Goal: Information Seeking & Learning: Learn about a topic

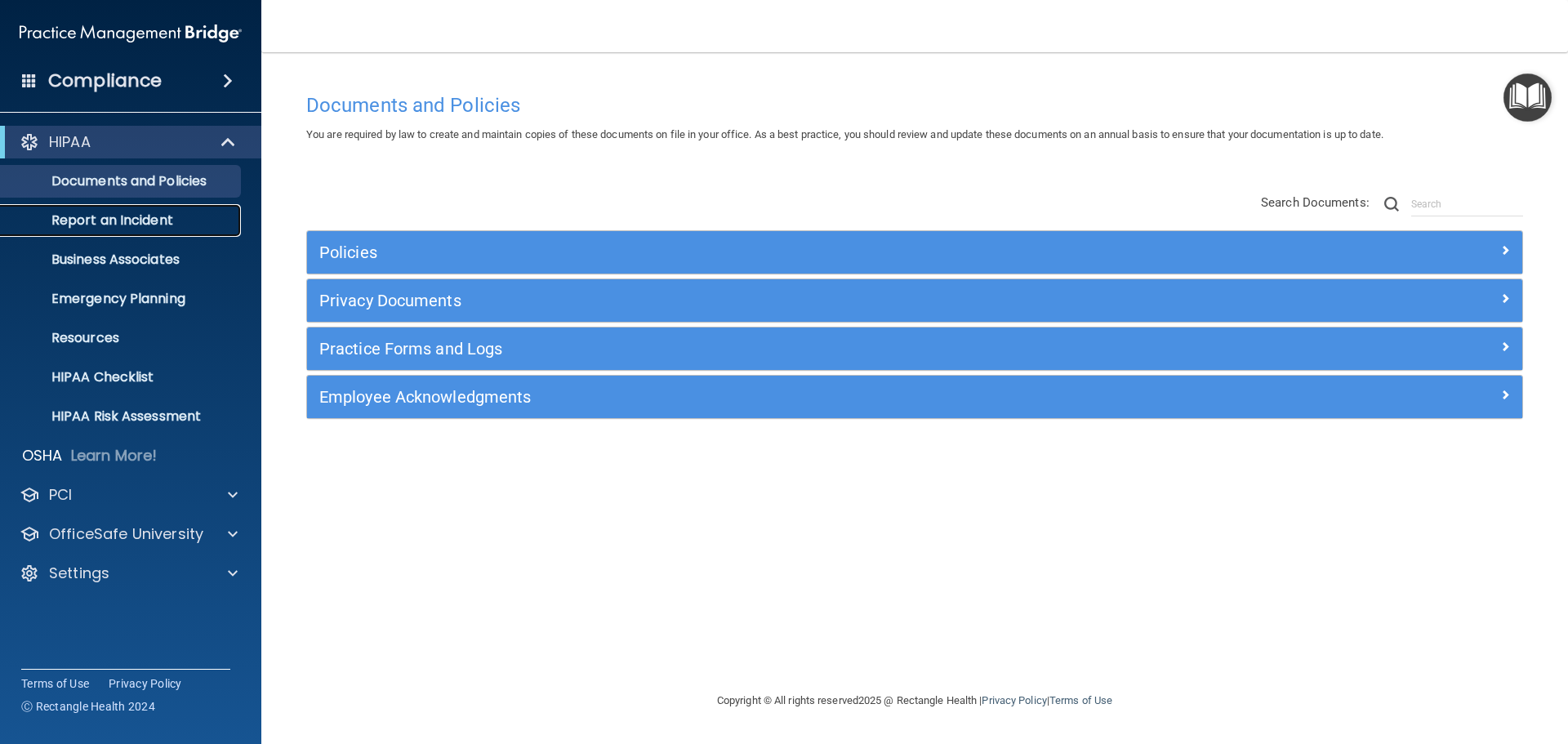
click at [105, 217] on p "Report an Incident" at bounding box center [122, 220] width 223 height 17
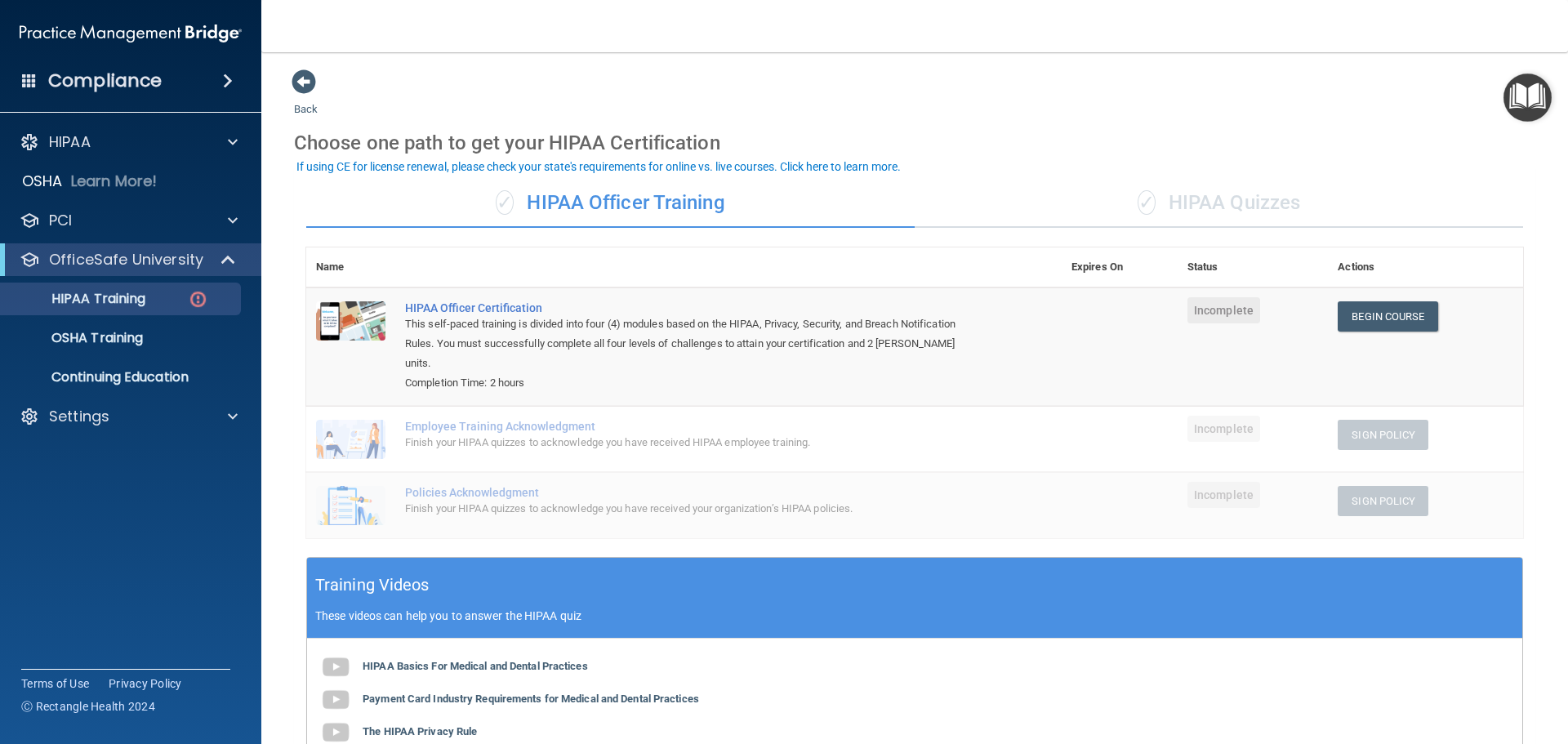
click at [1195, 202] on div "✓ HIPAA Quizzes" at bounding box center [1219, 204] width 609 height 49
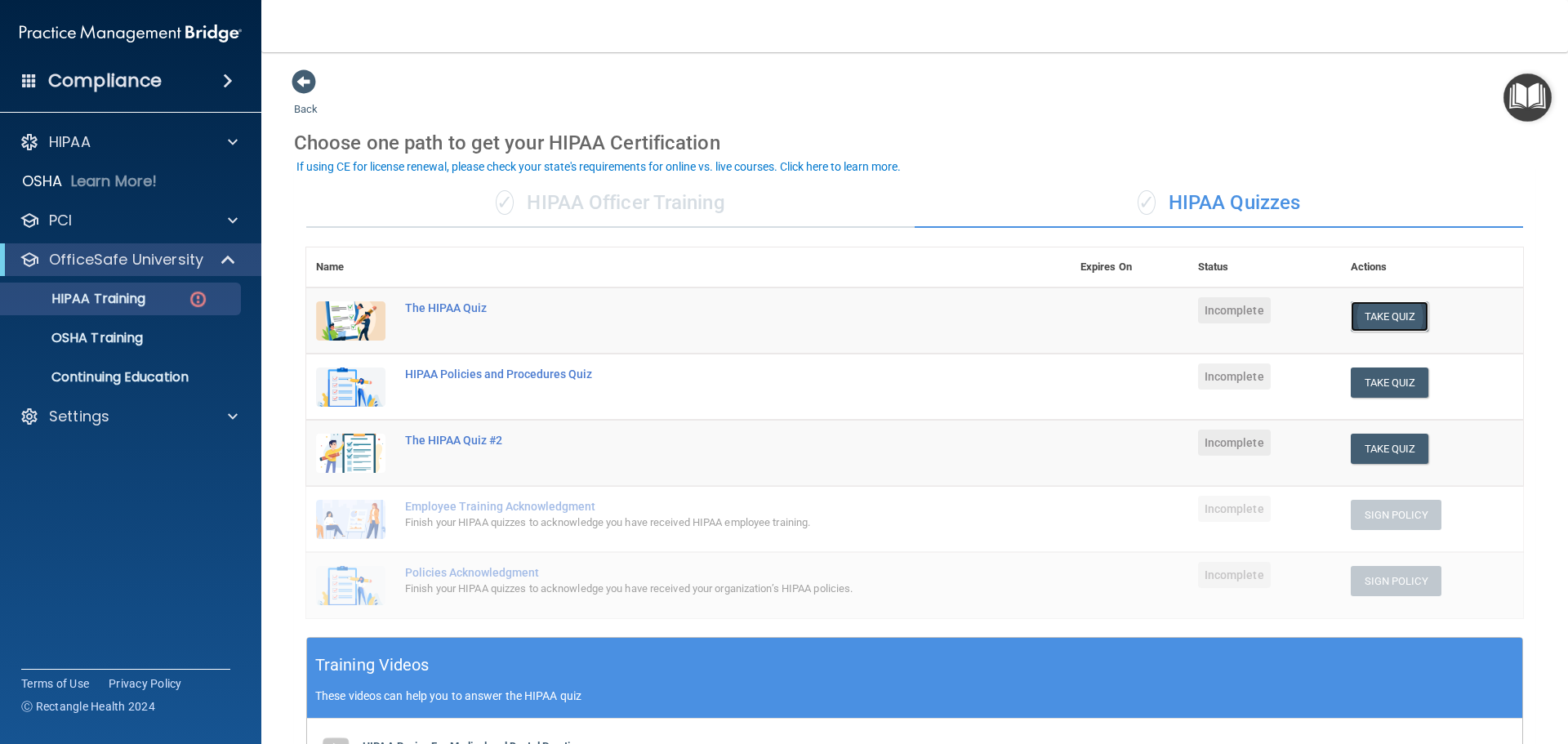
click at [1396, 317] on button "Take Quiz" at bounding box center [1390, 316] width 79 height 31
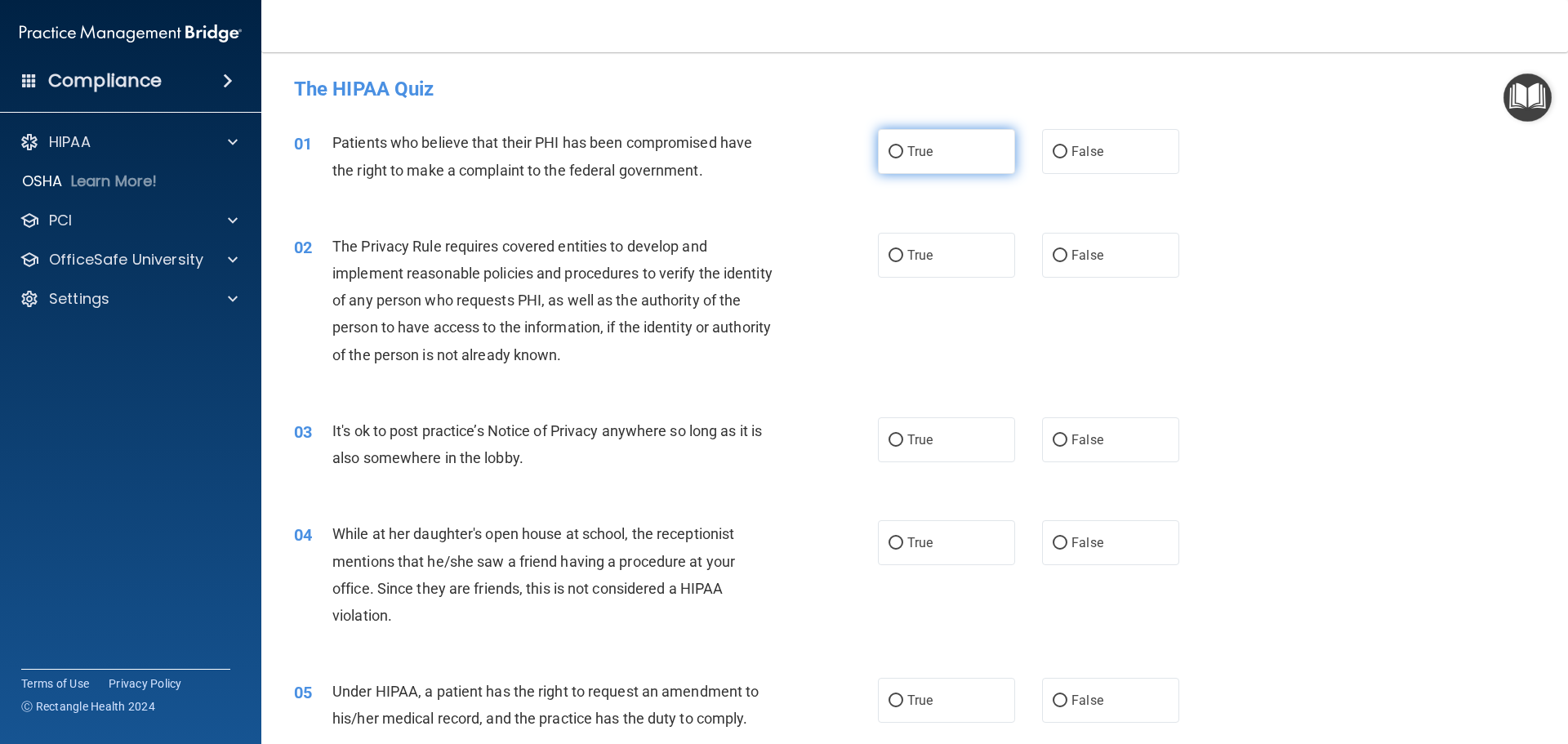
click at [896, 151] on input "True" at bounding box center [896, 152] width 15 height 12
radio input "true"
click at [899, 433] on label "True" at bounding box center [946, 439] width 137 height 45
click at [899, 435] on input "True" at bounding box center [896, 441] width 15 height 12
radio input "true"
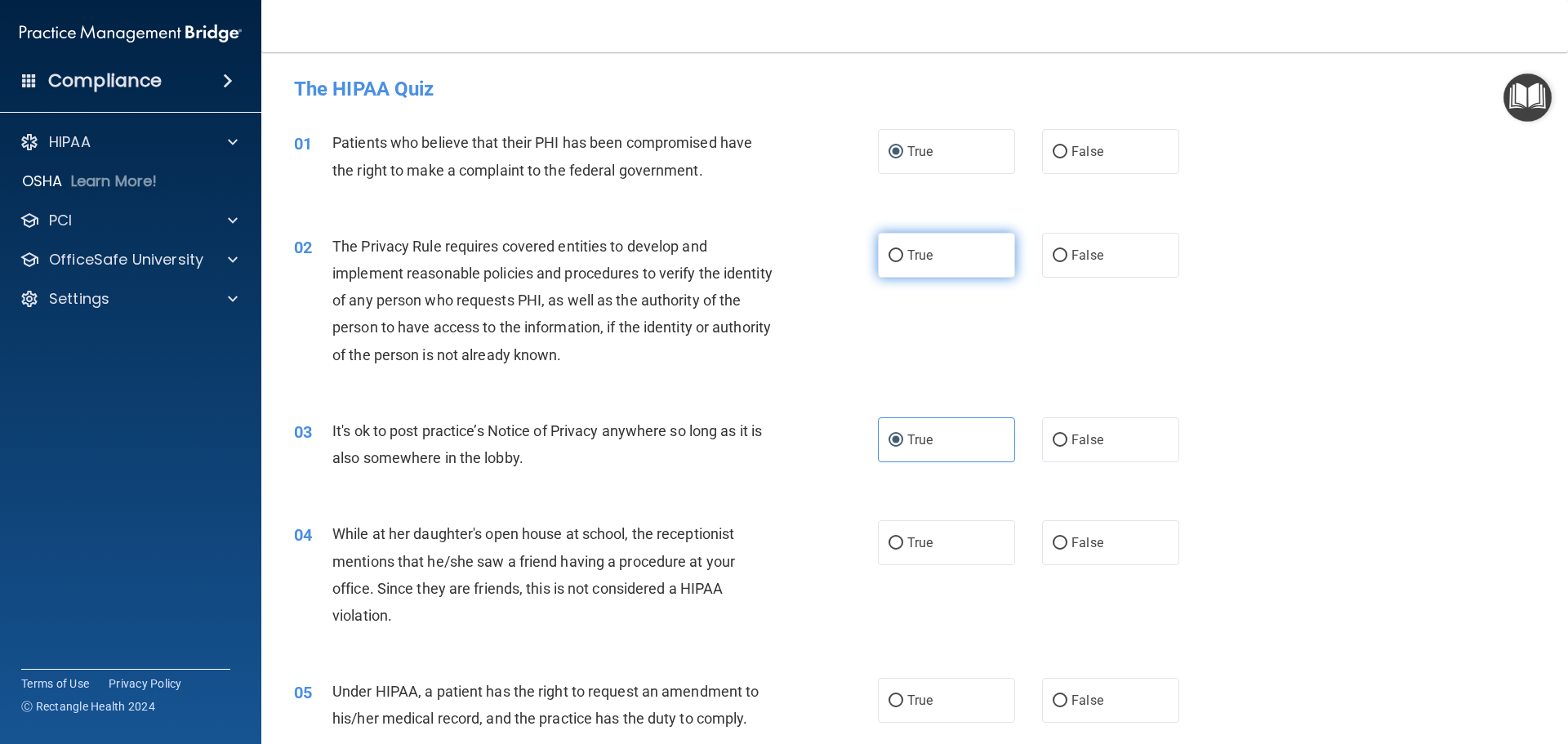
click at [894, 254] on input "True" at bounding box center [896, 256] width 15 height 12
radio input "true"
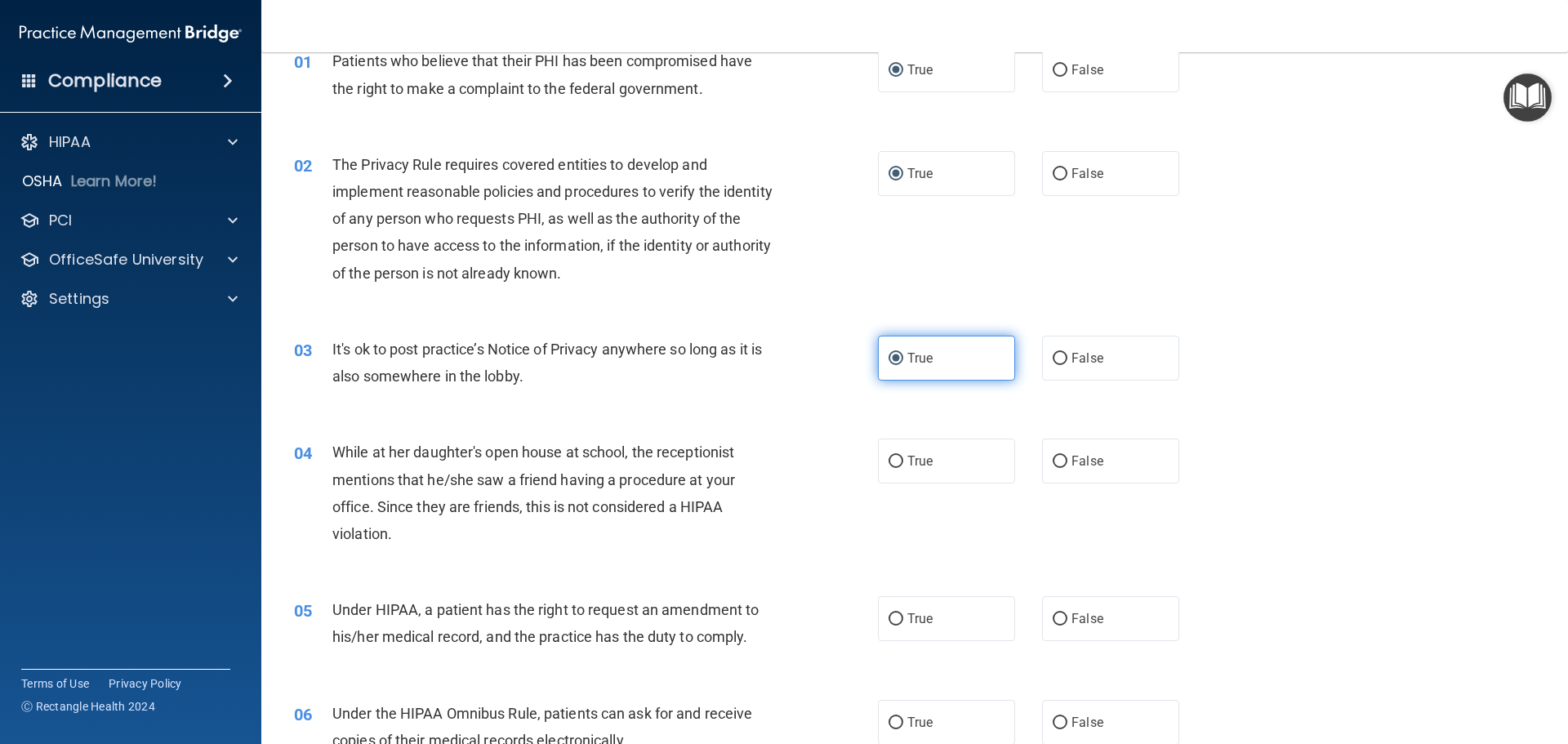
scroll to position [245, 0]
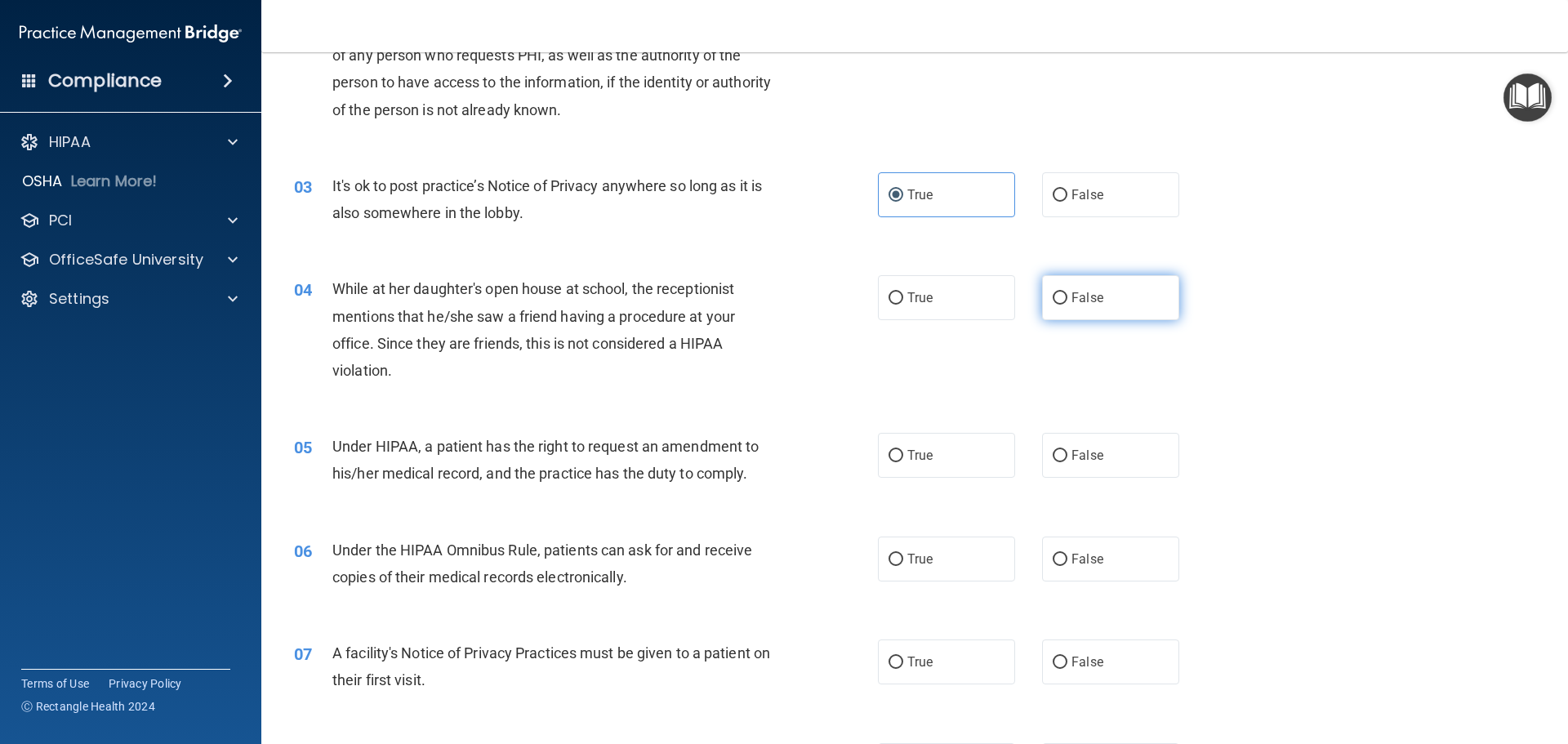
click at [1071, 293] on span "False" at bounding box center [1087, 298] width 31 height 16
click at [1066, 293] on input "False" at bounding box center [1060, 298] width 15 height 12
radio input "true"
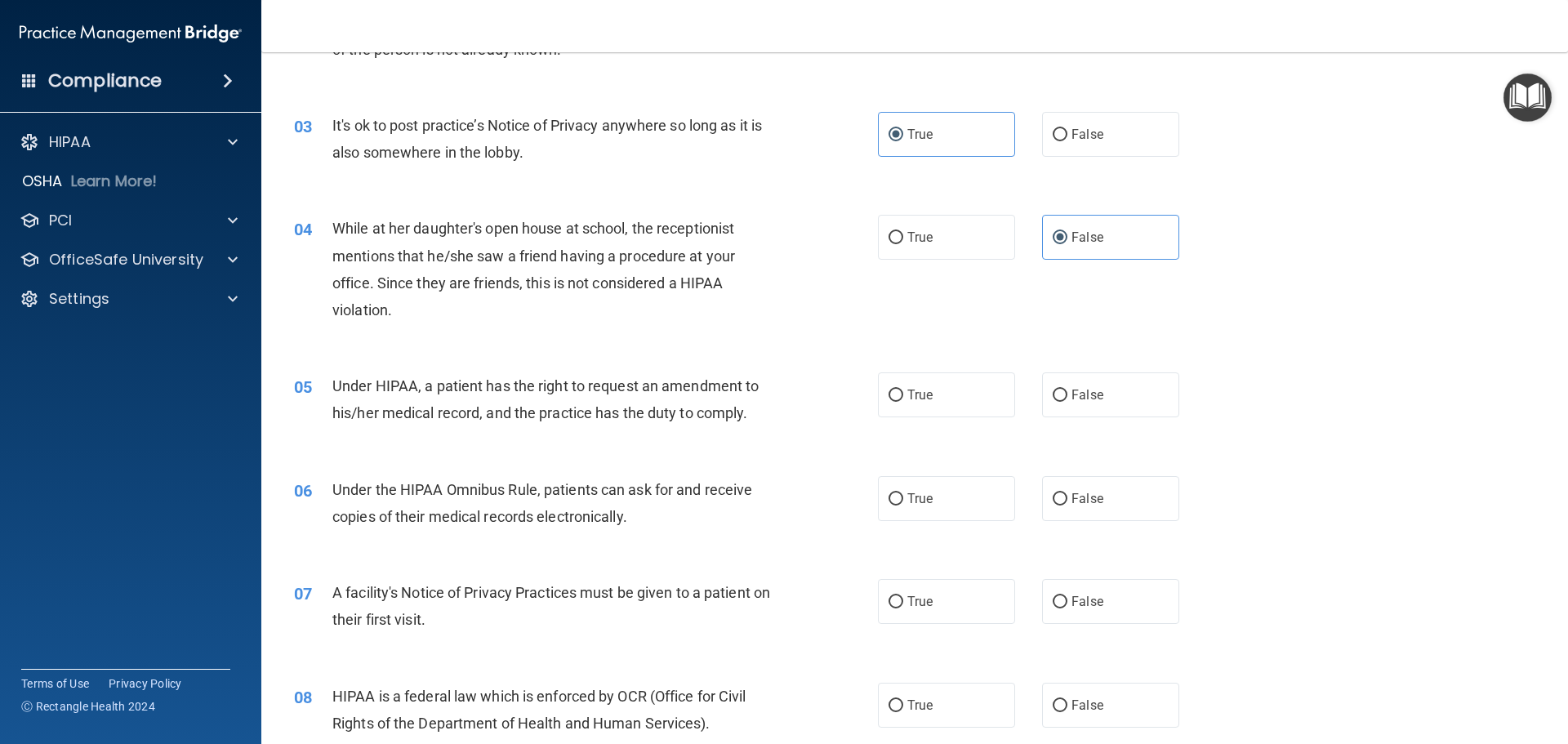
scroll to position [408, 0]
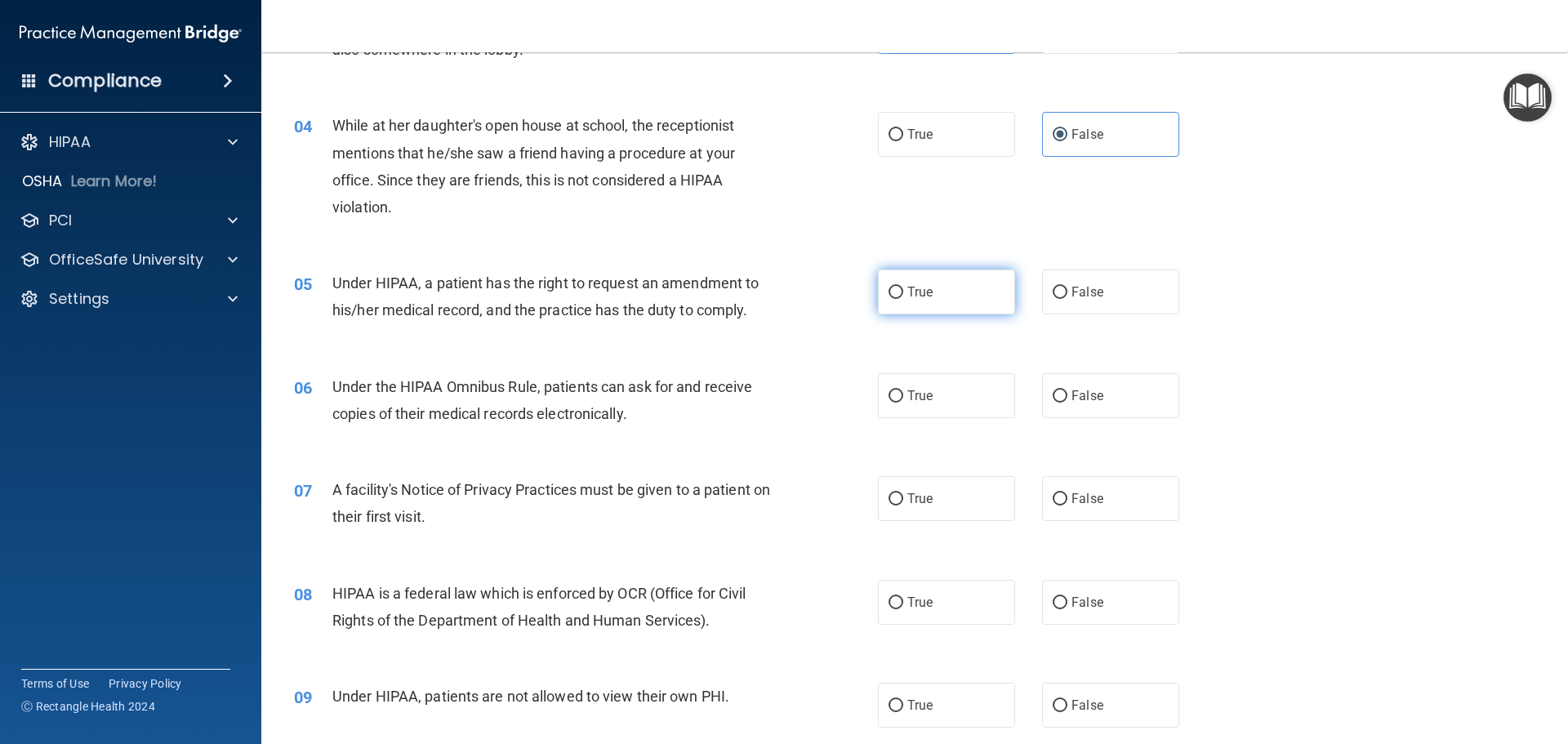
click at [890, 290] on input "True" at bounding box center [896, 293] width 15 height 12
radio input "true"
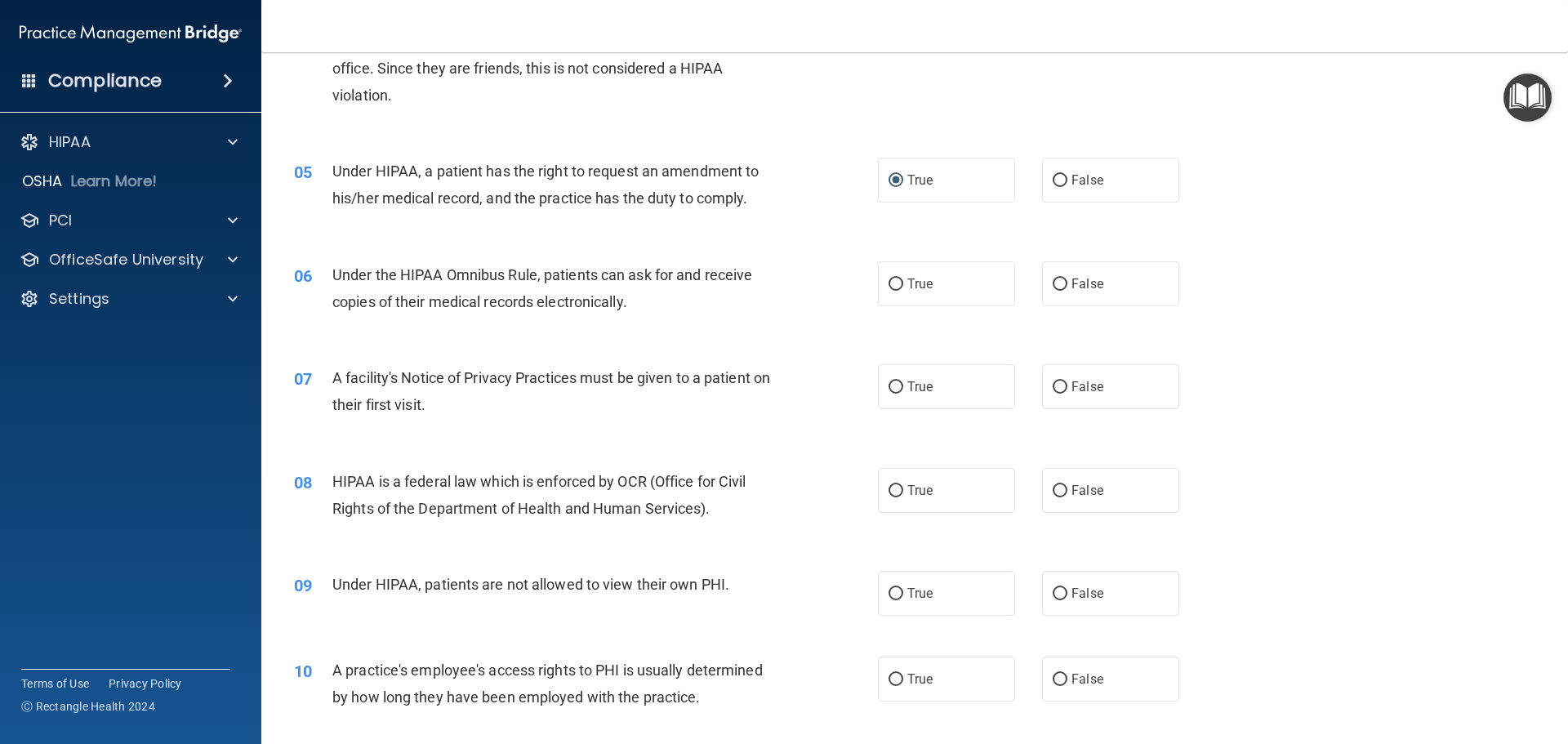
scroll to position [572, 0]
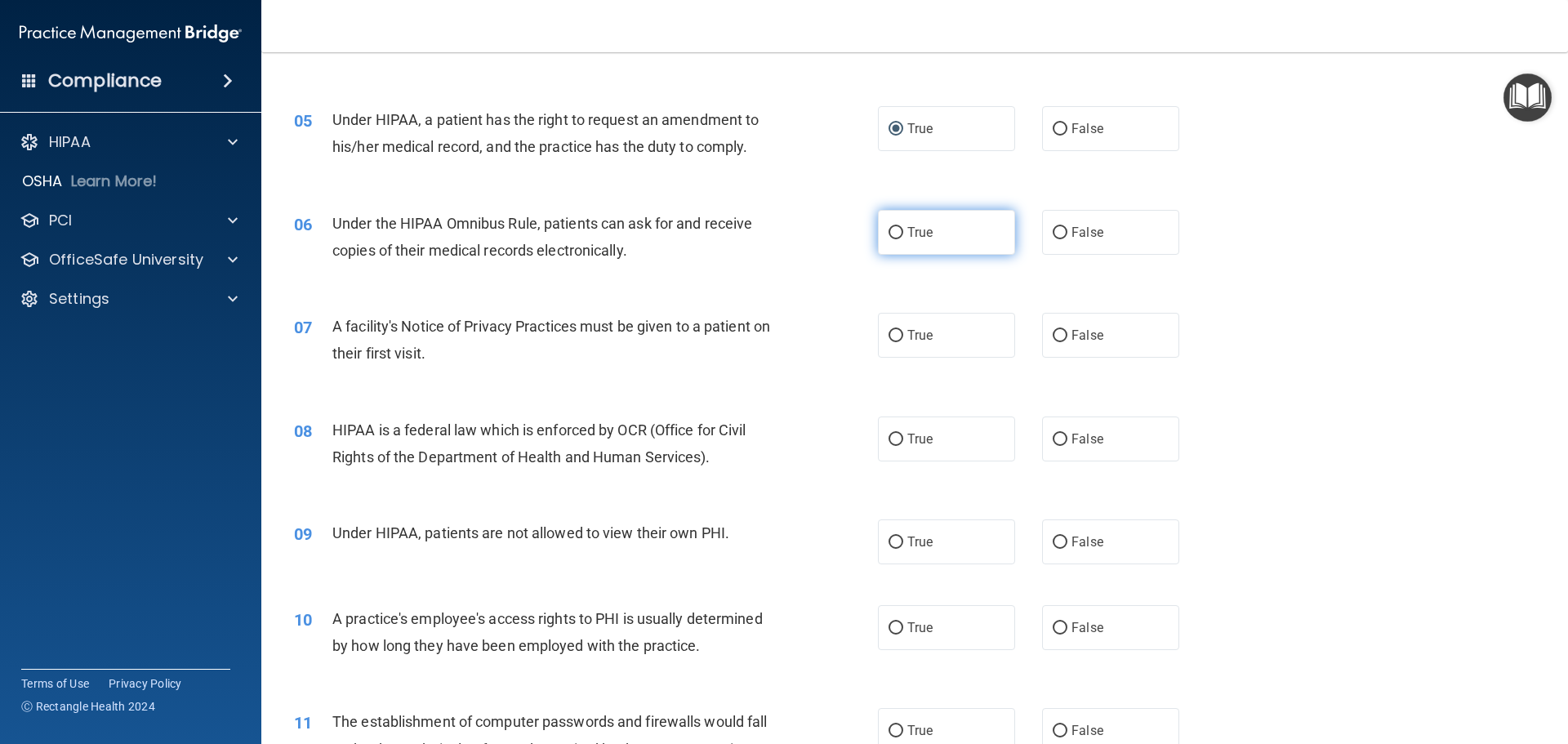
click at [909, 238] on span "True" at bounding box center [920, 233] width 25 height 16
click at [903, 238] on input "True" at bounding box center [896, 233] width 15 height 12
radio input "true"
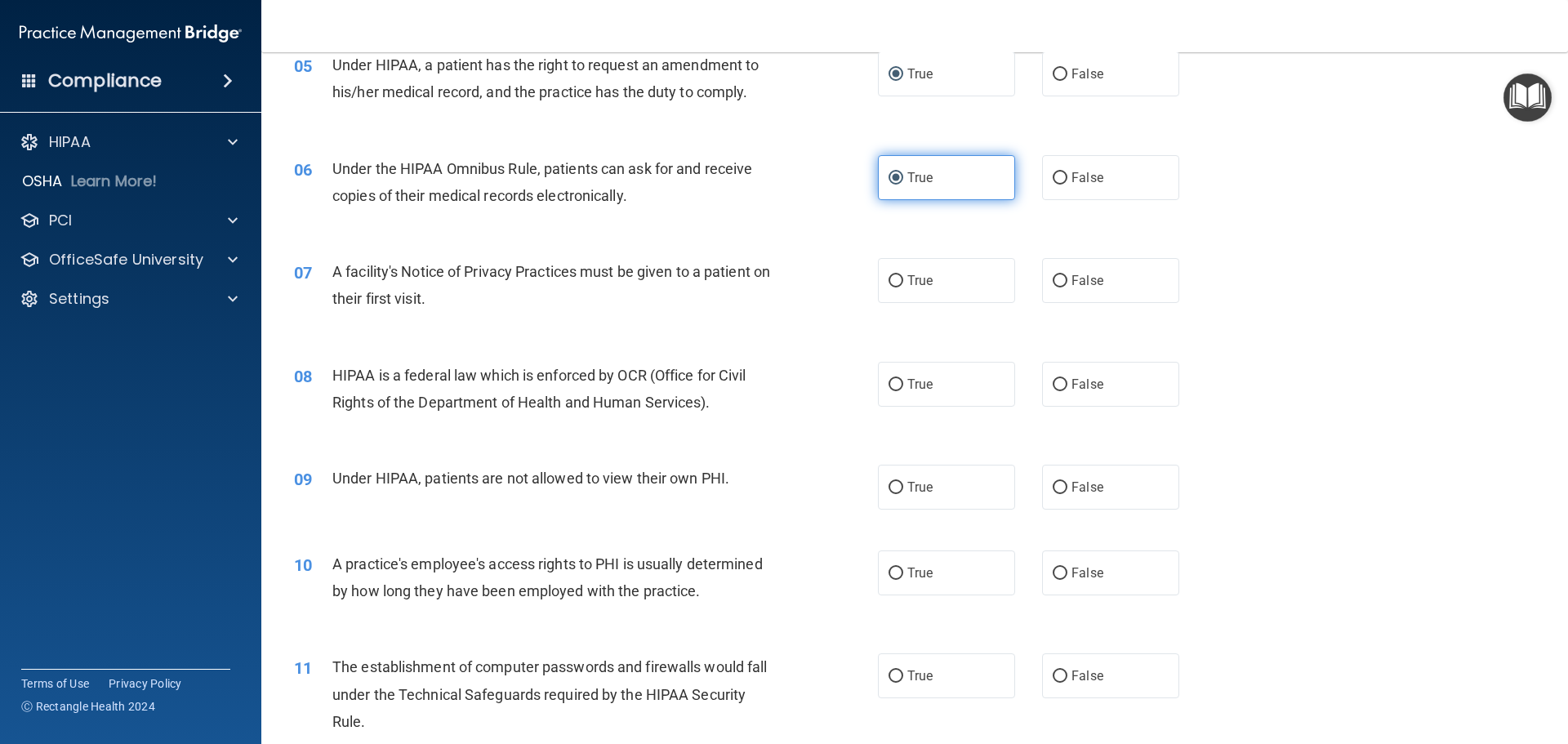
scroll to position [735, 0]
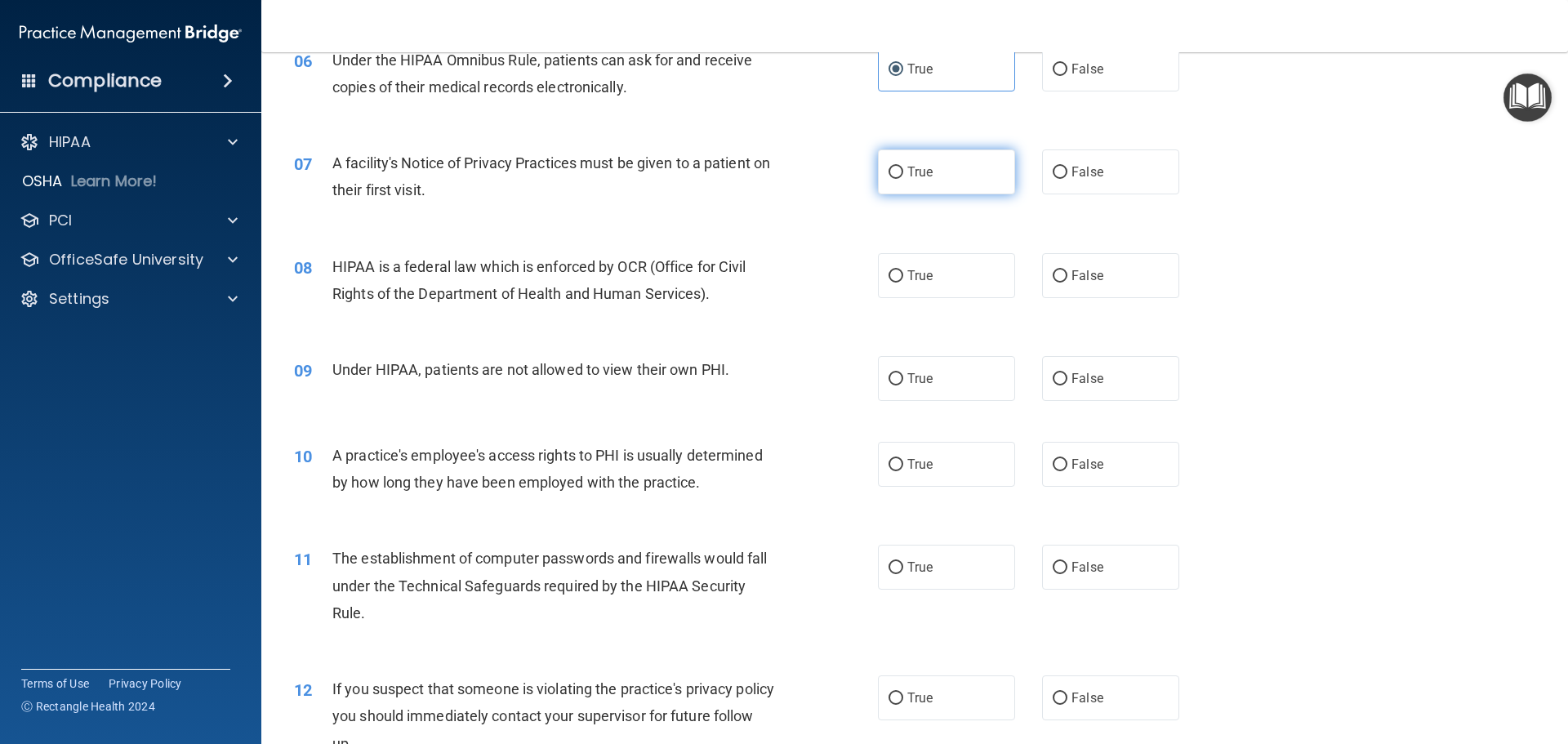
click at [896, 184] on label "True" at bounding box center [946, 171] width 137 height 45
click at [896, 179] on input "True" at bounding box center [896, 173] width 15 height 12
radio input "true"
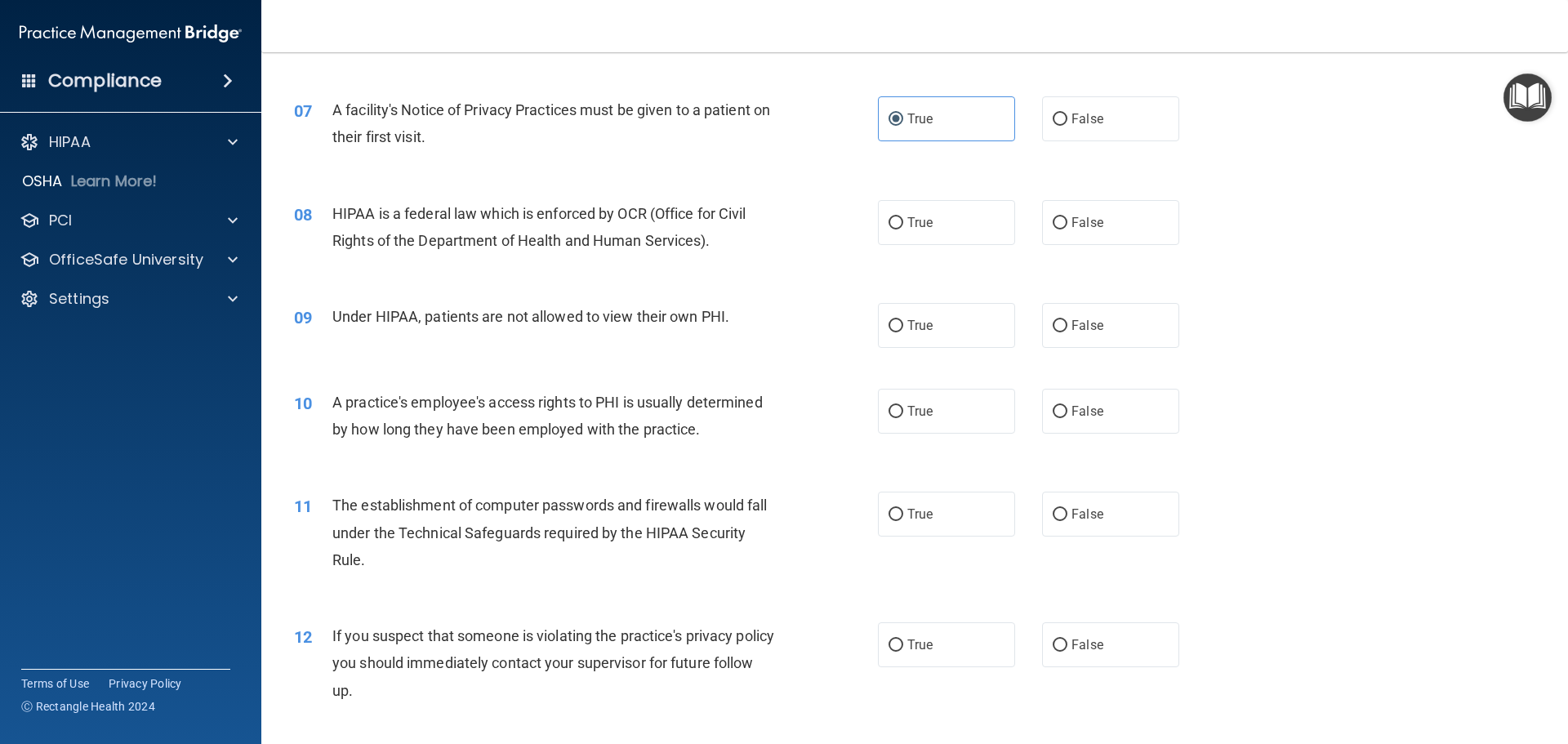
scroll to position [817, 0]
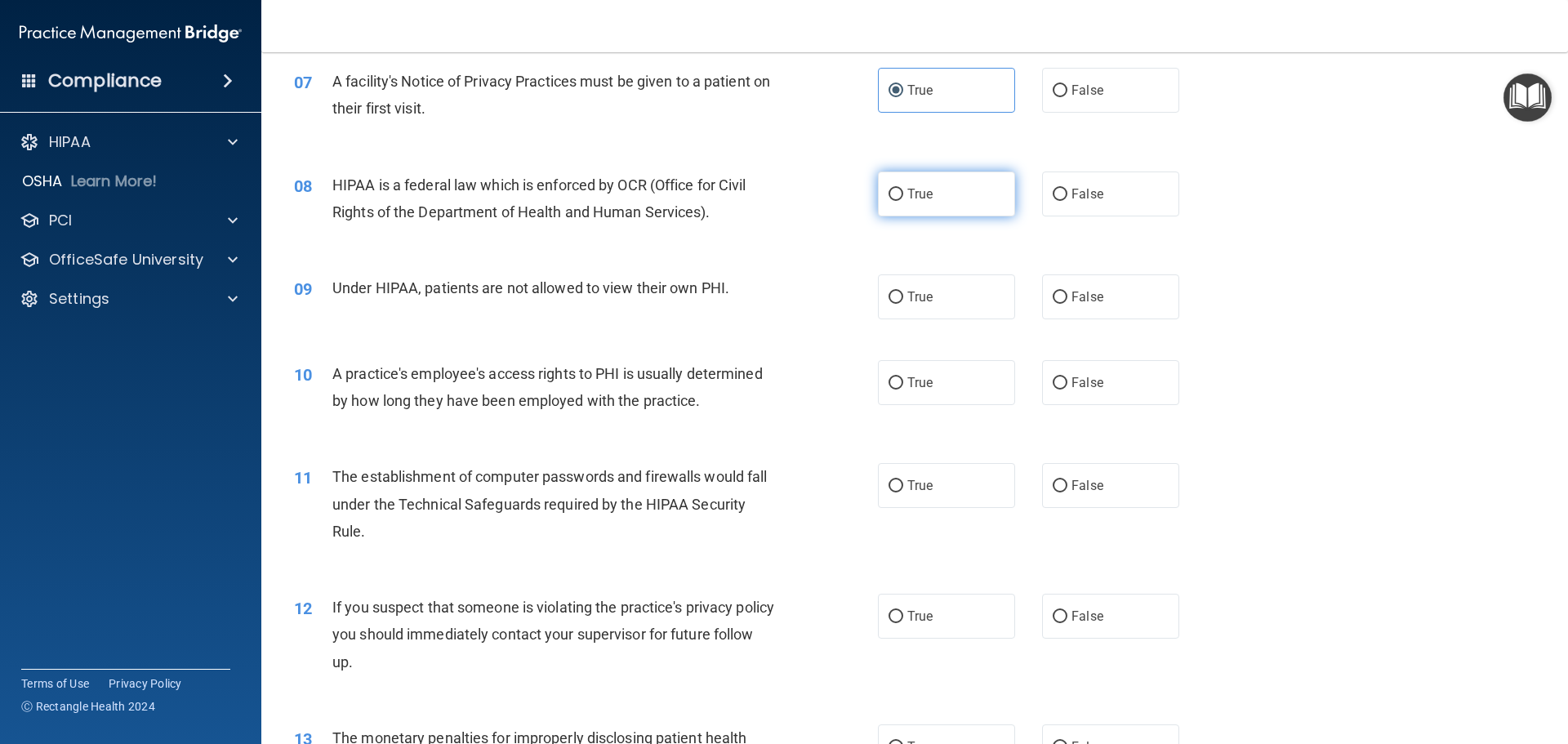
click at [916, 191] on span "True" at bounding box center [920, 194] width 25 height 16
click at [903, 191] on input "True" at bounding box center [896, 195] width 15 height 12
radio input "true"
click at [1071, 303] on span "False" at bounding box center [1087, 297] width 31 height 16
click at [1064, 303] on input "False" at bounding box center [1060, 297] width 15 height 12
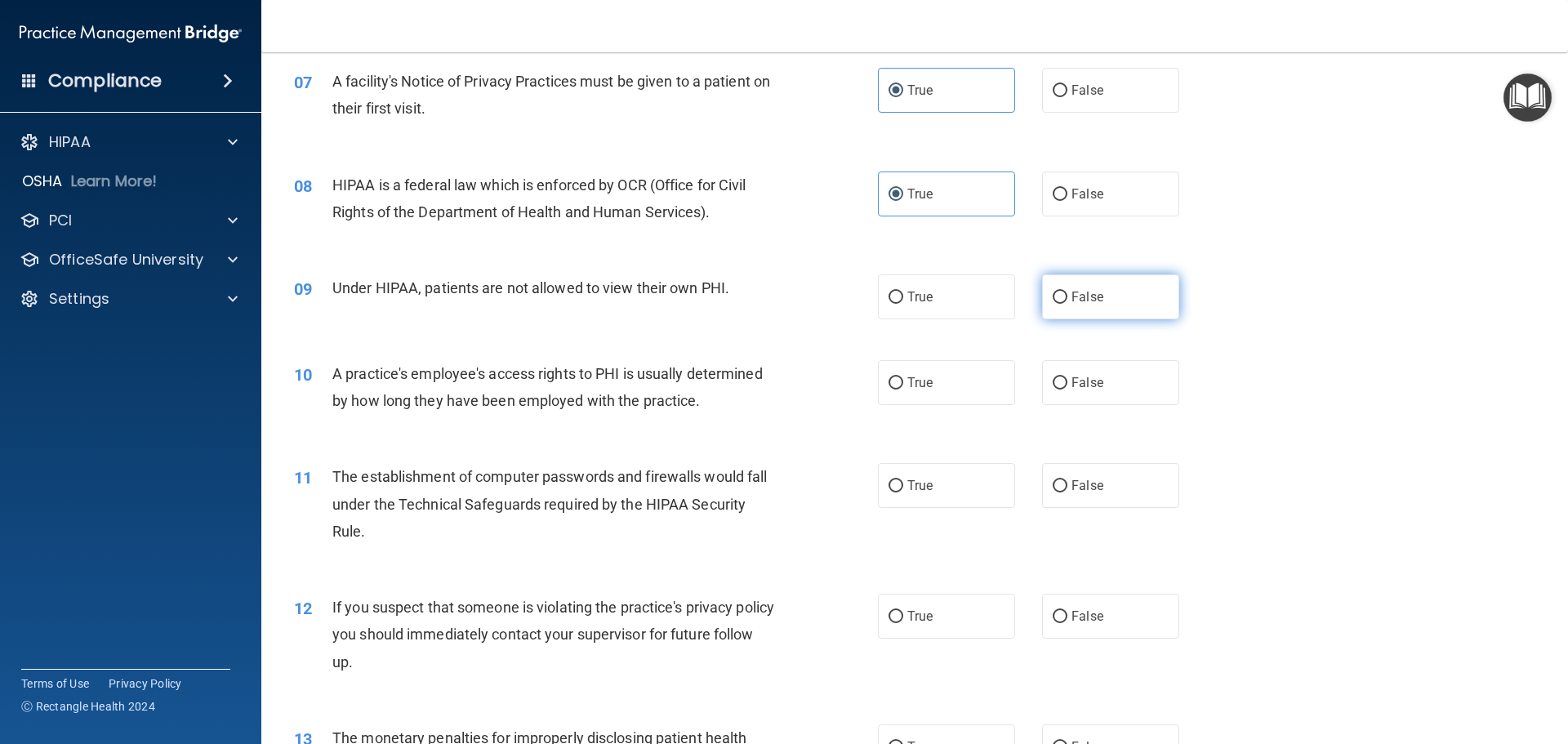
radio input "true"
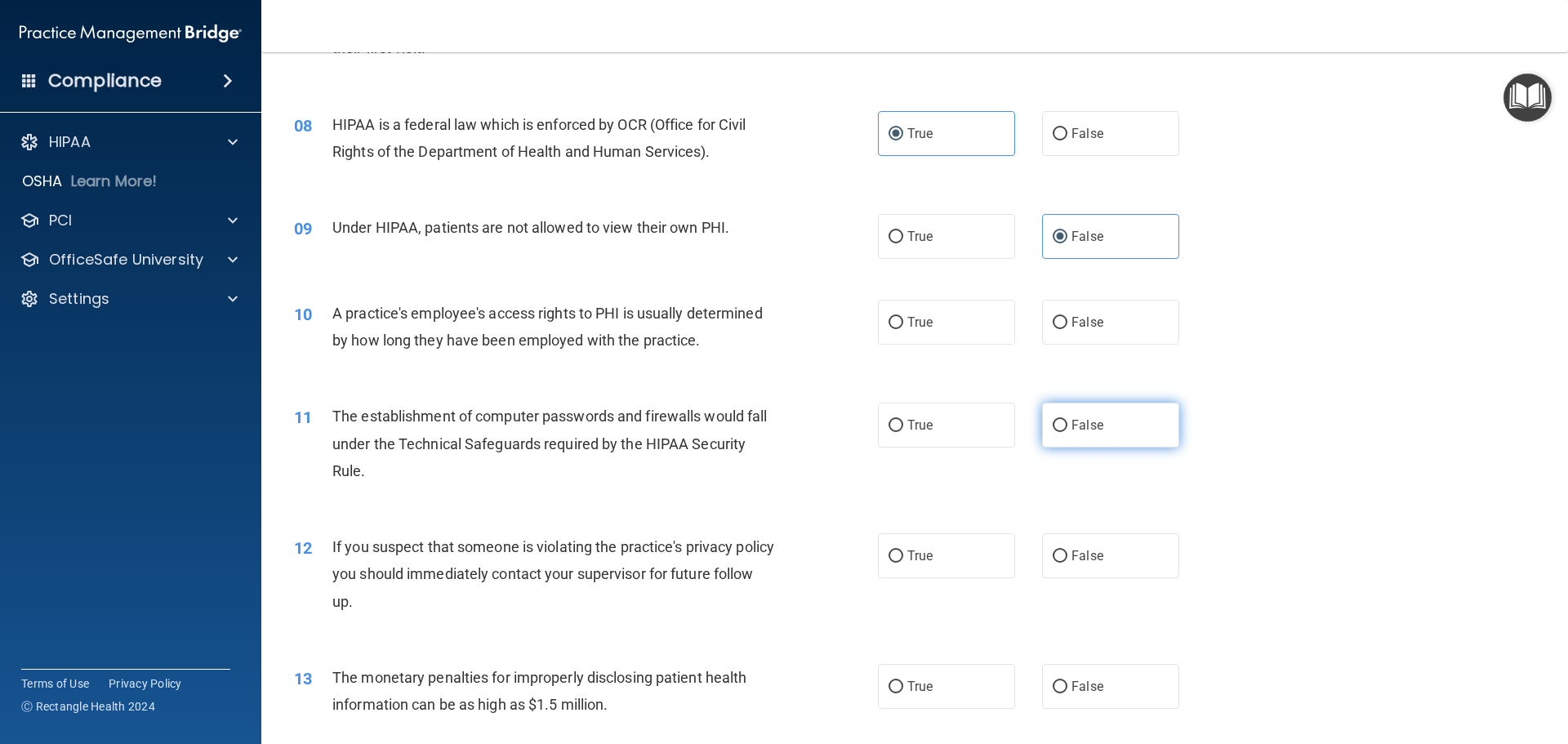
scroll to position [980, 0]
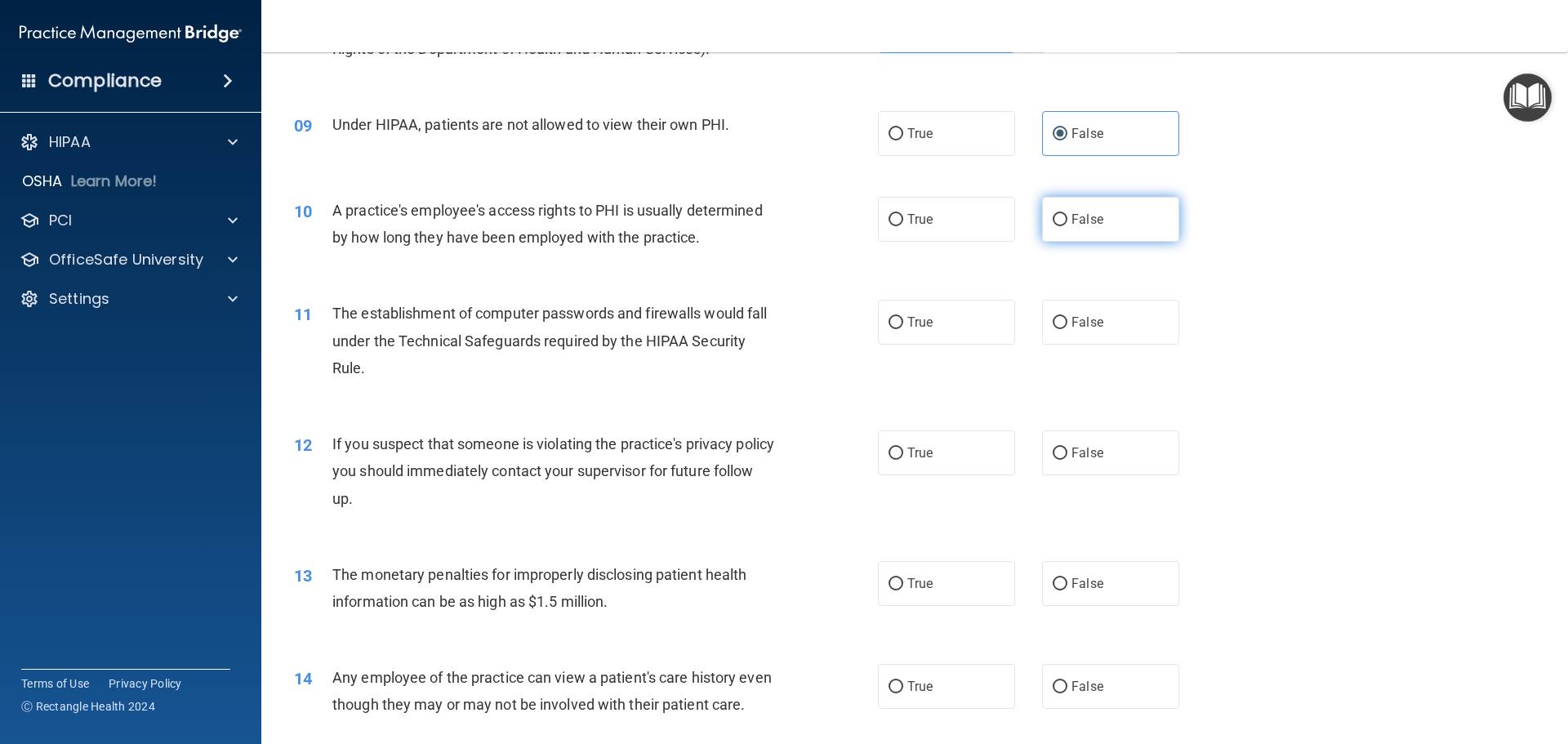
click at [1069, 210] on label "False" at bounding box center [1111, 219] width 137 height 45
click at [1068, 214] on input "False" at bounding box center [1060, 220] width 15 height 12
radio input "true"
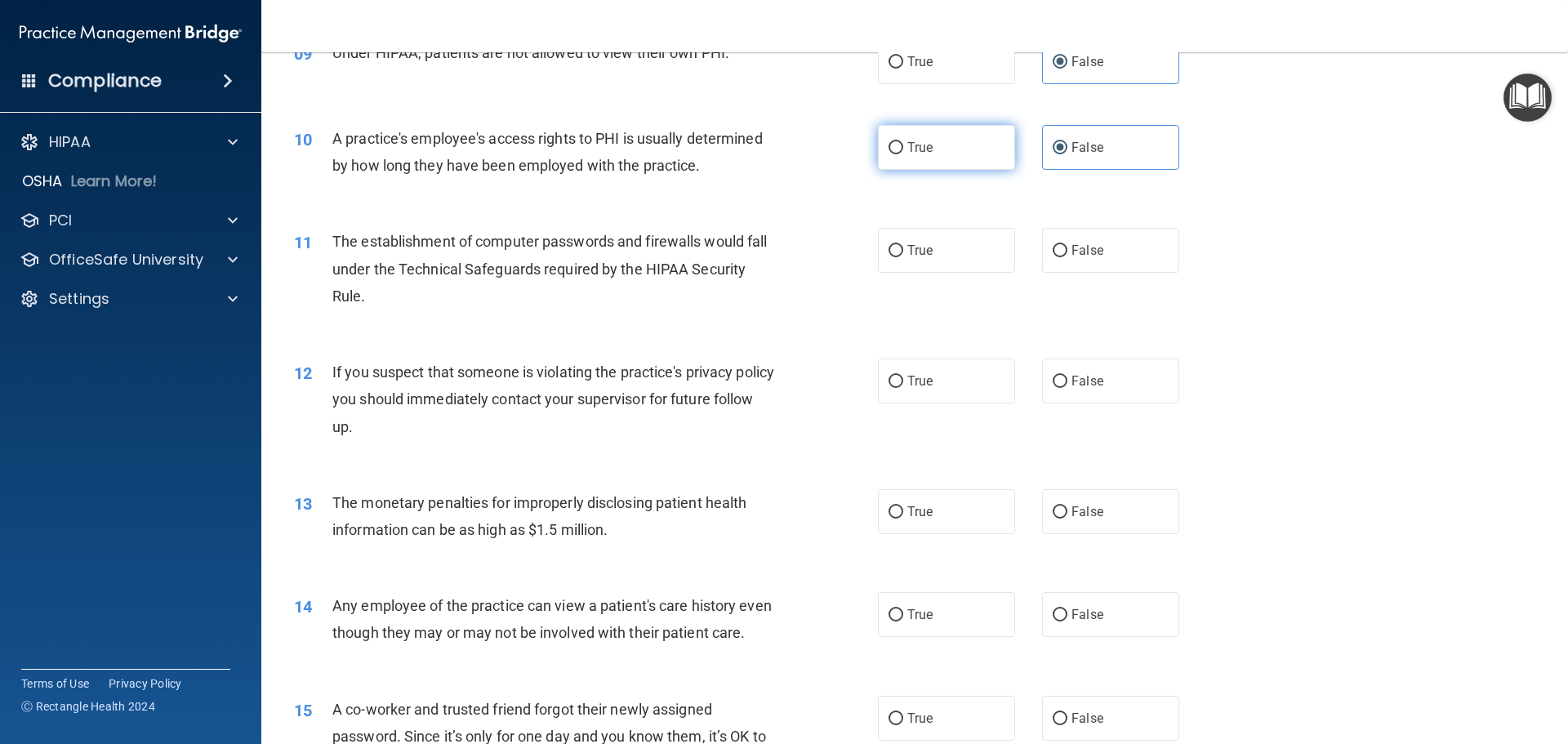
scroll to position [1143, 0]
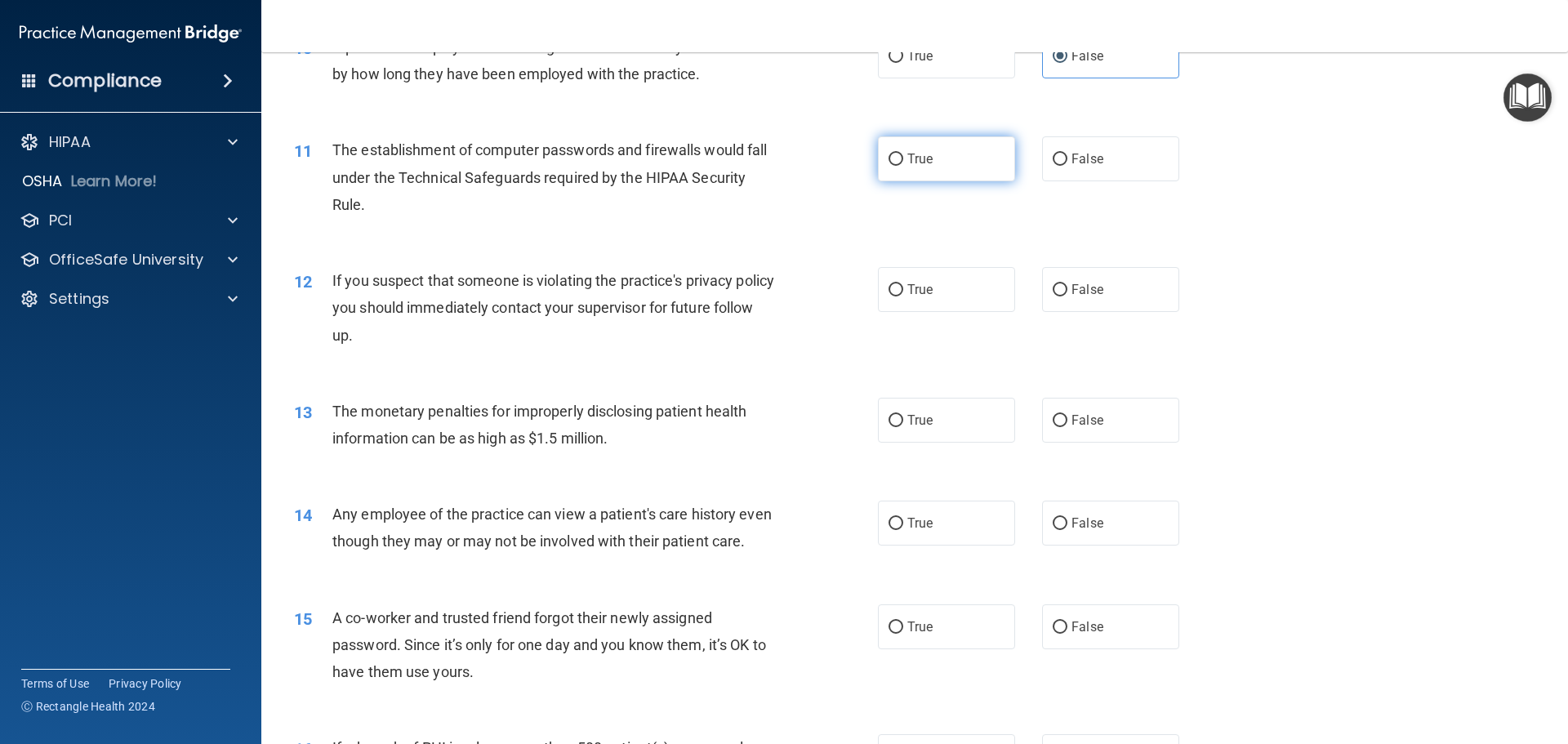
click at [982, 155] on label "True" at bounding box center [946, 158] width 137 height 45
click at [903, 155] on input "True" at bounding box center [896, 160] width 15 height 12
radio input "true"
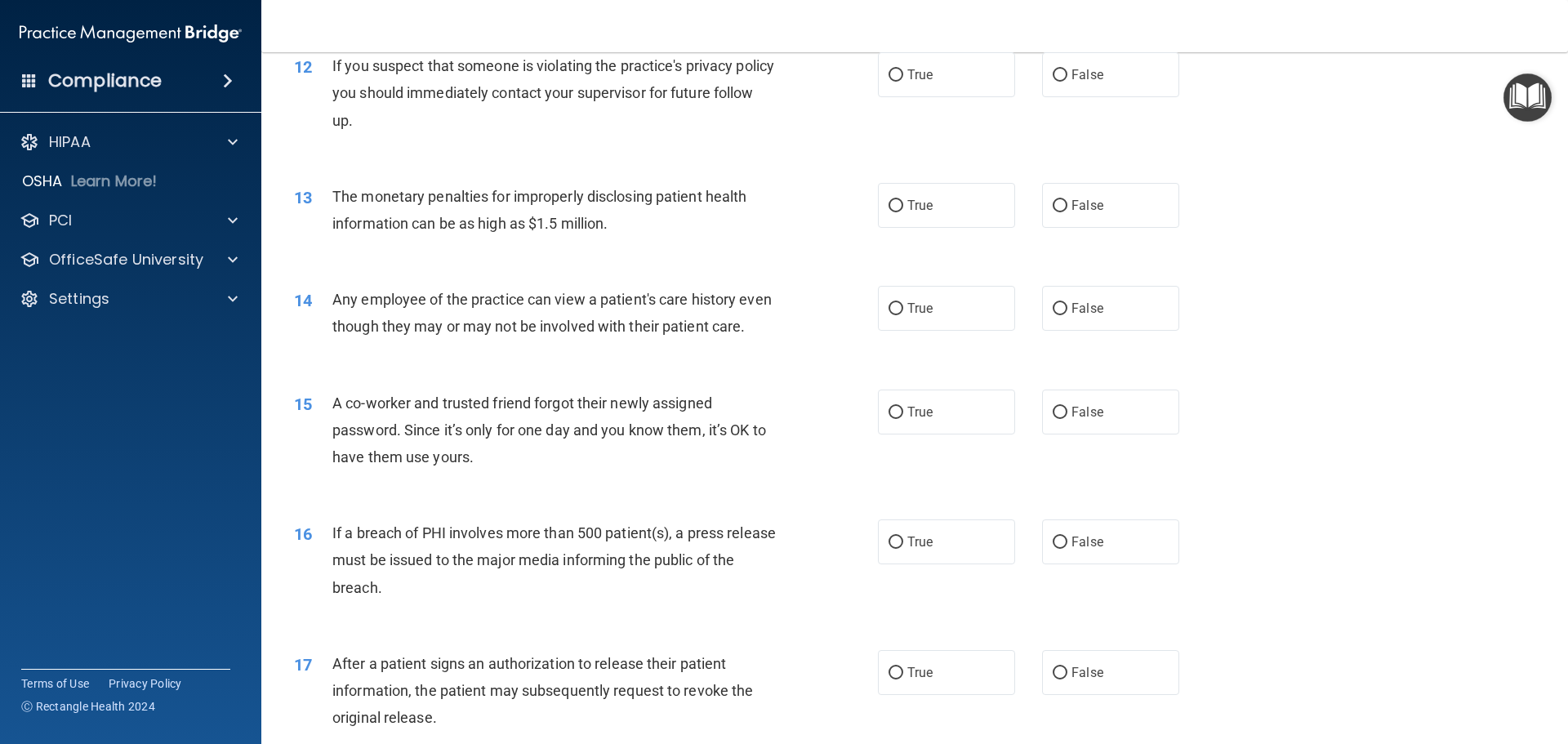
scroll to position [1306, 0]
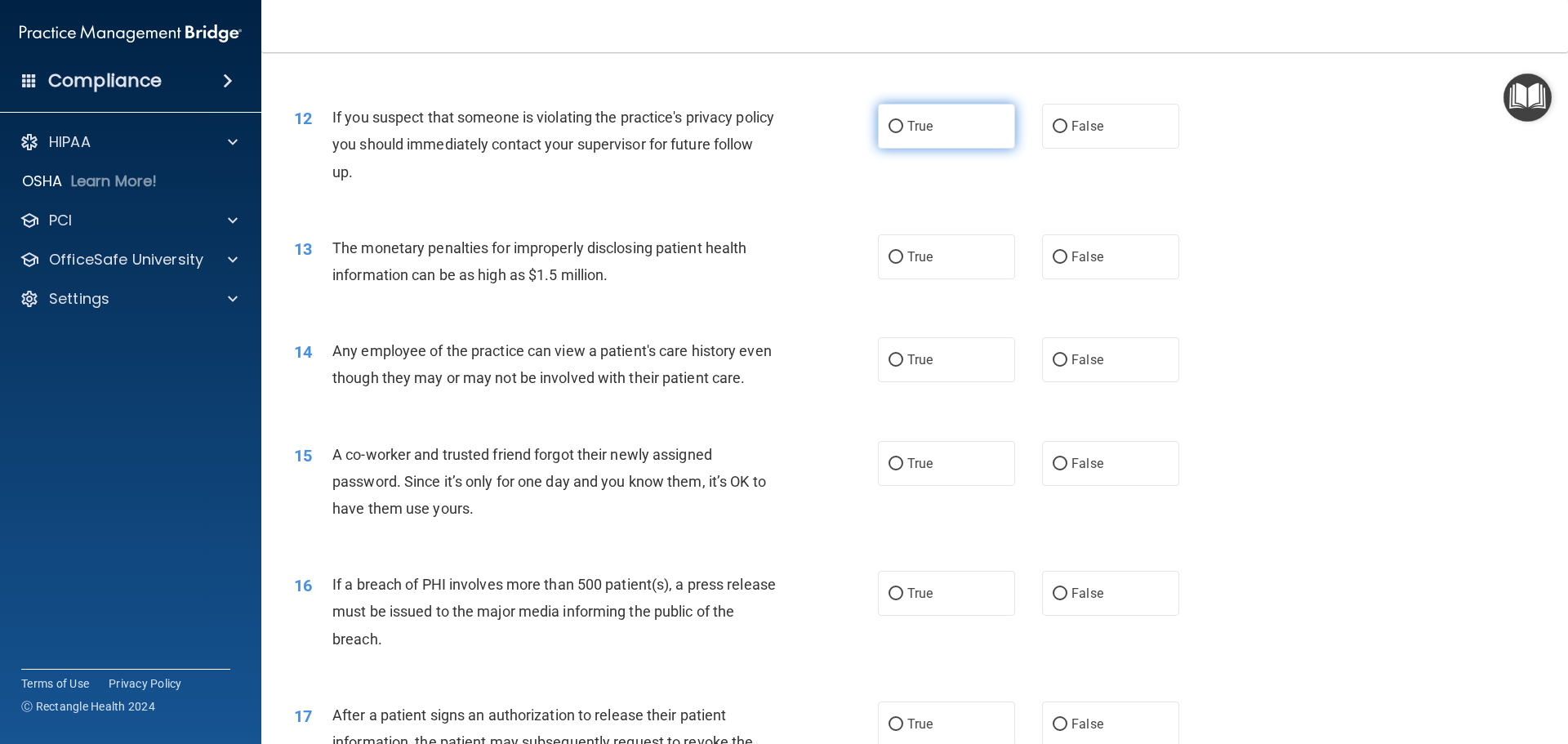
click at [910, 127] on span "True" at bounding box center [920, 126] width 25 height 16
click at [903, 127] on input "True" at bounding box center [896, 127] width 15 height 12
radio input "true"
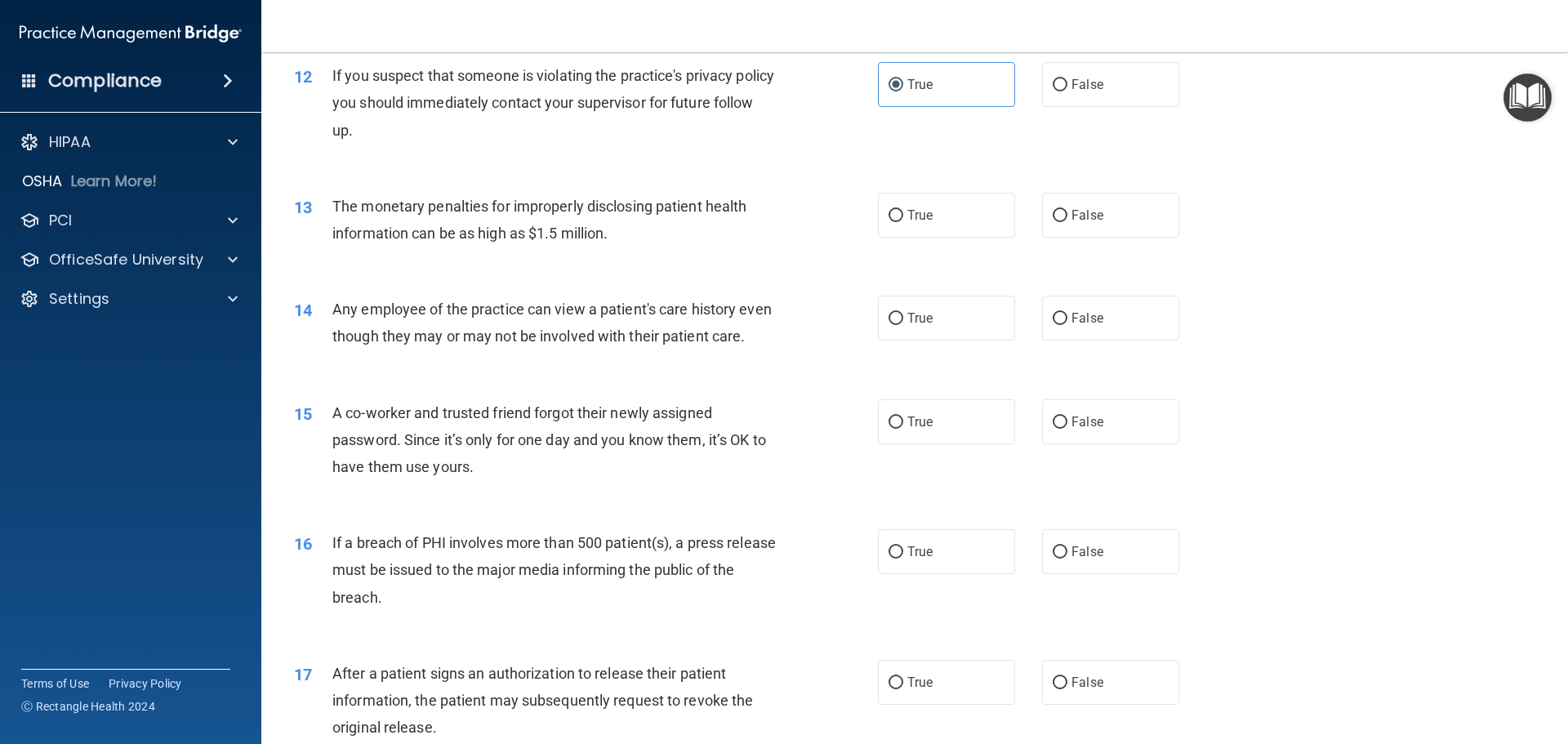
scroll to position [1388, 0]
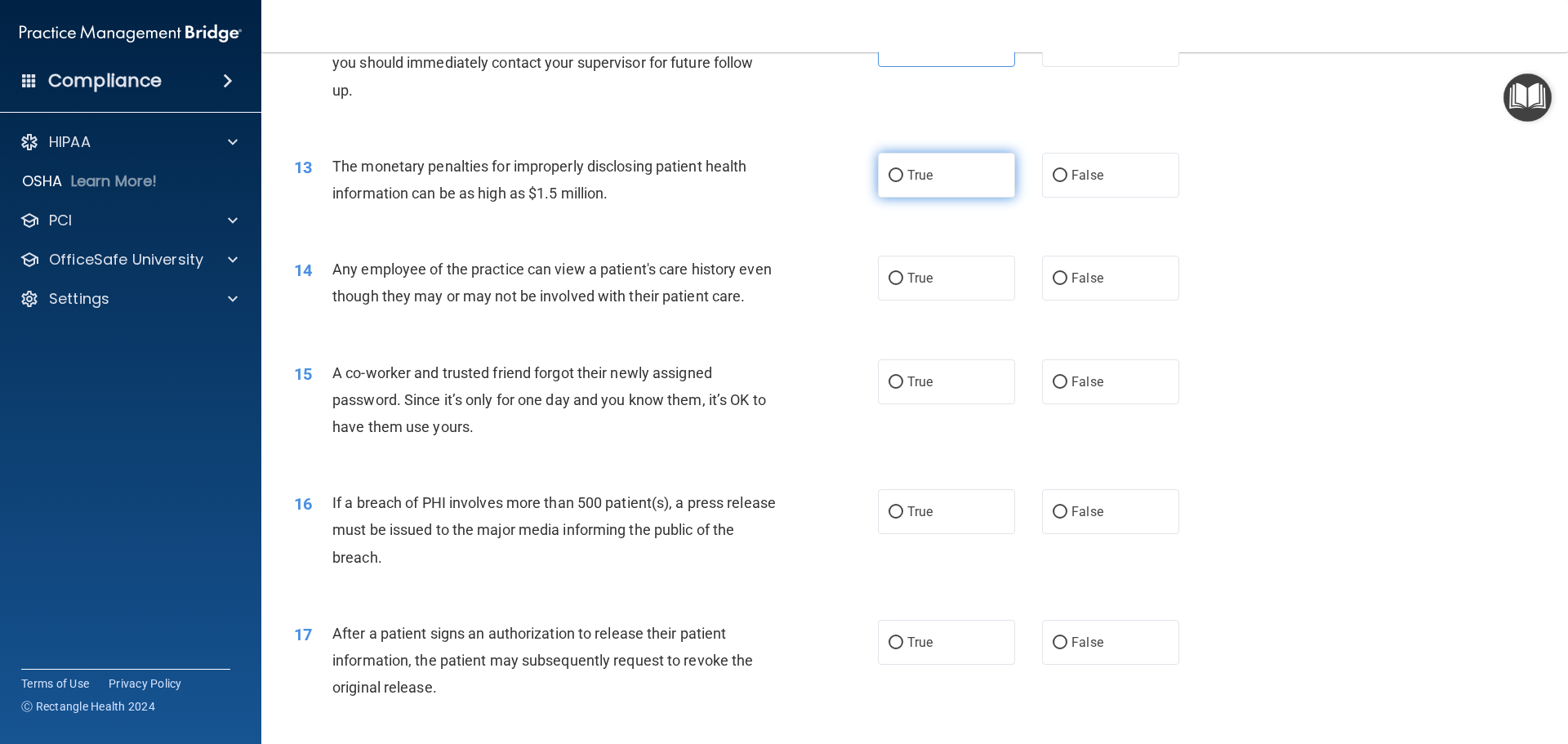
click at [937, 186] on label "True" at bounding box center [946, 175] width 137 height 45
click at [903, 182] on input "True" at bounding box center [896, 176] width 15 height 12
radio input "true"
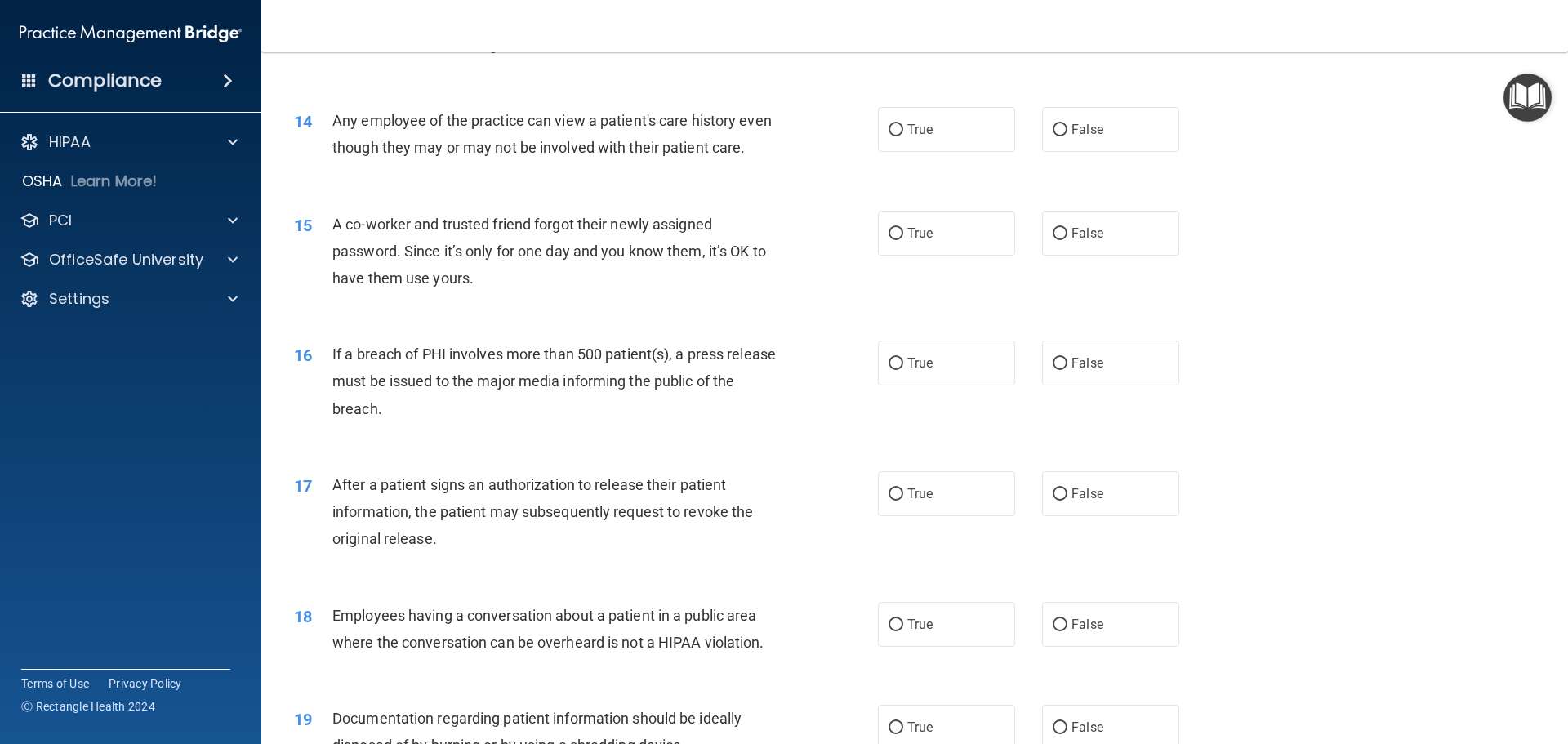
scroll to position [1551, 0]
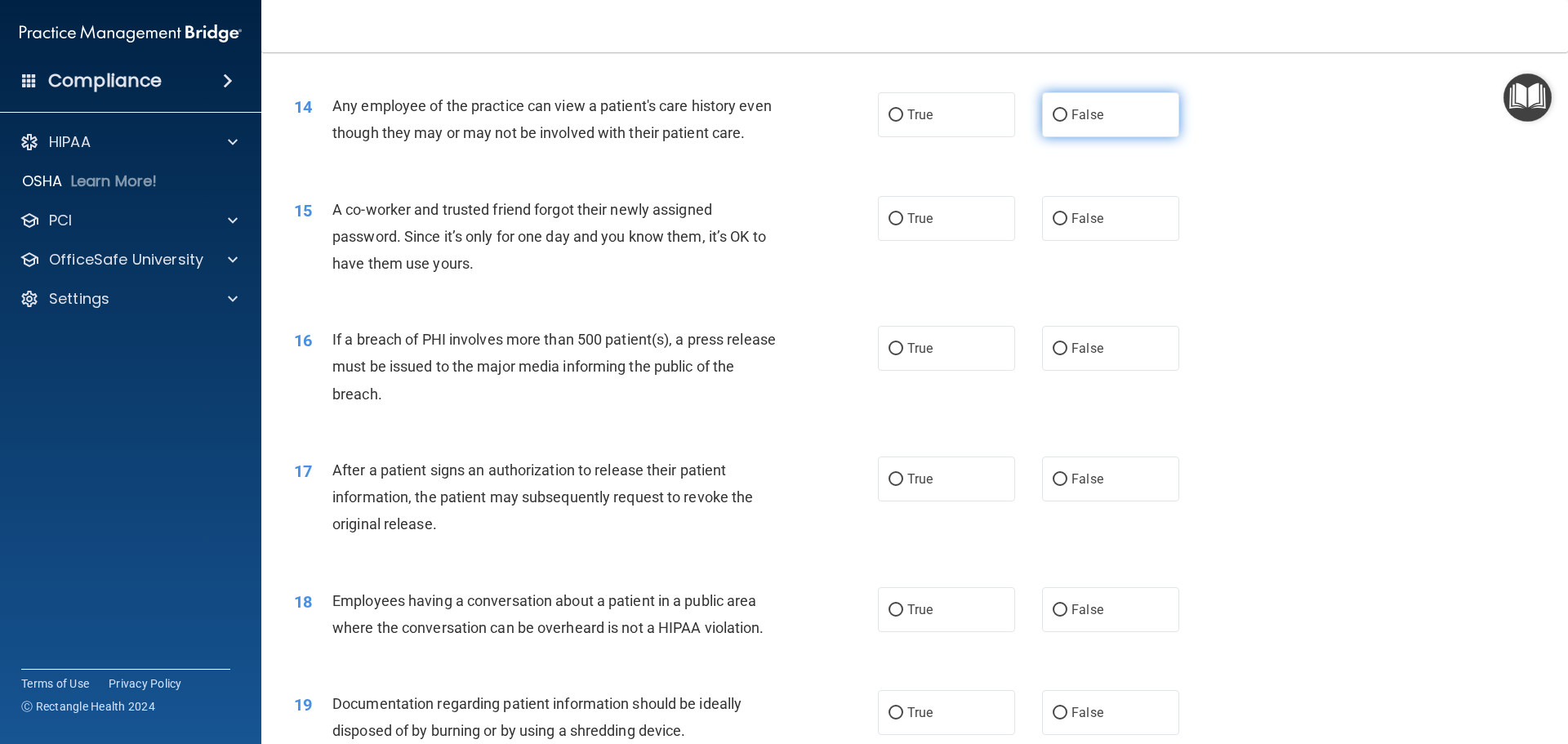
click at [1084, 127] on label "False" at bounding box center [1111, 115] width 137 height 45
click at [1068, 122] on input "False" at bounding box center [1060, 115] width 15 height 12
radio input "true"
click at [1099, 241] on label "False" at bounding box center [1111, 218] width 137 height 45
click at [1068, 226] on input "False" at bounding box center [1060, 219] width 15 height 12
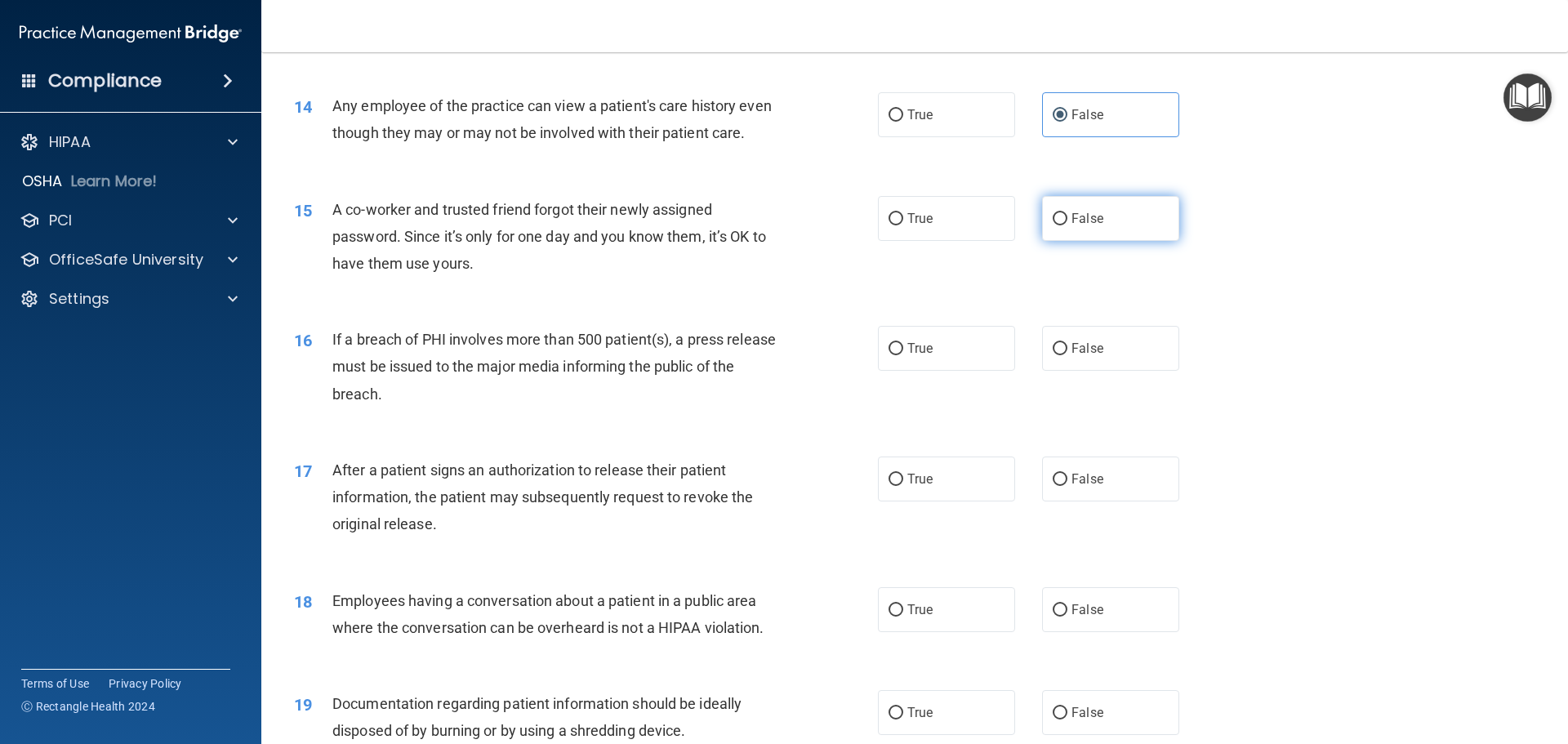
radio input "true"
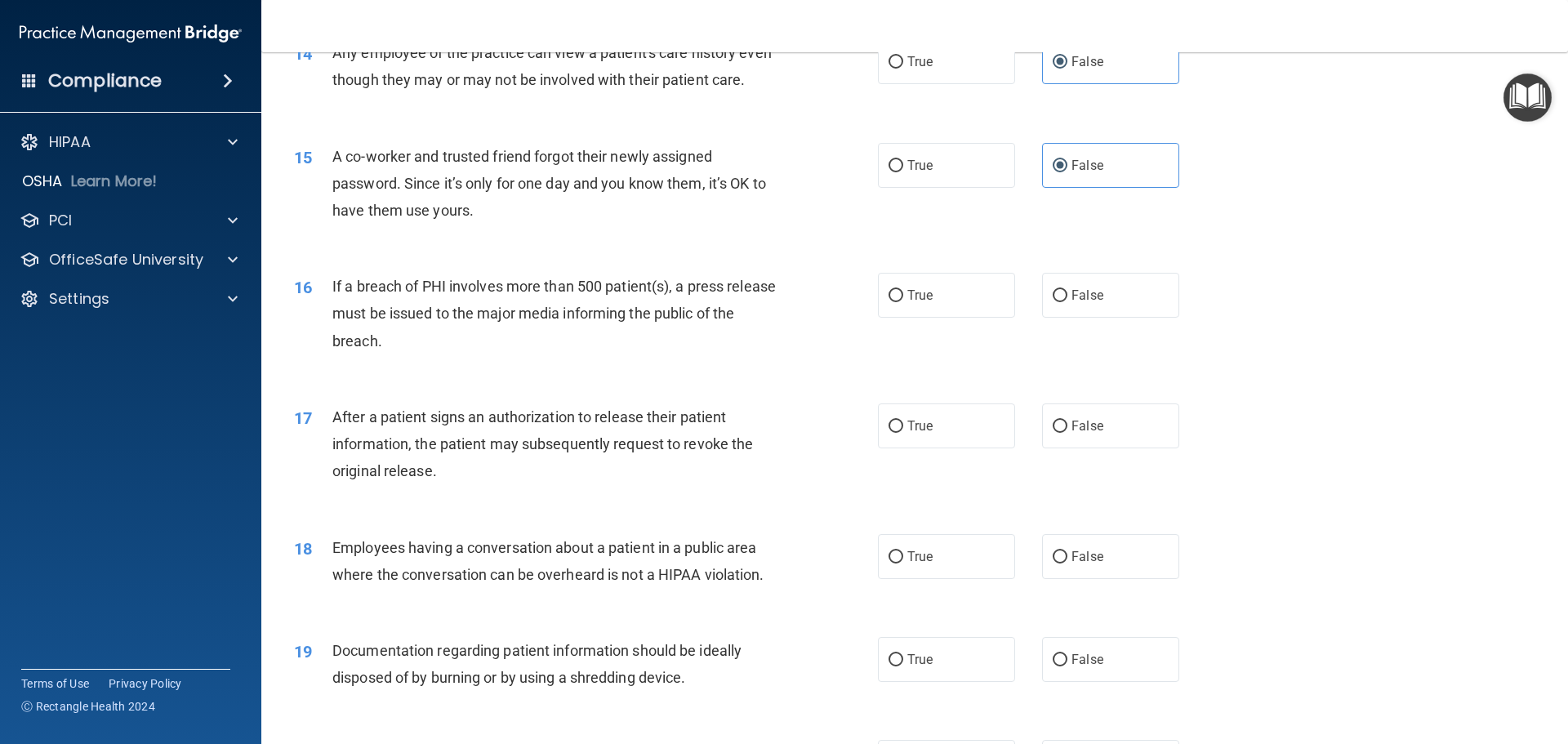
scroll to position [1633, 0]
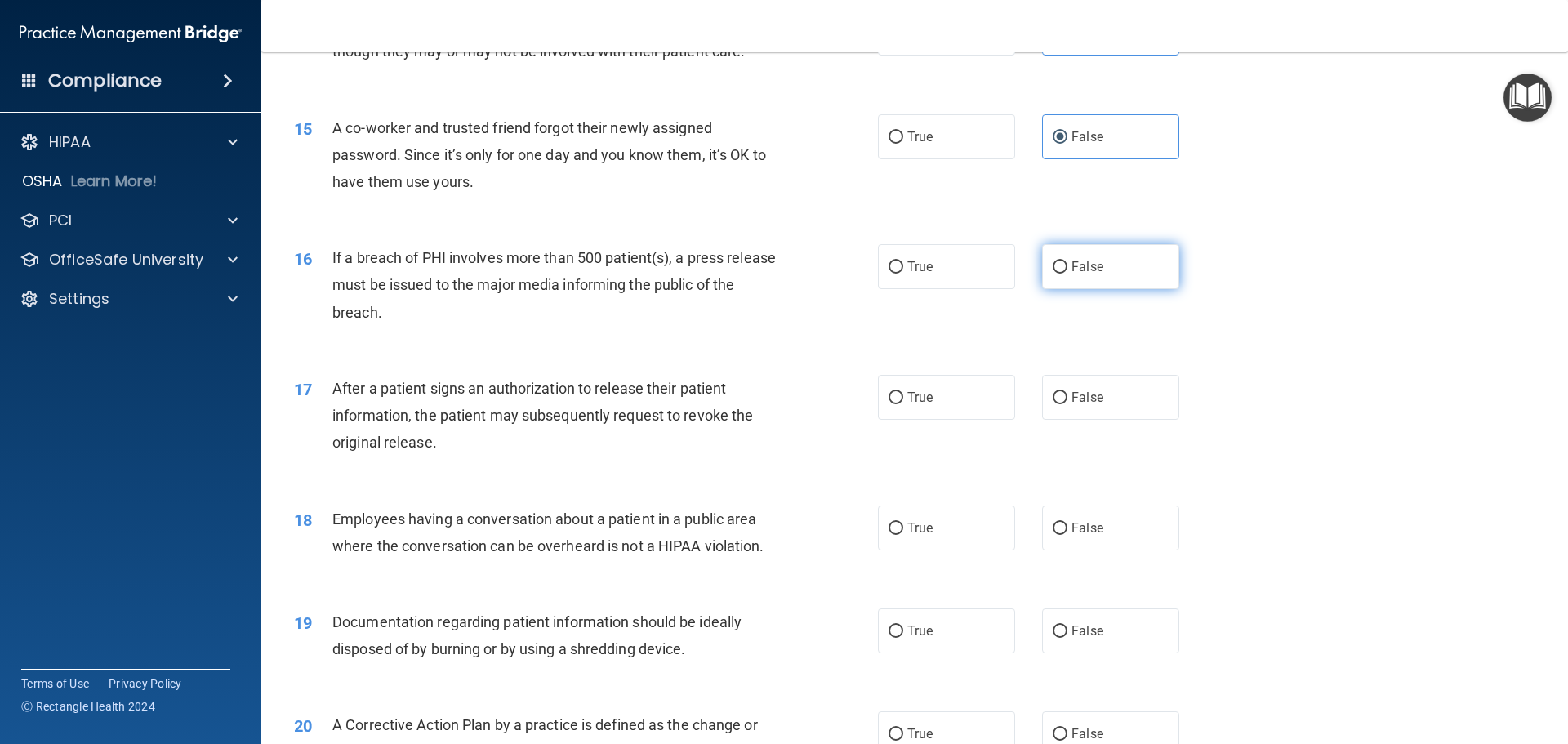
click at [1071, 275] on span "False" at bounding box center [1087, 267] width 31 height 16
click at [1065, 274] on input "False" at bounding box center [1060, 268] width 15 height 12
radio input "true"
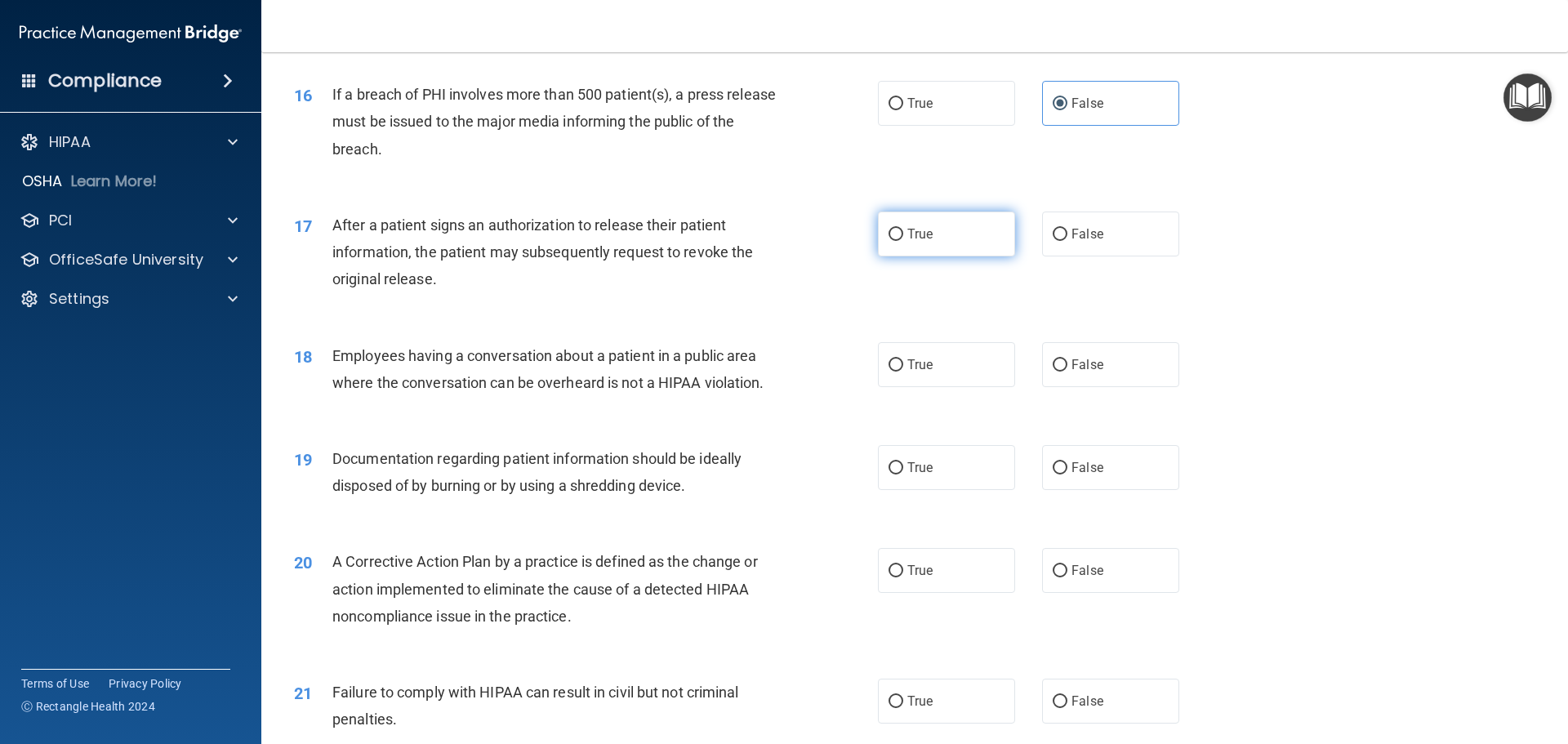
click at [908, 241] on span "True" at bounding box center [920, 234] width 25 height 16
click at [902, 241] on input "True" at bounding box center [896, 234] width 15 height 12
radio input "true"
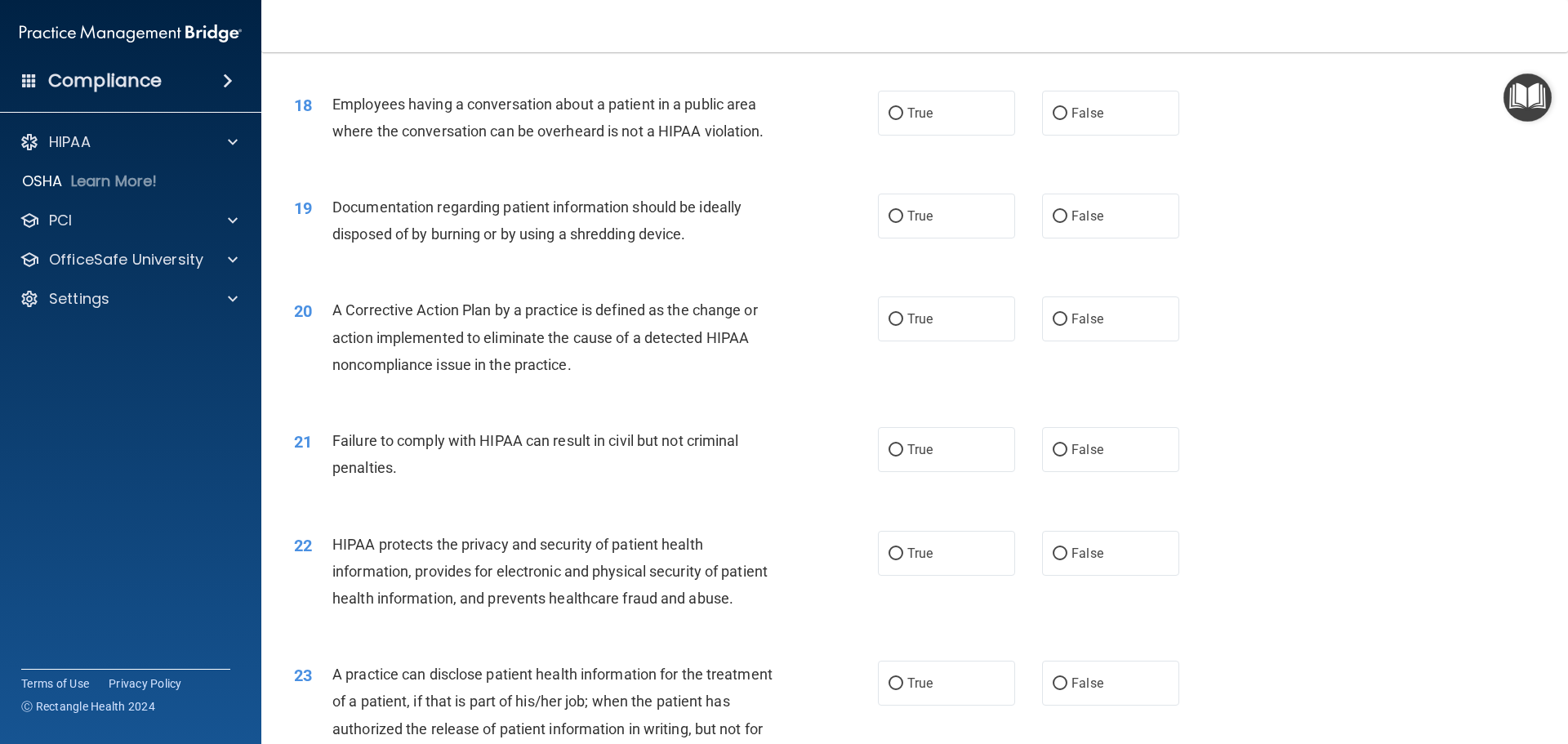
scroll to position [2041, 0]
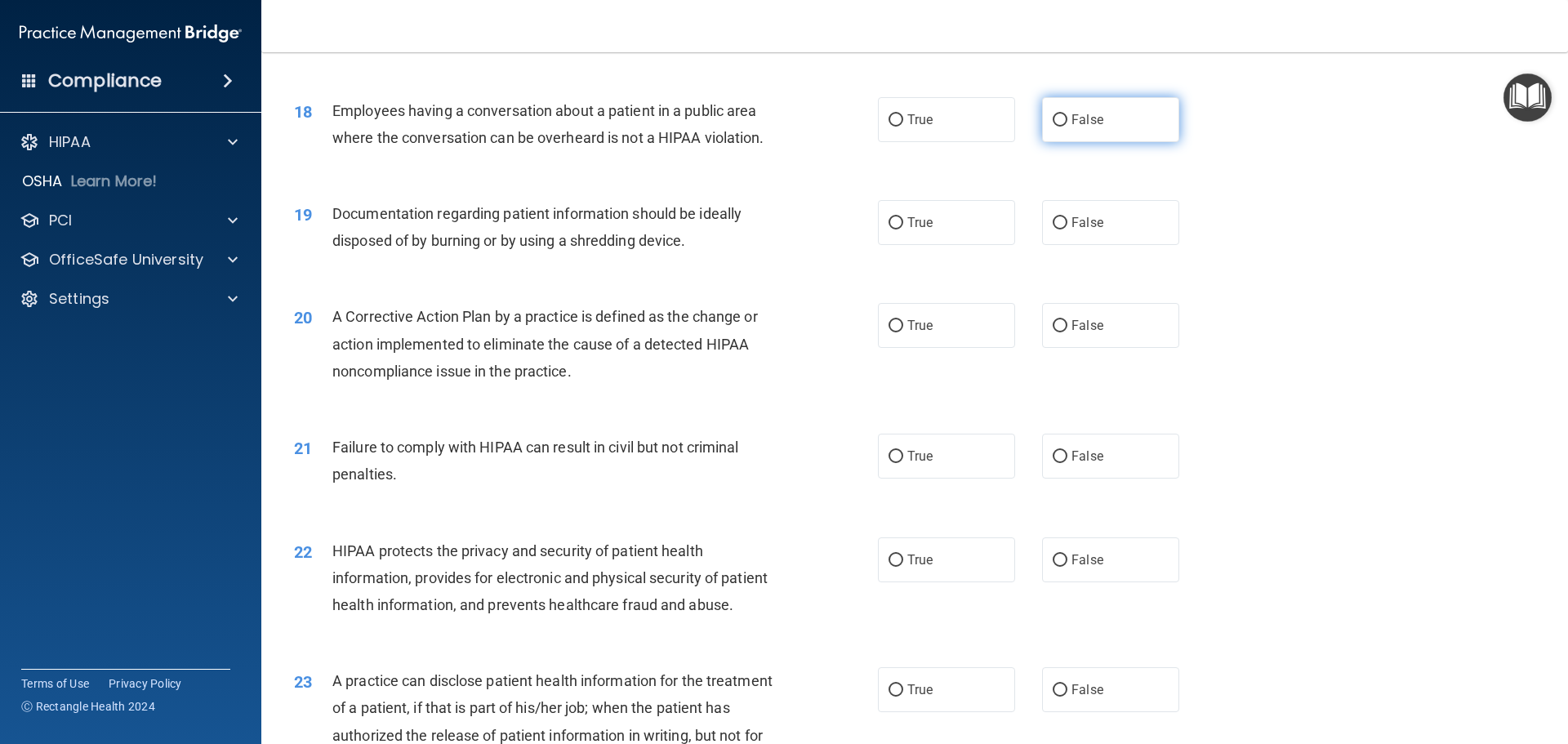
click at [1071, 128] on span "False" at bounding box center [1087, 120] width 31 height 16
click at [1067, 127] on input "False" at bounding box center [1060, 121] width 15 height 12
radio input "true"
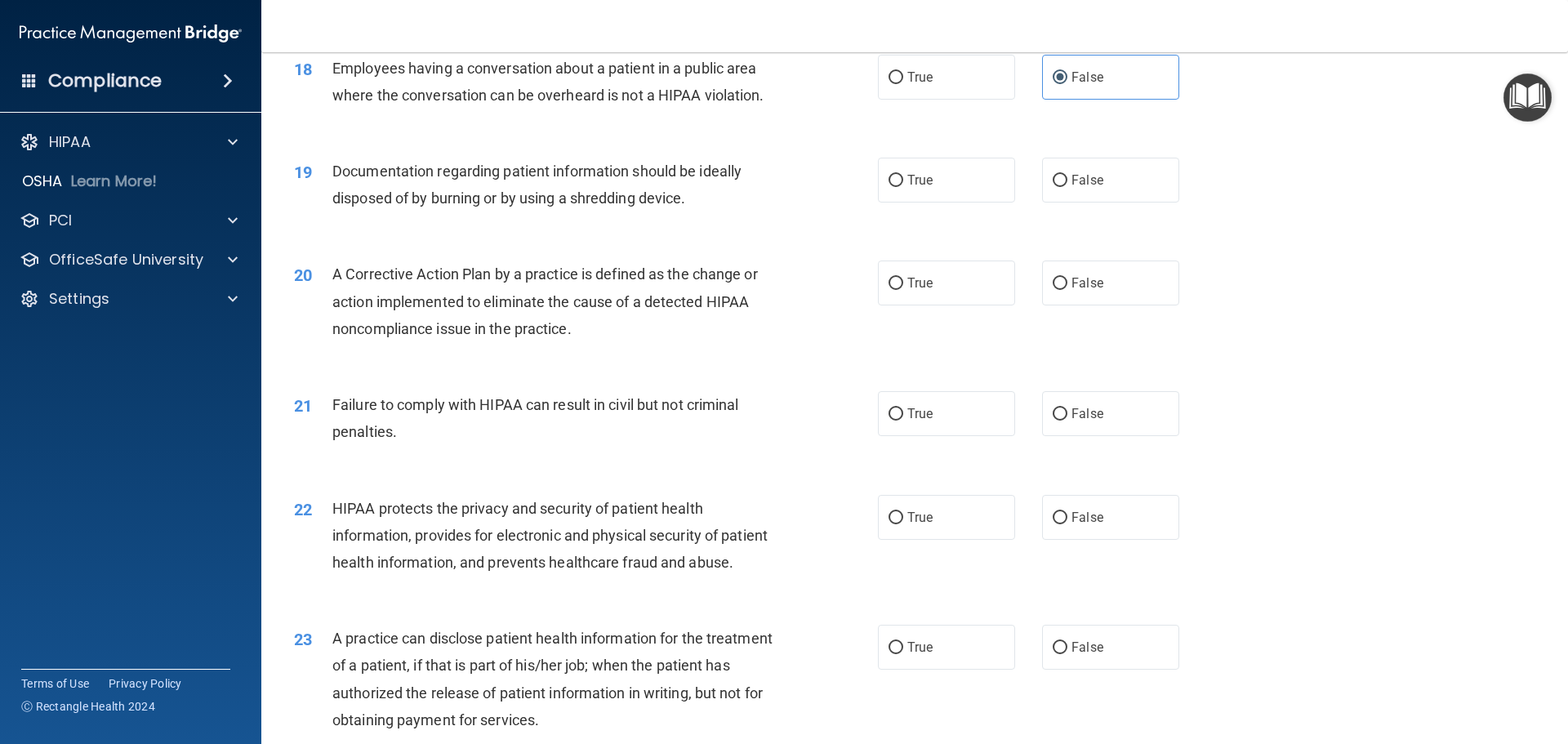
scroll to position [2123, 0]
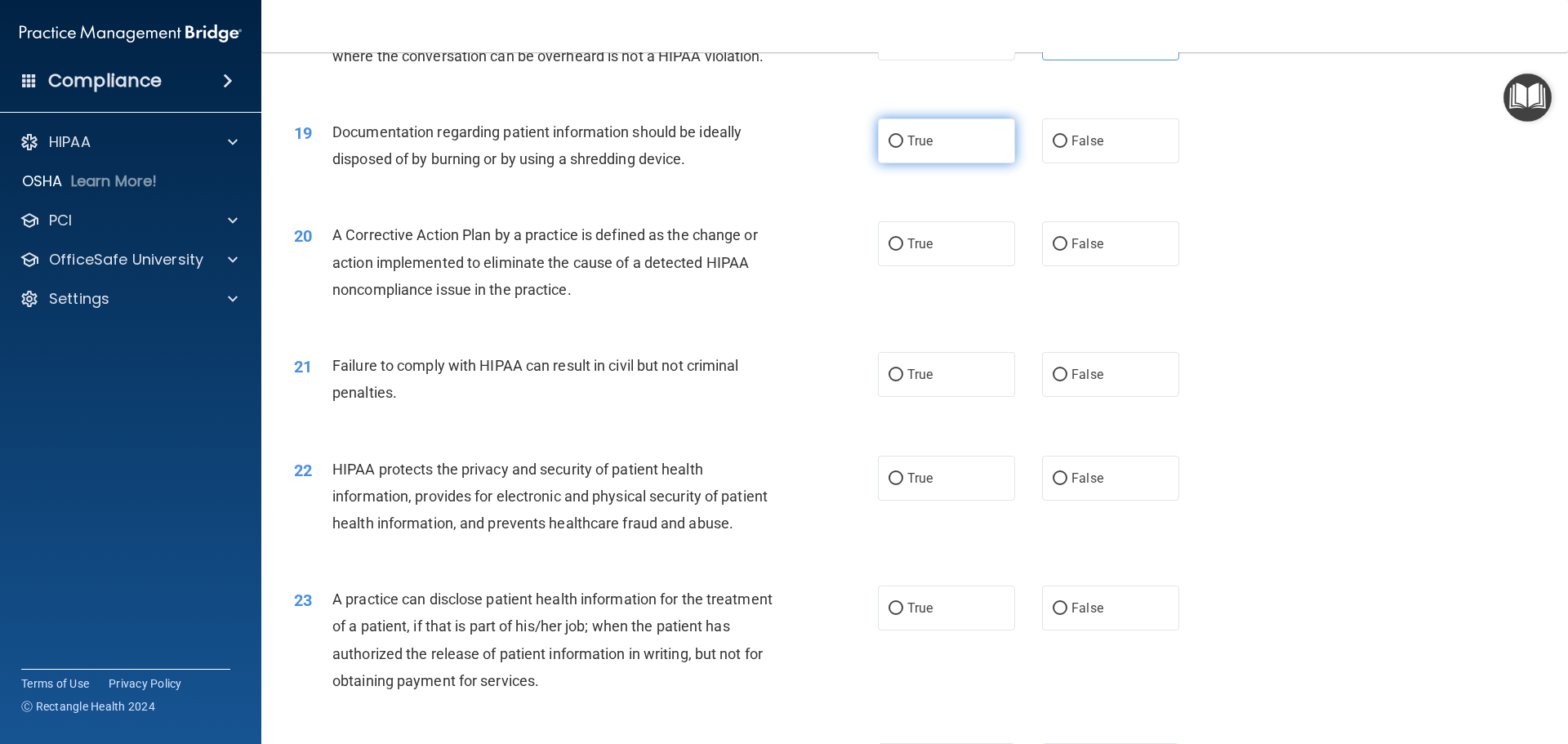
click at [908, 149] on span "True" at bounding box center [920, 141] width 25 height 16
click at [903, 148] on input "True" at bounding box center [896, 142] width 15 height 12
radio input "true"
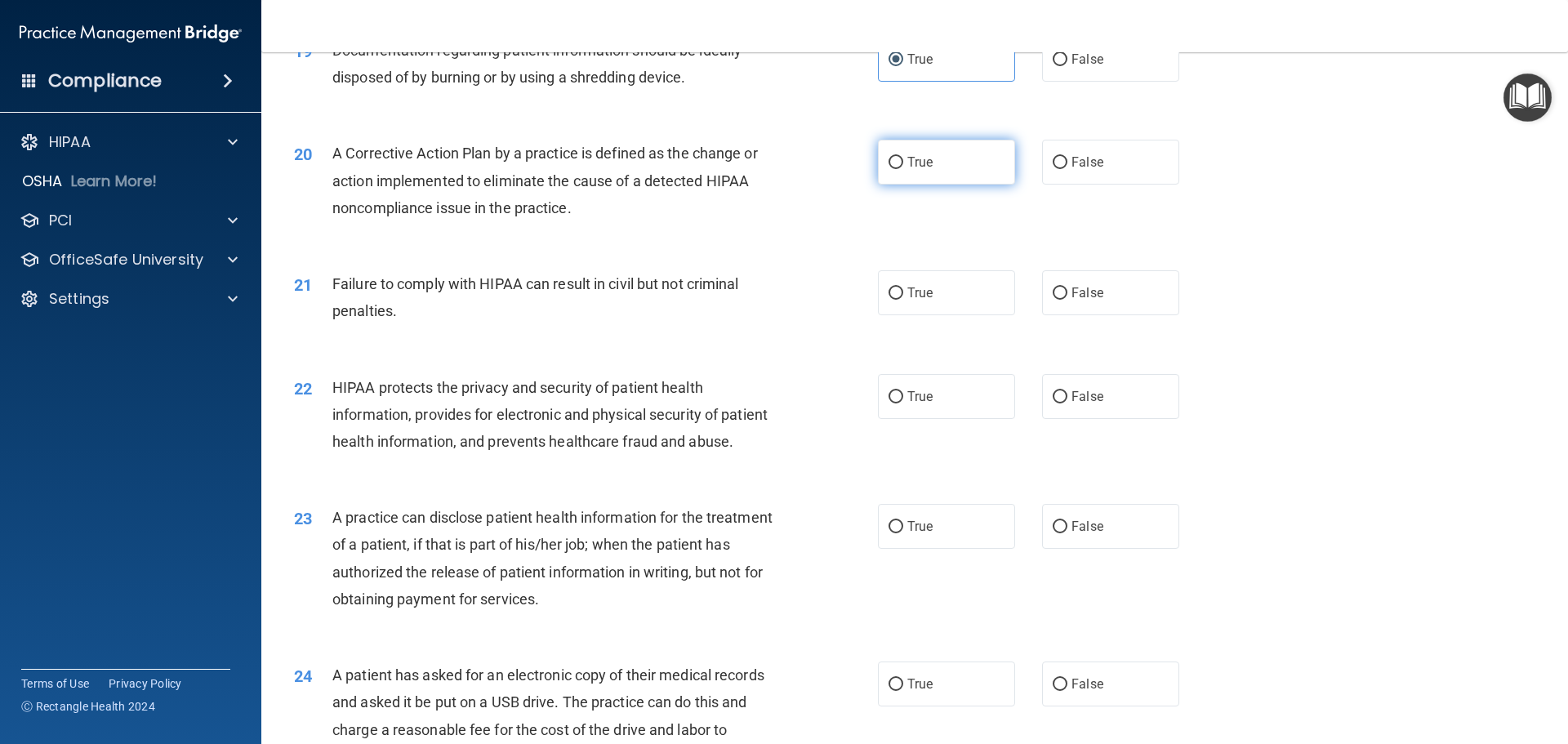
click at [934, 184] on label "True" at bounding box center [946, 162] width 137 height 45
click at [903, 169] on input "True" at bounding box center [896, 163] width 15 height 12
radio input "true"
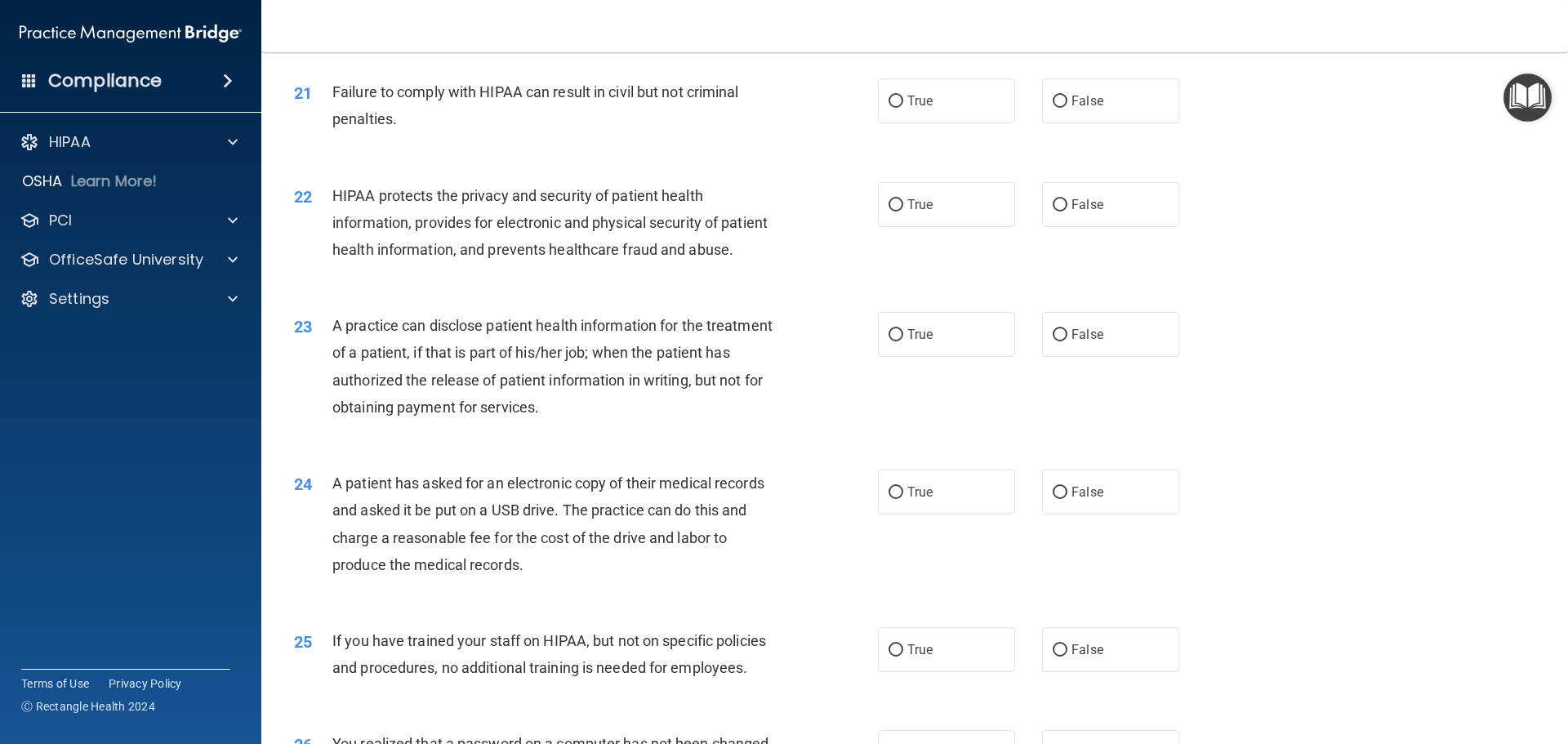
scroll to position [2368, 0]
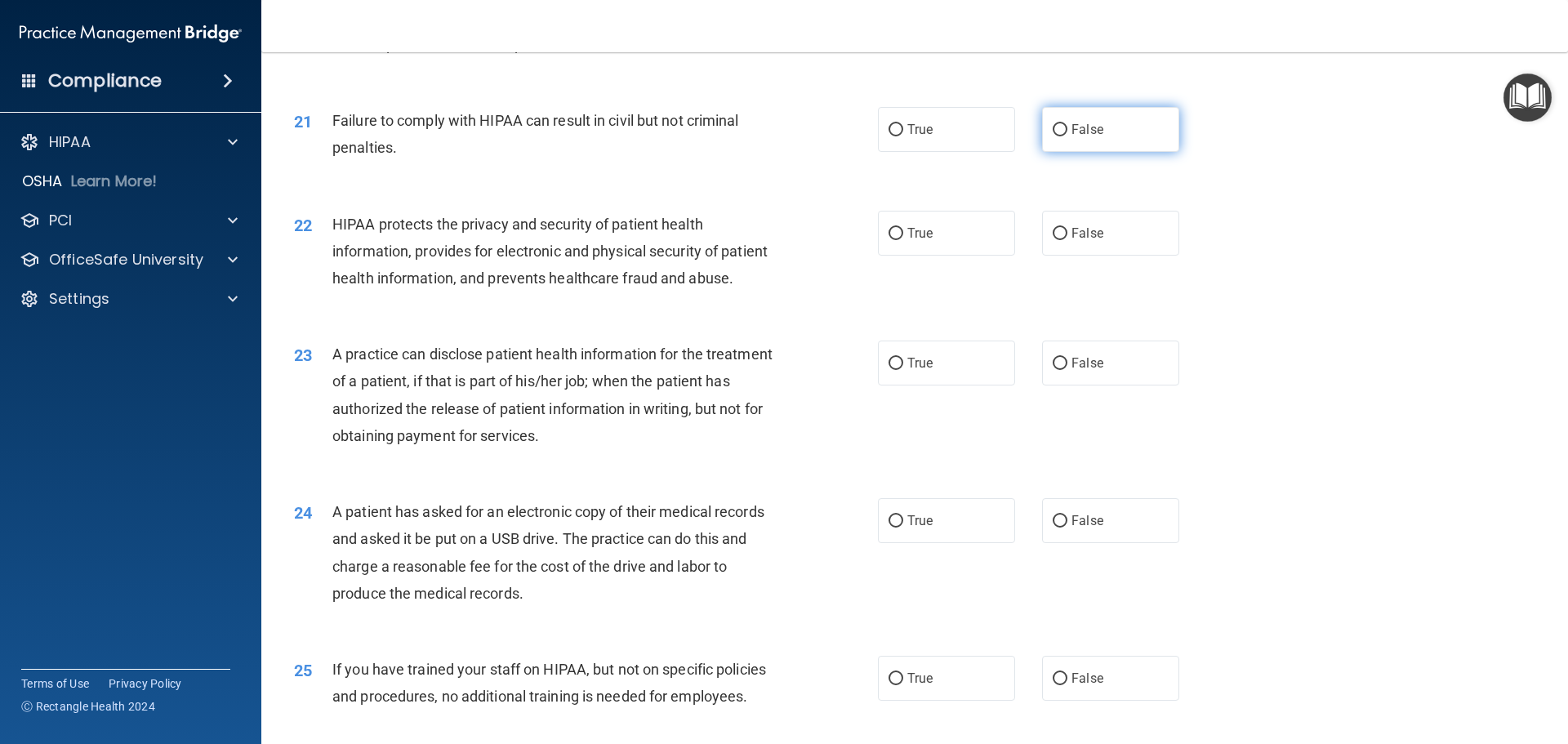
click at [1071, 137] on span "False" at bounding box center [1087, 129] width 31 height 16
click at [1068, 136] on input "False" at bounding box center [1060, 130] width 15 height 12
radio input "true"
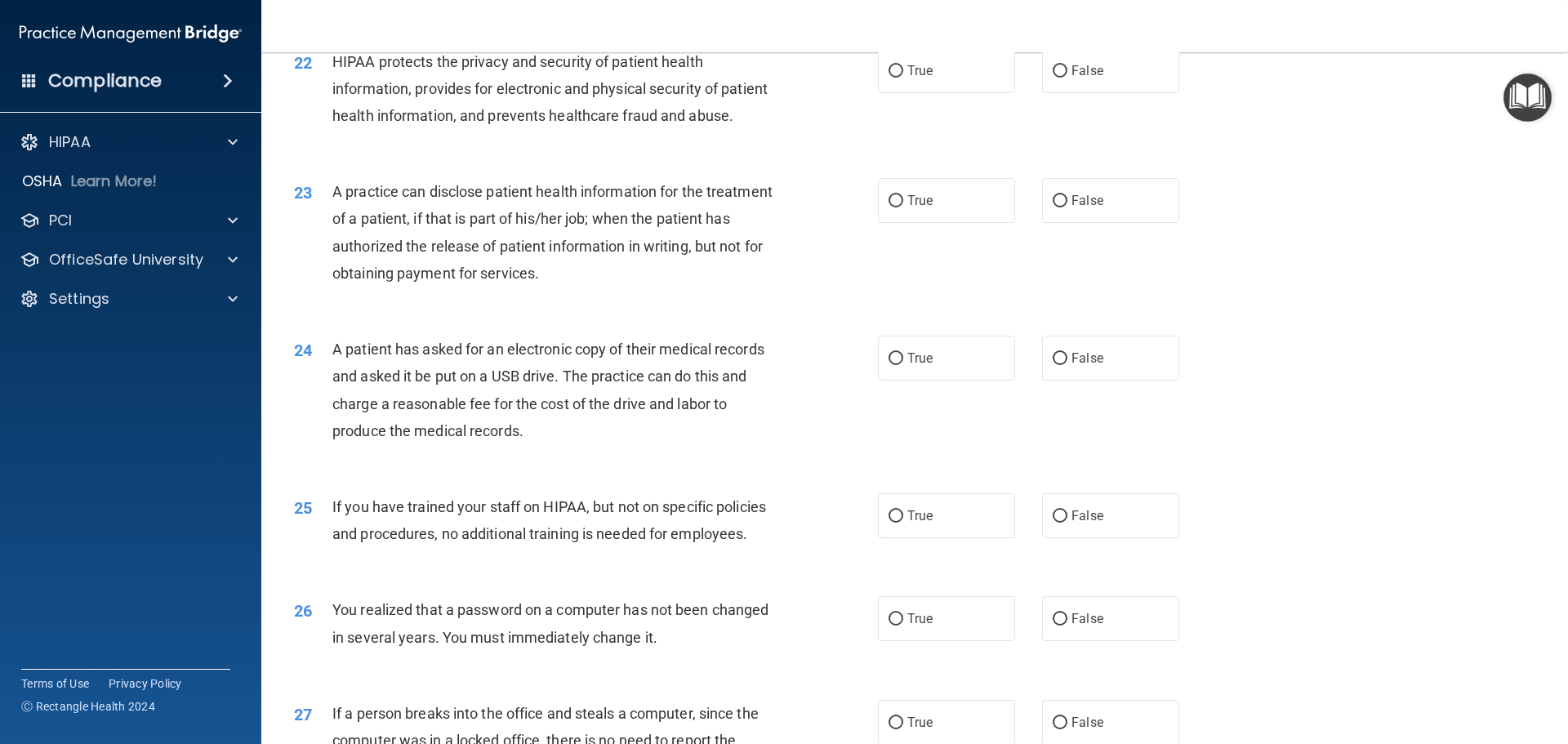
scroll to position [2531, 0]
click at [909, 78] on span "True" at bounding box center [920, 70] width 25 height 16
click at [903, 77] on input "True" at bounding box center [896, 71] width 15 height 12
radio input "true"
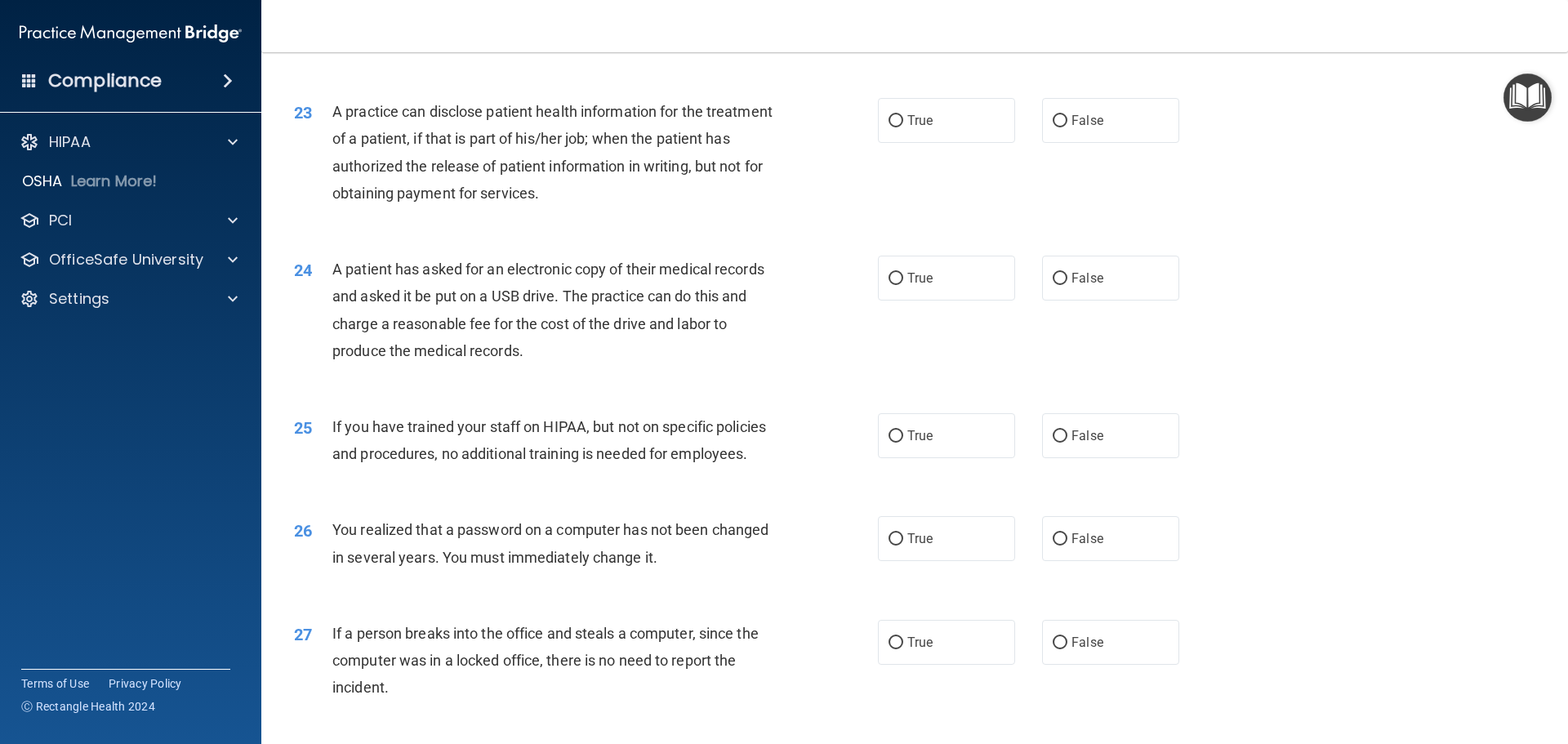
scroll to position [2612, 0]
click at [1071, 126] on span "False" at bounding box center [1087, 118] width 31 height 16
click at [1068, 125] on input "False" at bounding box center [1060, 119] width 15 height 12
radio input "true"
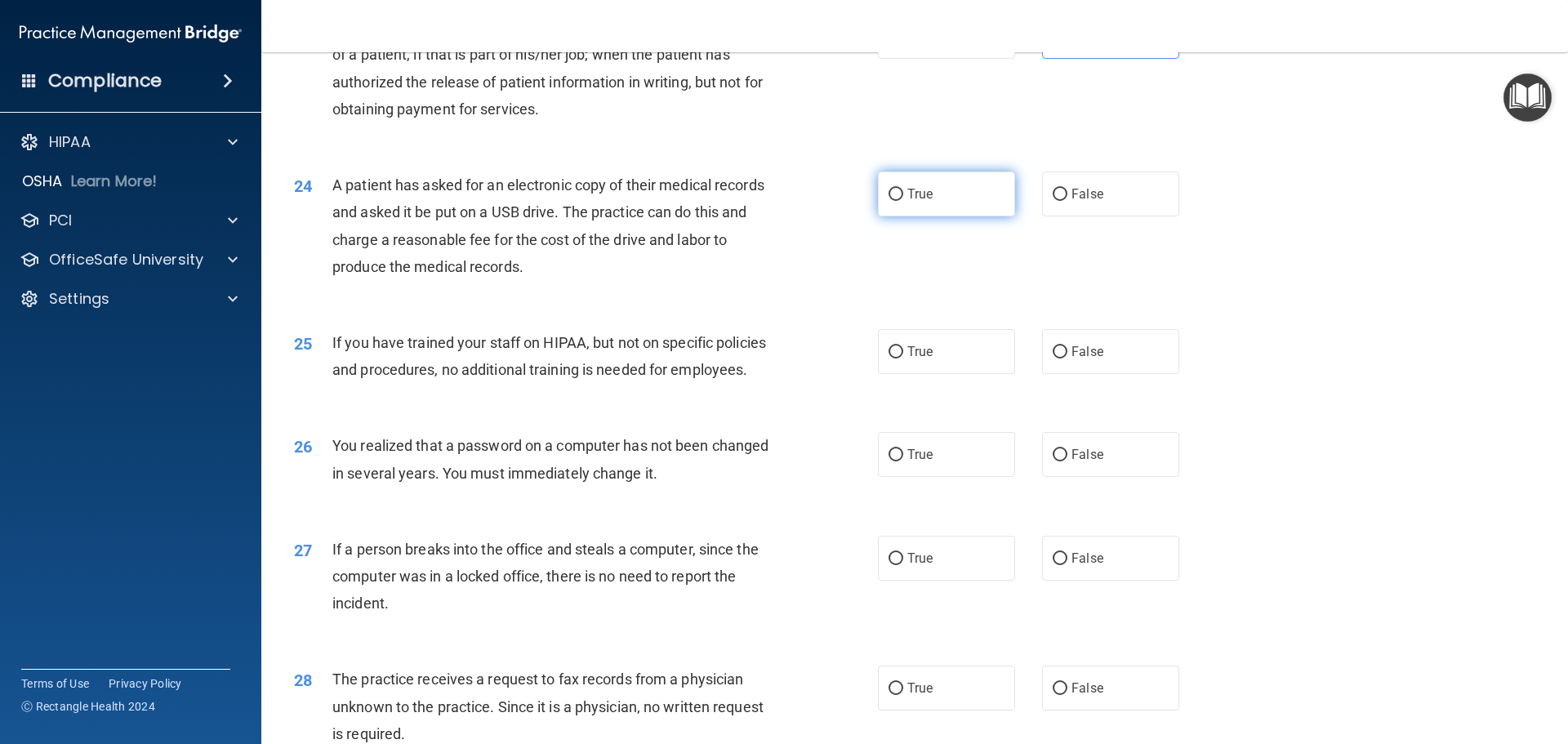
click at [945, 216] on label "True" at bounding box center [946, 193] width 137 height 45
click at [903, 201] on input "True" at bounding box center [896, 195] width 15 height 12
radio input "true"
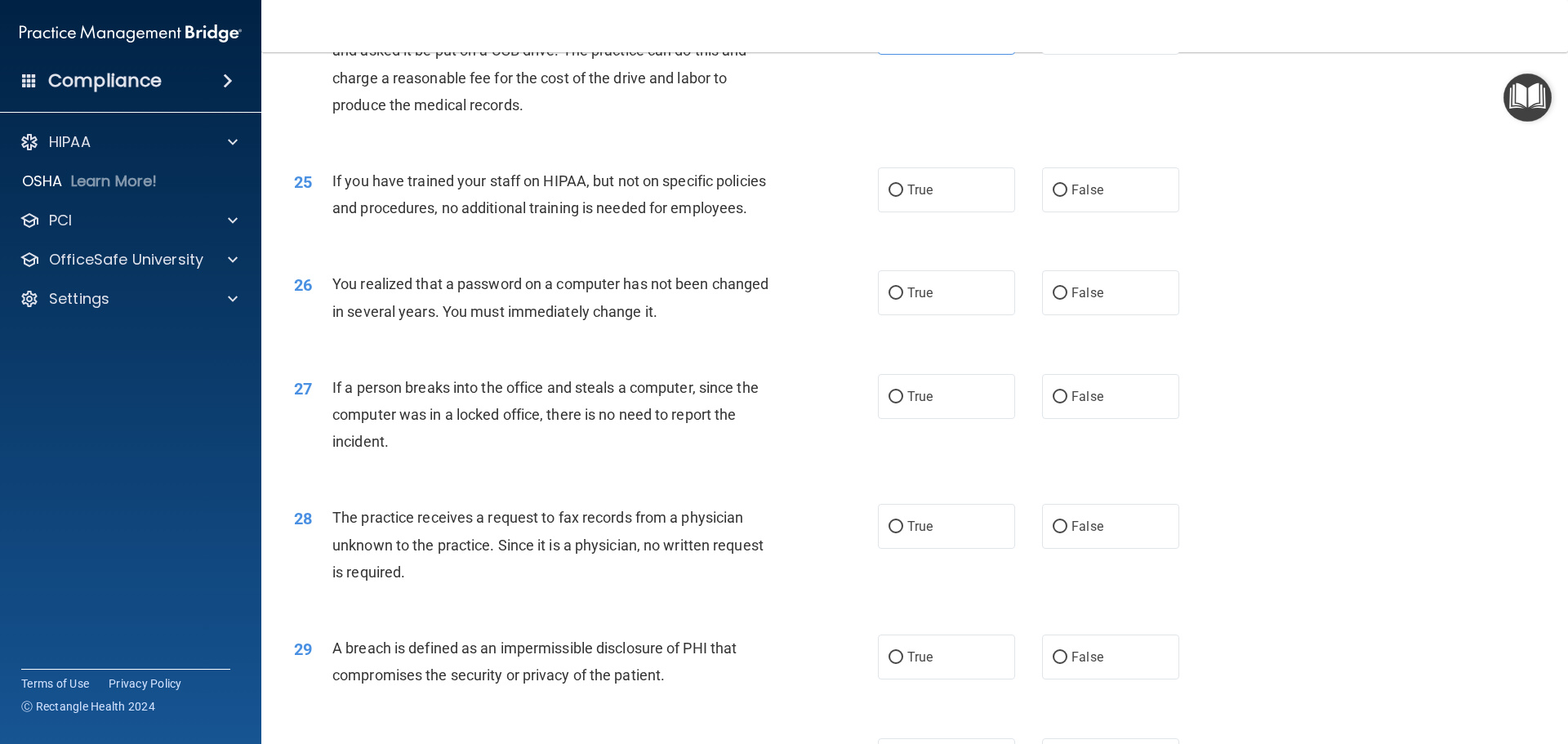
scroll to position [2858, 0]
click at [1115, 211] on label "False" at bounding box center [1111, 188] width 137 height 45
click at [1068, 195] on input "False" at bounding box center [1060, 189] width 15 height 12
radio input "true"
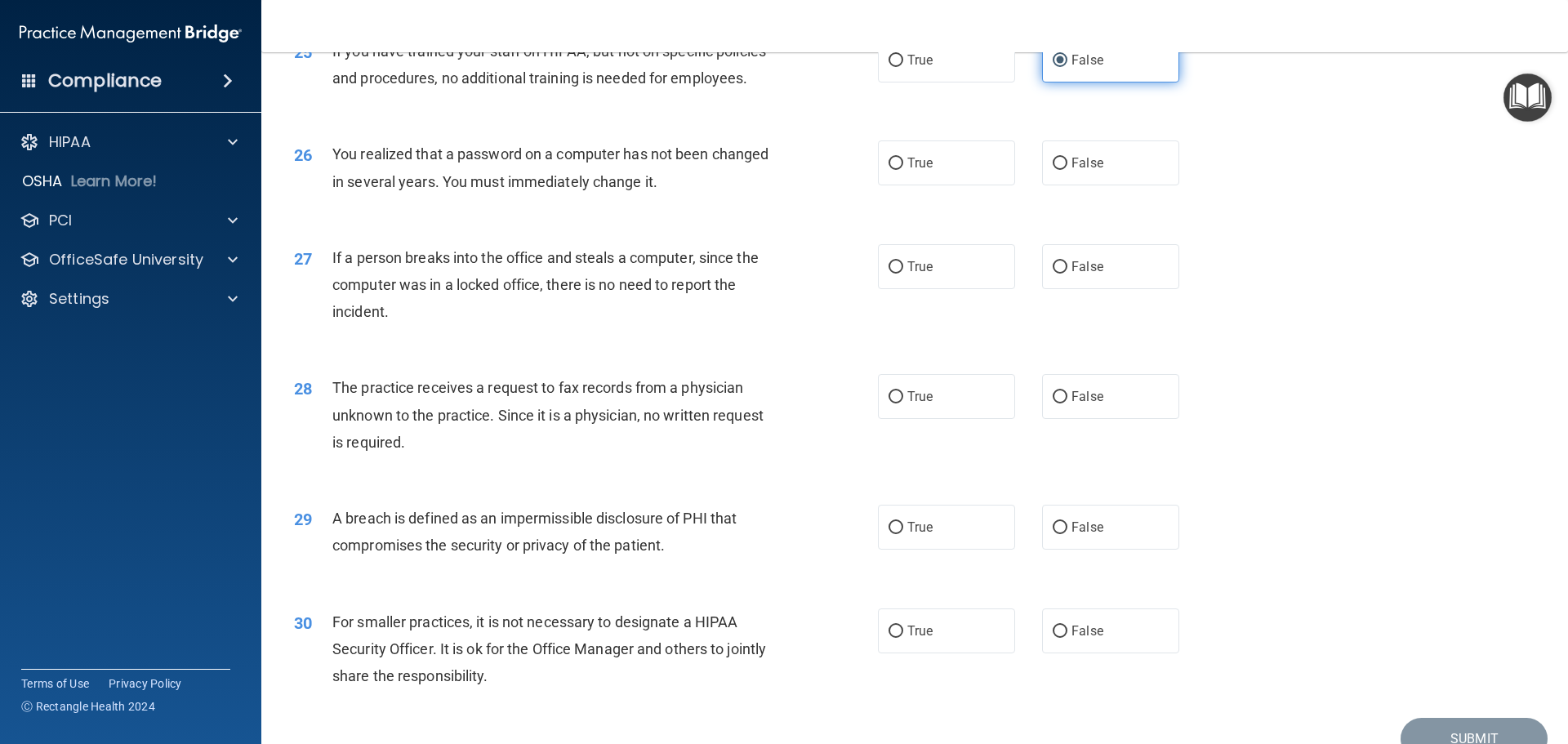
scroll to position [3103, 0]
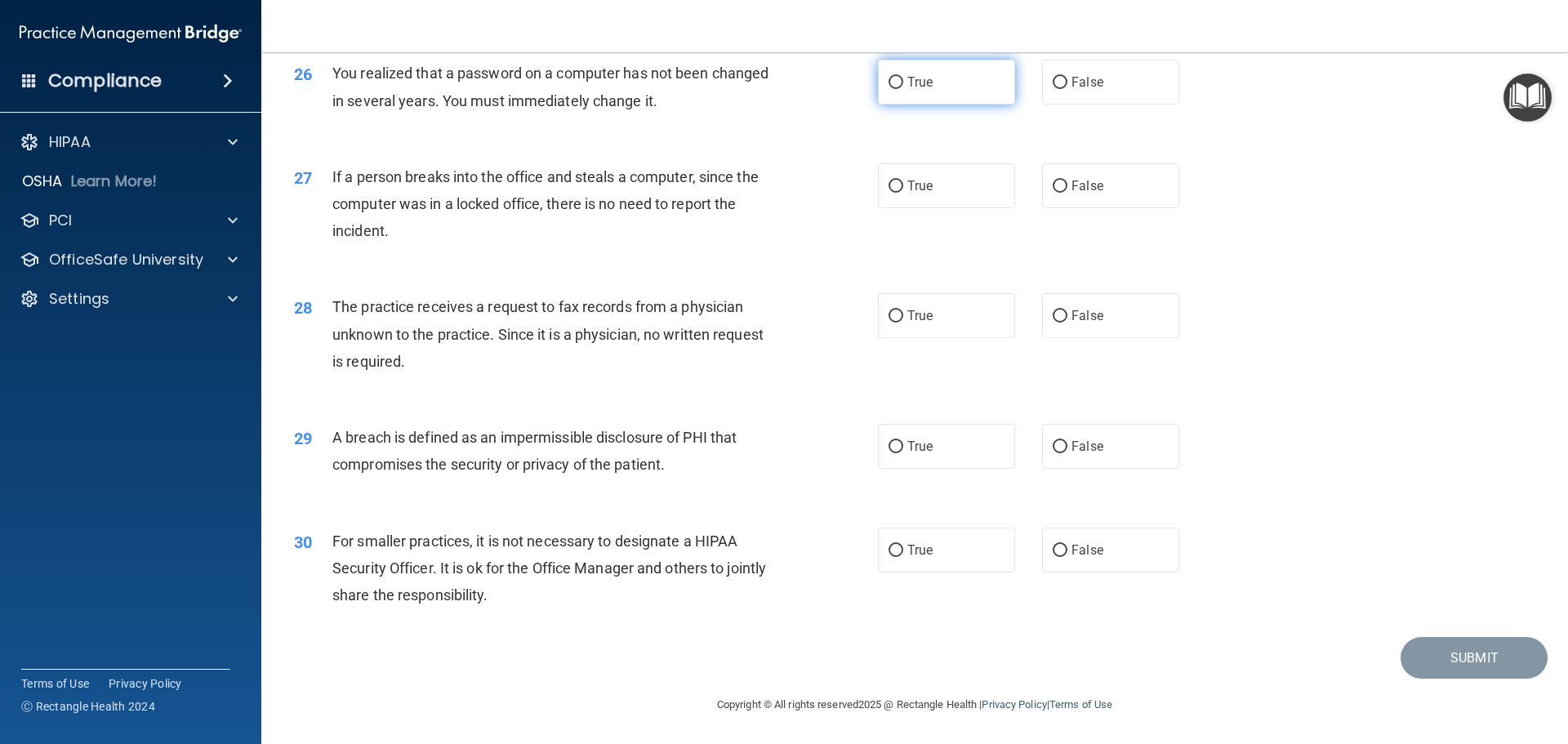
click at [931, 103] on label "True" at bounding box center [946, 81] width 137 height 45
click at [903, 89] on input "True" at bounding box center [896, 83] width 15 height 12
radio input "true"
click at [1053, 192] on input "False" at bounding box center [1060, 186] width 15 height 12
radio input "true"
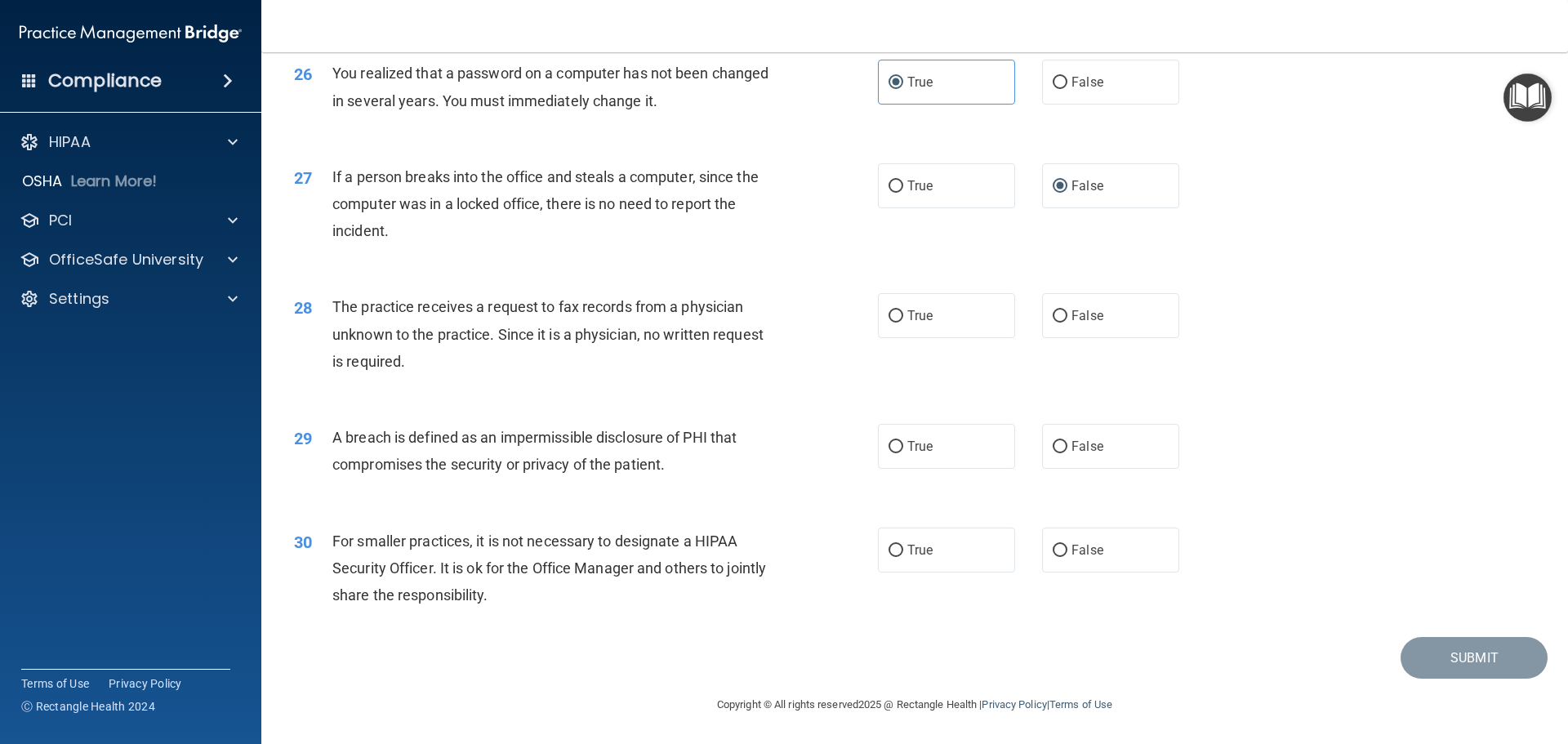
scroll to position [3120, 0]
click at [923, 309] on span "True" at bounding box center [920, 316] width 25 height 16
click at [903, 310] on input "True" at bounding box center [896, 316] width 15 height 12
radio input "true"
click at [912, 452] on span "True" at bounding box center [920, 447] width 25 height 16
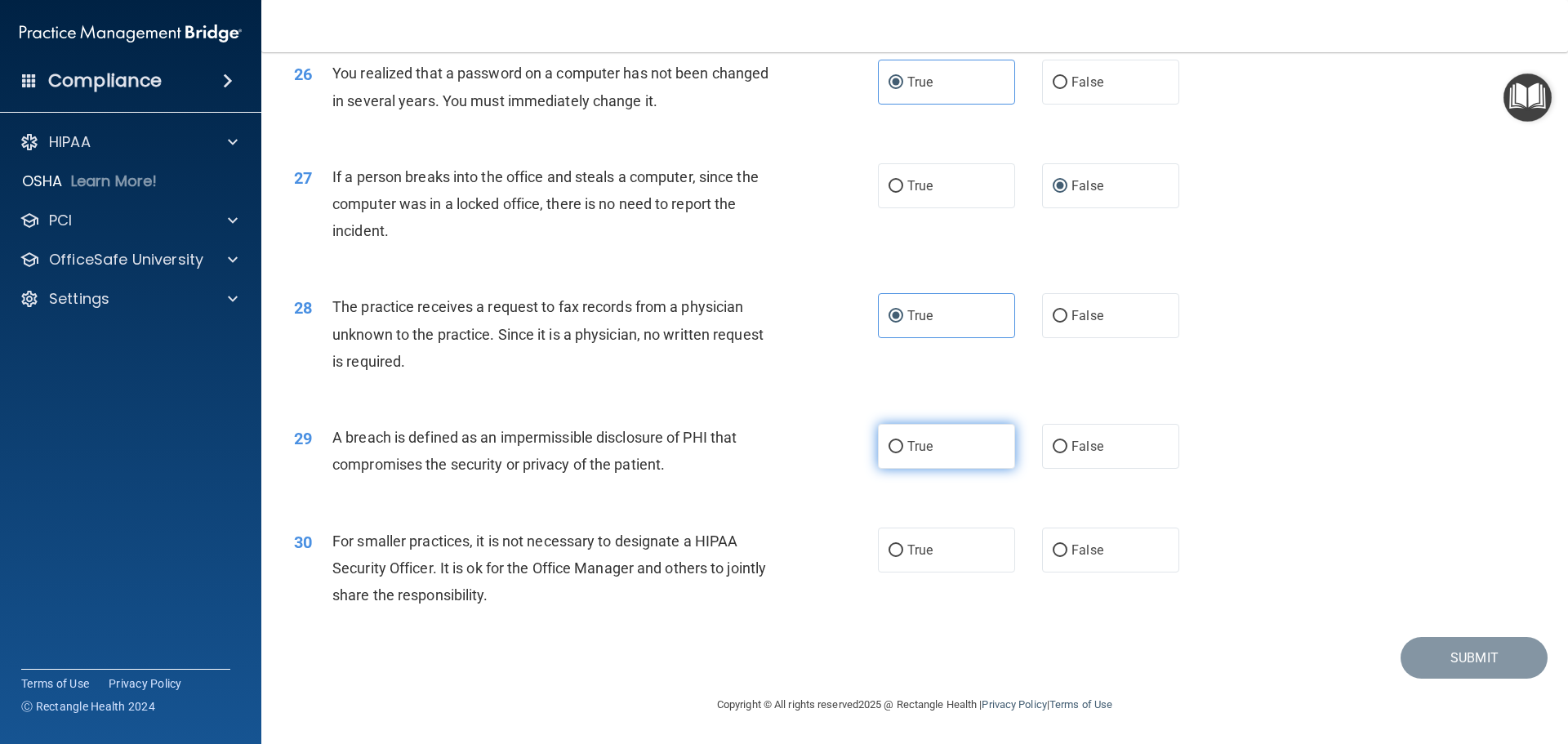
click at [903, 452] on input "True" at bounding box center [896, 447] width 15 height 12
radio input "true"
click at [1078, 559] on label "False" at bounding box center [1111, 549] width 137 height 45
click at [1068, 557] on input "False" at bounding box center [1060, 551] width 15 height 12
radio input "true"
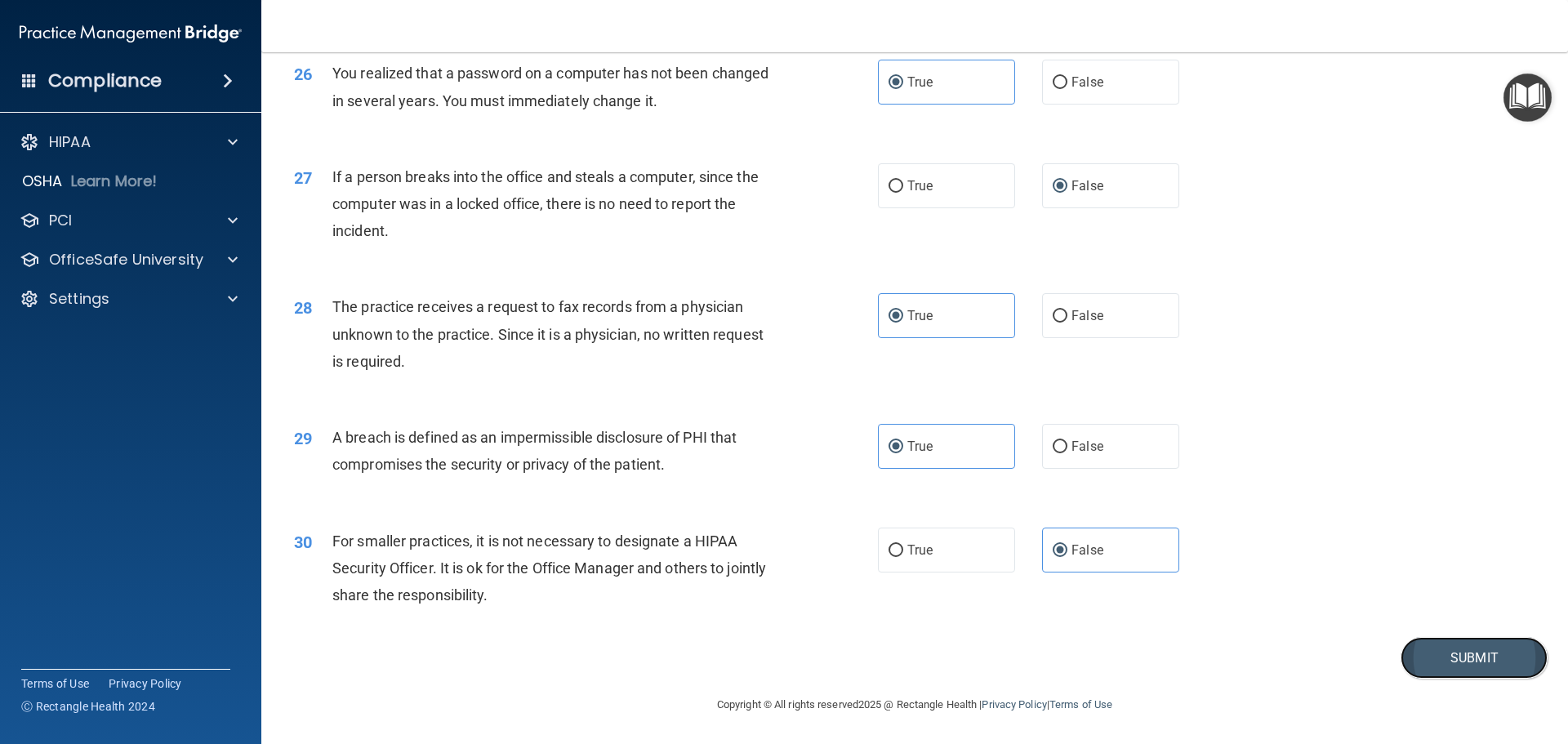
click at [1428, 646] on button "Submit" at bounding box center [1474, 657] width 147 height 42
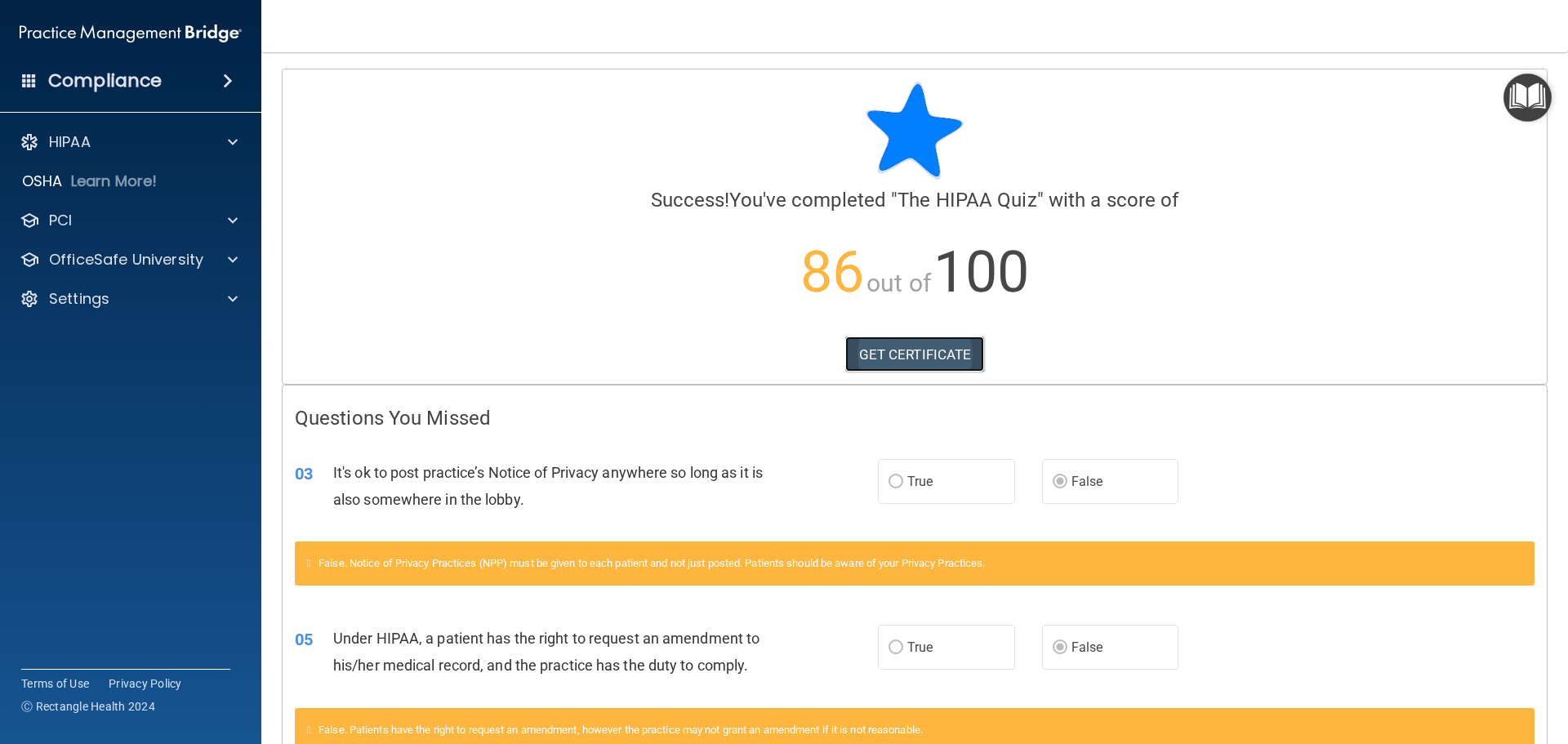
click at [917, 358] on link "GET CERTIFICATE" at bounding box center [916, 354] width 140 height 36
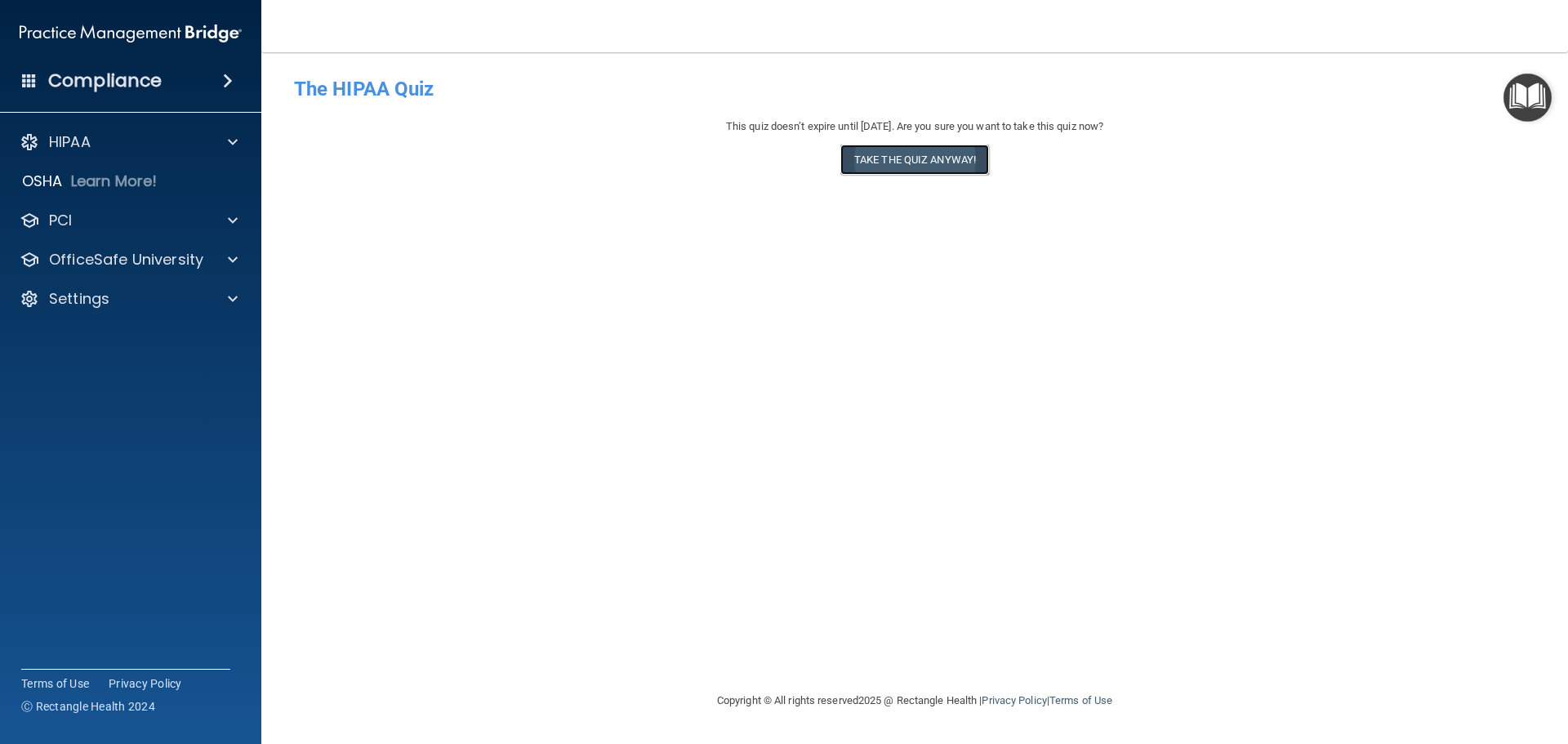
click at [897, 158] on button "Take the quiz anyway!" at bounding box center [915, 159] width 149 height 31
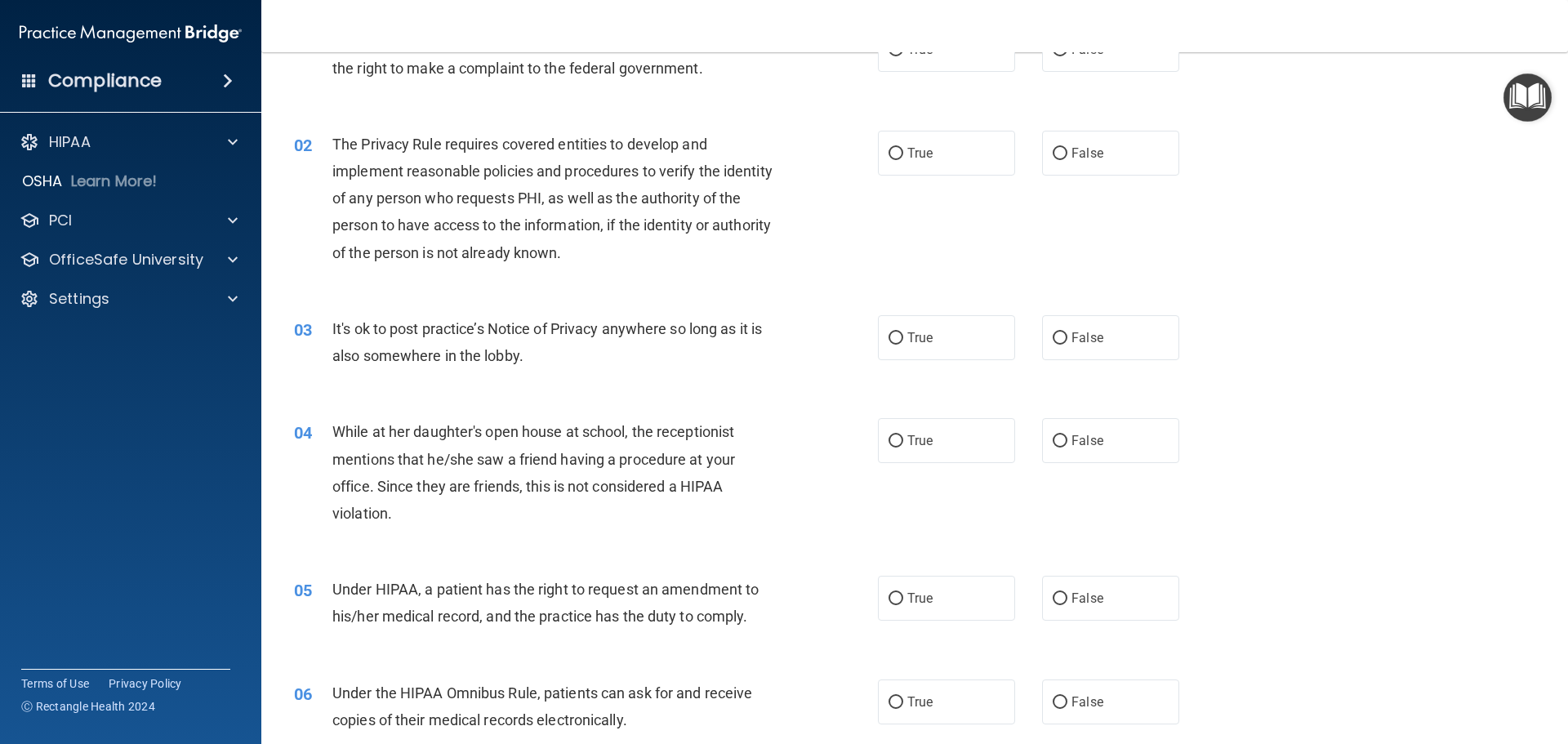
scroll to position [245, 0]
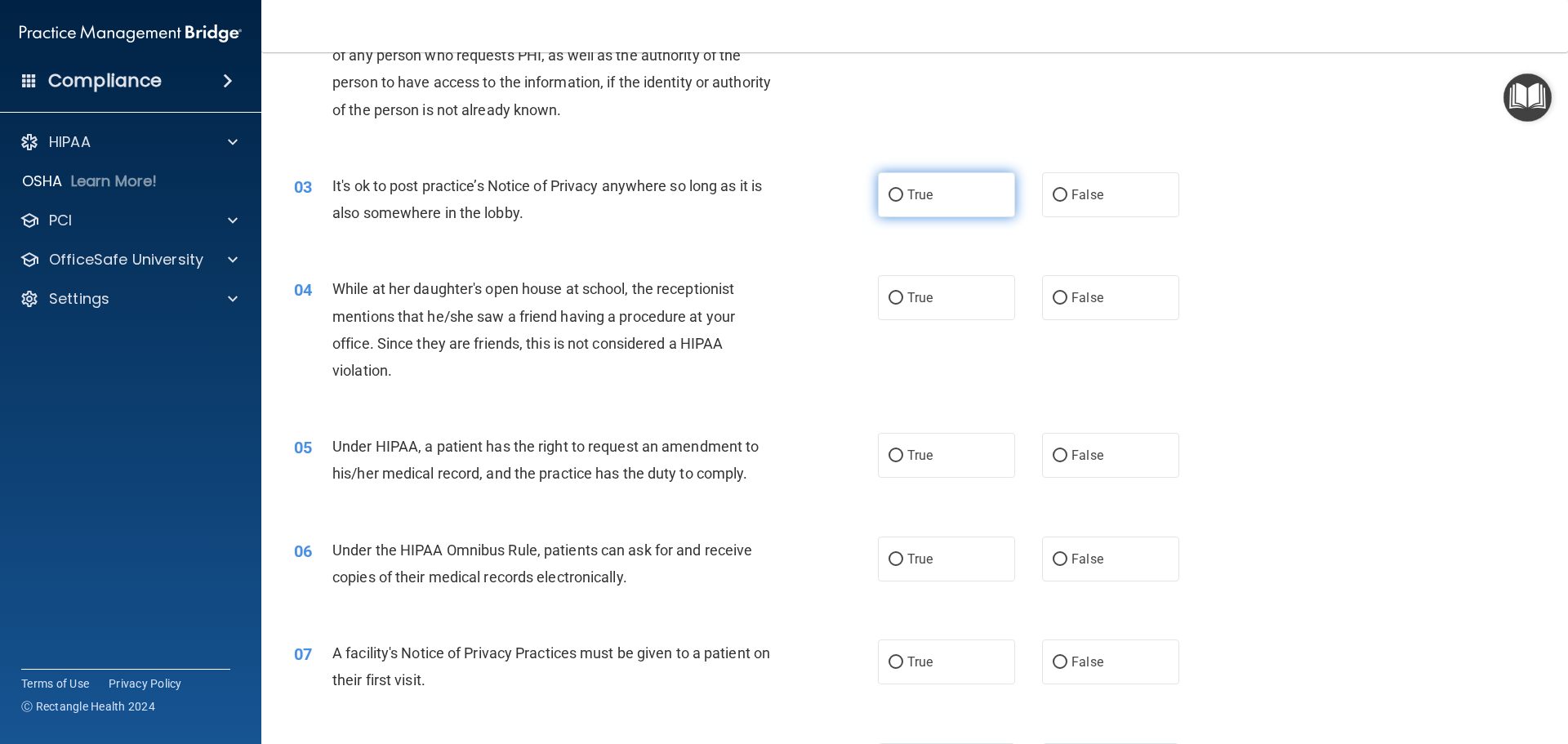
click at [909, 192] on span "True" at bounding box center [920, 195] width 25 height 16
click at [903, 192] on input "True" at bounding box center [896, 196] width 15 height 12
radio input "true"
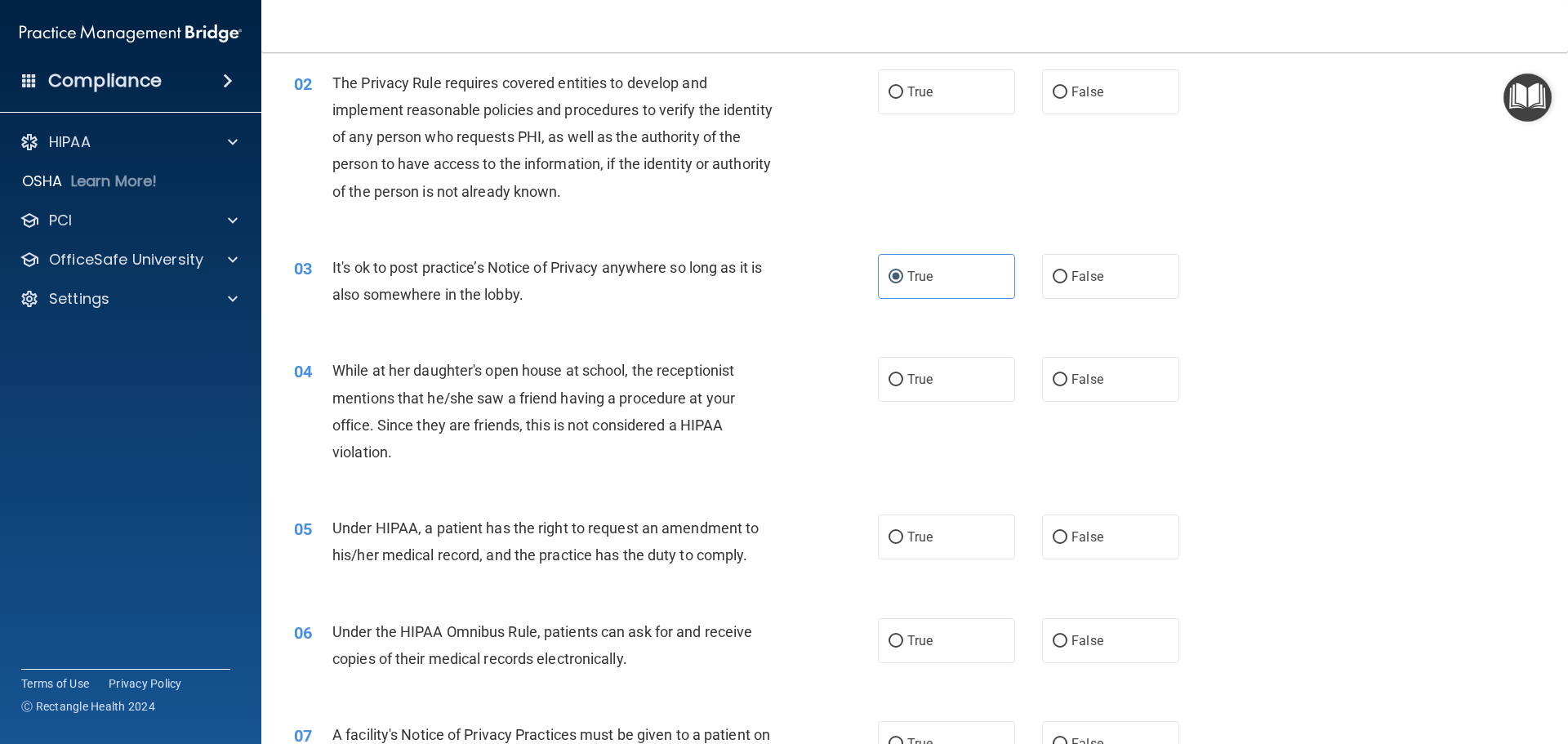
scroll to position [0, 0]
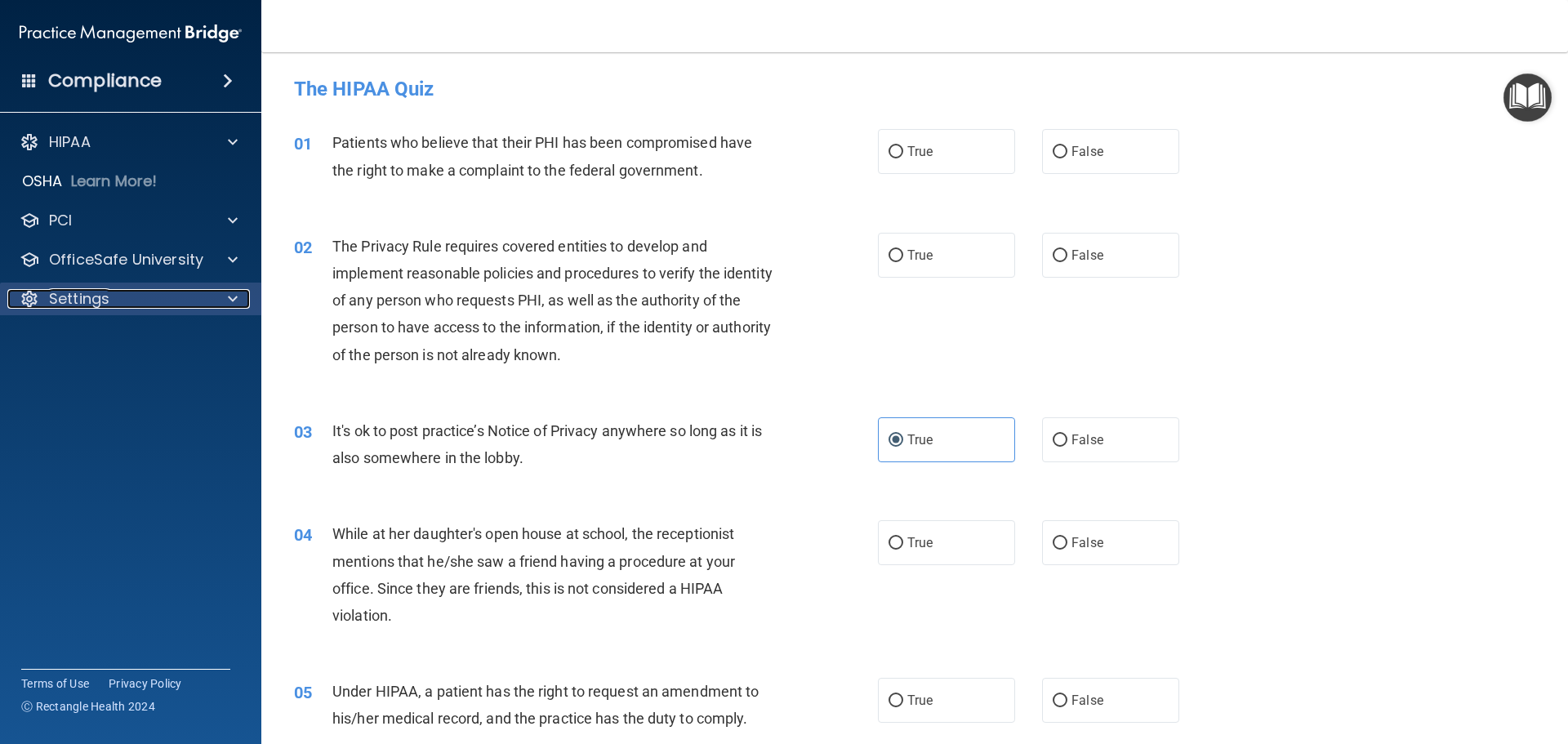
click at [151, 295] on div "Settings" at bounding box center [108, 299] width 203 height 19
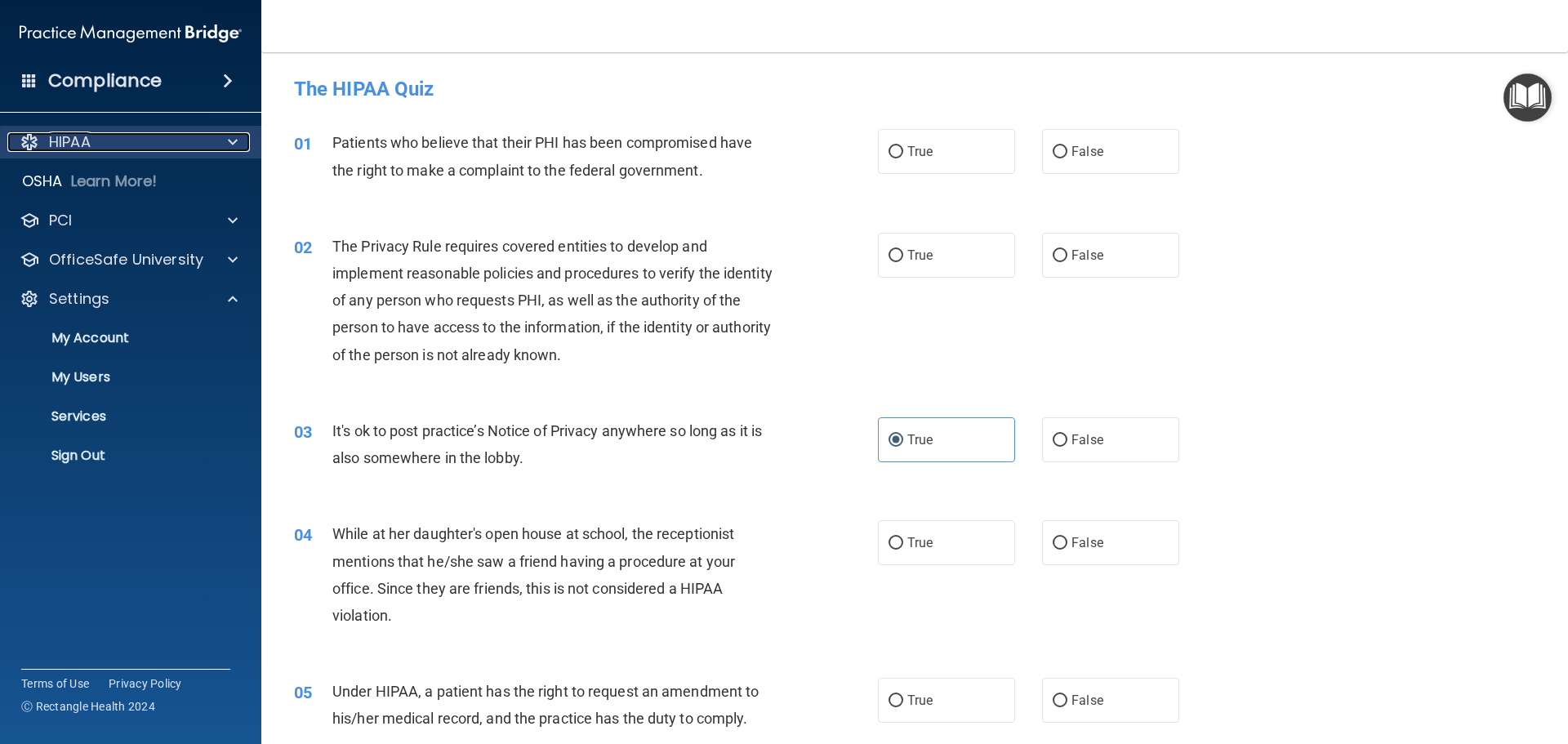
click at [182, 136] on div "HIPAA" at bounding box center [108, 142] width 203 height 19
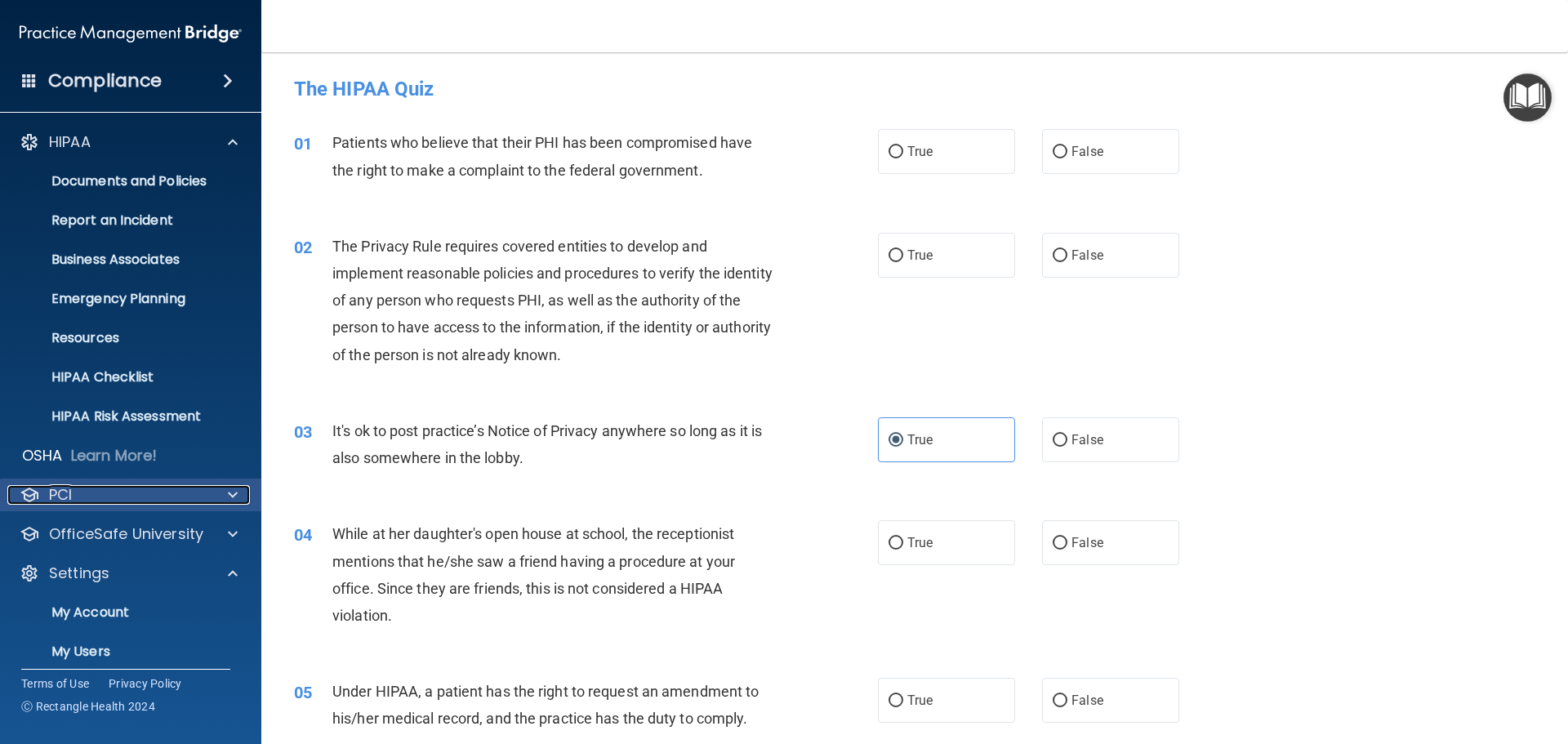
click at [132, 496] on div "PCI" at bounding box center [108, 495] width 203 height 19
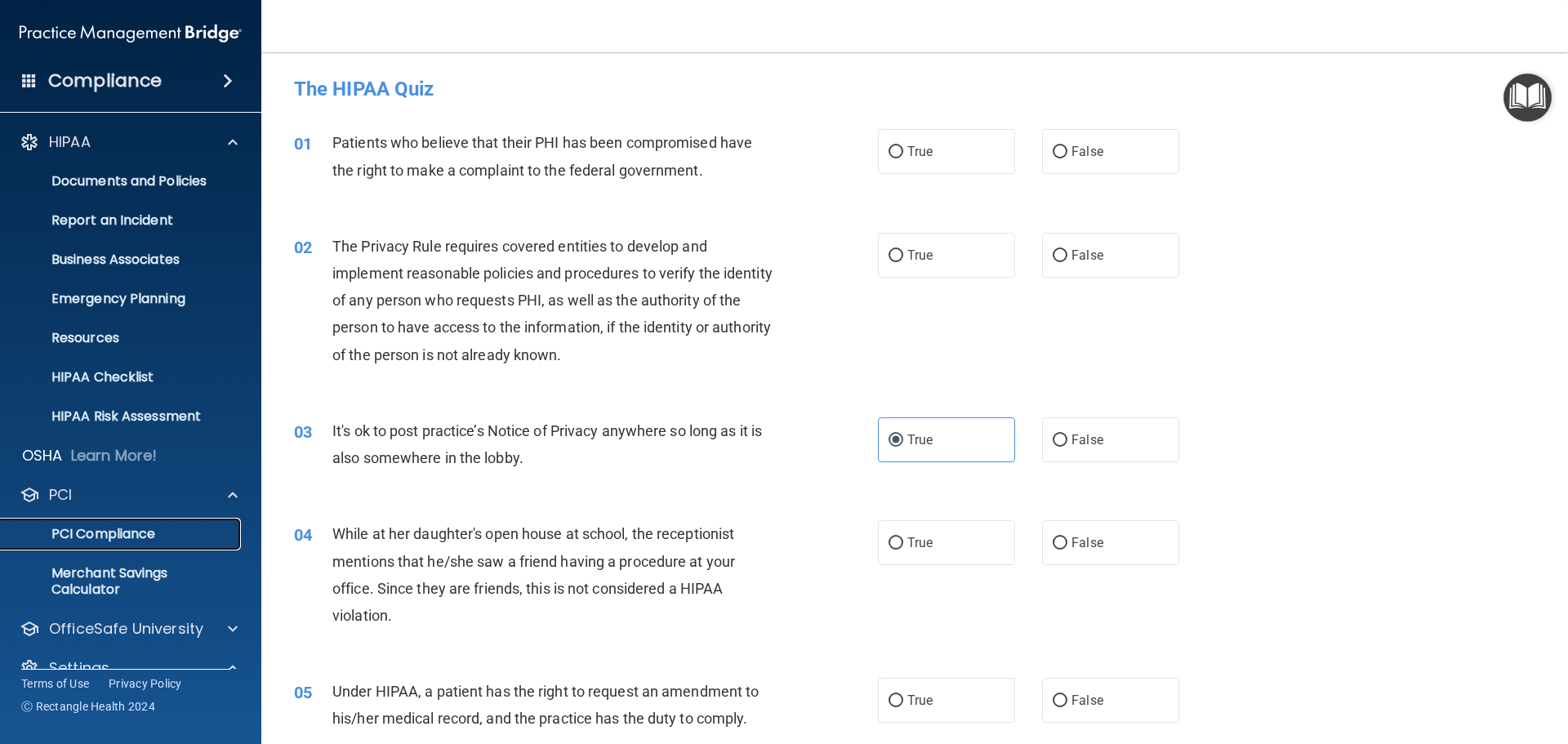
click at [123, 537] on p "PCI Compliance" at bounding box center [122, 533] width 223 height 17
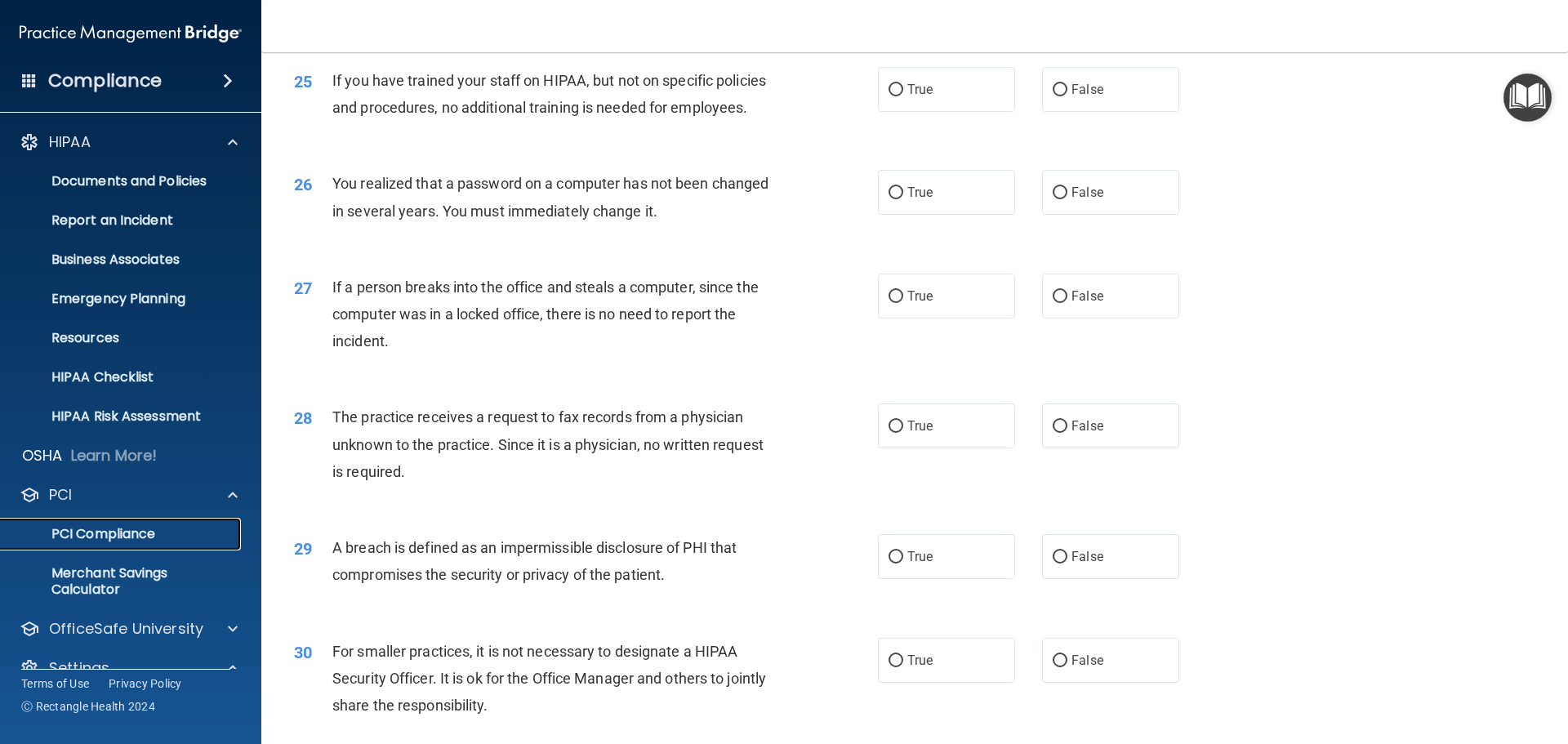
scroll to position [3120, 0]
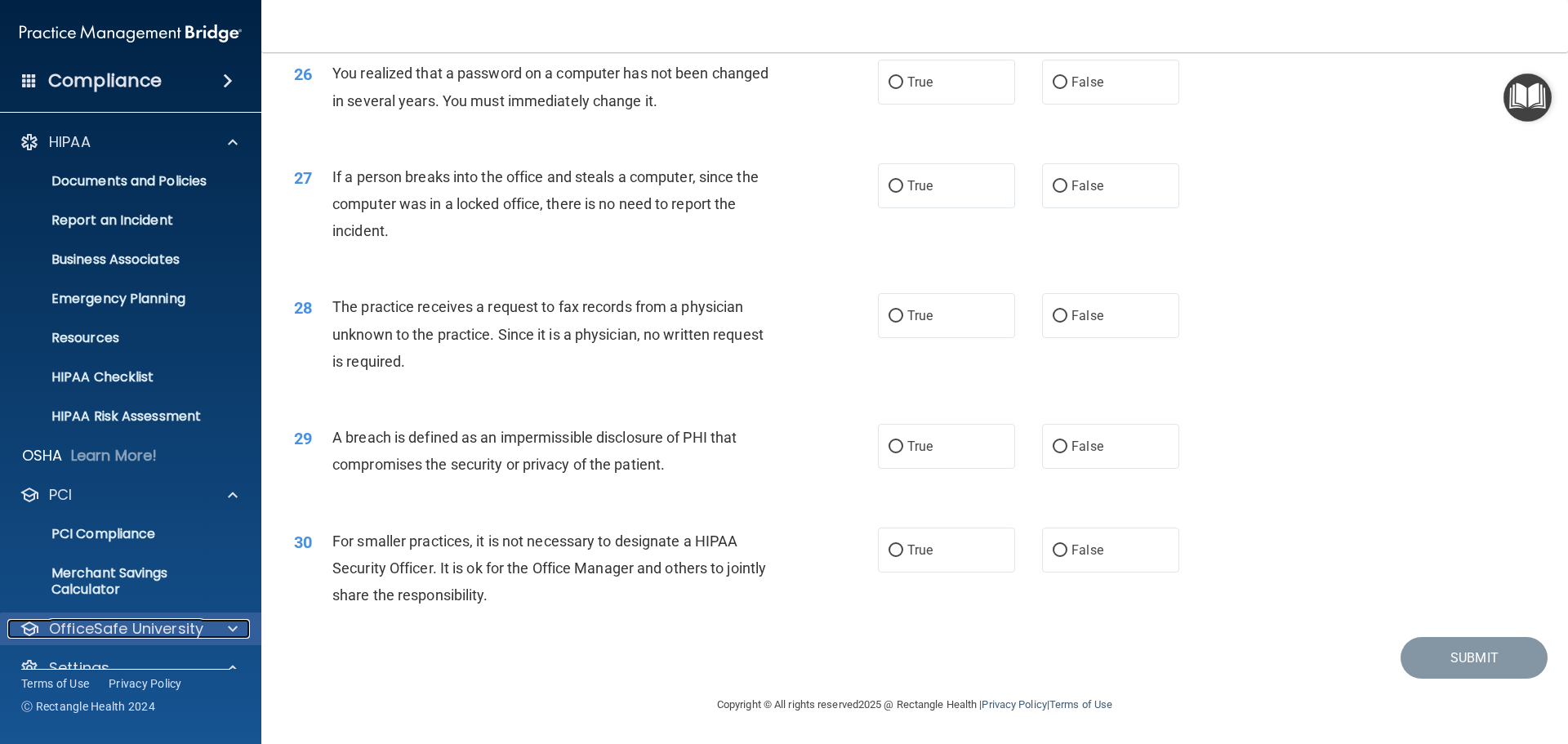
click at [206, 626] on div "OfficeSafe University" at bounding box center [108, 629] width 203 height 19
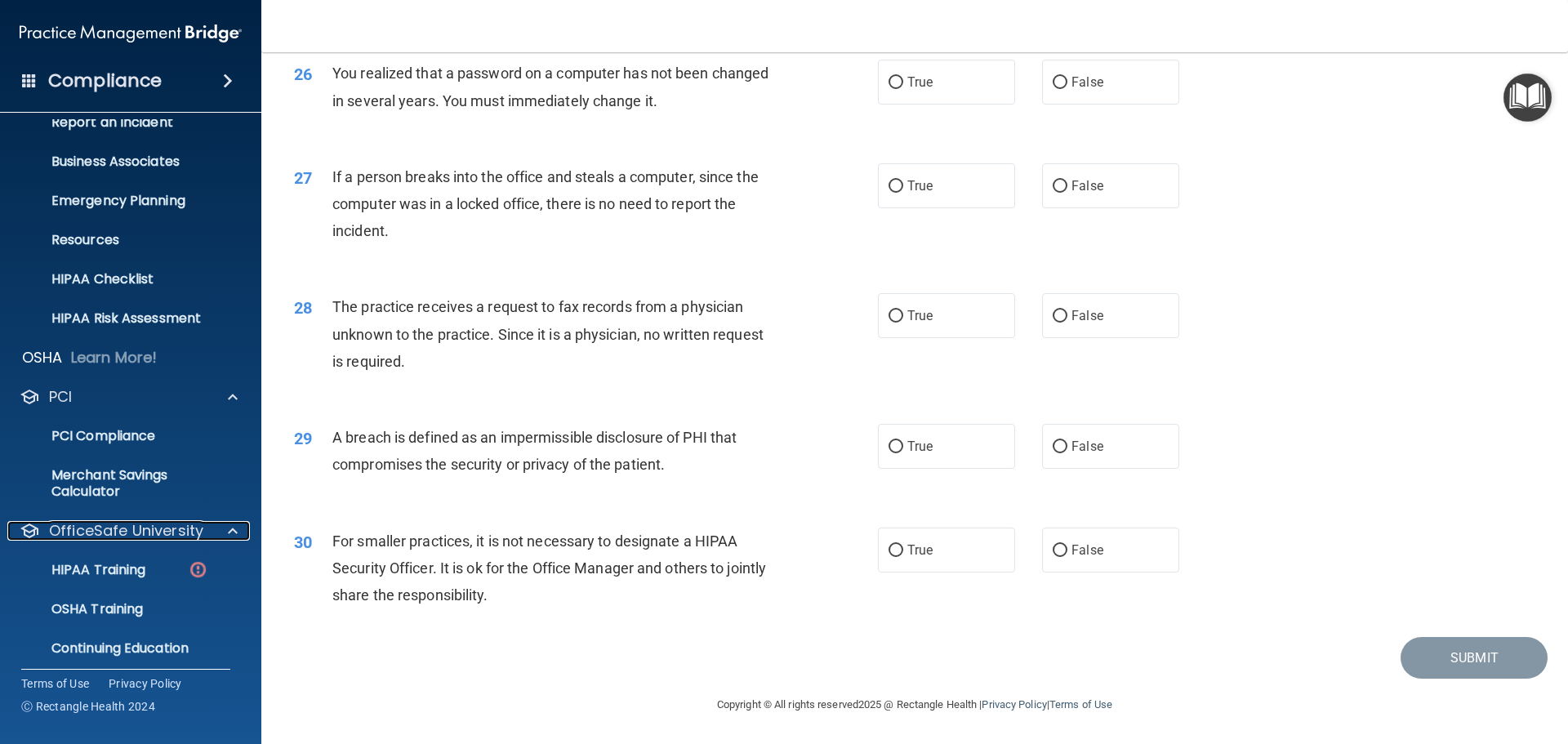
scroll to position [245, 0]
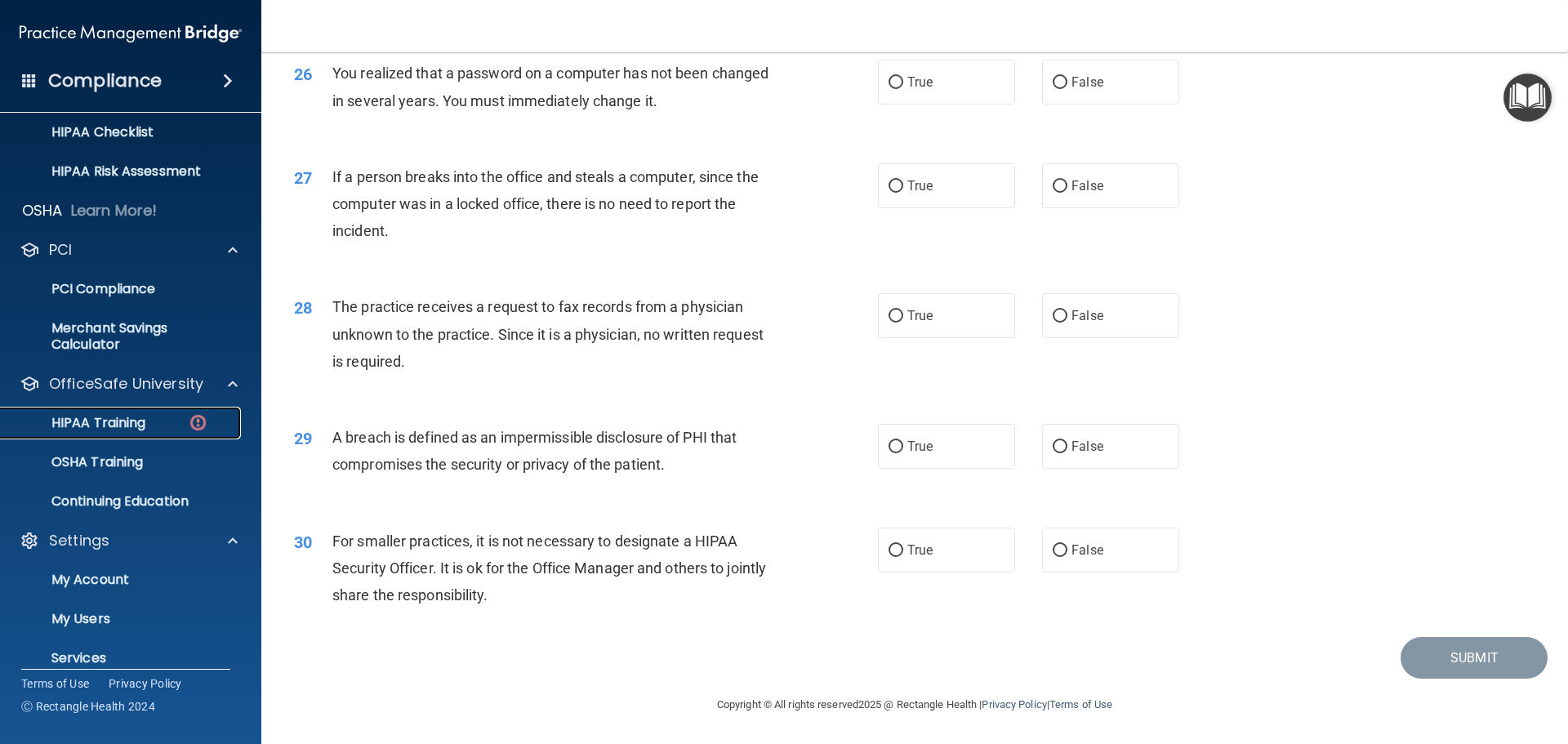
click at [84, 426] on p "HIPAA Training" at bounding box center [78, 422] width 135 height 17
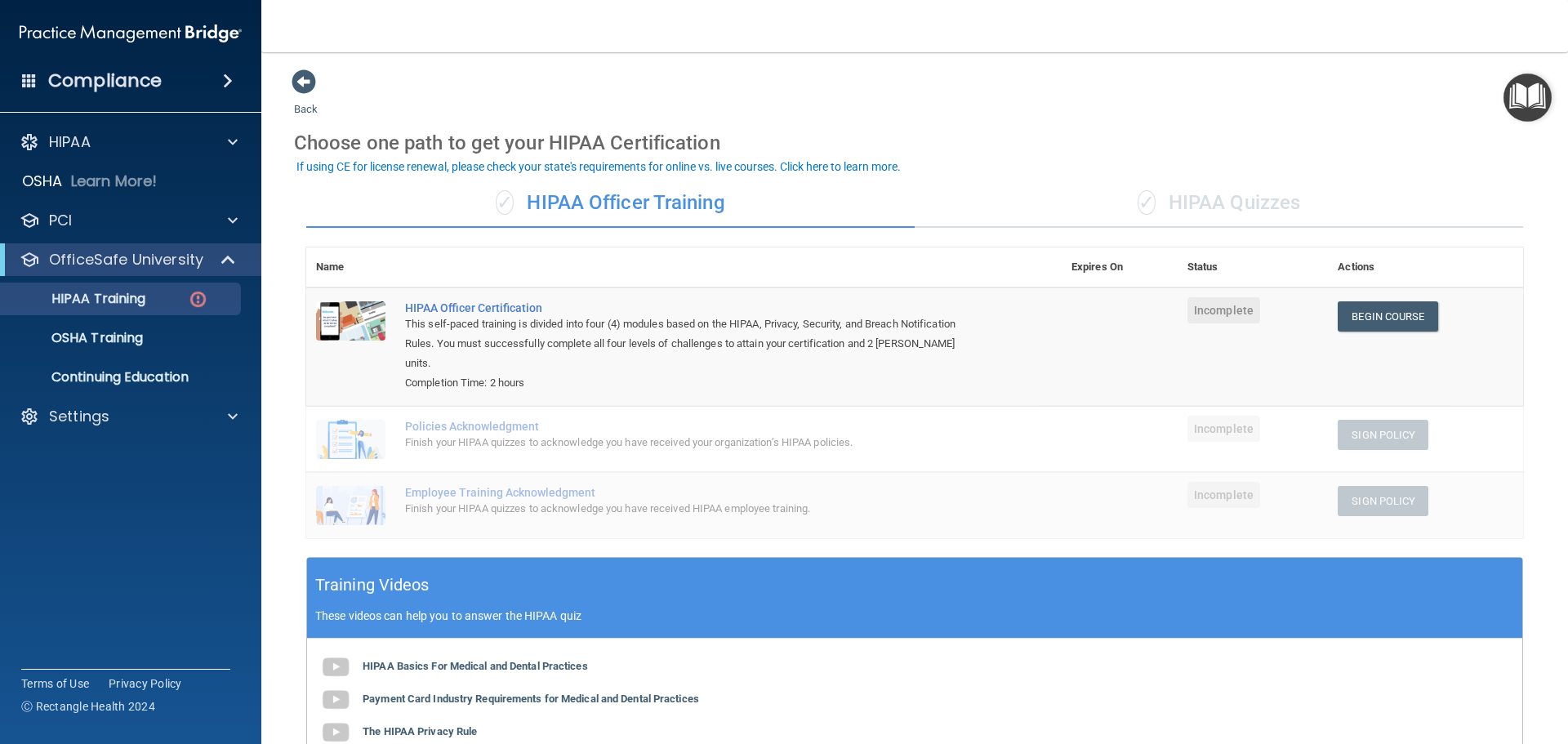
click at [1200, 214] on div "✓ HIPAA Quizzes" at bounding box center [1219, 204] width 609 height 49
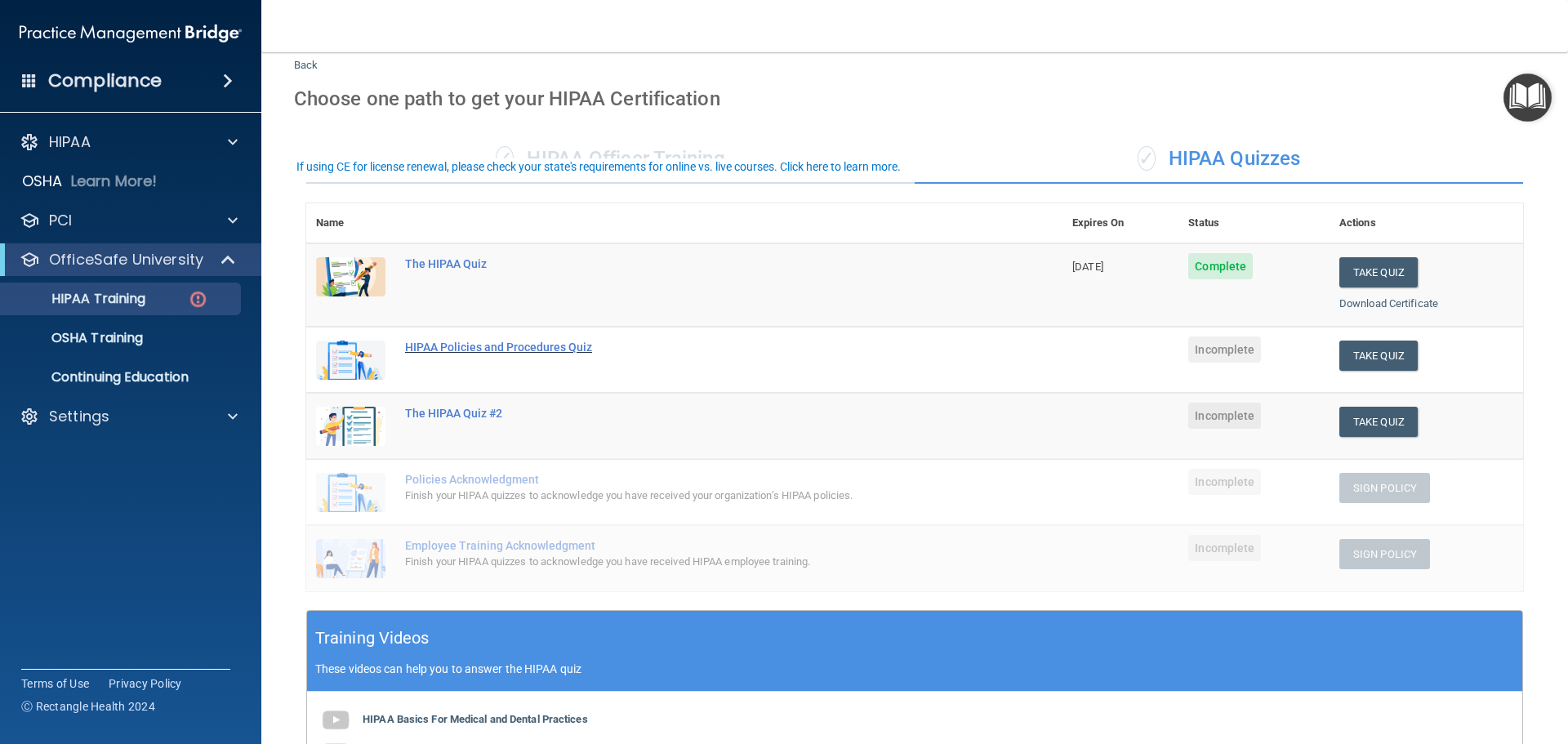
scroll to position [81, 0]
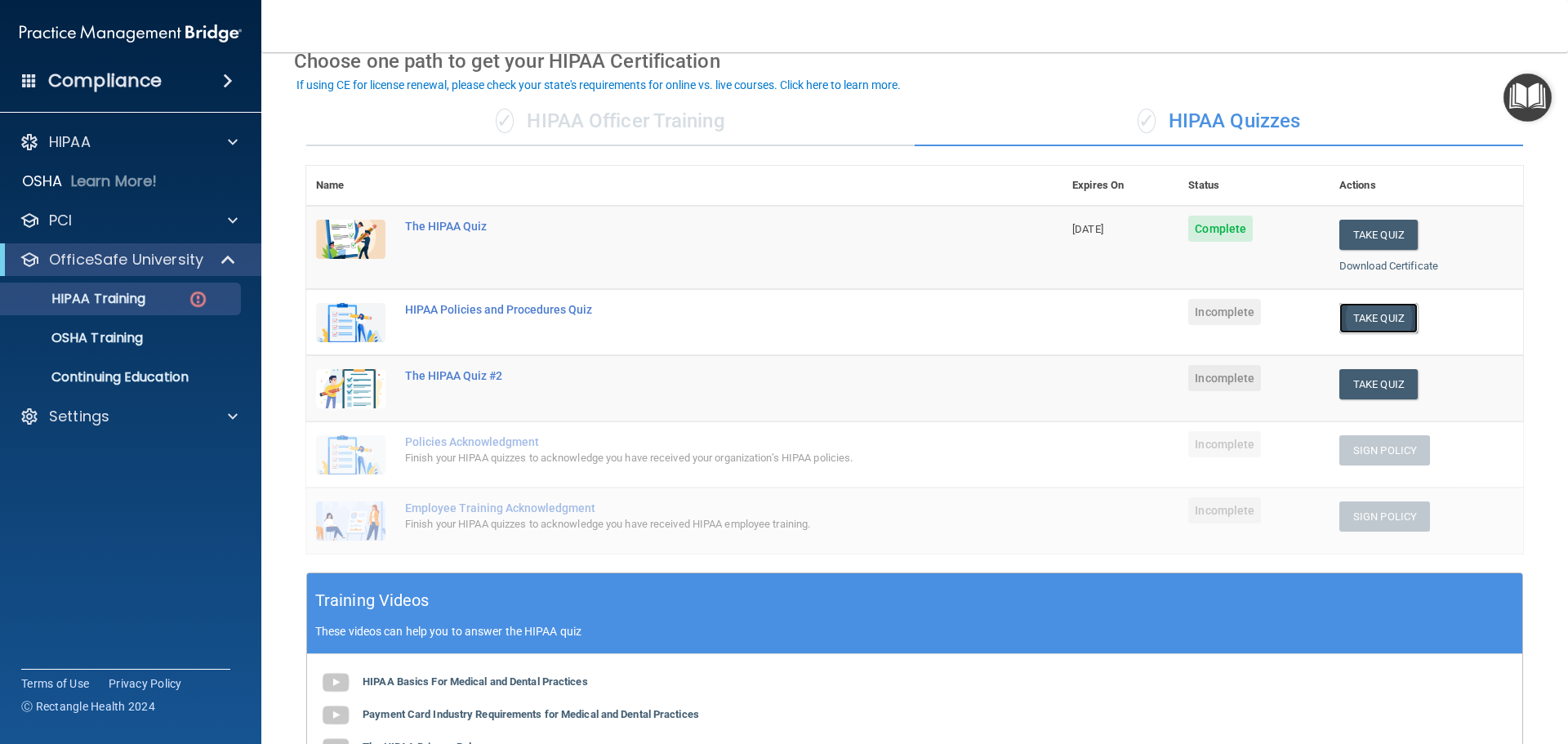
click at [1353, 322] on button "Take Quiz" at bounding box center [1379, 317] width 79 height 31
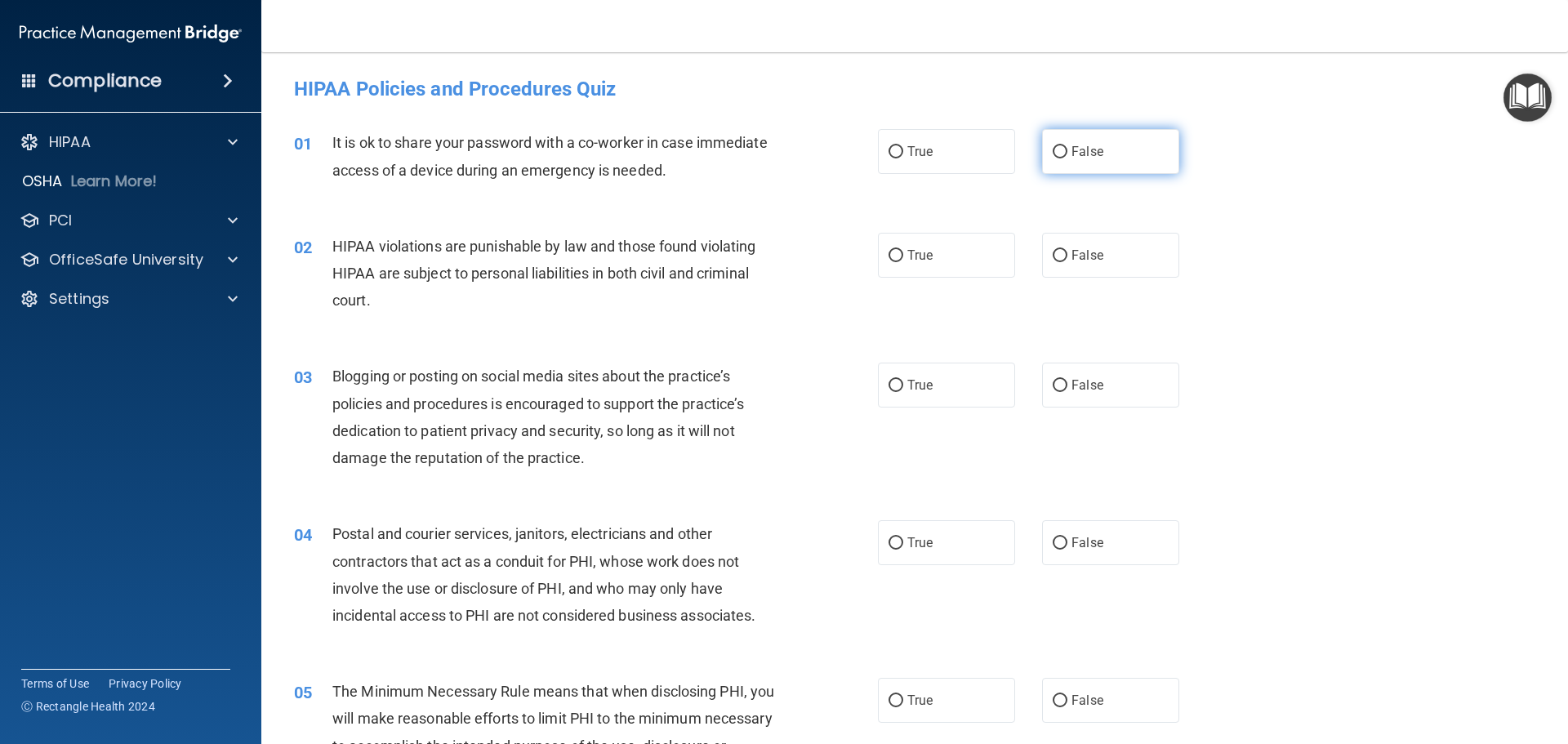
click at [1076, 149] on span "False" at bounding box center [1087, 151] width 31 height 16
click at [1068, 149] on input "False" at bounding box center [1060, 152] width 15 height 12
radio input "true"
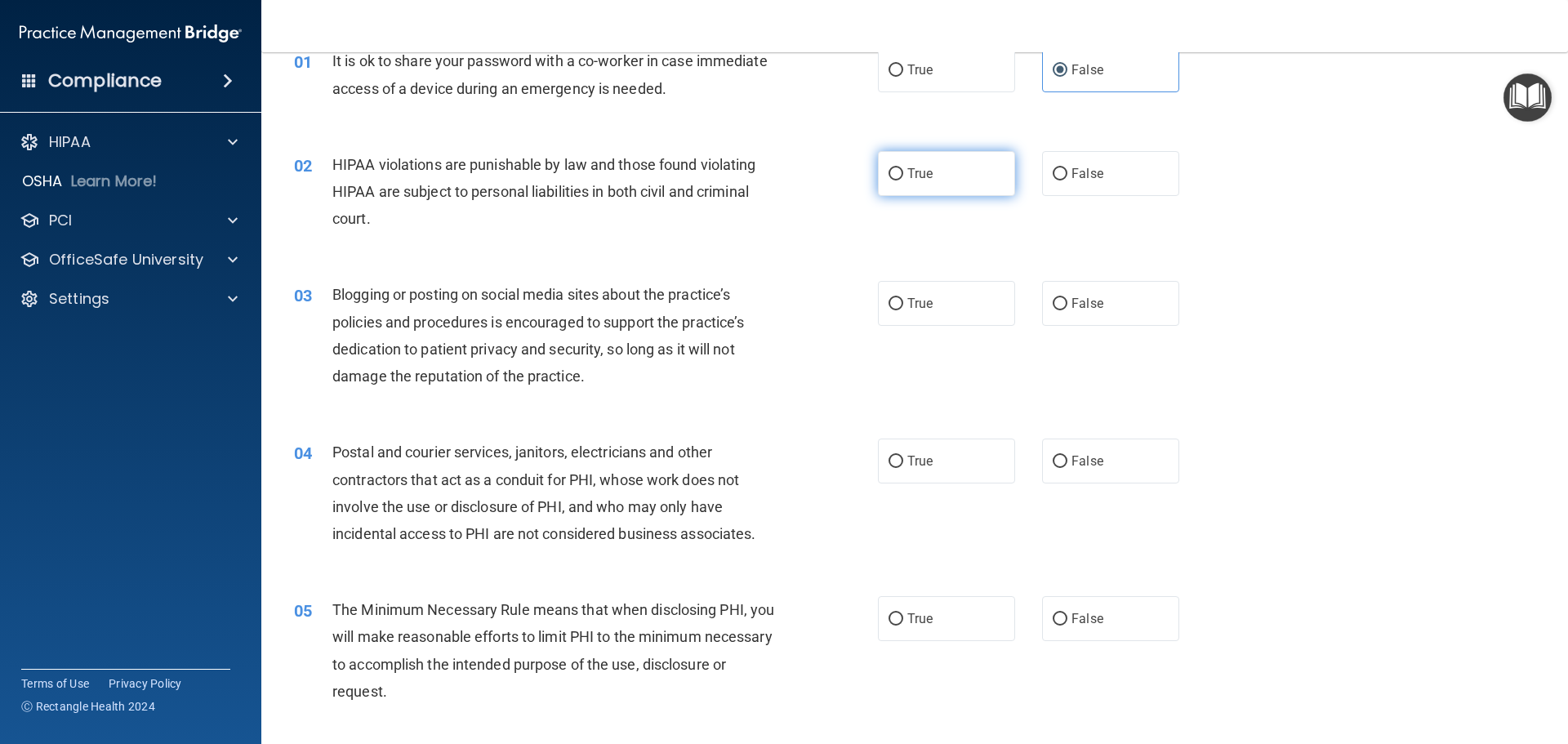
click at [932, 170] on label "True" at bounding box center [946, 173] width 137 height 45
click at [903, 170] on input "True" at bounding box center [896, 174] width 15 height 12
radio input "true"
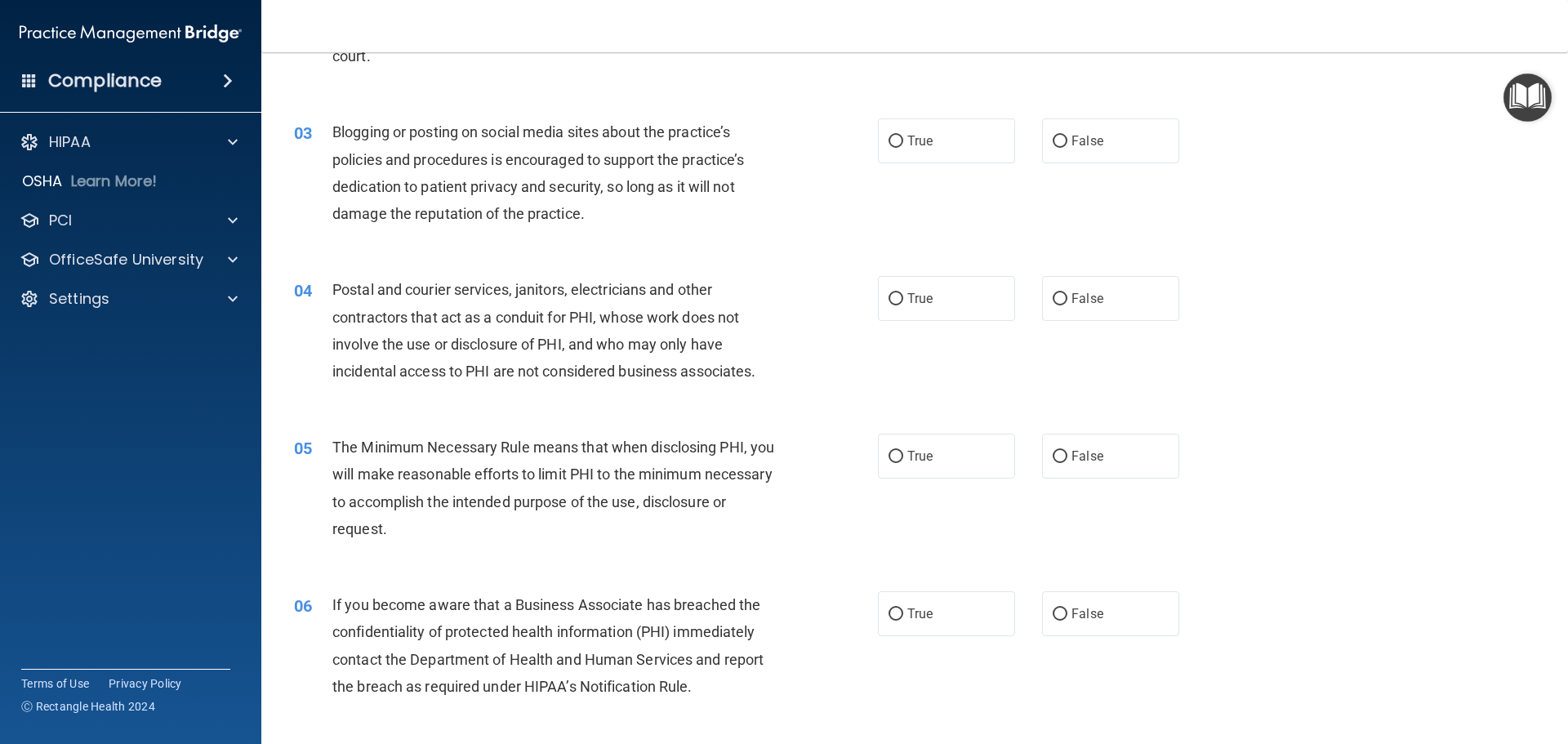
scroll to position [245, 0]
click at [914, 134] on span "True" at bounding box center [920, 140] width 25 height 16
click at [903, 135] on input "True" at bounding box center [896, 141] width 15 height 12
radio input "true"
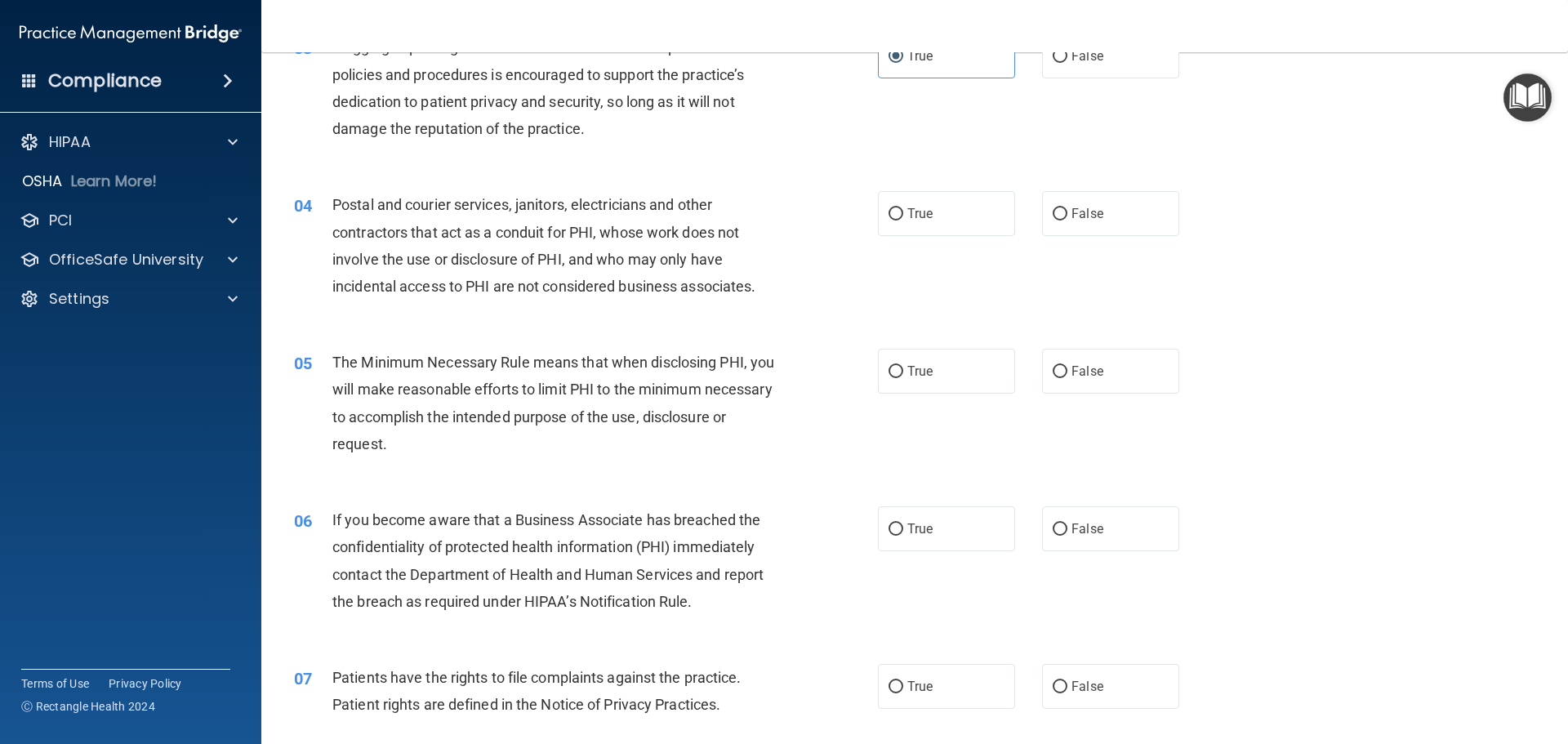
scroll to position [408, 0]
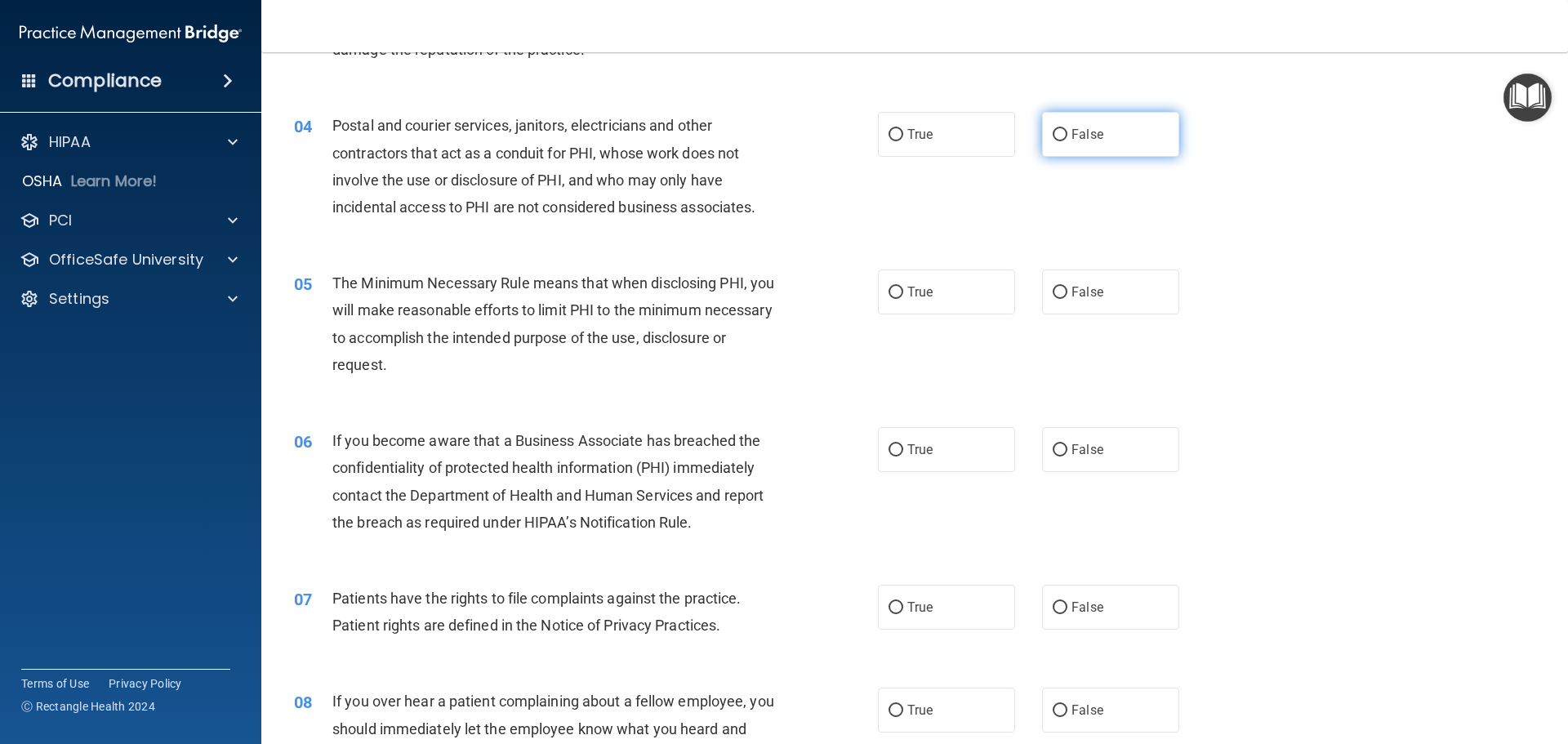
click at [1085, 138] on span "False" at bounding box center [1087, 135] width 31 height 16
click at [1068, 138] on input "False" at bounding box center [1060, 136] width 15 height 12
radio input "true"
click at [921, 135] on span "True" at bounding box center [920, 135] width 25 height 16
click at [903, 135] on input "True" at bounding box center [896, 136] width 15 height 12
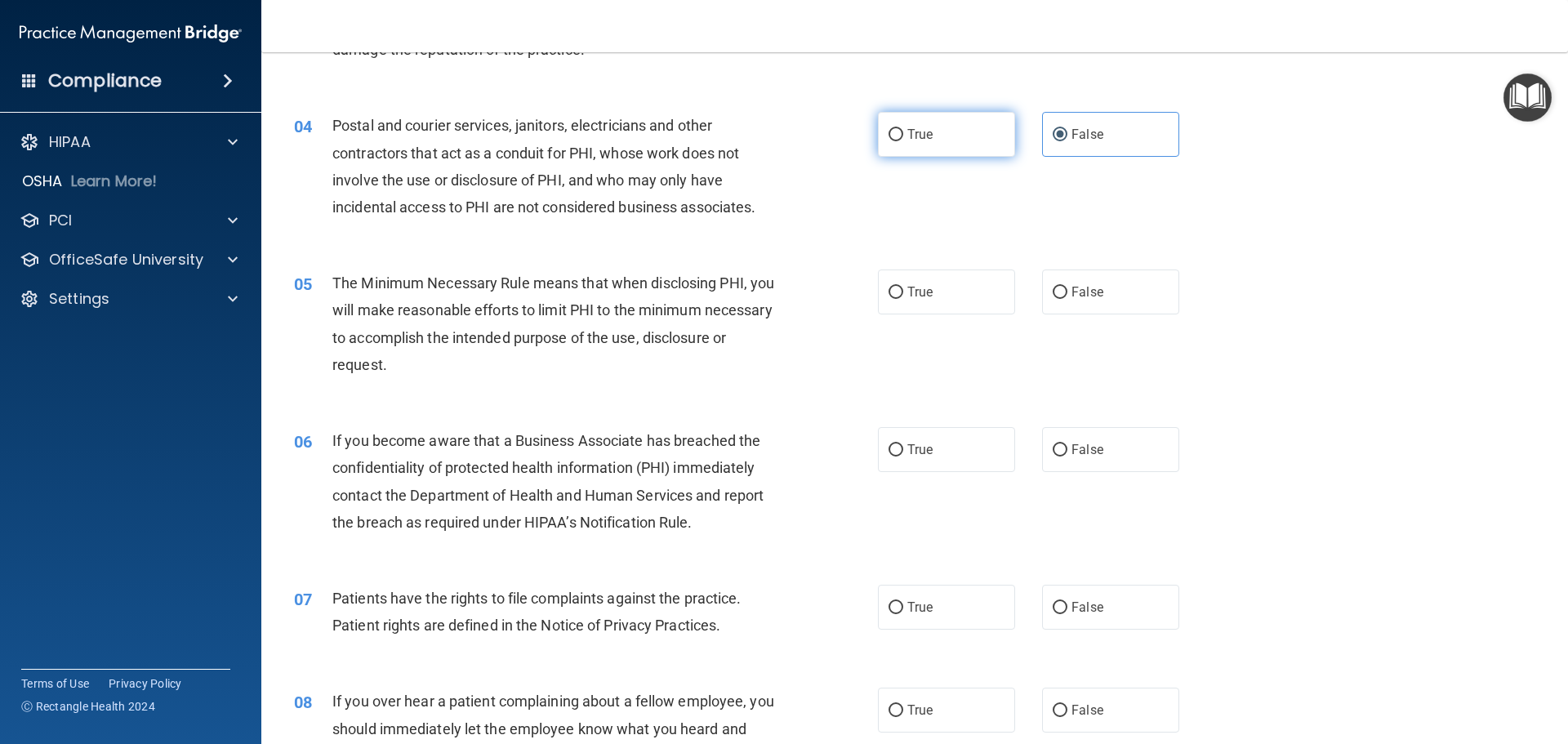
radio input "true"
radio input "false"
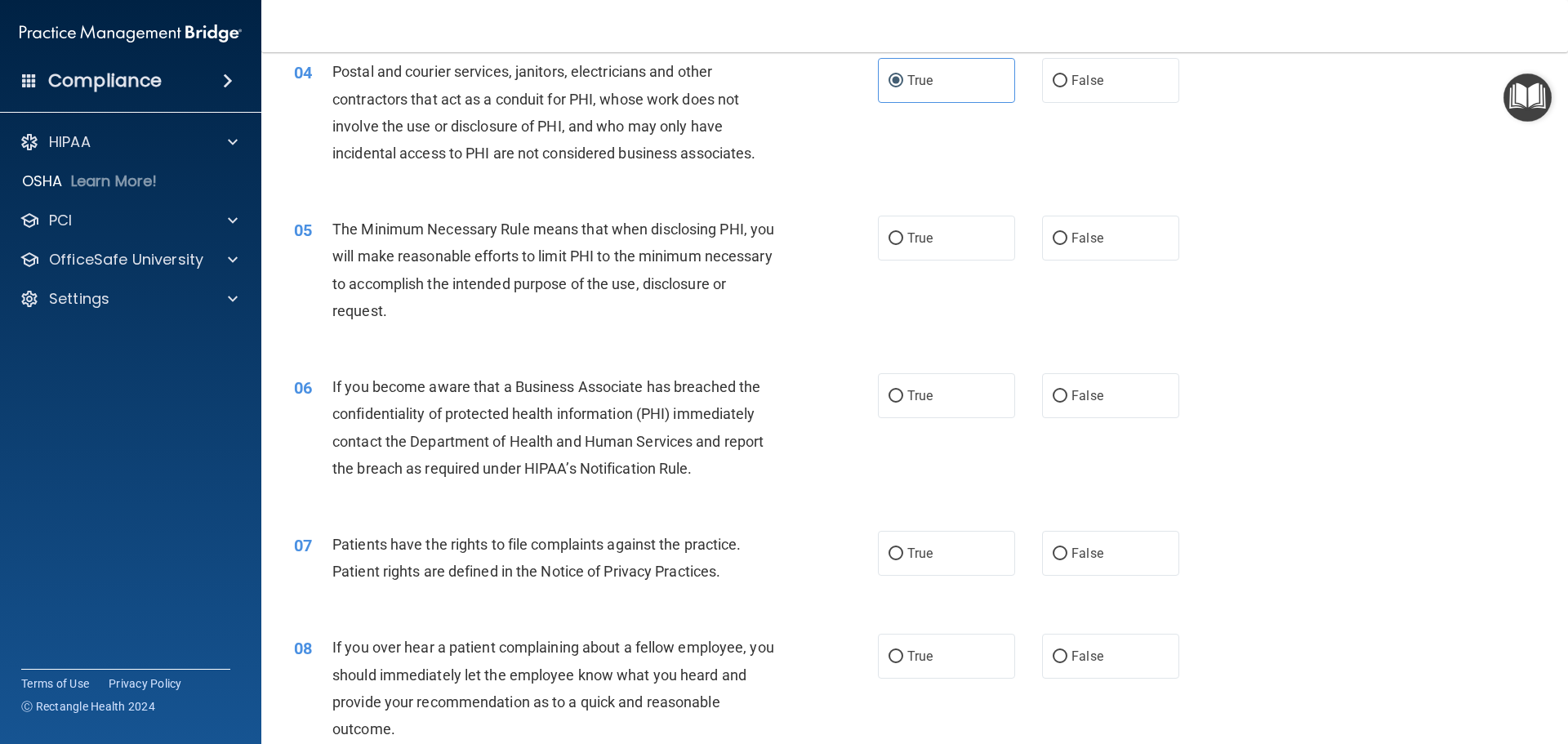
scroll to position [572, 0]
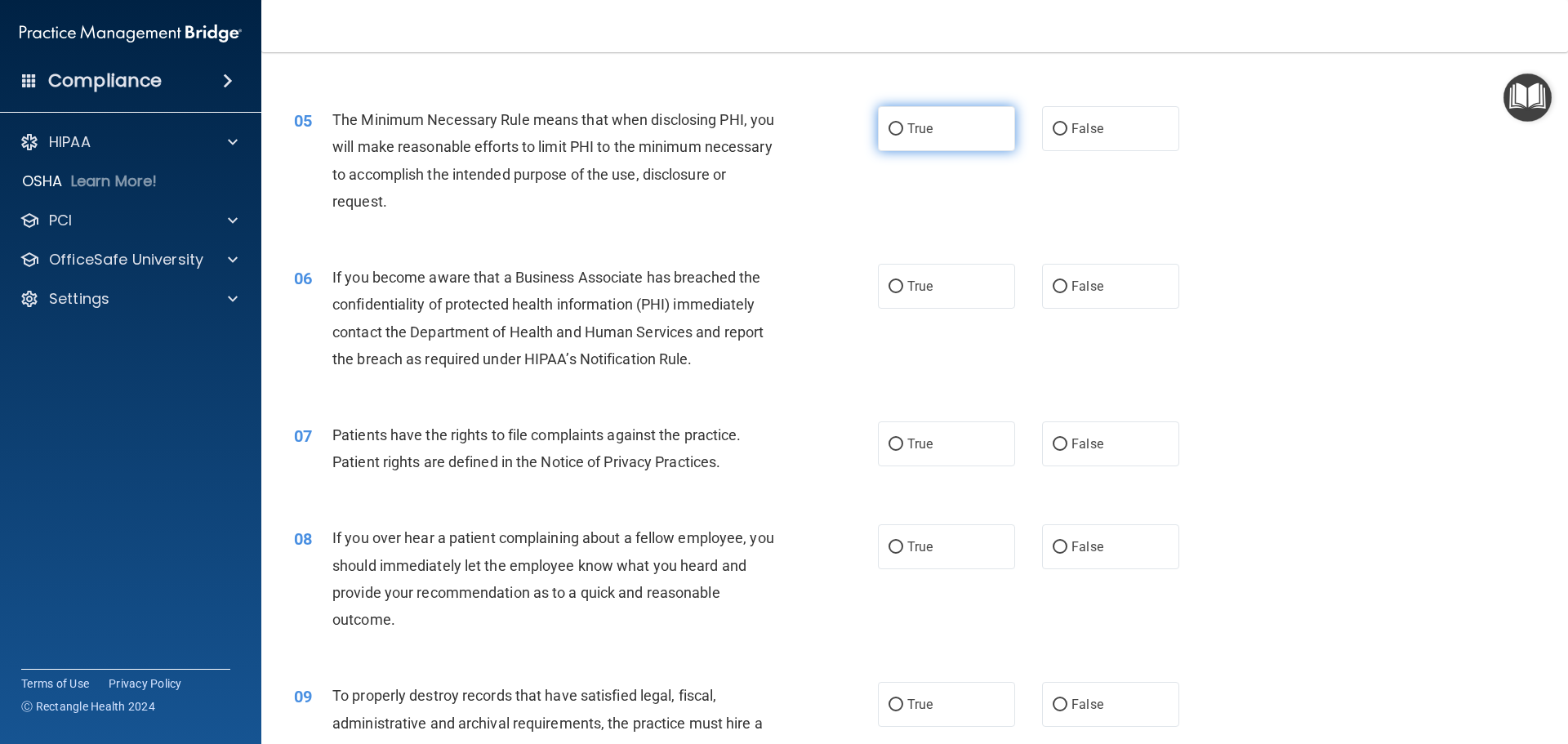
click at [891, 136] on label "True" at bounding box center [946, 128] width 137 height 45
click at [891, 136] on input "True" at bounding box center [896, 129] width 15 height 12
radio input "true"
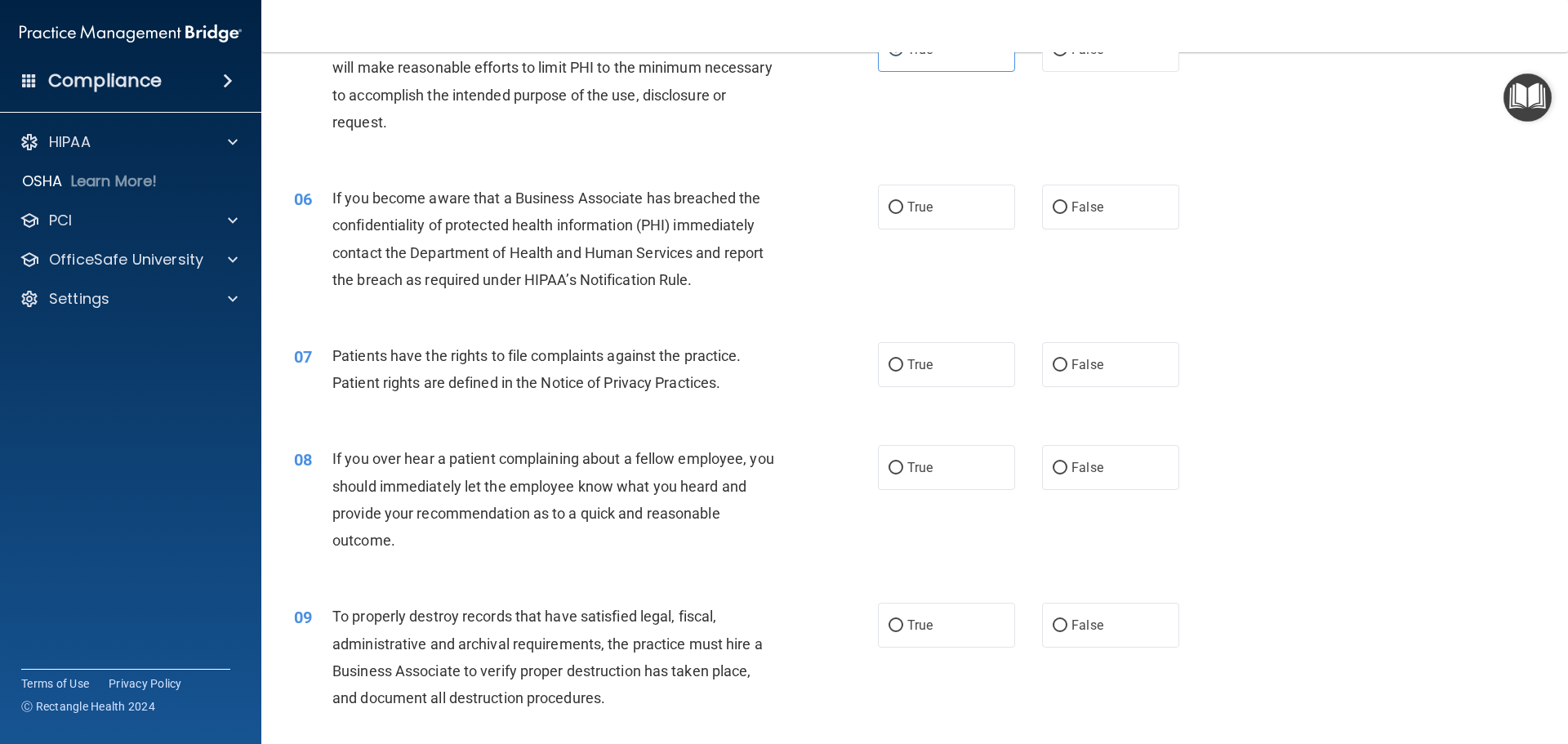
scroll to position [653, 0]
click at [889, 203] on input "True" at bounding box center [896, 205] width 15 height 12
radio input "true"
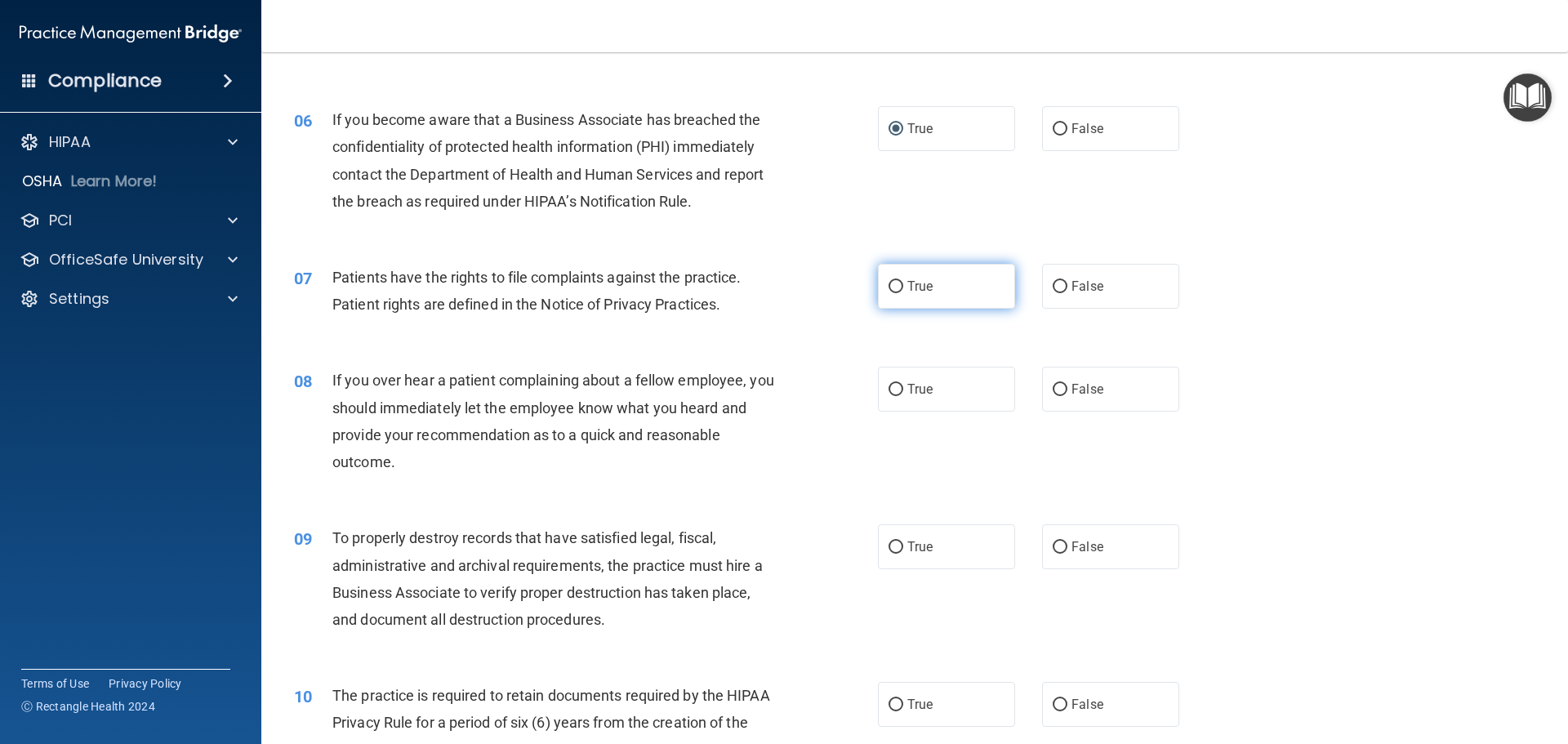
scroll to position [898, 0]
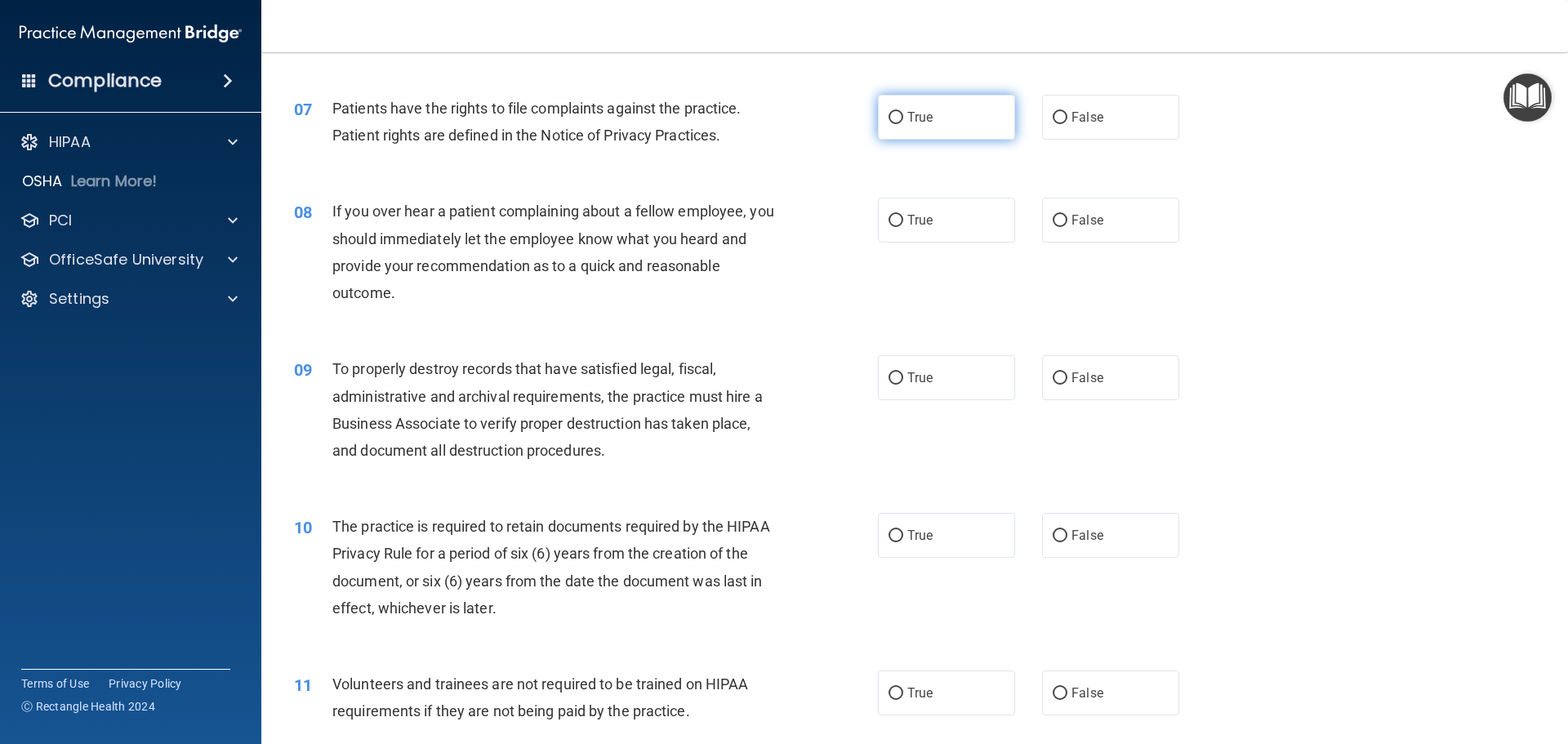
click at [927, 116] on span "True" at bounding box center [920, 117] width 25 height 16
click at [903, 116] on input "True" at bounding box center [896, 118] width 15 height 12
radio input "true"
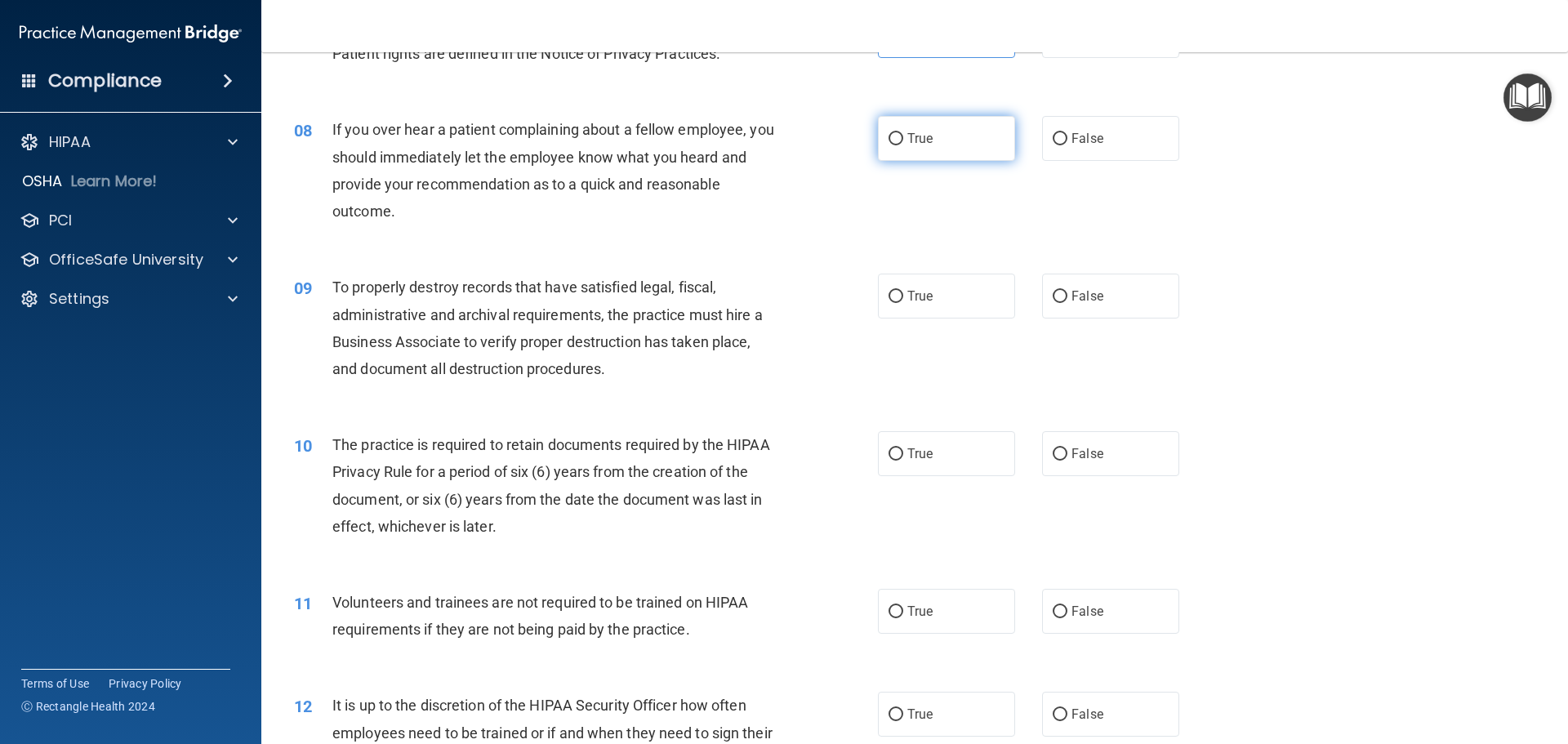
click at [902, 149] on label "True" at bounding box center [946, 138] width 137 height 45
click at [902, 145] on input "True" at bounding box center [896, 139] width 15 height 12
radio input "true"
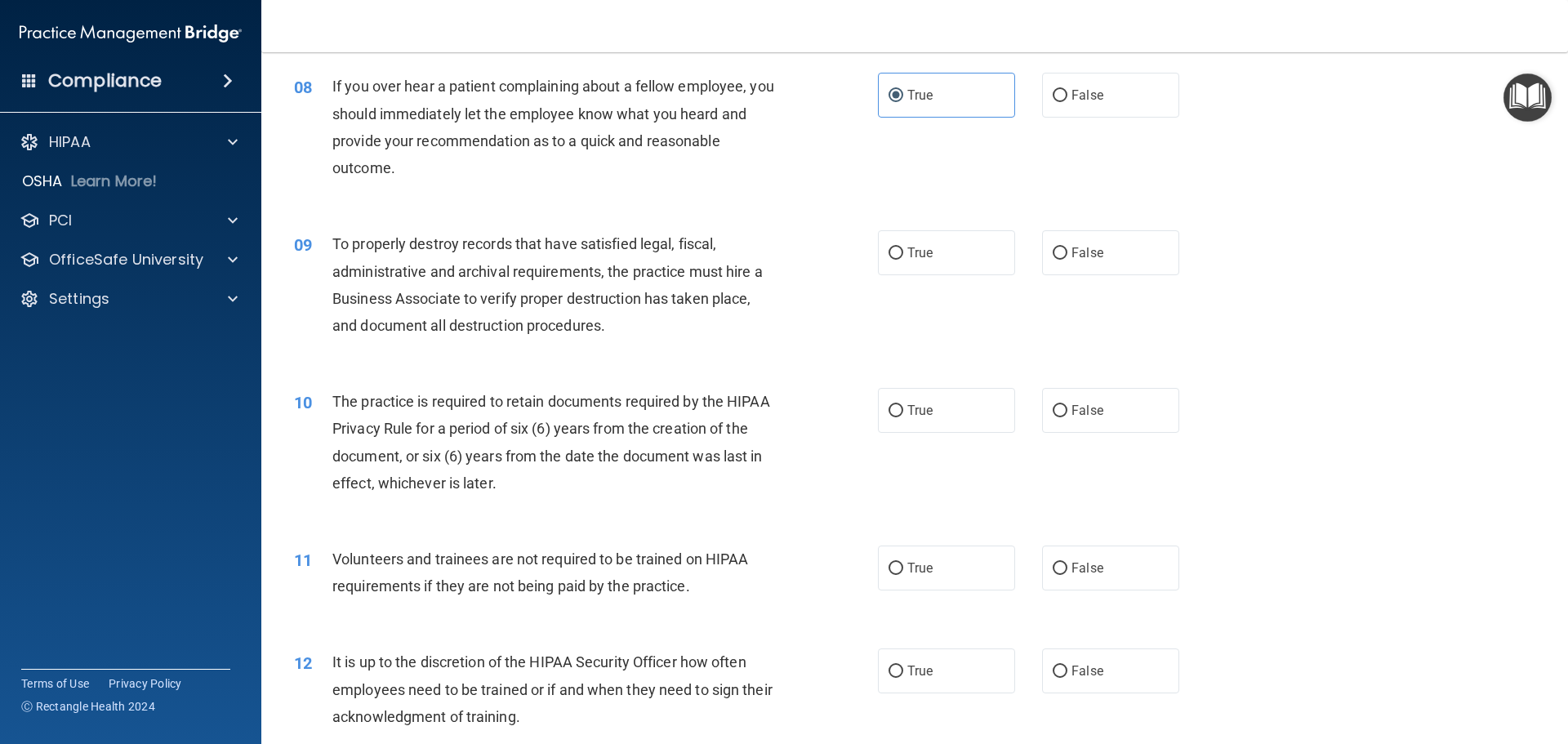
scroll to position [1143, 0]
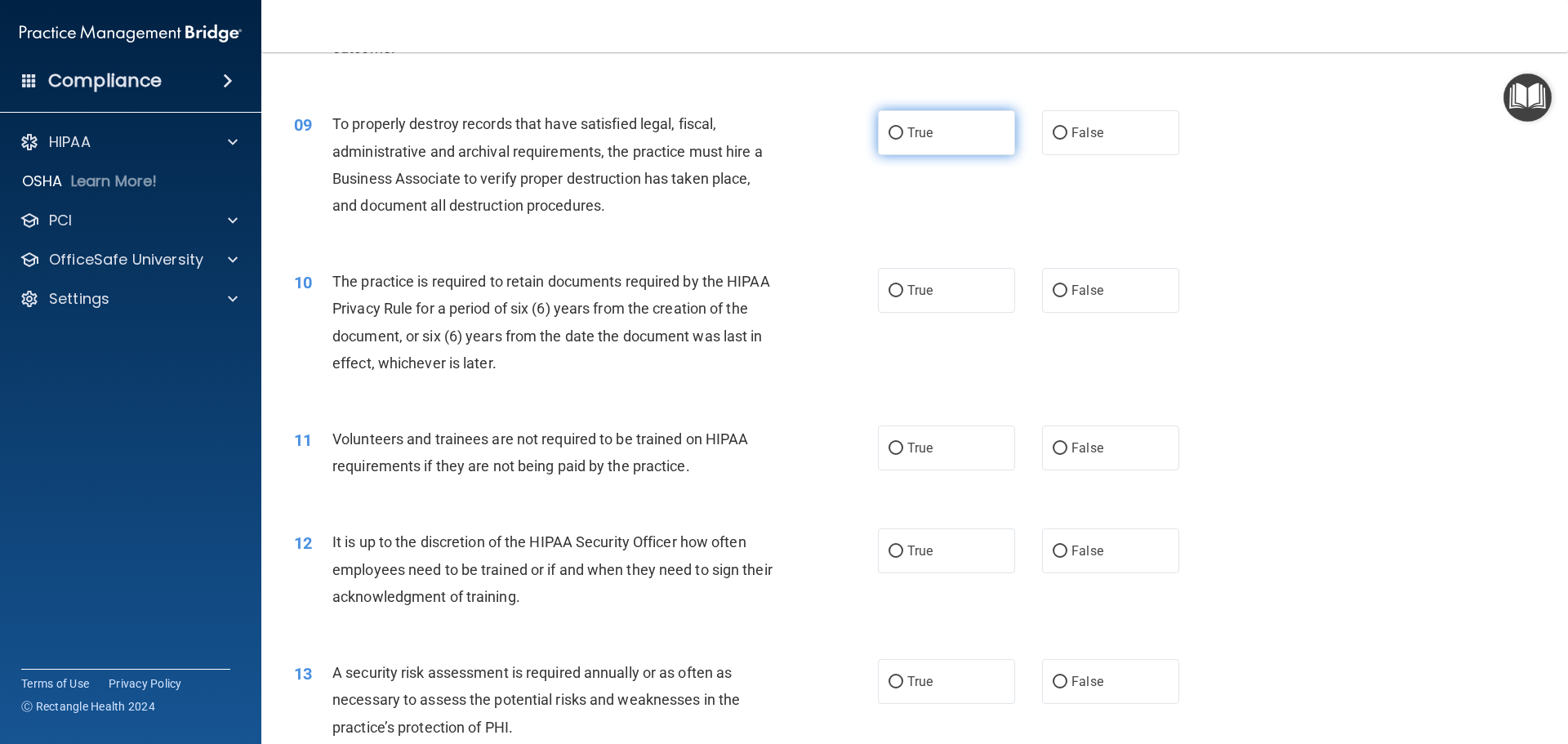
click at [889, 133] on input "True" at bounding box center [896, 134] width 15 height 12
radio input "true"
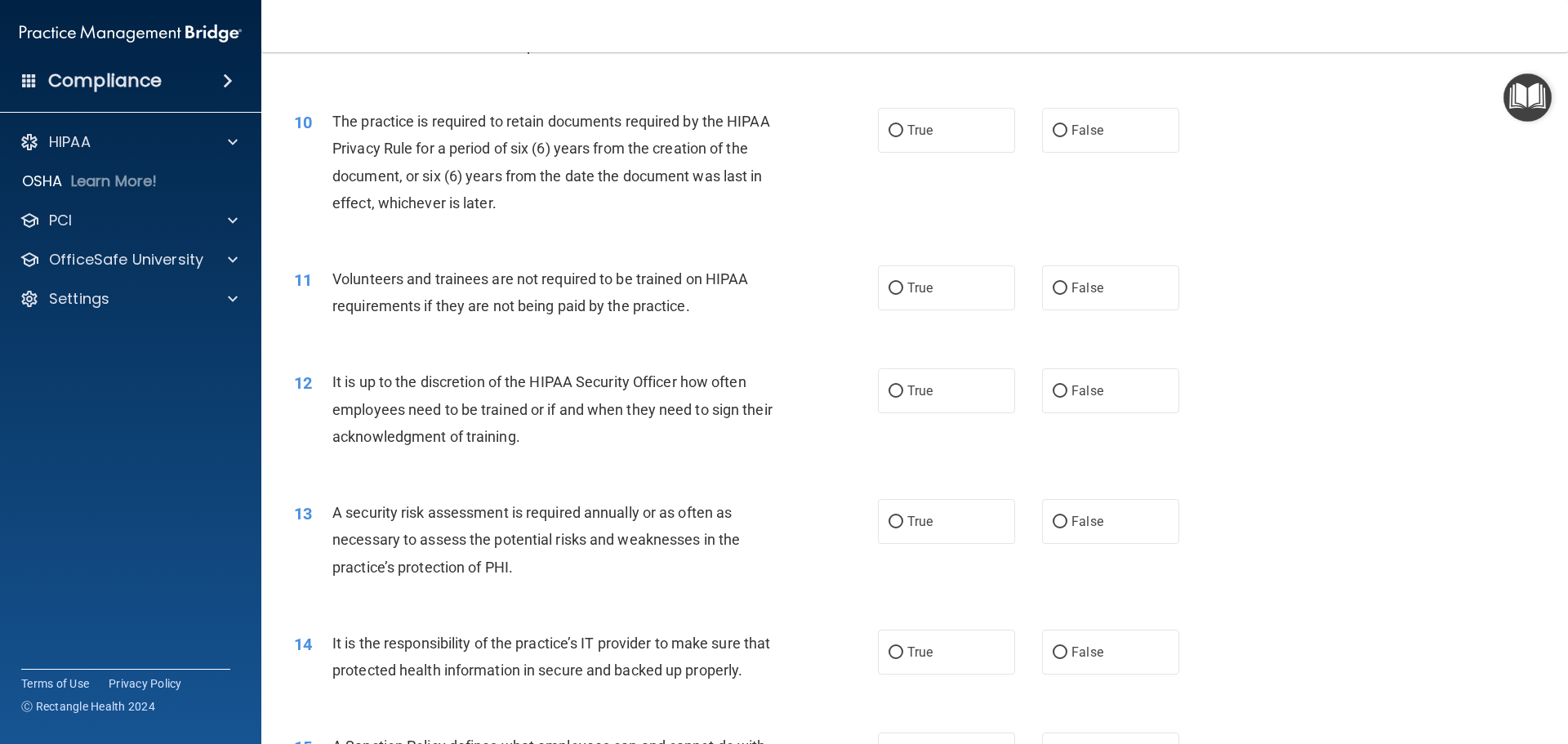
scroll to position [1306, 0]
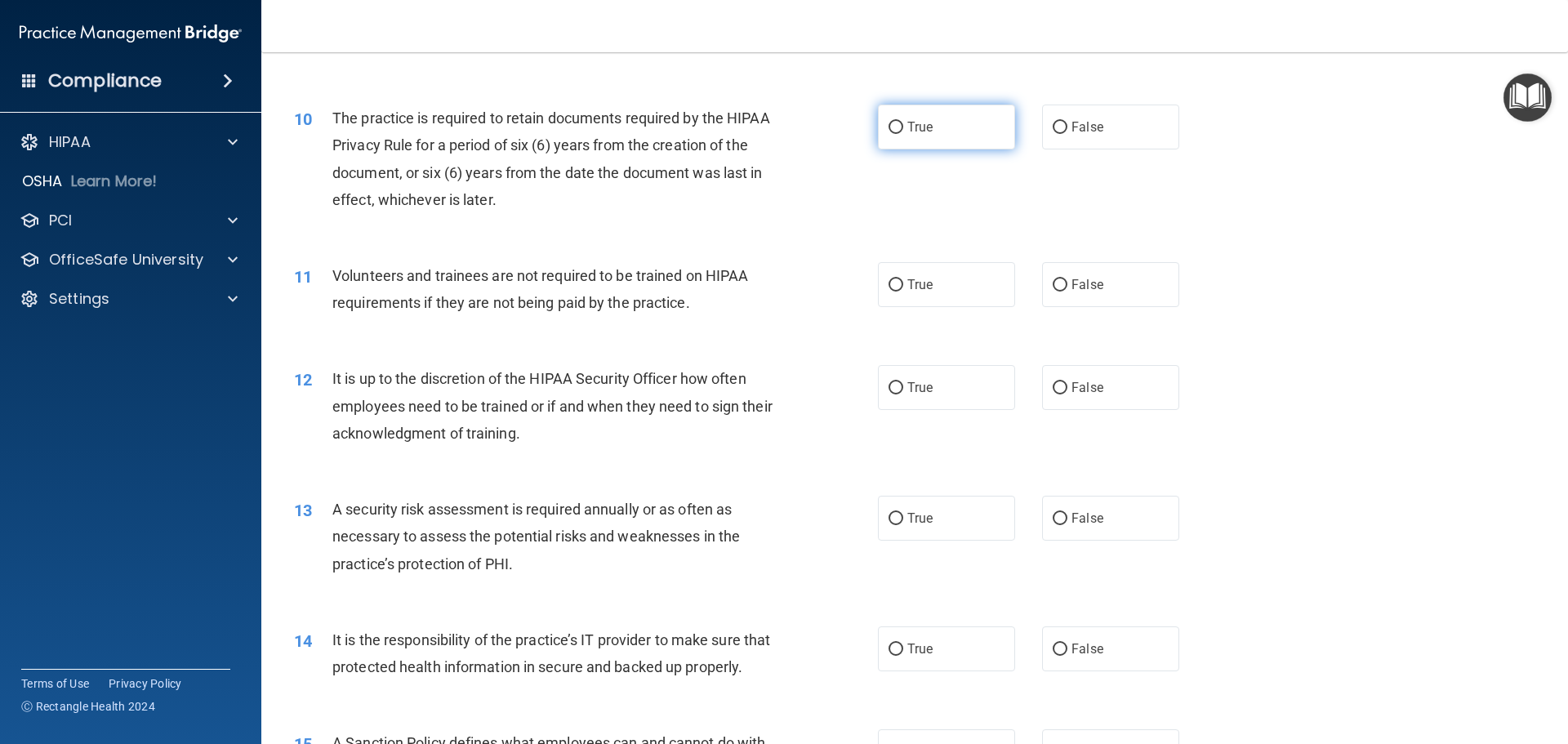
click at [909, 129] on span "True" at bounding box center [920, 127] width 25 height 16
click at [903, 129] on input "True" at bounding box center [896, 128] width 15 height 12
radio input "true"
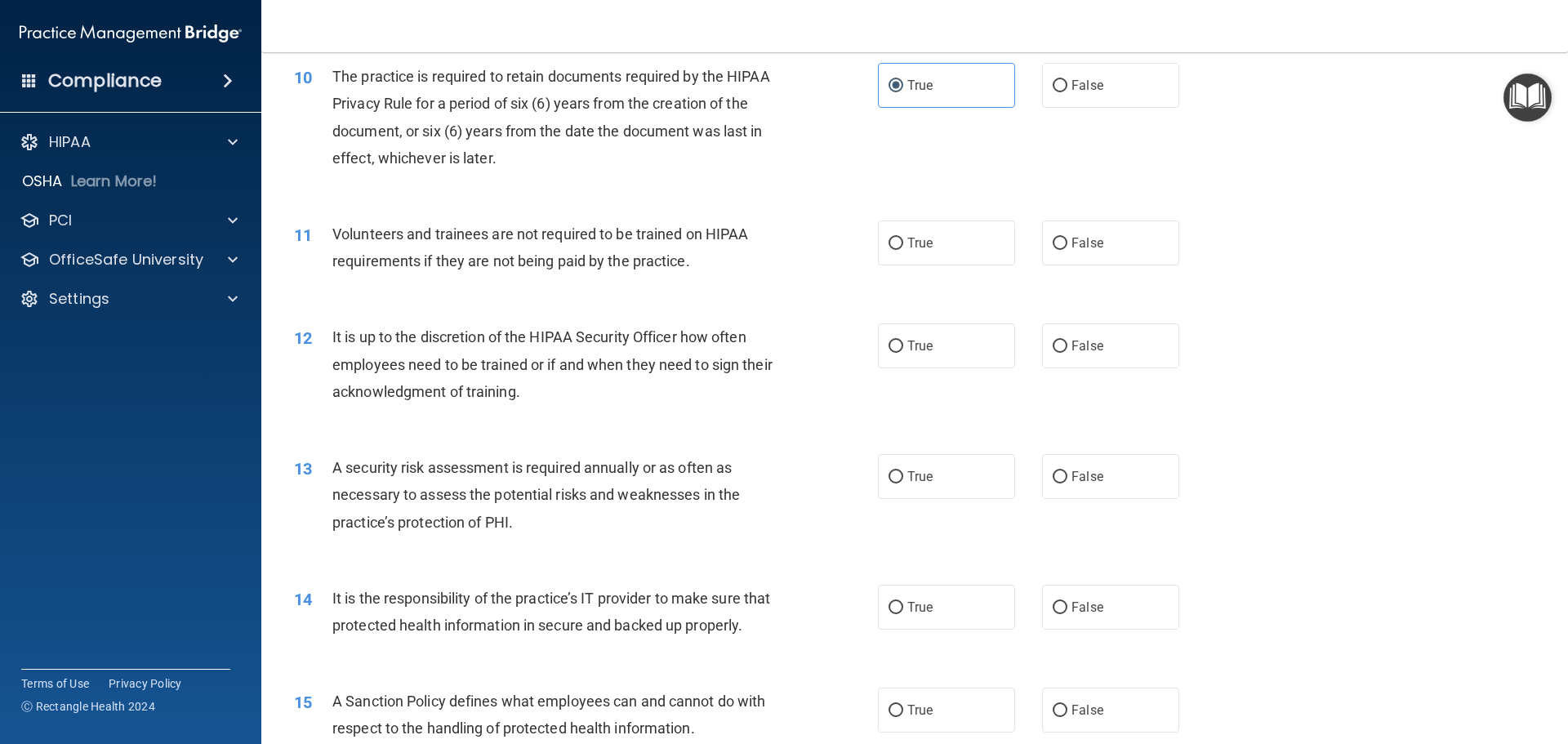
scroll to position [1388, 0]
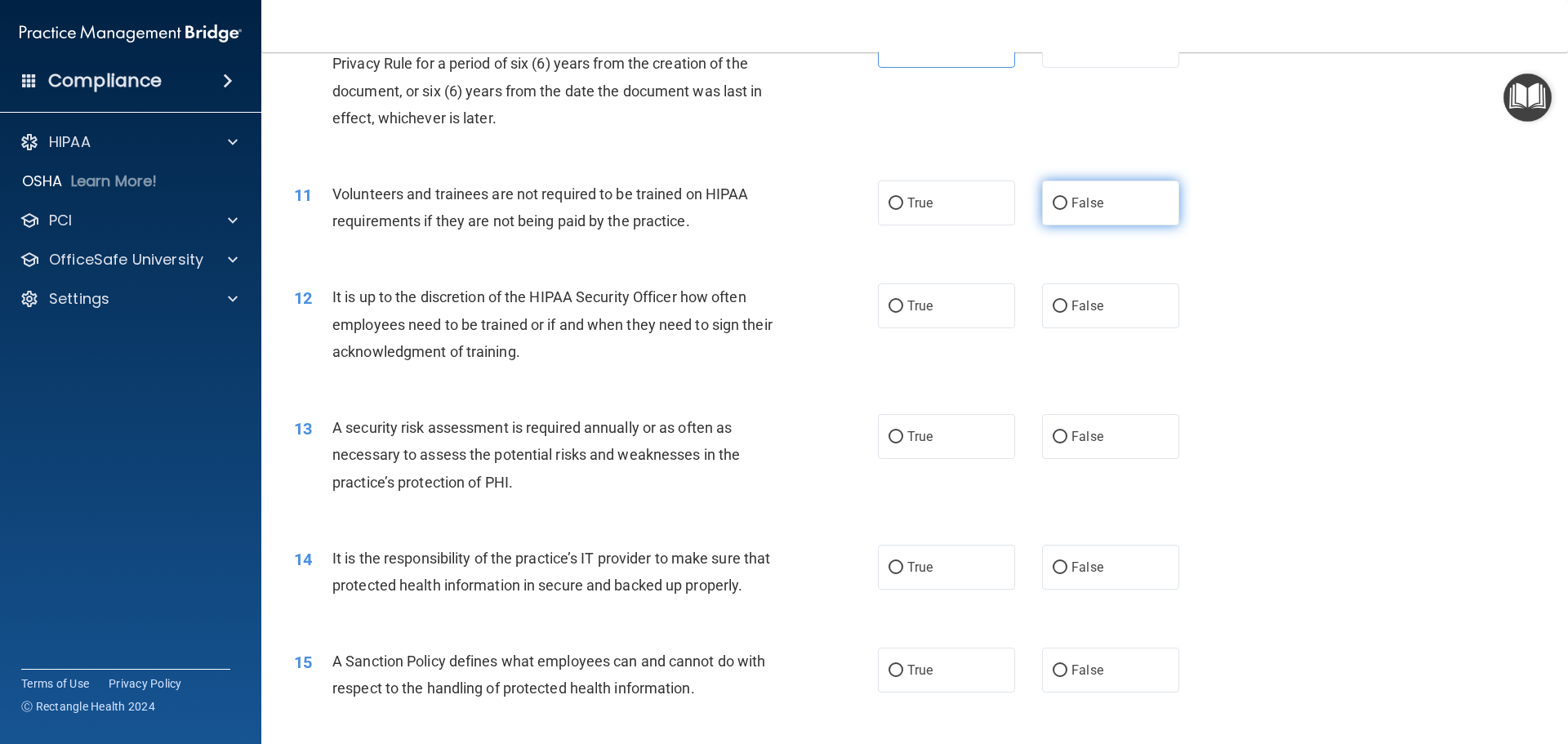
click at [1053, 204] on input "False" at bounding box center [1060, 204] width 15 height 12
radio input "true"
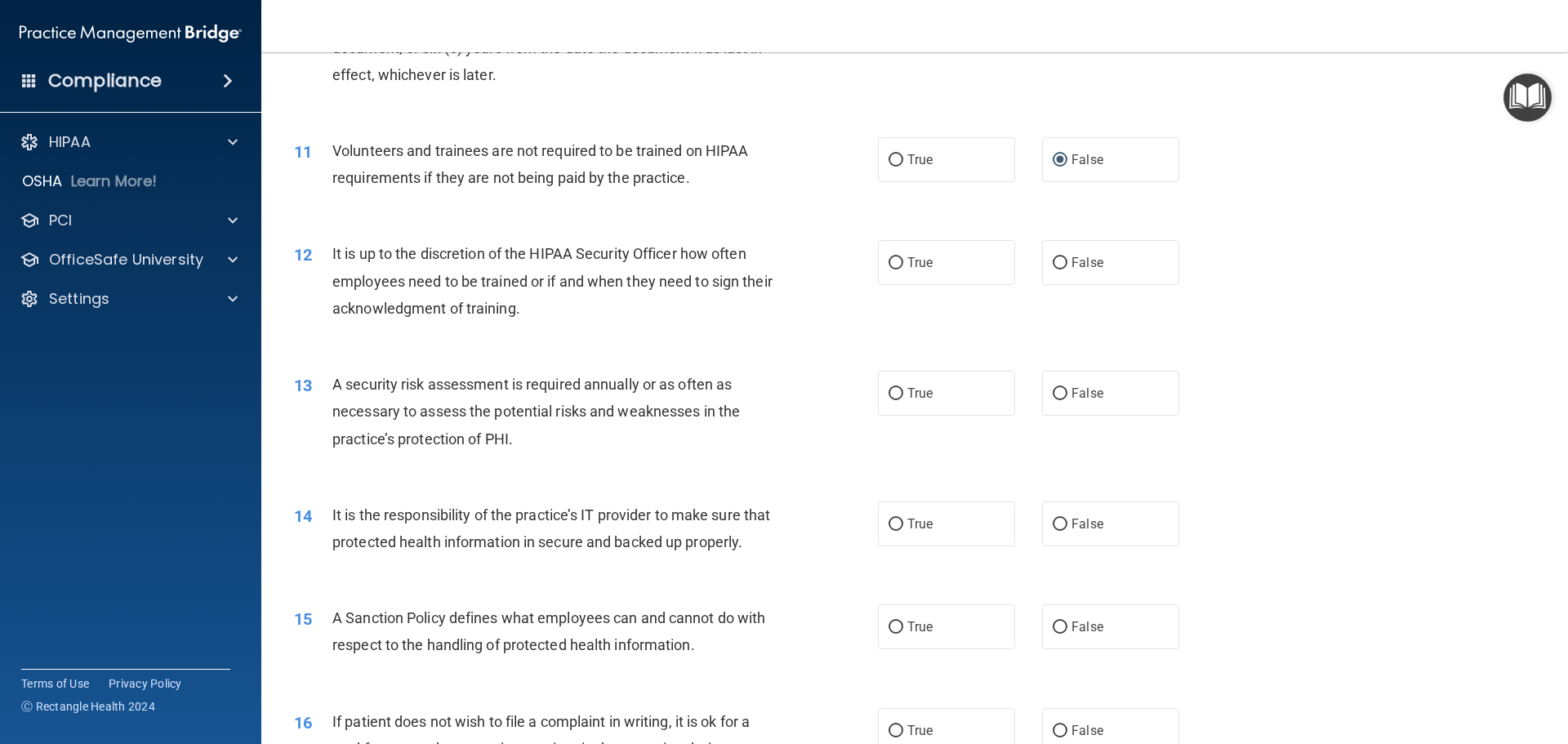
scroll to position [1470, 0]
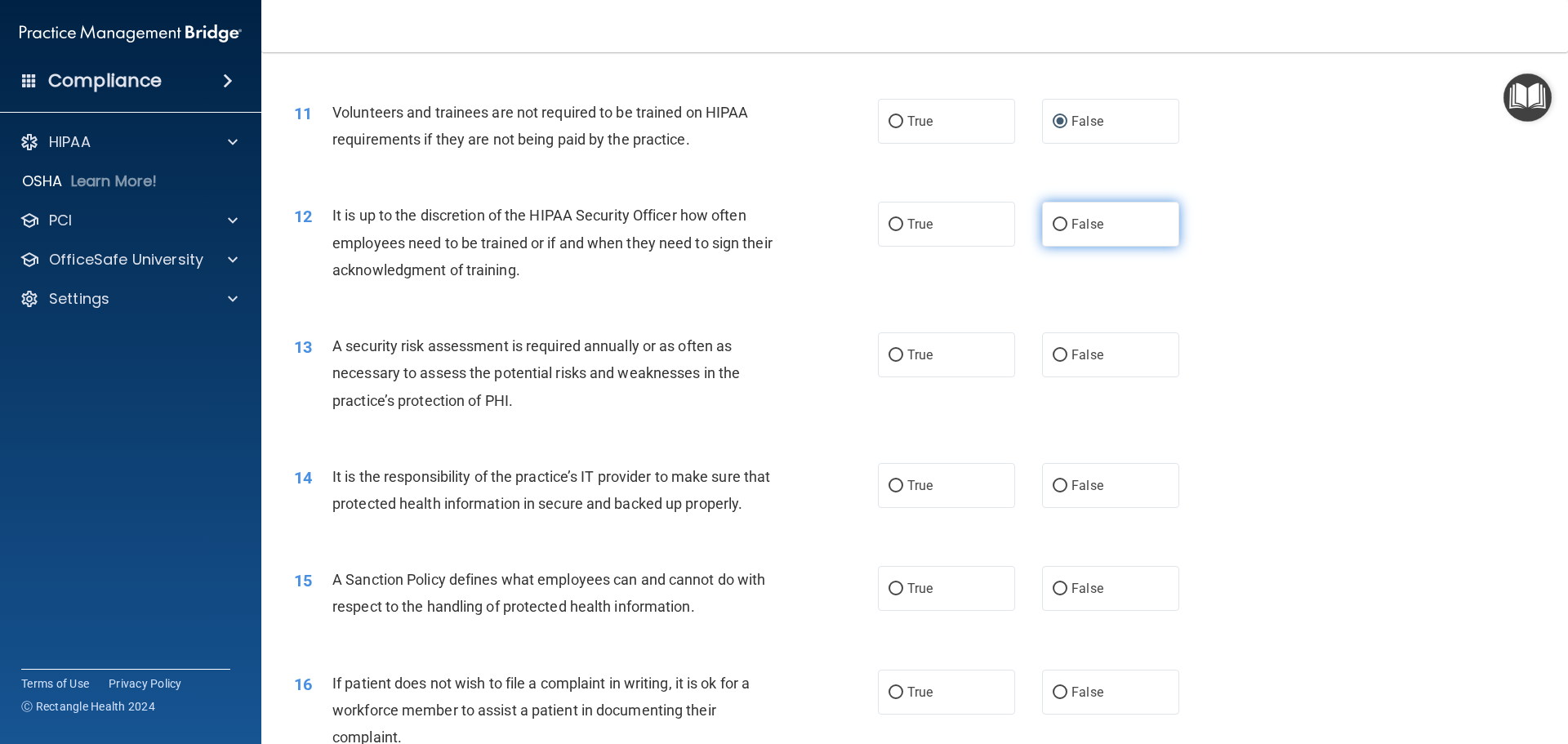
click at [1053, 225] on input "False" at bounding box center [1060, 225] width 15 height 12
radio input "true"
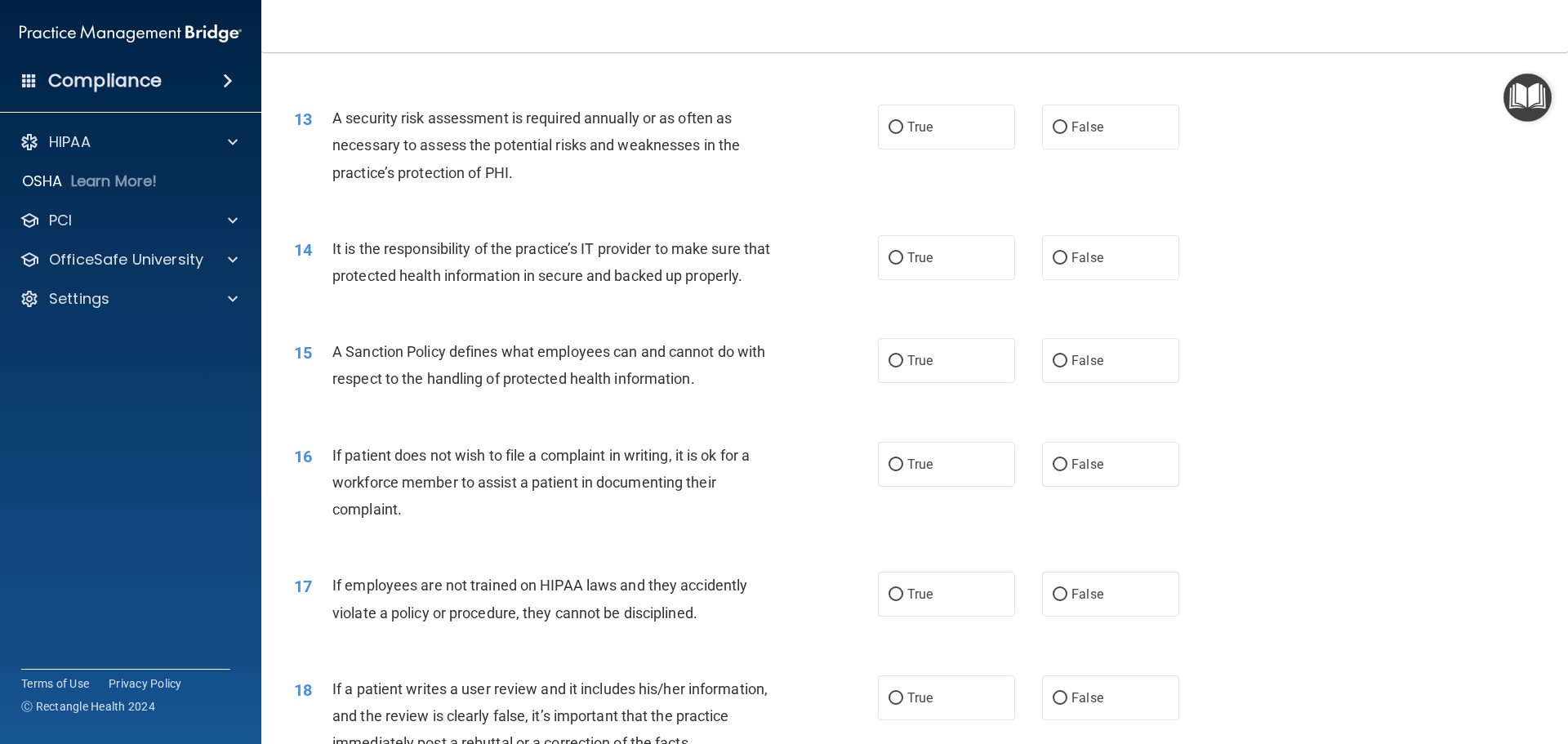
scroll to position [1714, 0]
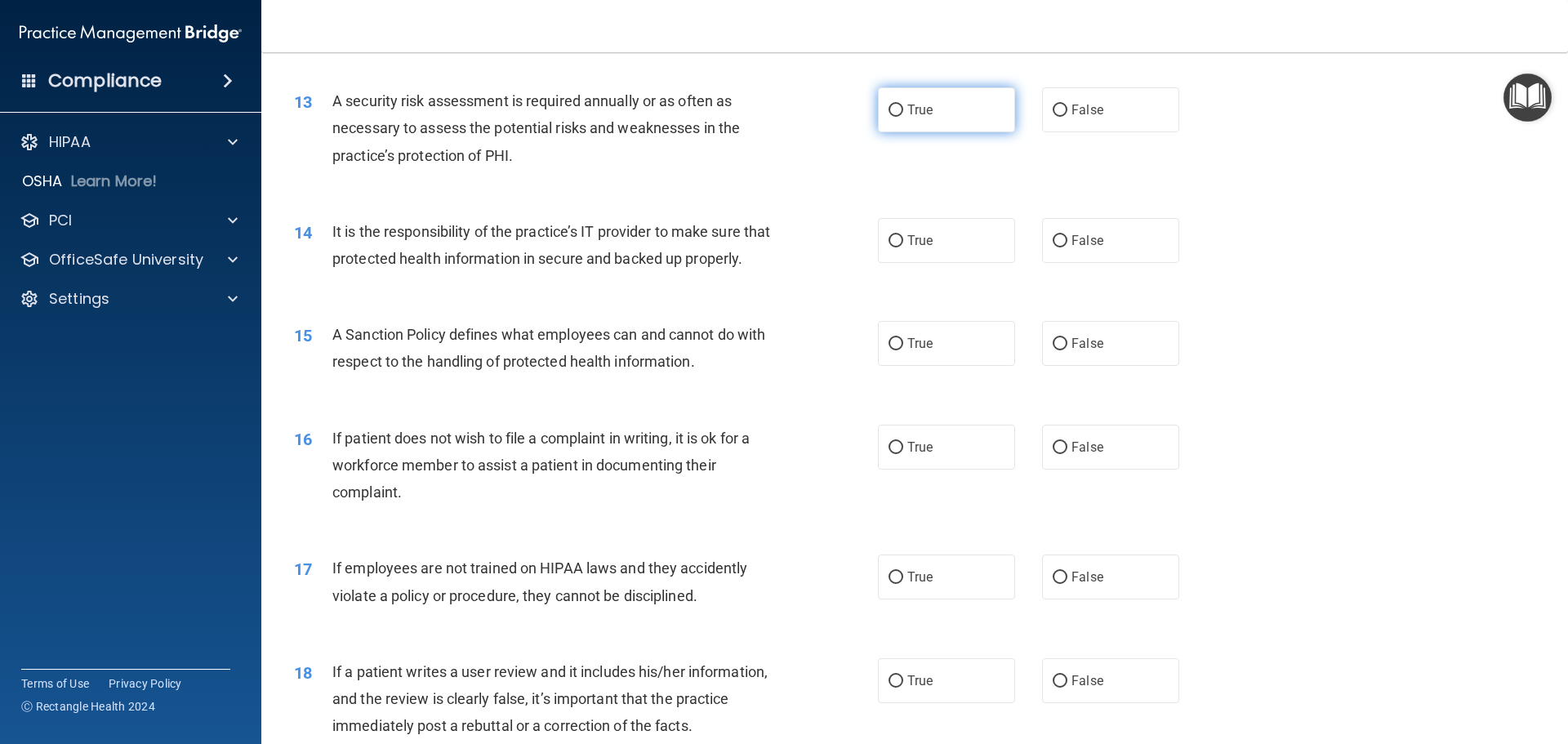
click at [925, 105] on span "True" at bounding box center [920, 110] width 25 height 16
click at [903, 105] on input "True" at bounding box center [896, 111] width 15 height 12
radio input "true"
click at [908, 234] on span "True" at bounding box center [920, 240] width 25 height 16
click at [903, 235] on input "True" at bounding box center [896, 241] width 15 height 12
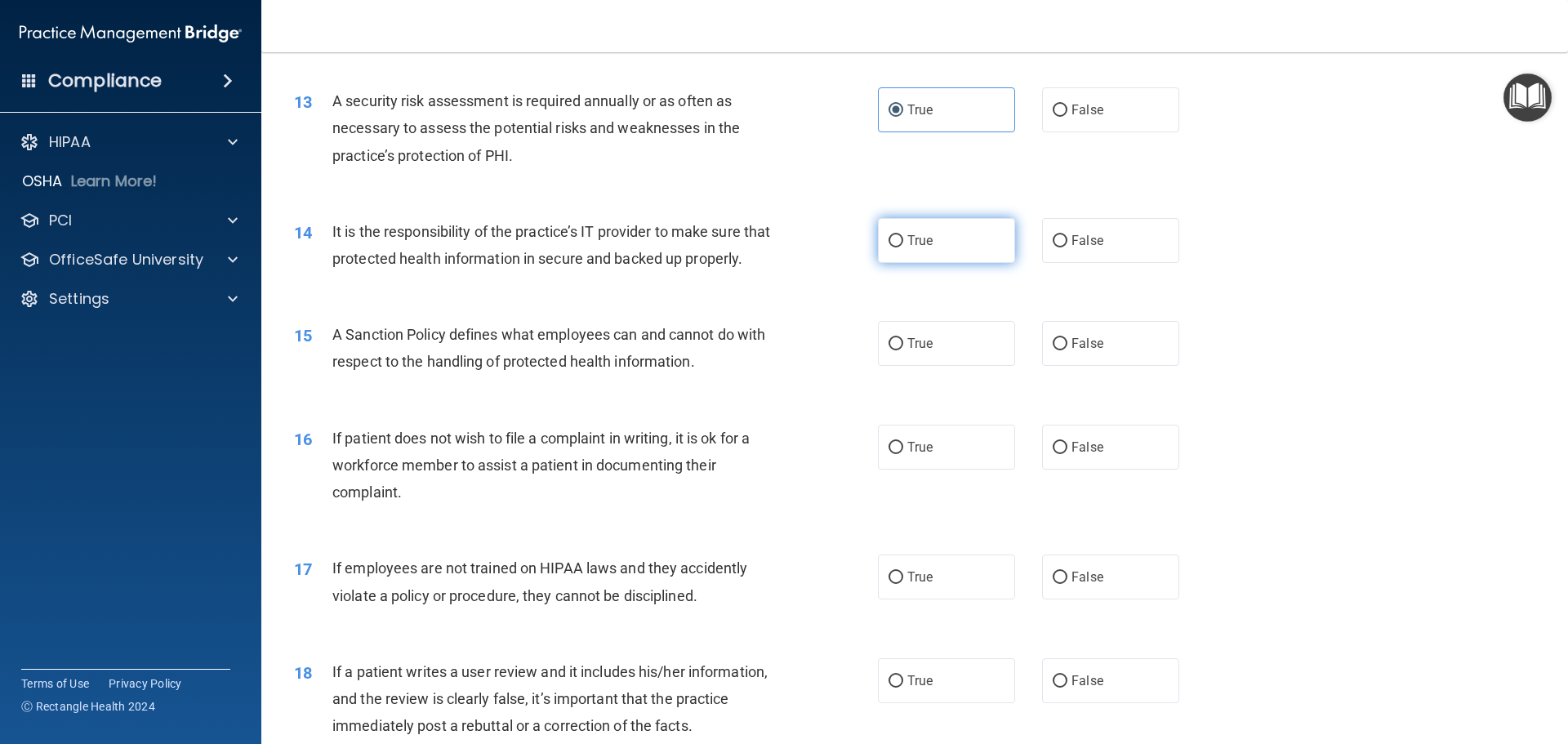
radio input "true"
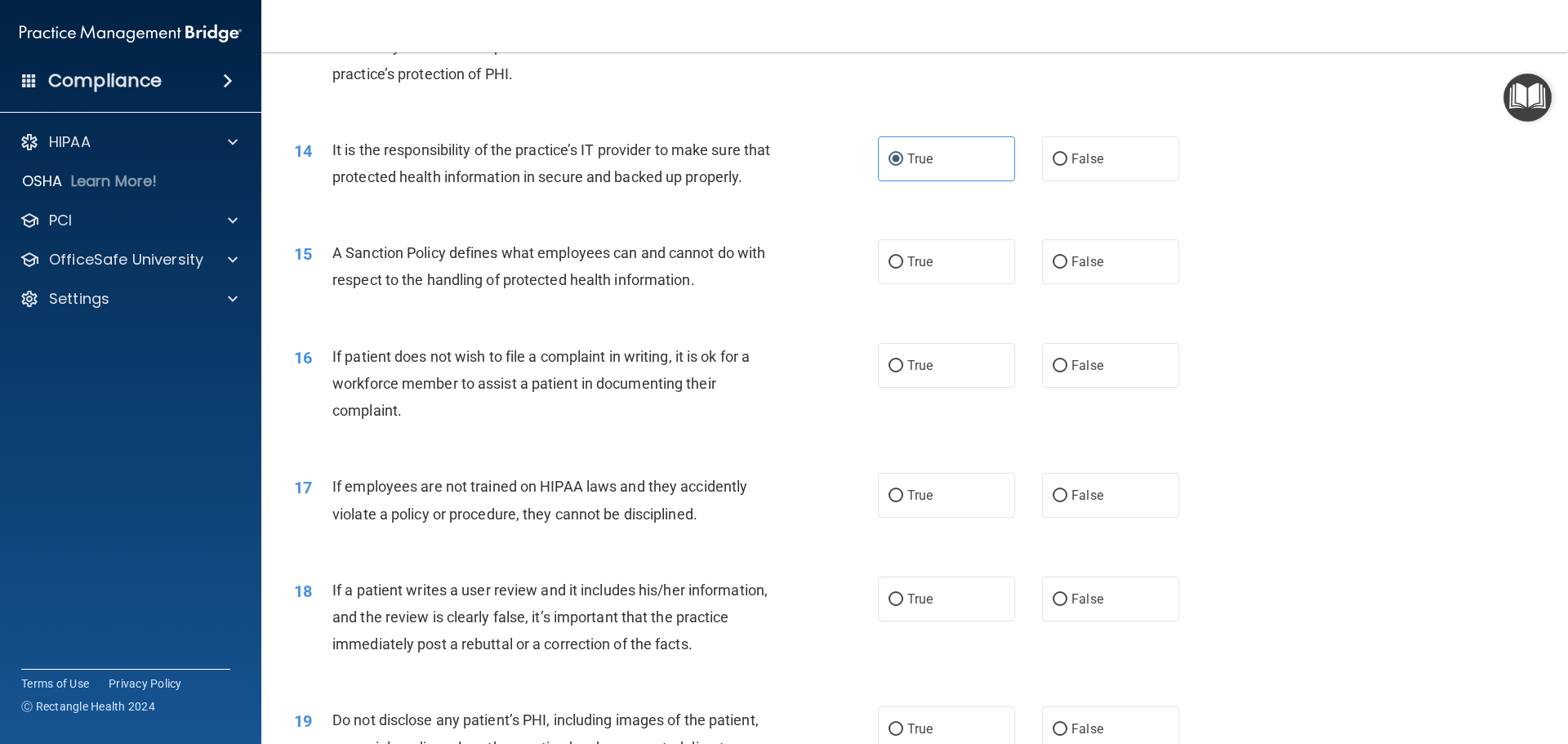
scroll to position [1878, 0]
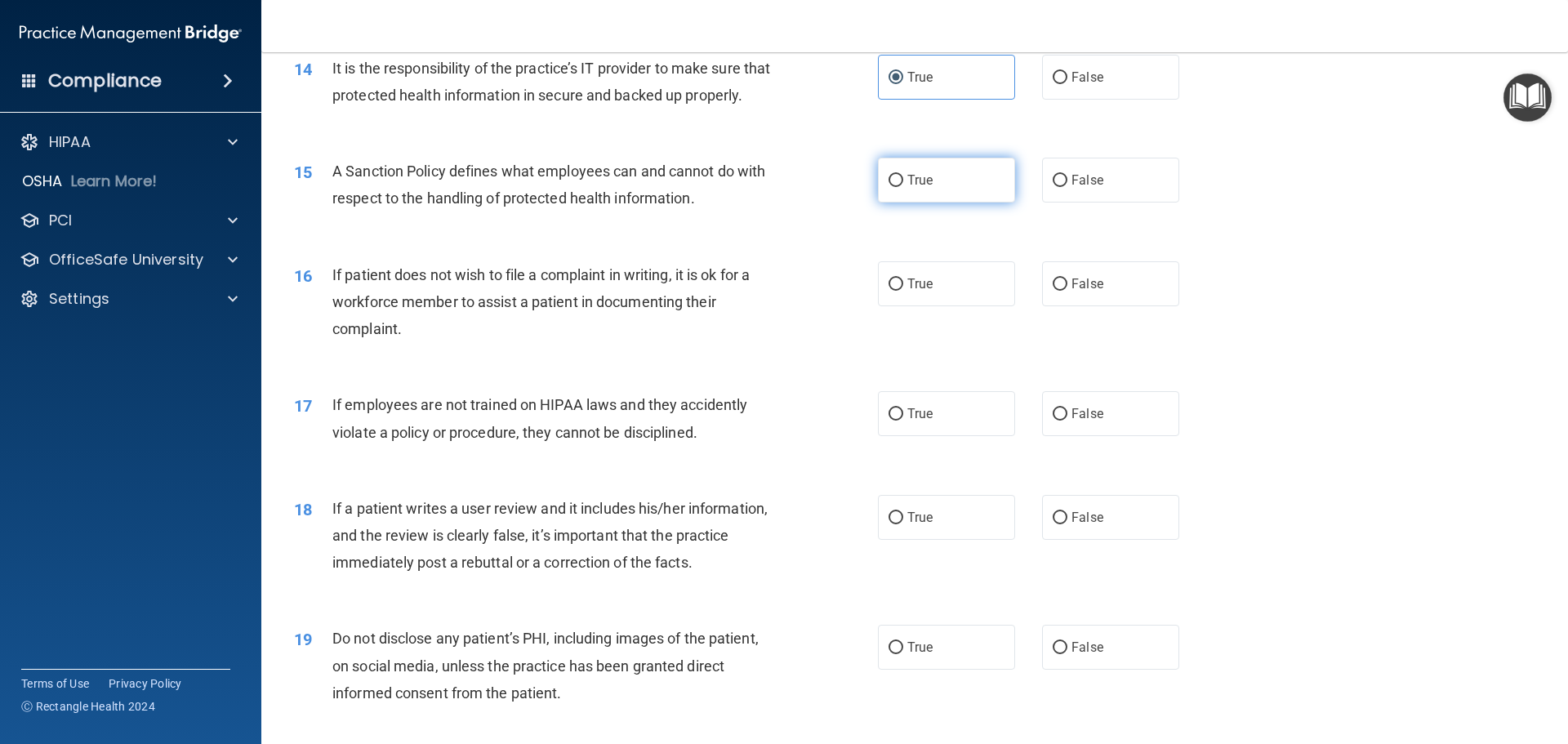
click at [913, 188] on span "True" at bounding box center [920, 180] width 25 height 16
click at [903, 187] on input "True" at bounding box center [896, 181] width 15 height 12
radio input "true"
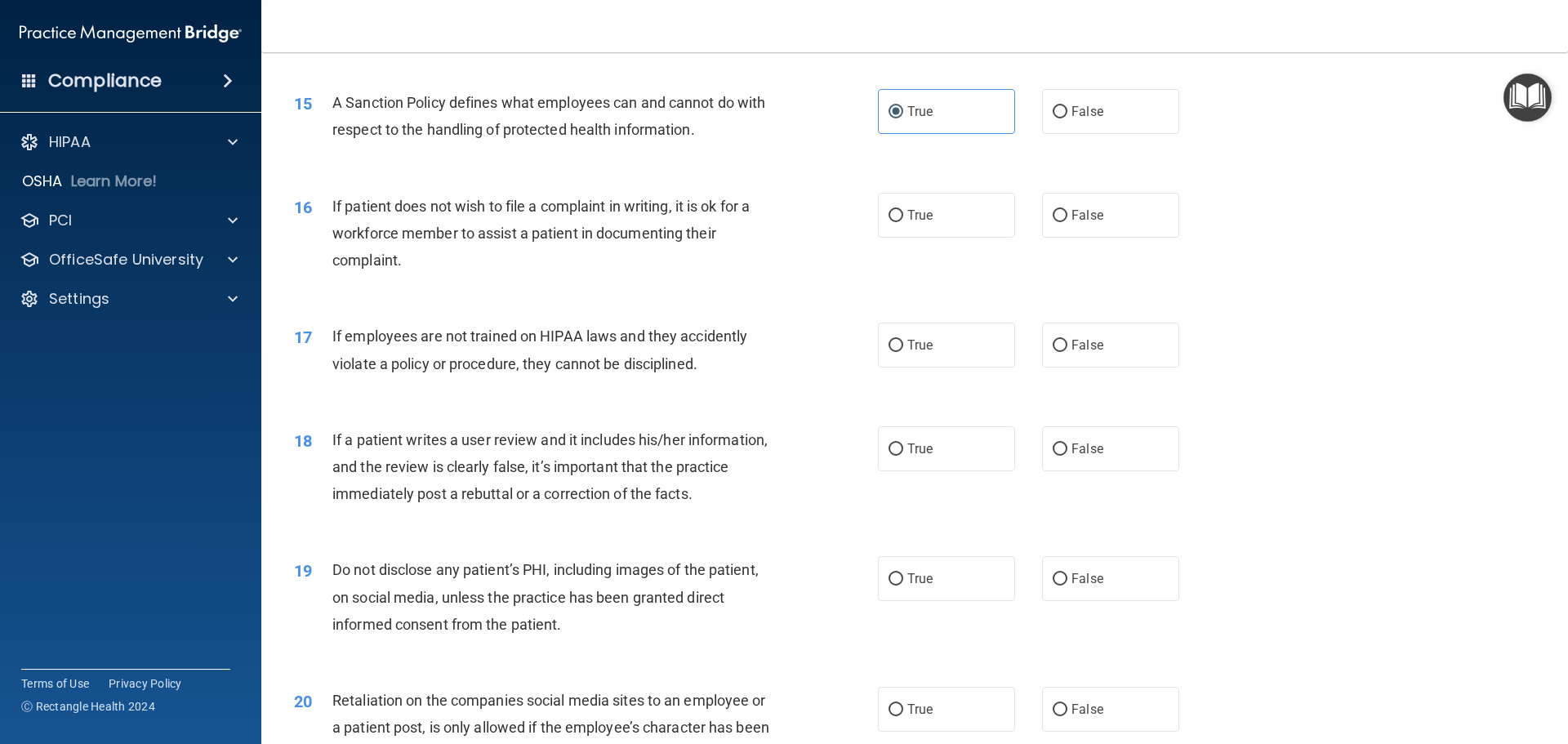
scroll to position [2041, 0]
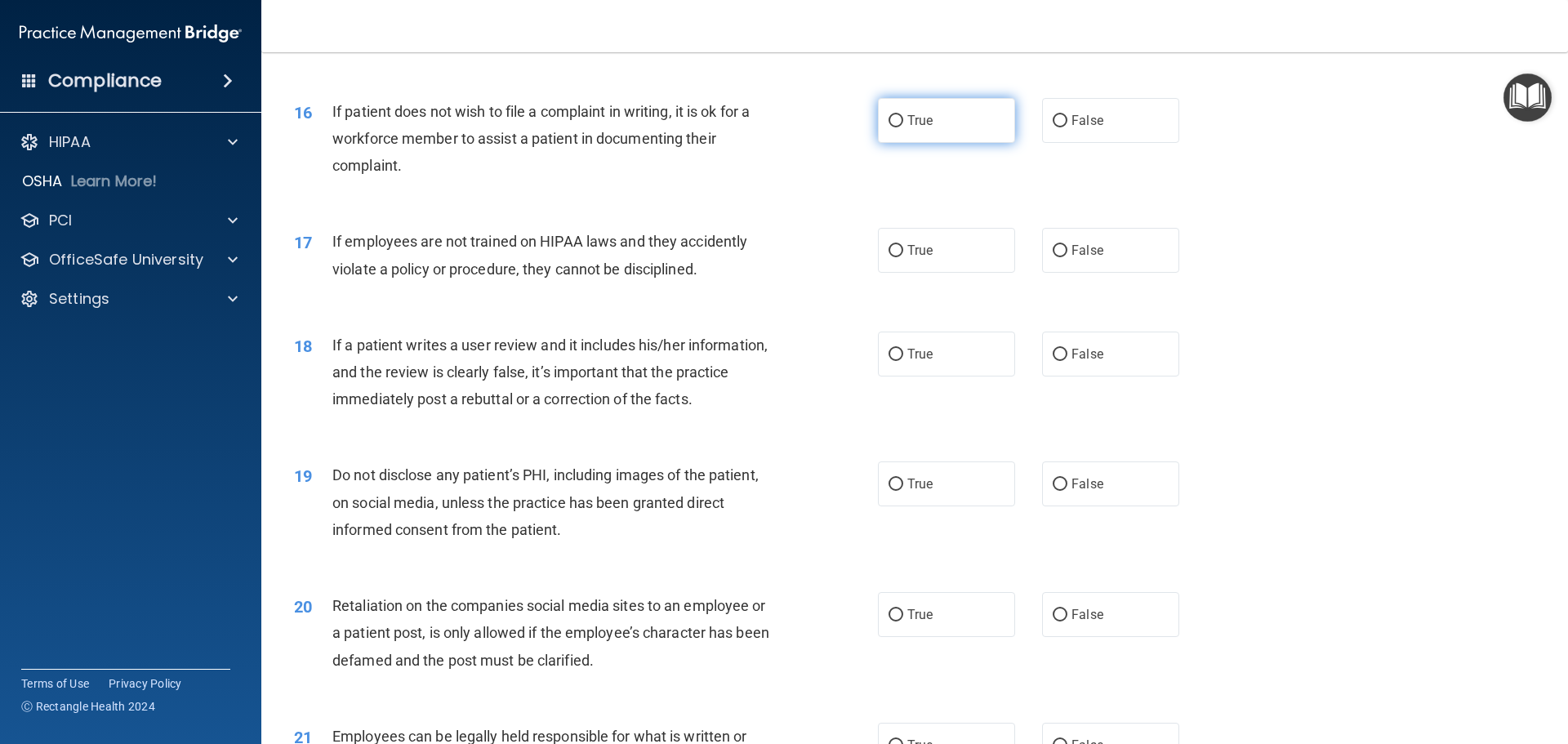
click at [886, 143] on label "True" at bounding box center [946, 120] width 137 height 45
click at [889, 128] on input "True" at bounding box center [896, 122] width 15 height 12
radio input "true"
click at [1073, 258] on span "False" at bounding box center [1087, 250] width 31 height 16
click at [1068, 257] on input "False" at bounding box center [1060, 251] width 15 height 12
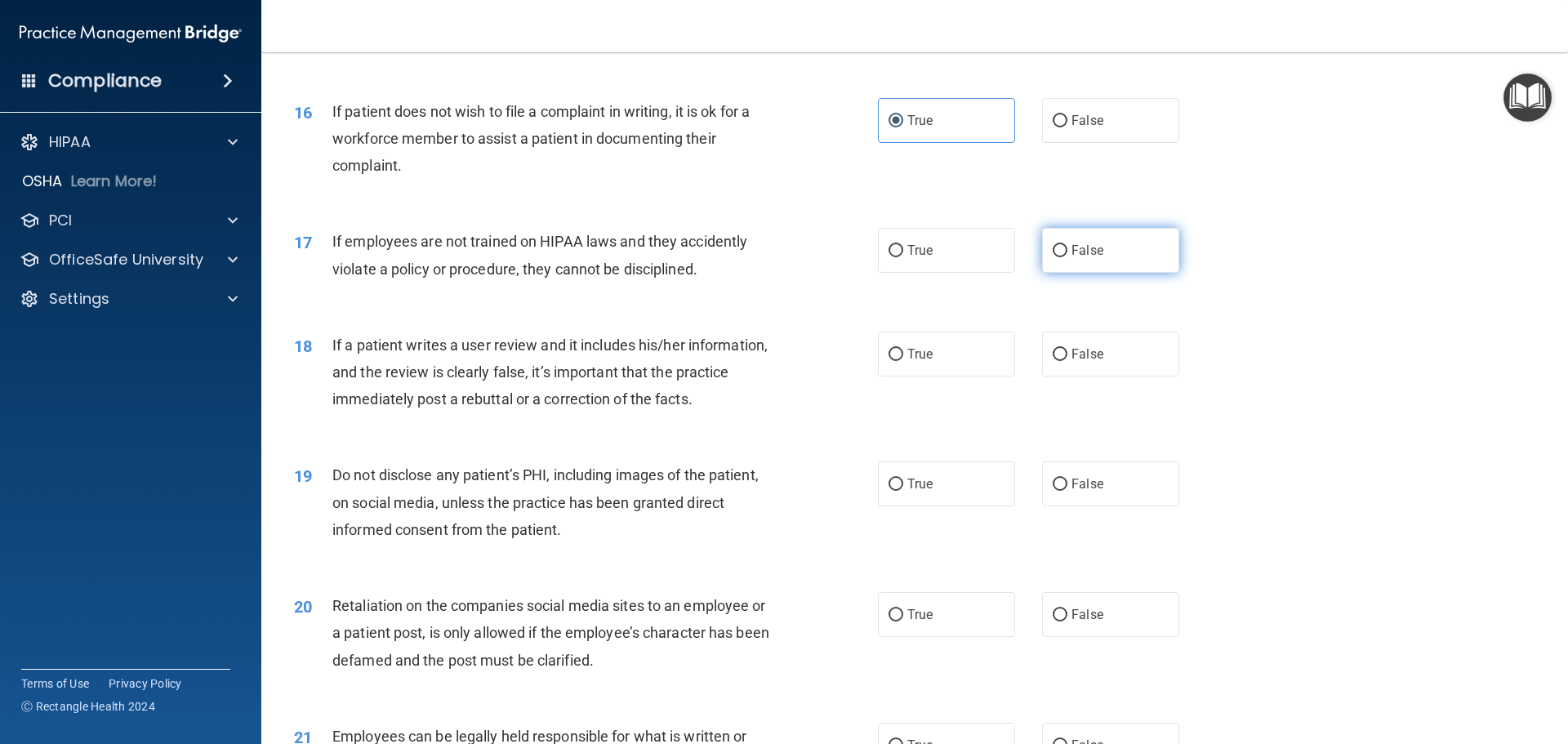
radio input "true"
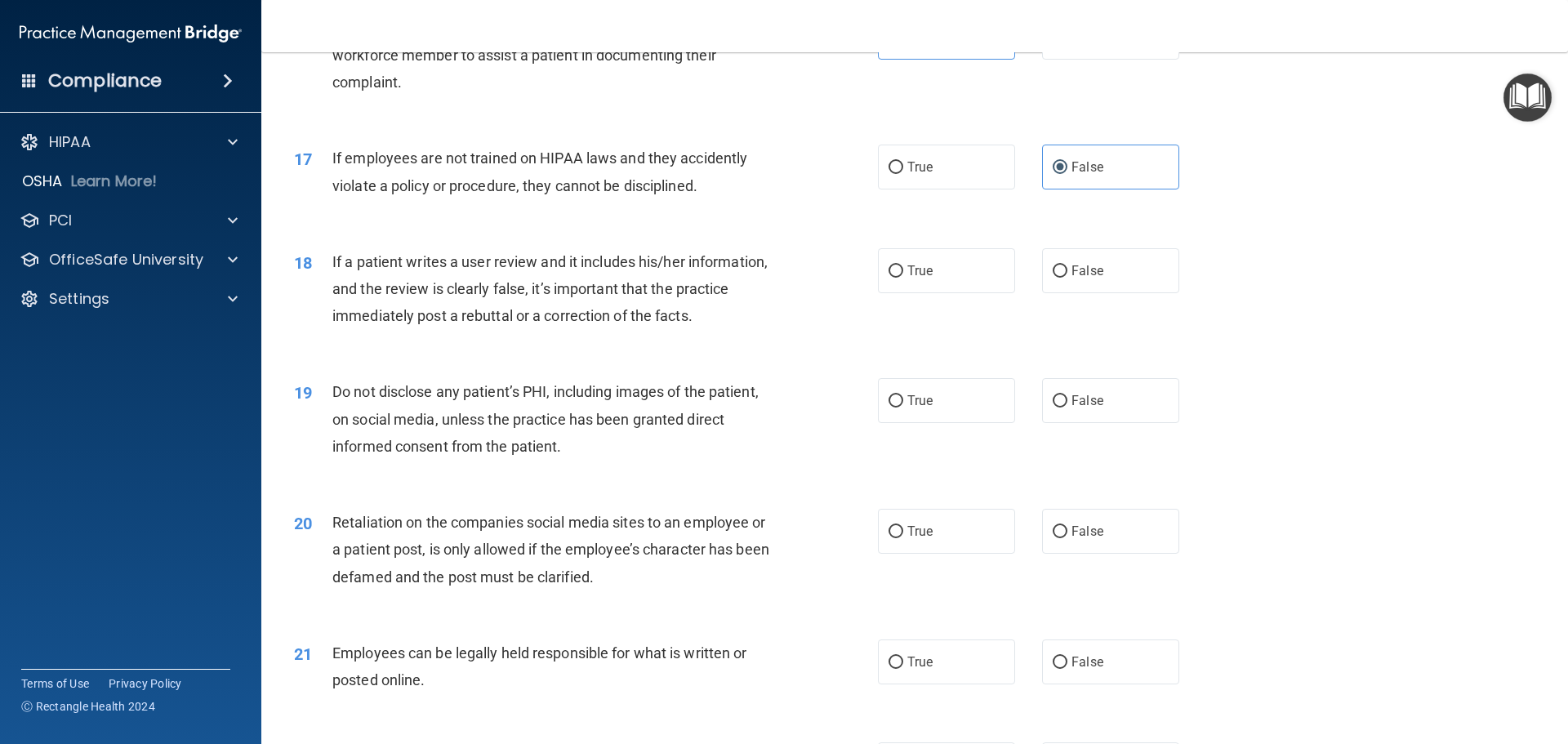
scroll to position [2205, 0]
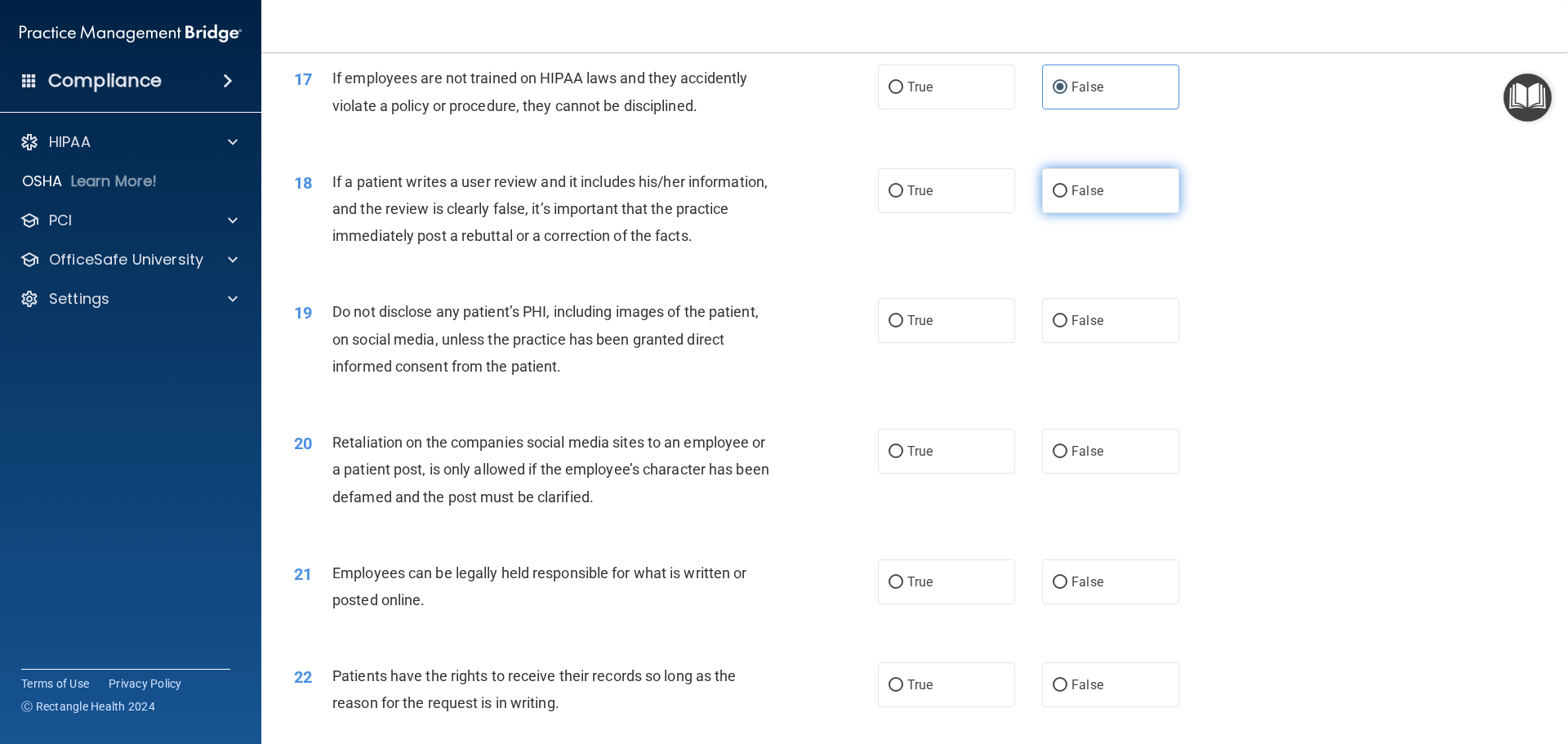
click at [1087, 206] on label "False" at bounding box center [1111, 190] width 137 height 45
click at [1068, 198] on input "False" at bounding box center [1060, 191] width 15 height 12
radio input "true"
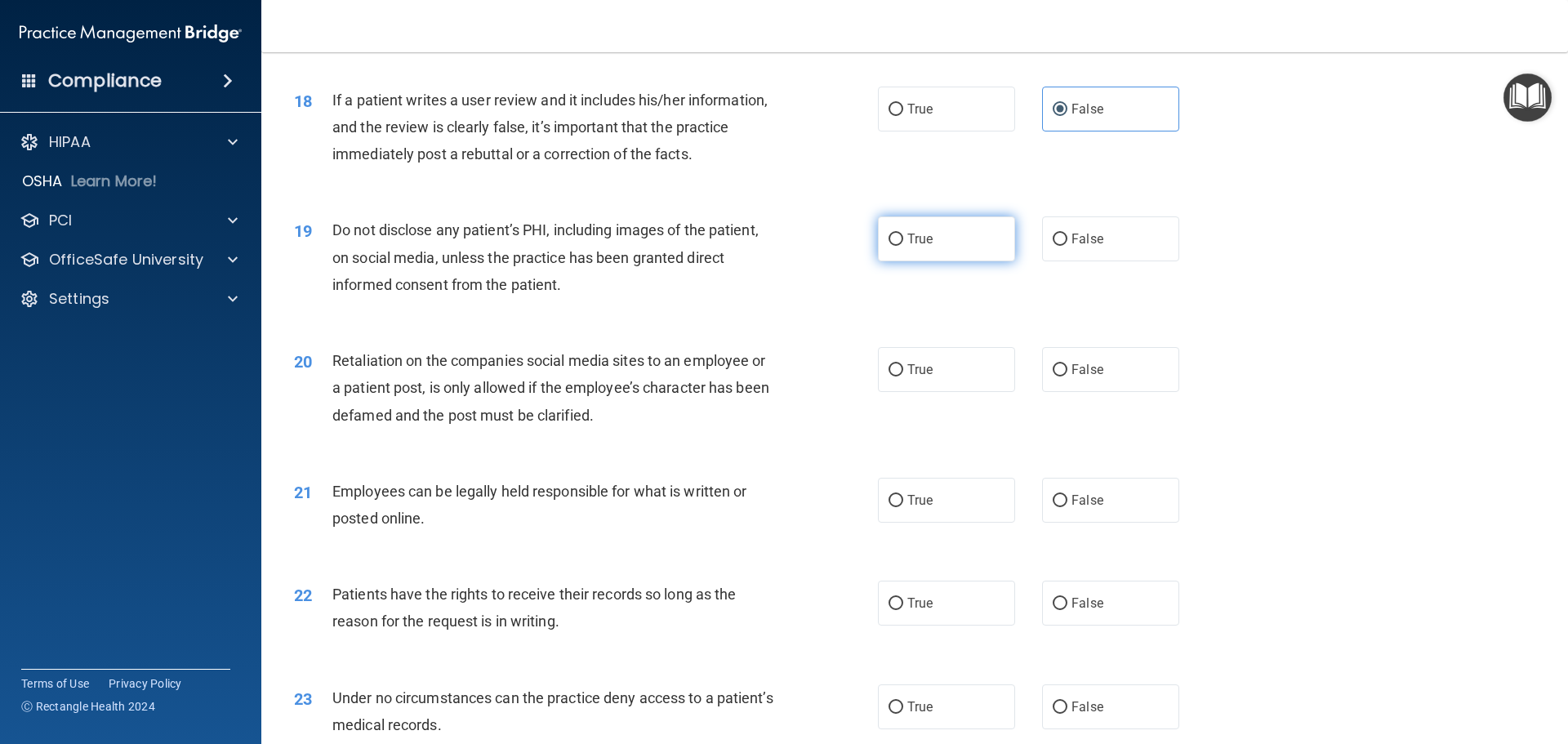
click at [889, 246] on input "True" at bounding box center [896, 240] width 15 height 12
radio input "true"
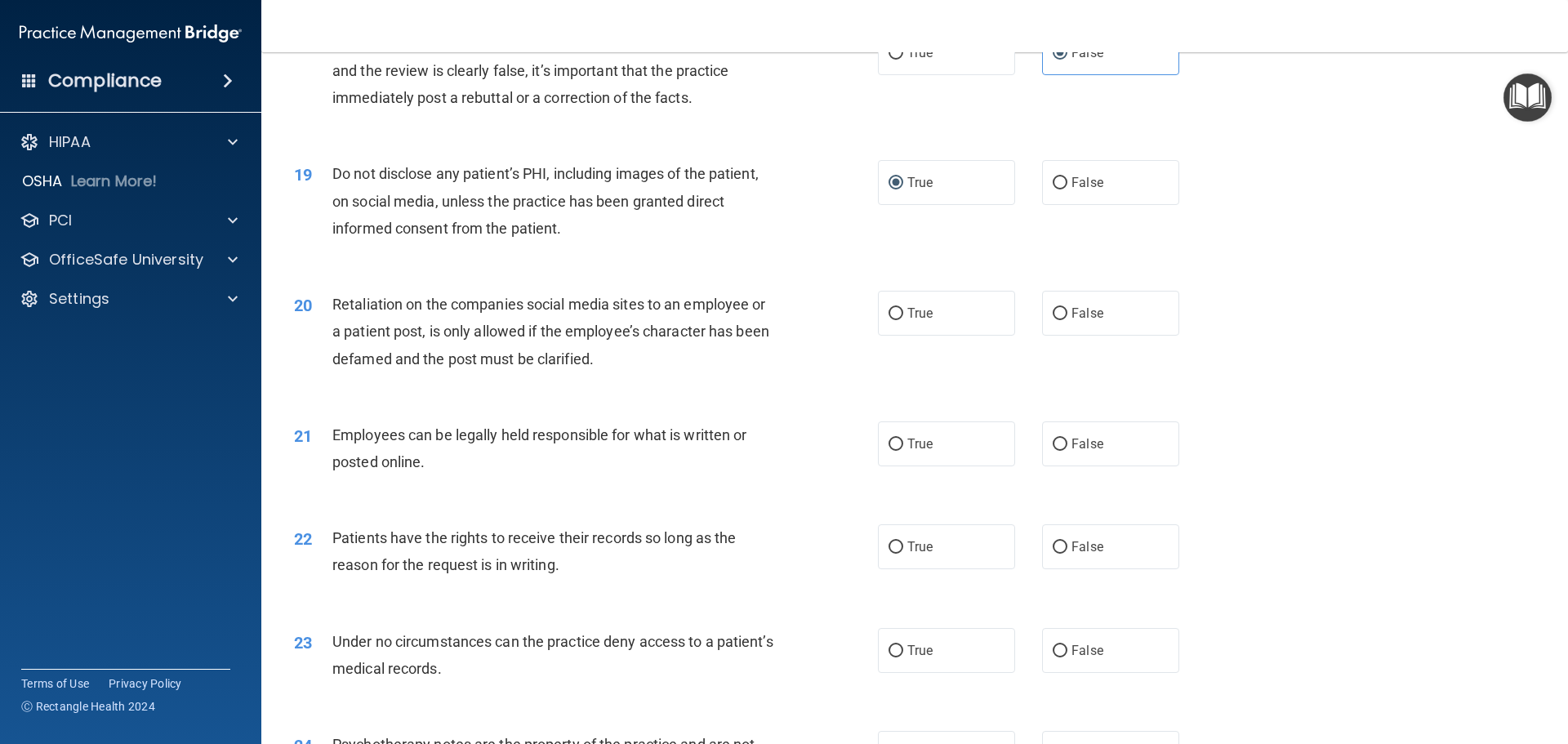
scroll to position [2450, 0]
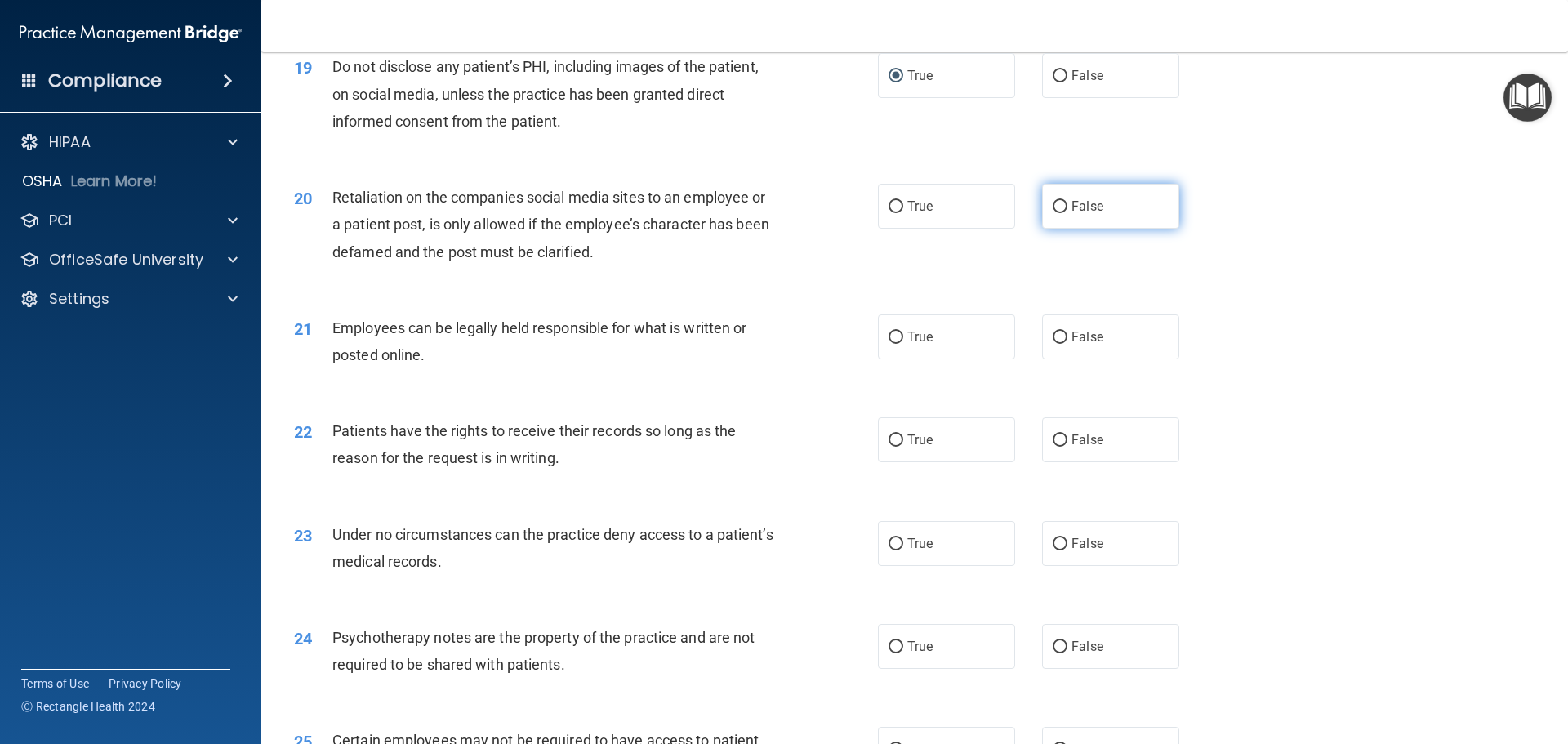
click at [1059, 225] on label "False" at bounding box center [1111, 205] width 137 height 45
click at [1059, 213] on input "False" at bounding box center [1060, 207] width 15 height 12
radio input "true"
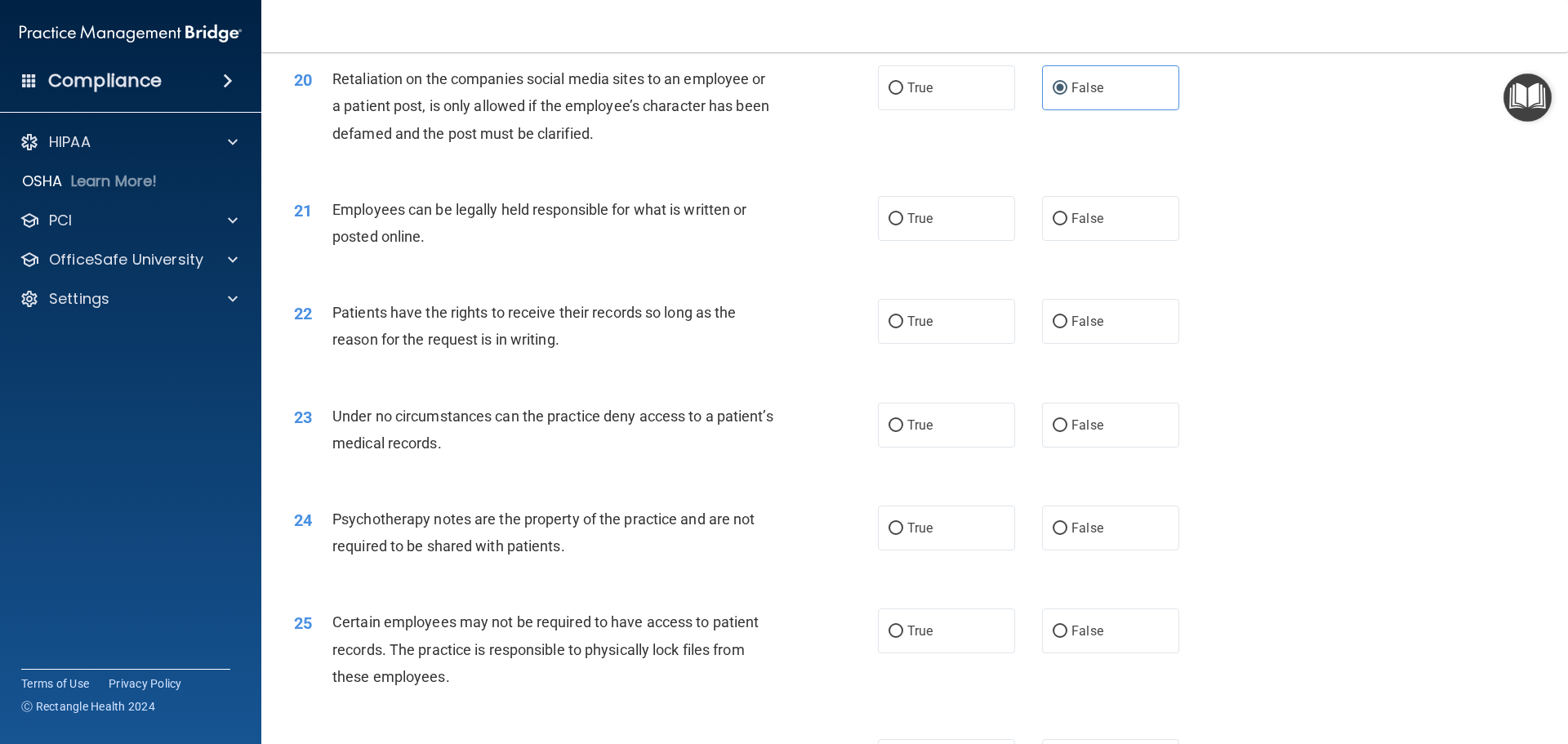
scroll to position [2612, 0]
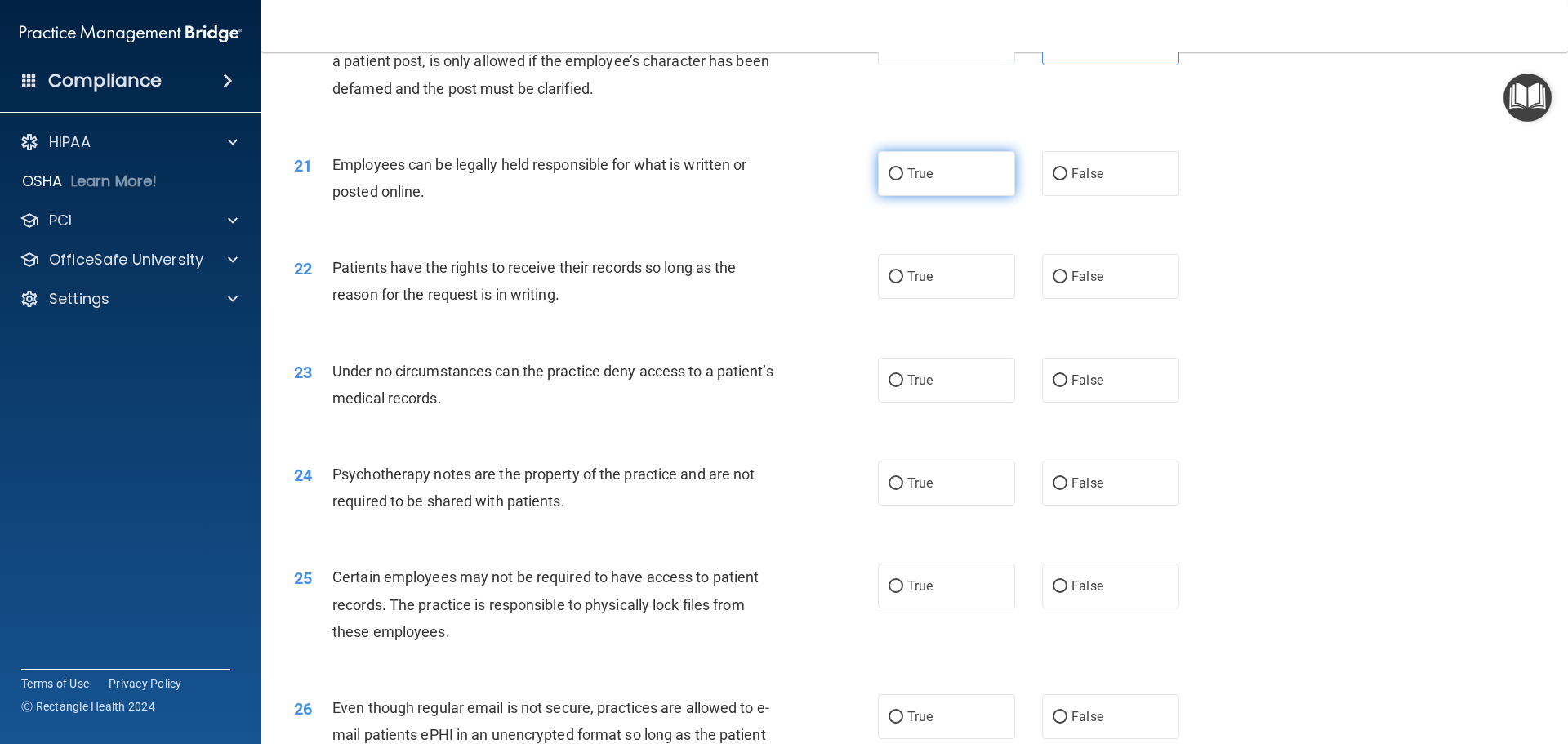
click at [904, 196] on label "True" at bounding box center [946, 173] width 137 height 45
click at [903, 180] on input "True" at bounding box center [896, 174] width 15 height 12
radio input "true"
click at [900, 299] on label "True" at bounding box center [946, 275] width 137 height 45
click at [900, 283] on input "True" at bounding box center [896, 277] width 15 height 12
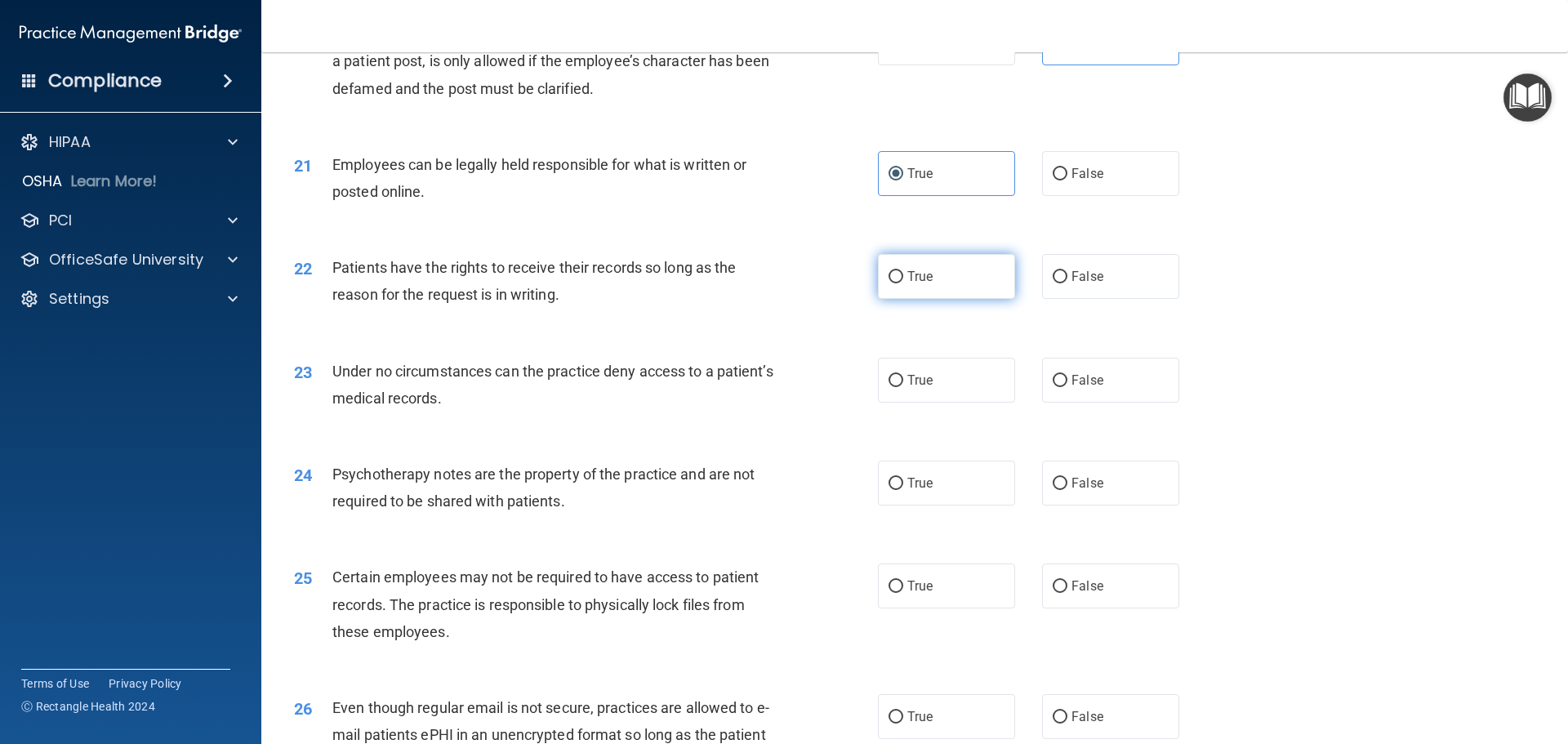
radio input "true"
click at [944, 402] on label "True" at bounding box center [946, 379] width 137 height 45
click at [903, 387] on input "True" at bounding box center [896, 381] width 15 height 12
radio input "true"
click at [1073, 284] on span "False" at bounding box center [1087, 276] width 31 height 16
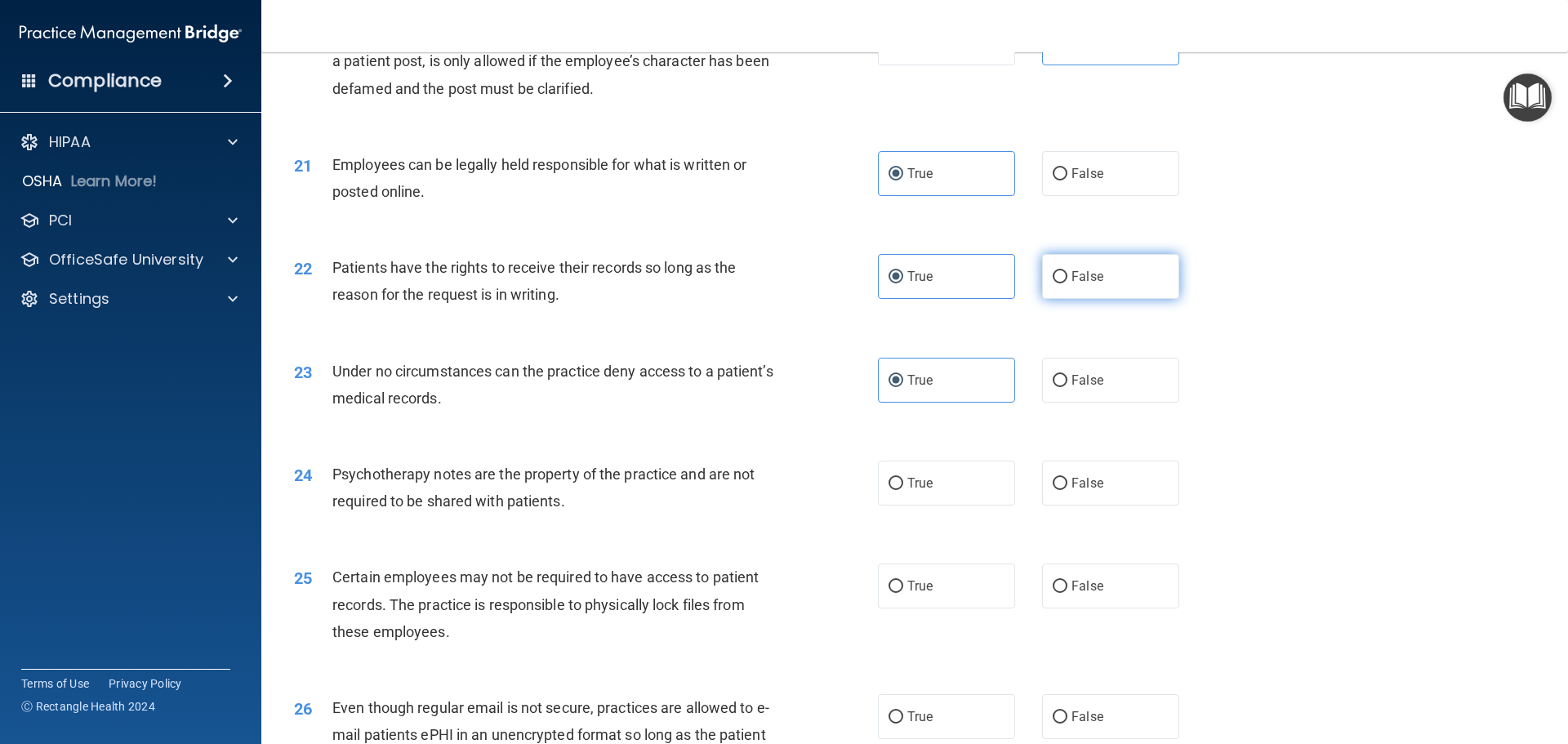
click at [1068, 283] on input "False" at bounding box center [1060, 277] width 15 height 12
radio input "true"
radio input "false"
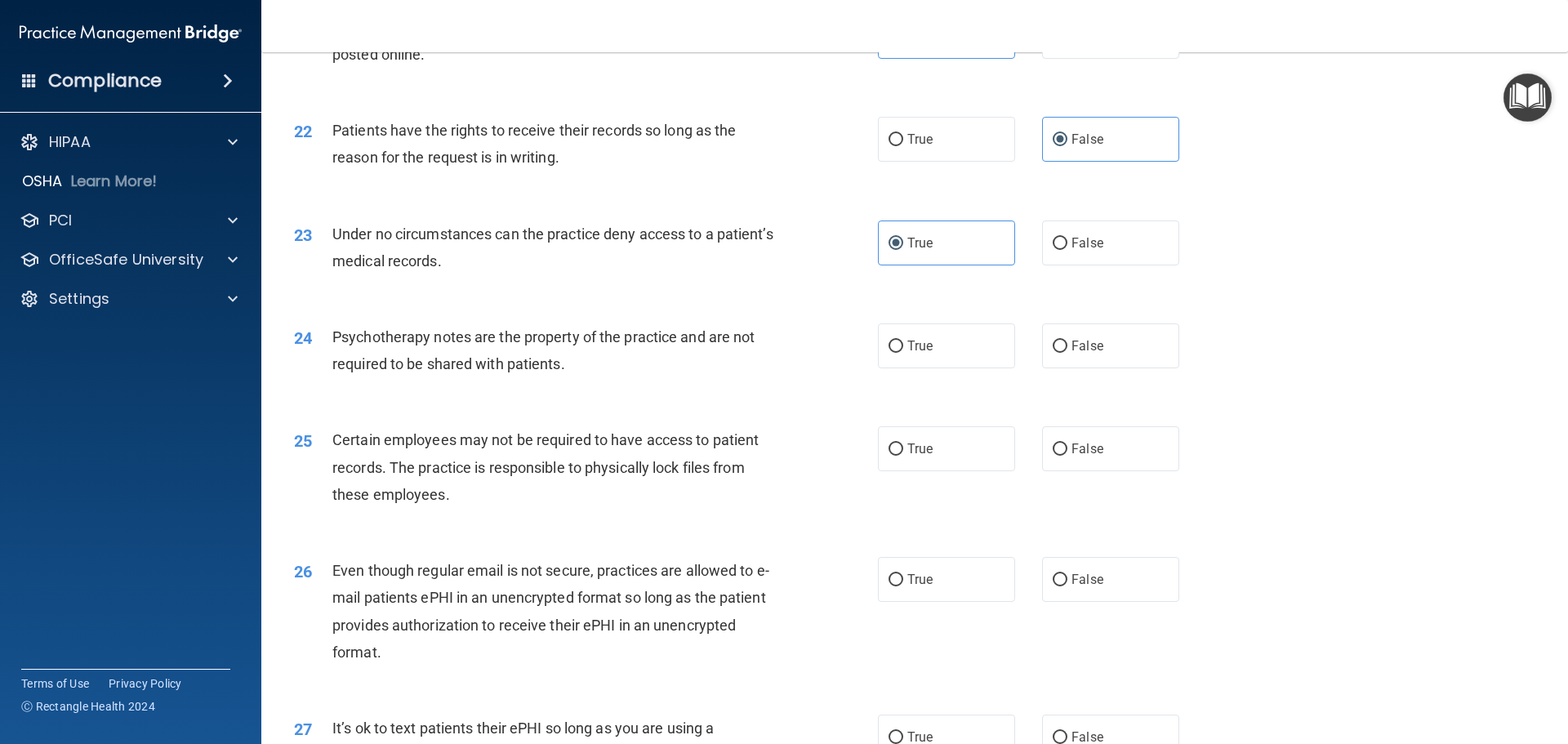
scroll to position [2858, 0]
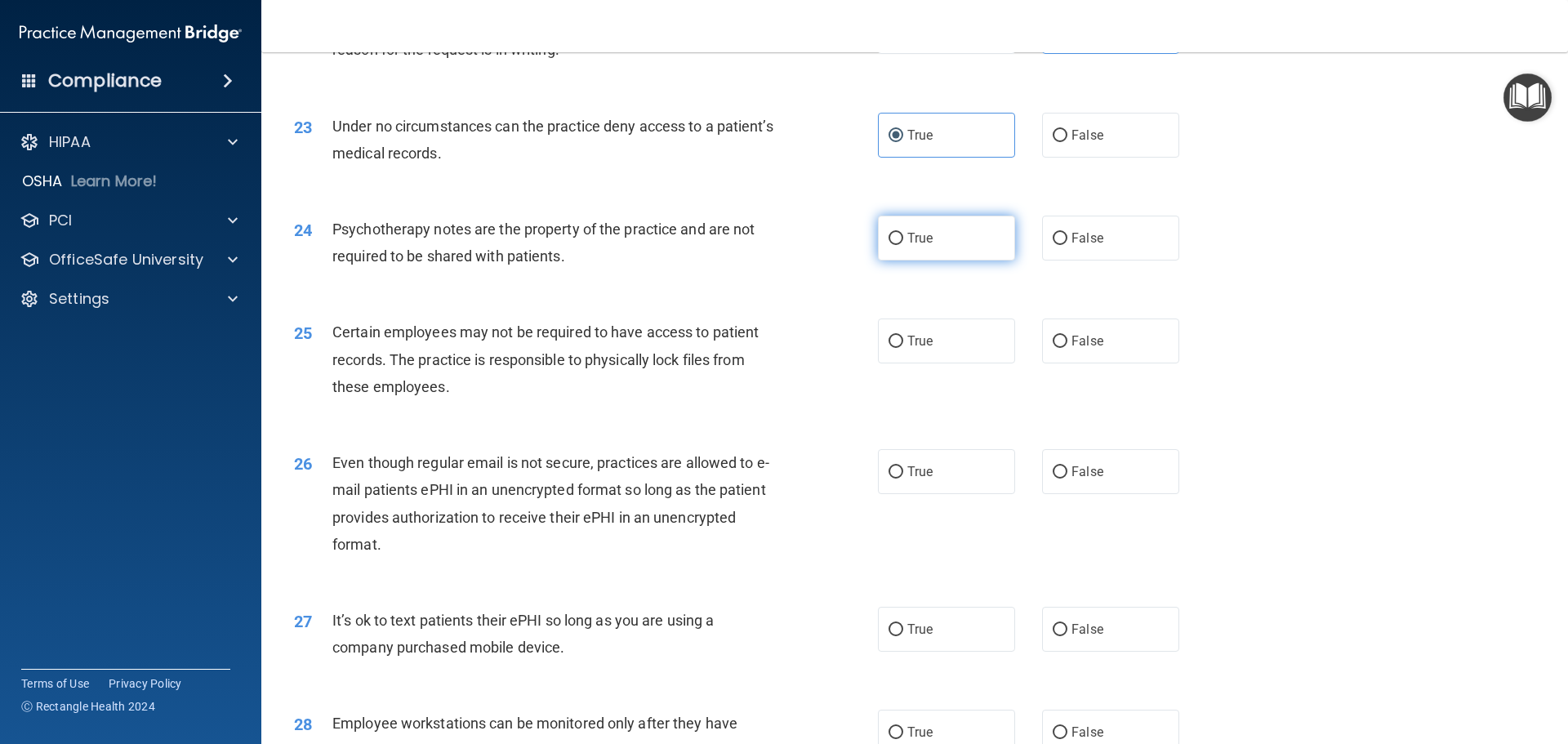
click at [955, 261] on label "True" at bounding box center [946, 238] width 137 height 45
click at [903, 245] on input "True" at bounding box center [896, 239] width 15 height 12
radio input "true"
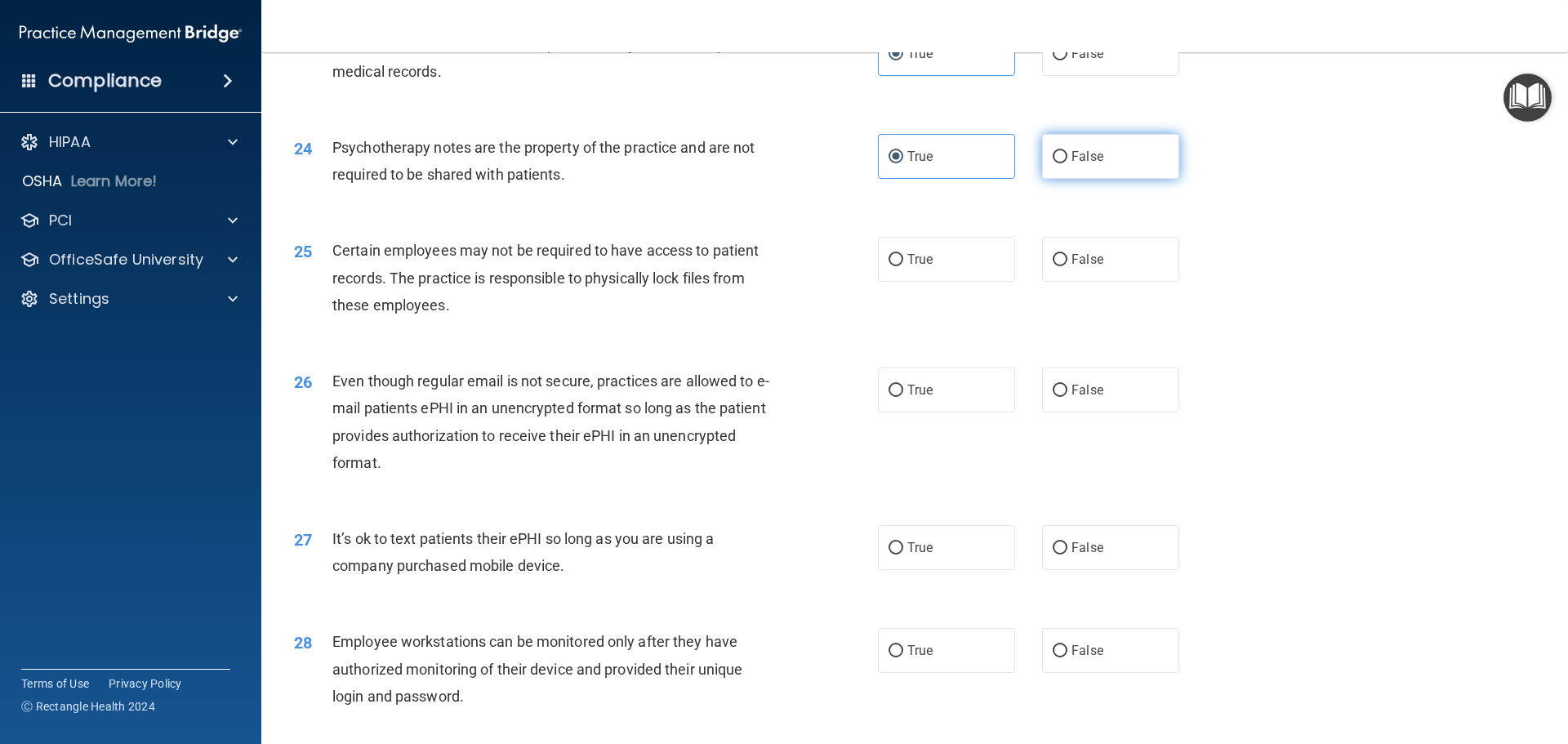
click at [1071, 164] on span "False" at bounding box center [1087, 156] width 31 height 16
click at [1068, 163] on input "False" at bounding box center [1060, 157] width 15 height 12
radio input "true"
radio input "false"
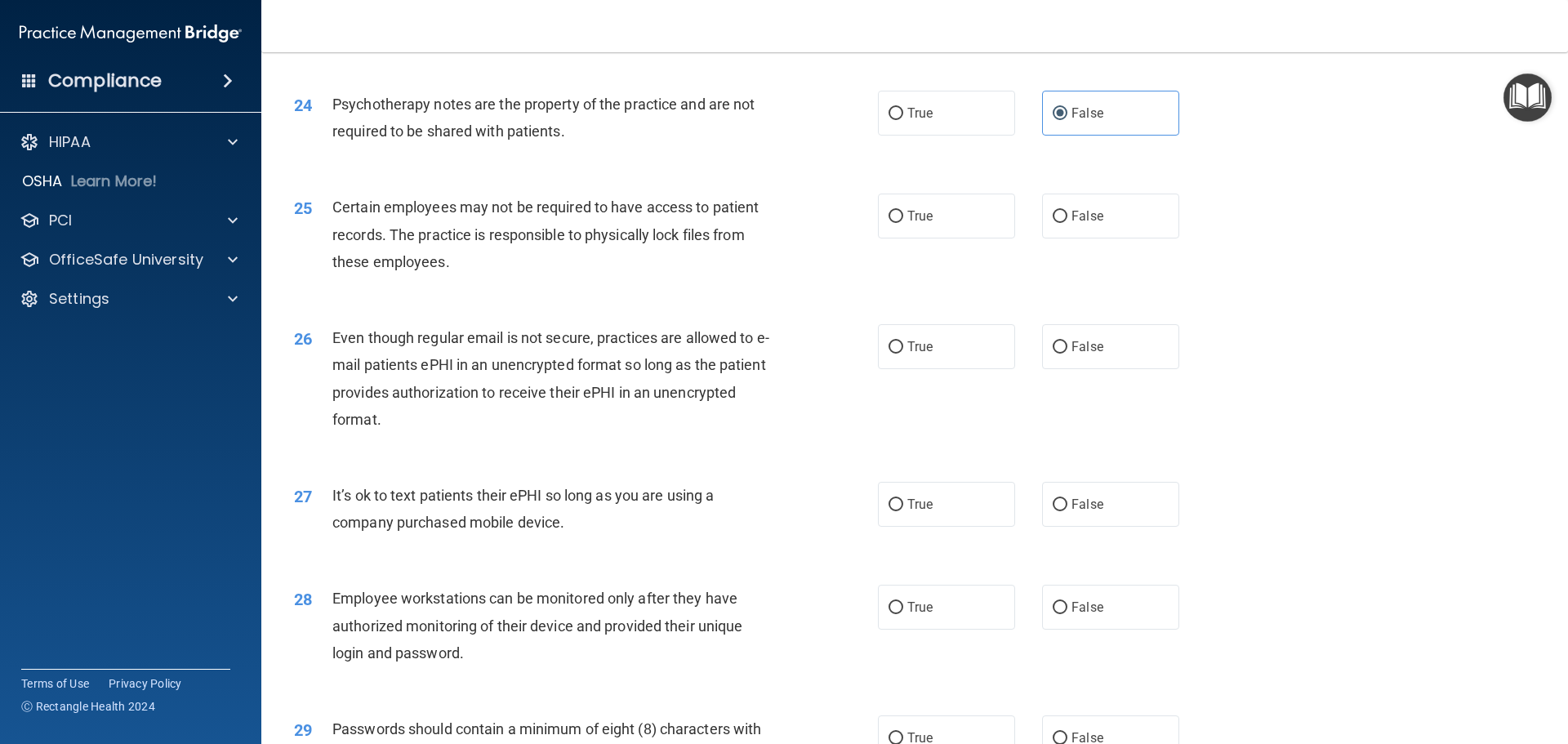
scroll to position [3021, 0]
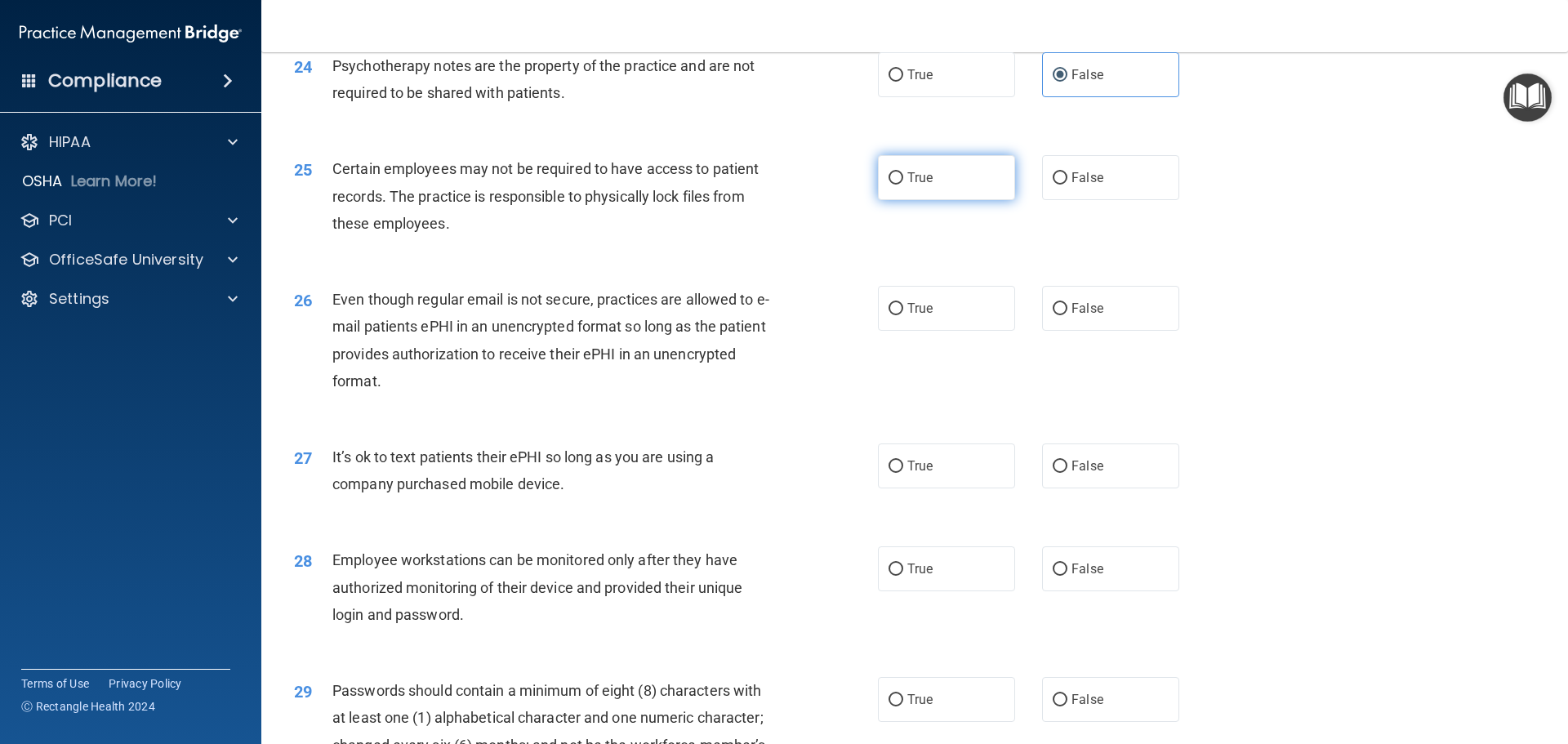
click at [935, 200] on label "True" at bounding box center [946, 177] width 137 height 45
click at [903, 184] on input "True" at bounding box center [896, 178] width 15 height 12
radio input "true"
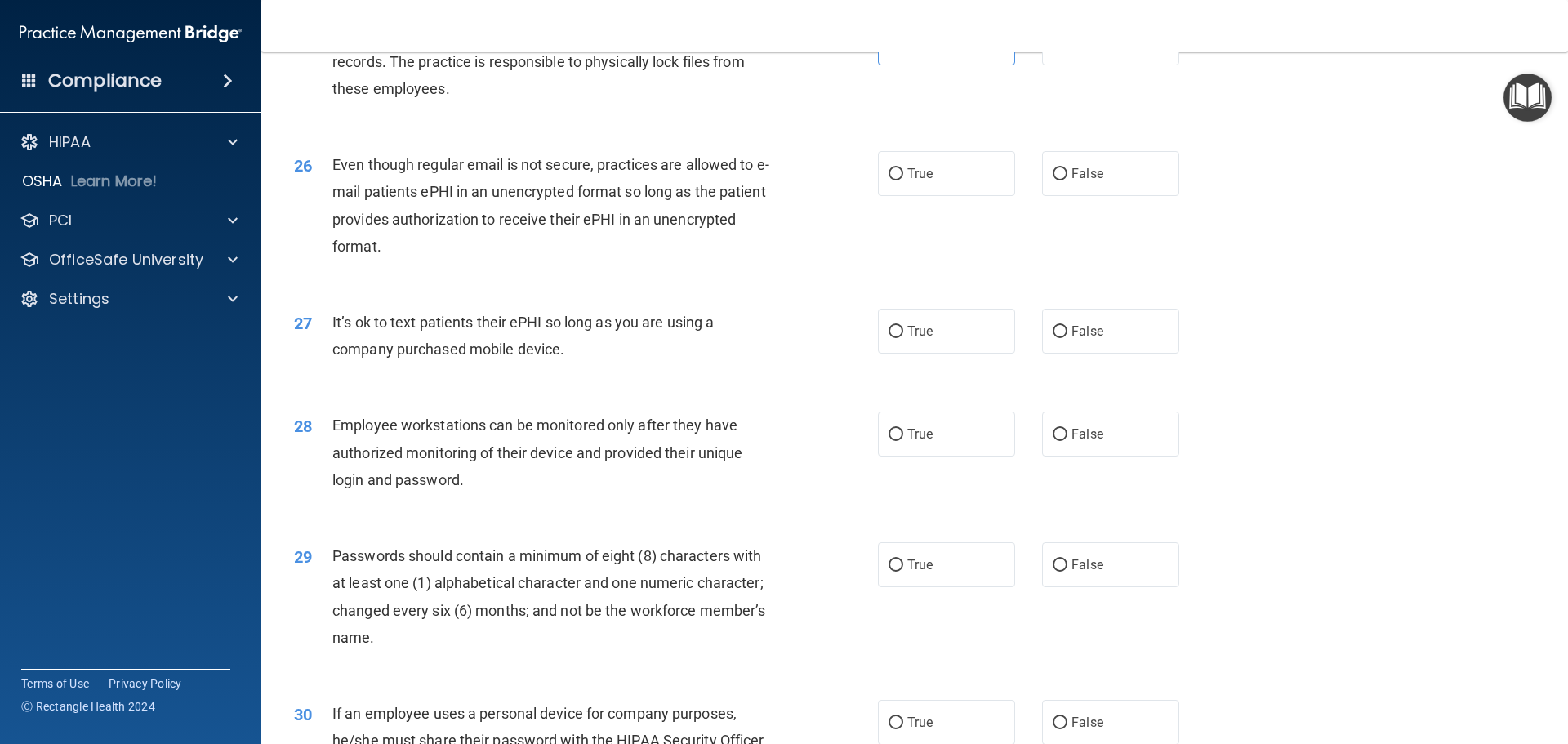
scroll to position [3184, 0]
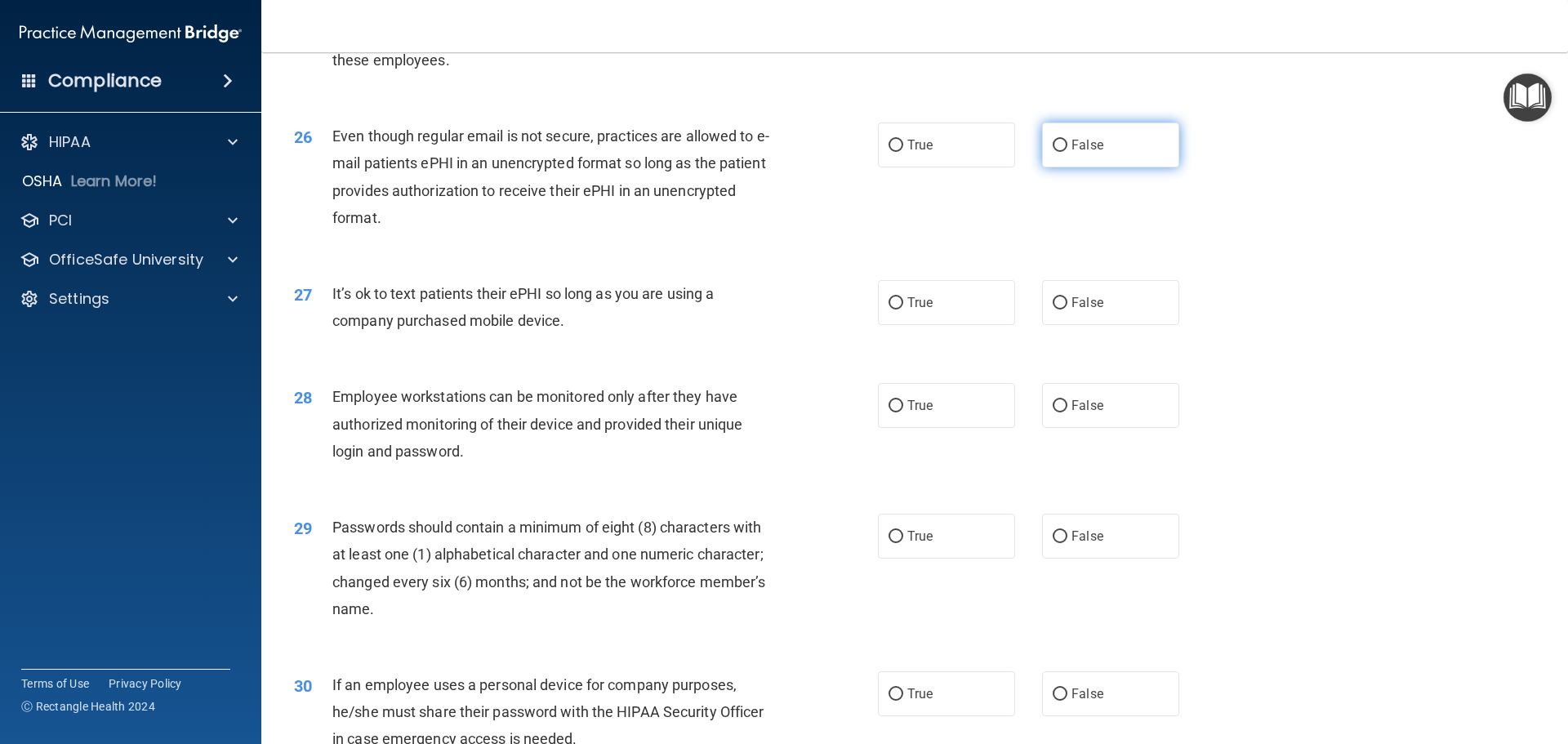
click at [1063, 167] on label "False" at bounding box center [1111, 144] width 137 height 45
click at [1063, 152] on input "False" at bounding box center [1060, 146] width 15 height 12
radio input "true"
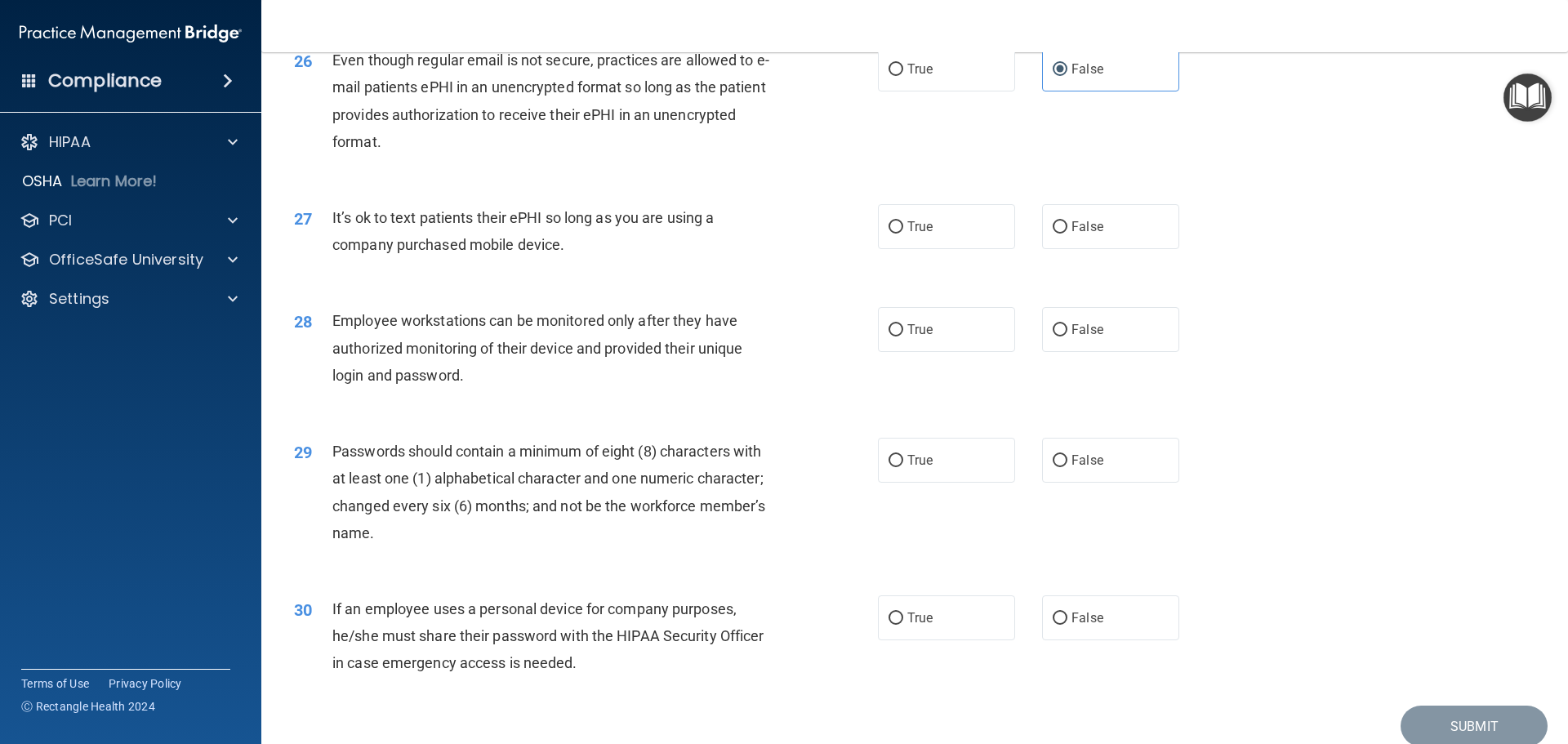
scroll to position [3348, 0]
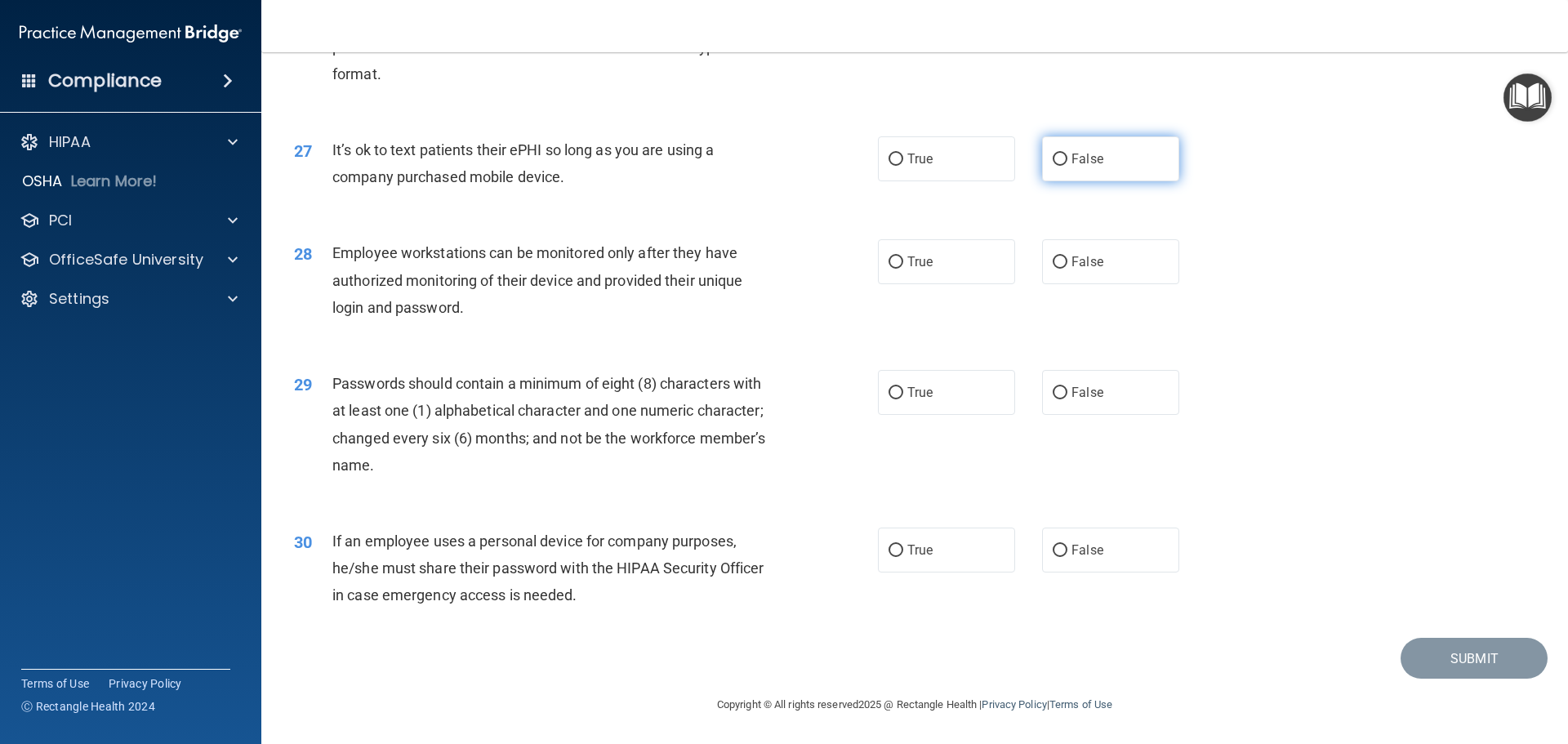
click at [1091, 159] on span "False" at bounding box center [1087, 159] width 31 height 16
click at [1068, 159] on input "False" at bounding box center [1060, 160] width 15 height 12
radio input "true"
click at [917, 162] on span "True" at bounding box center [920, 159] width 25 height 16
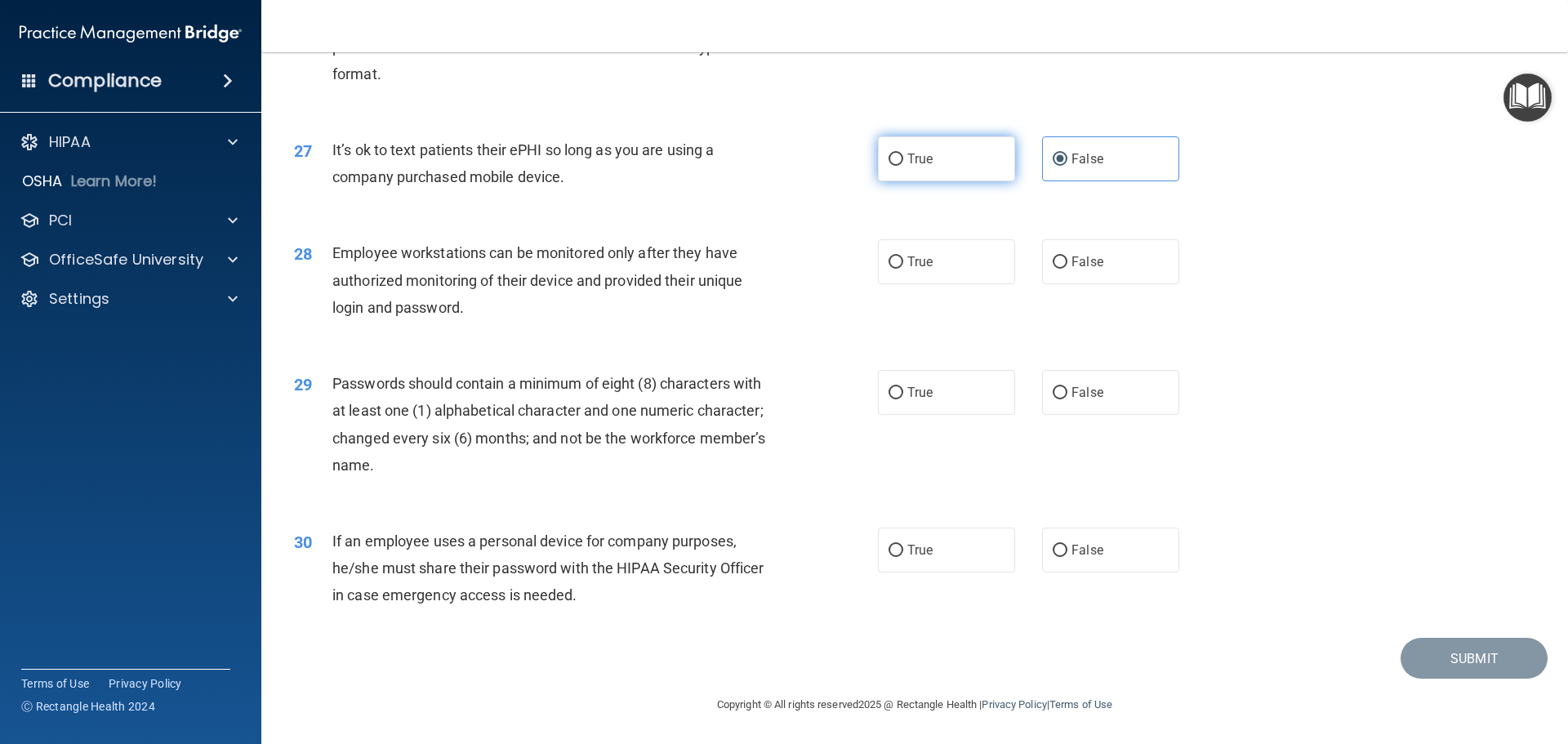
click at [903, 162] on input "True" at bounding box center [896, 160] width 15 height 12
radio input "true"
radio input "false"
click at [1093, 267] on span "False" at bounding box center [1087, 261] width 31 height 16
click at [1068, 267] on input "False" at bounding box center [1060, 262] width 15 height 12
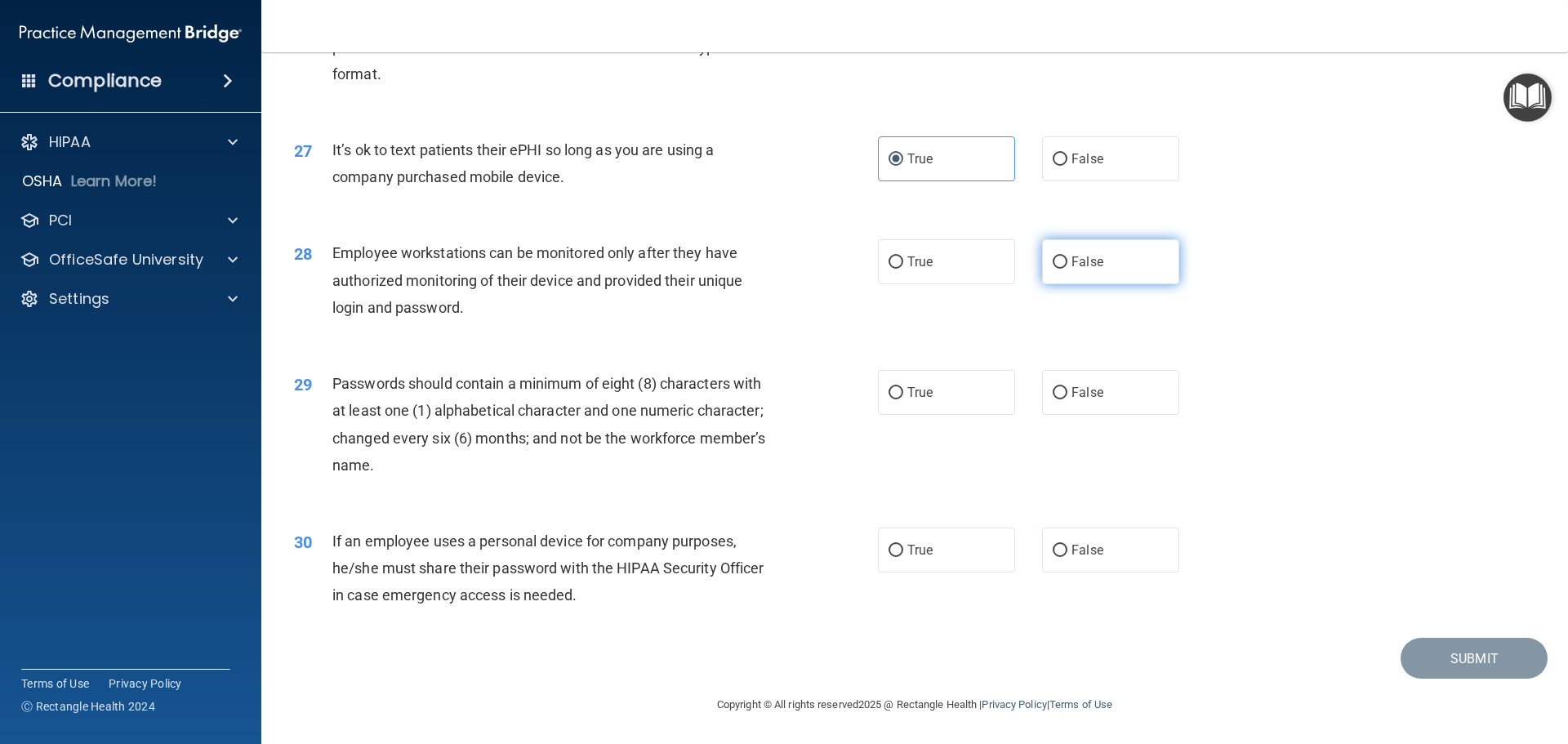
radio input "true"
click at [901, 394] on label "True" at bounding box center [946, 392] width 137 height 45
click at [901, 394] on input "True" at bounding box center [896, 393] width 15 height 12
radio input "true"
click at [1078, 532] on label "False" at bounding box center [1111, 549] width 137 height 45
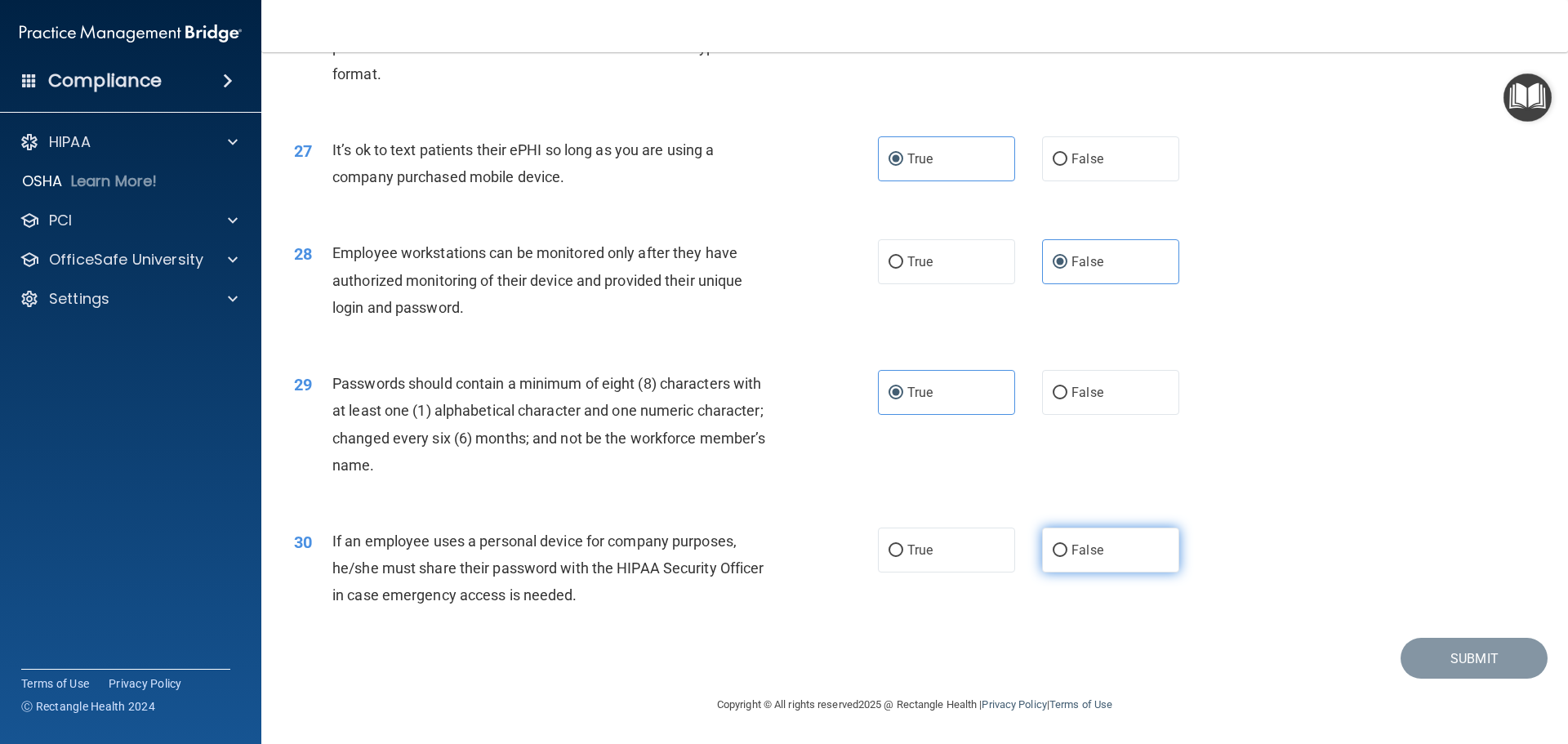
click at [1068, 545] on input "False" at bounding box center [1060, 551] width 15 height 12
radio input "true"
click at [1473, 642] on button "Submit" at bounding box center [1474, 658] width 147 height 42
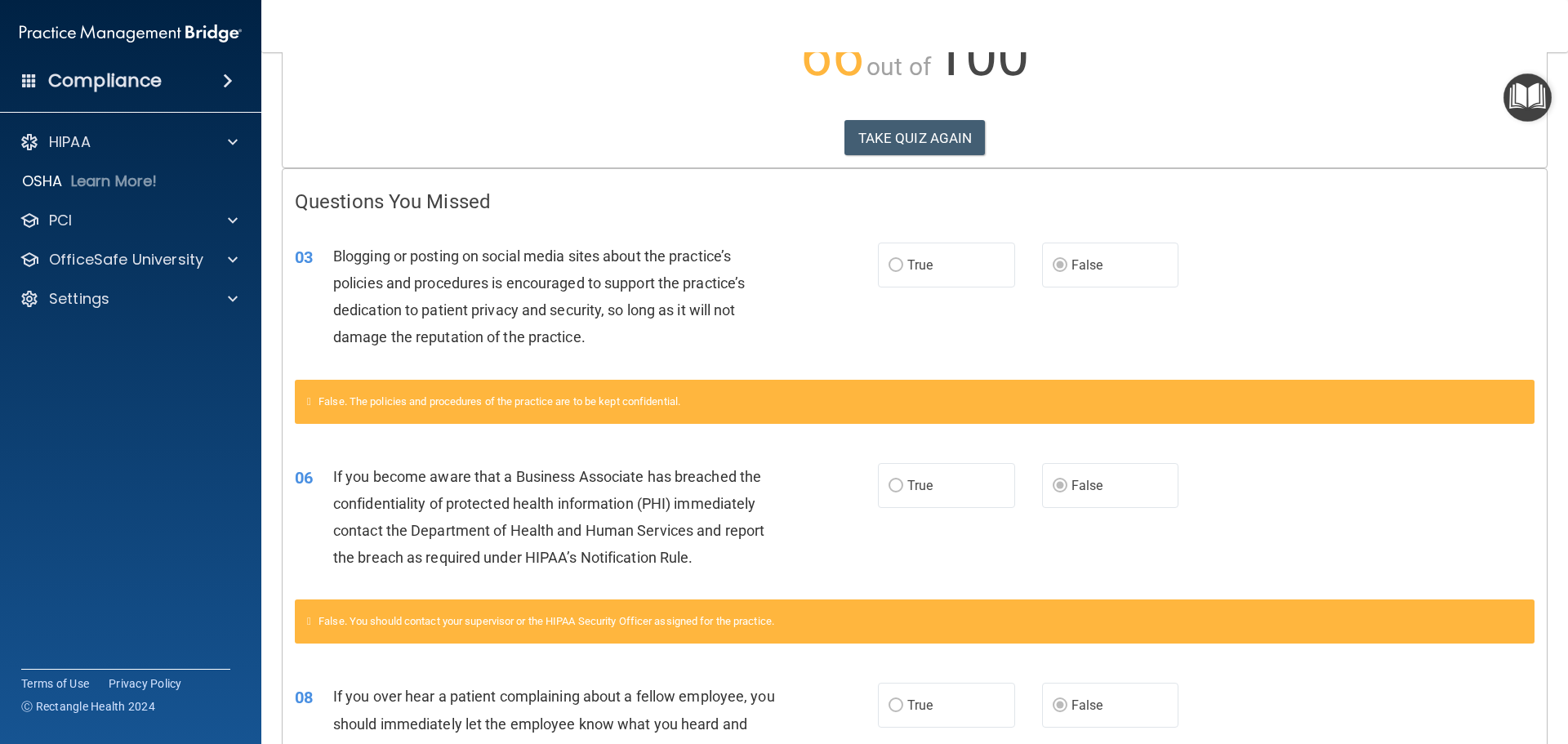
scroll to position [245, 0]
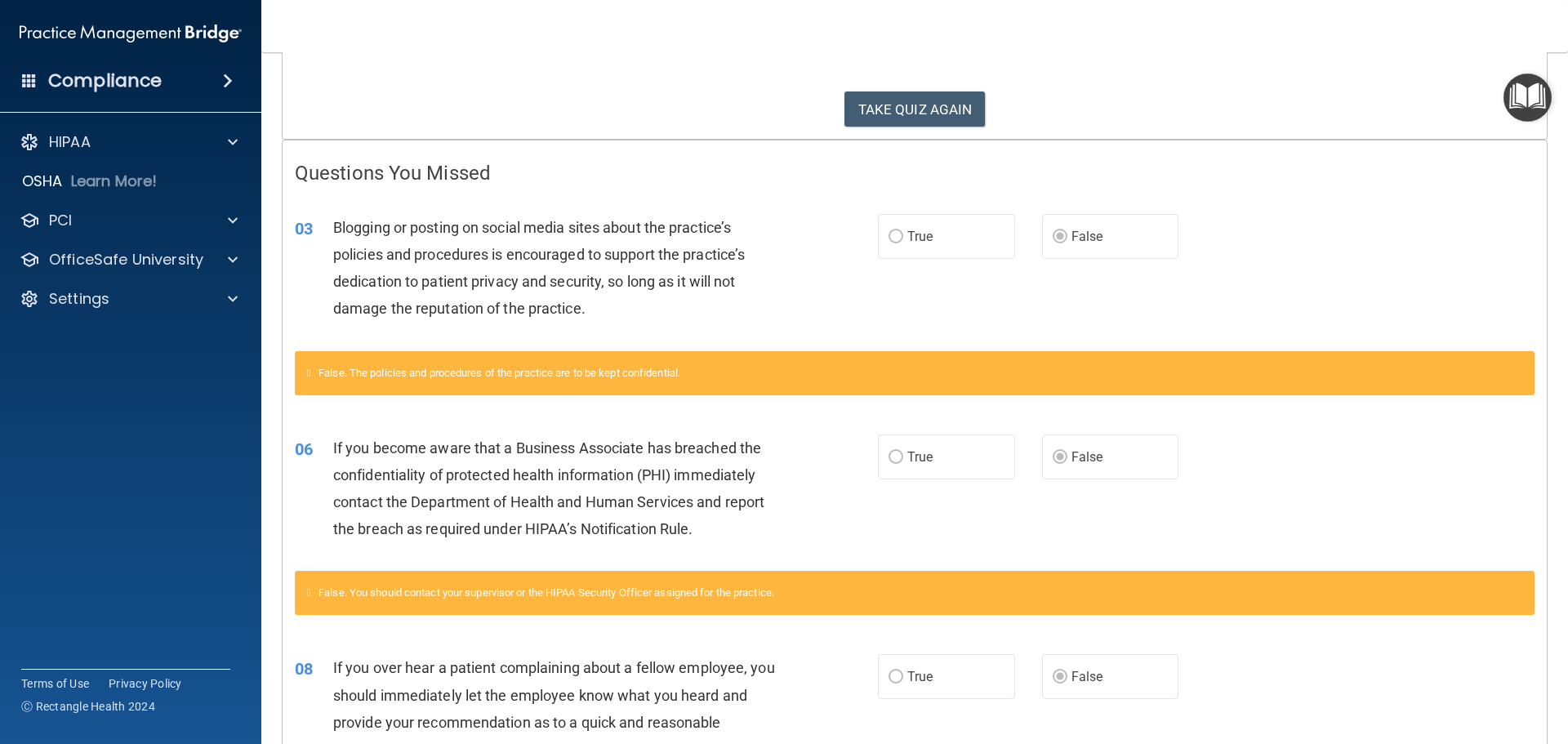
click at [1235, 195] on div "03 Blogging or posting on social media sites about the practice’s policies and …" at bounding box center [915, 272] width 1265 height 157
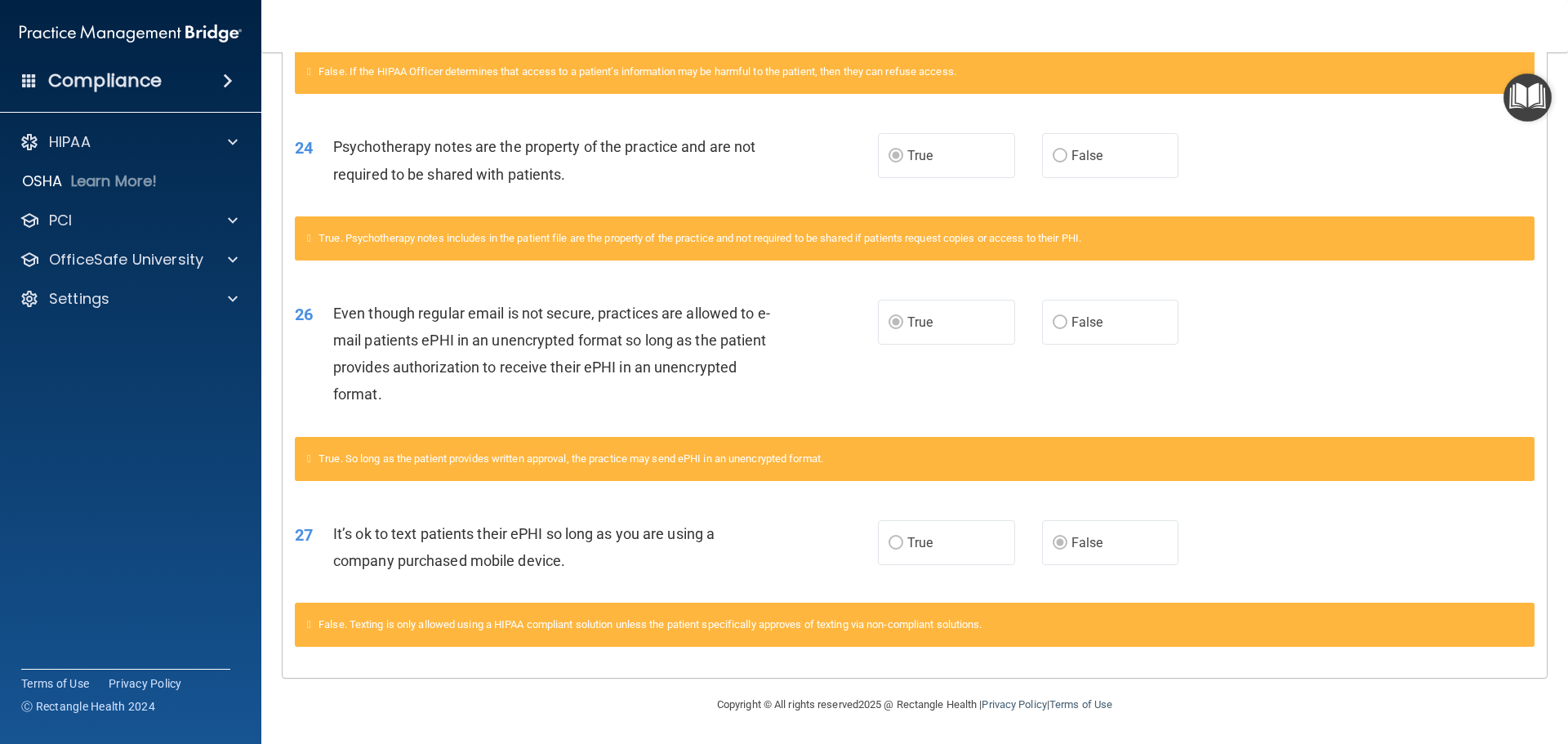
scroll to position [1732, 0]
click at [72, 136] on p "HIPAA" at bounding box center [70, 142] width 42 height 19
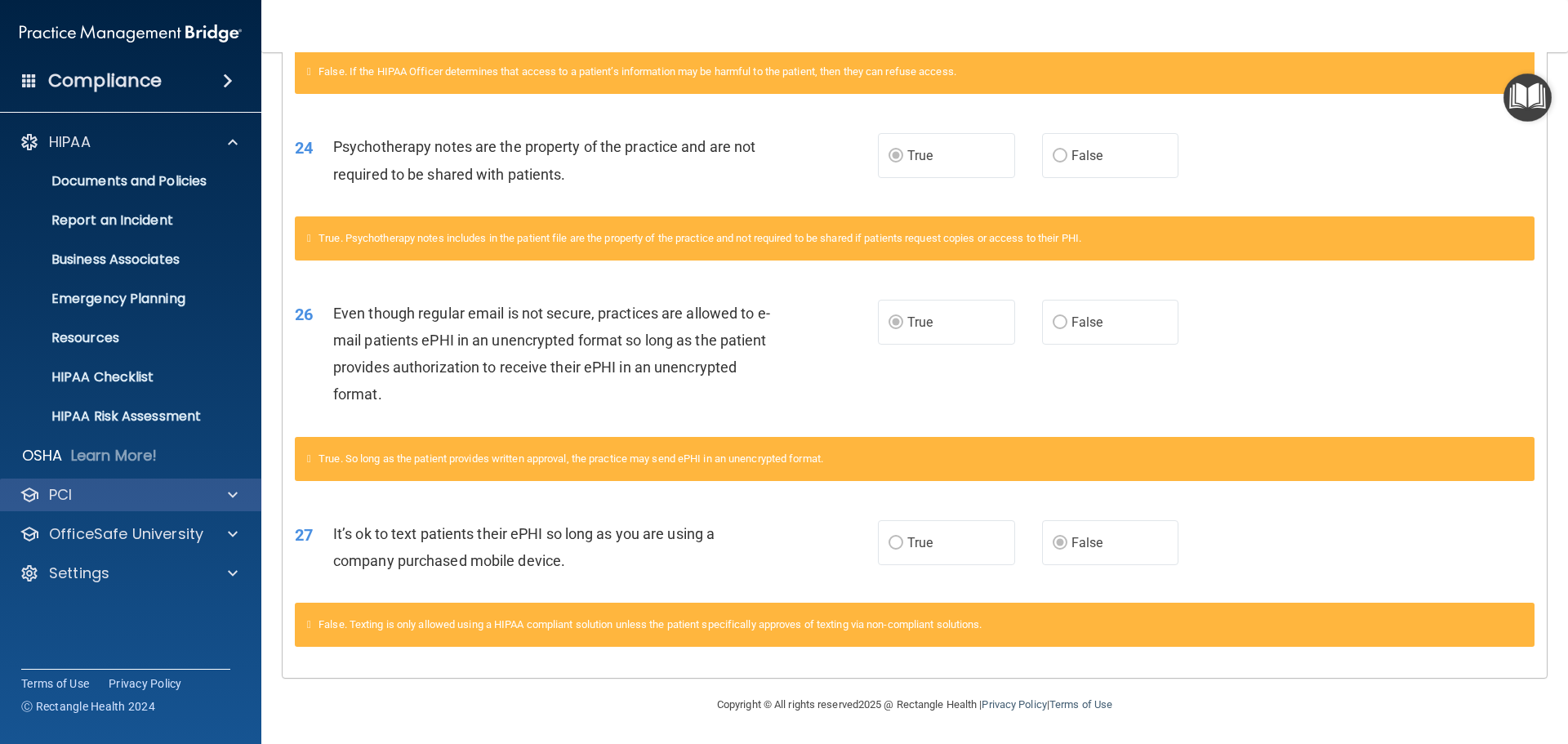
click at [91, 483] on div "PCI" at bounding box center [131, 494] width 262 height 32
click at [212, 502] on div at bounding box center [230, 495] width 41 height 19
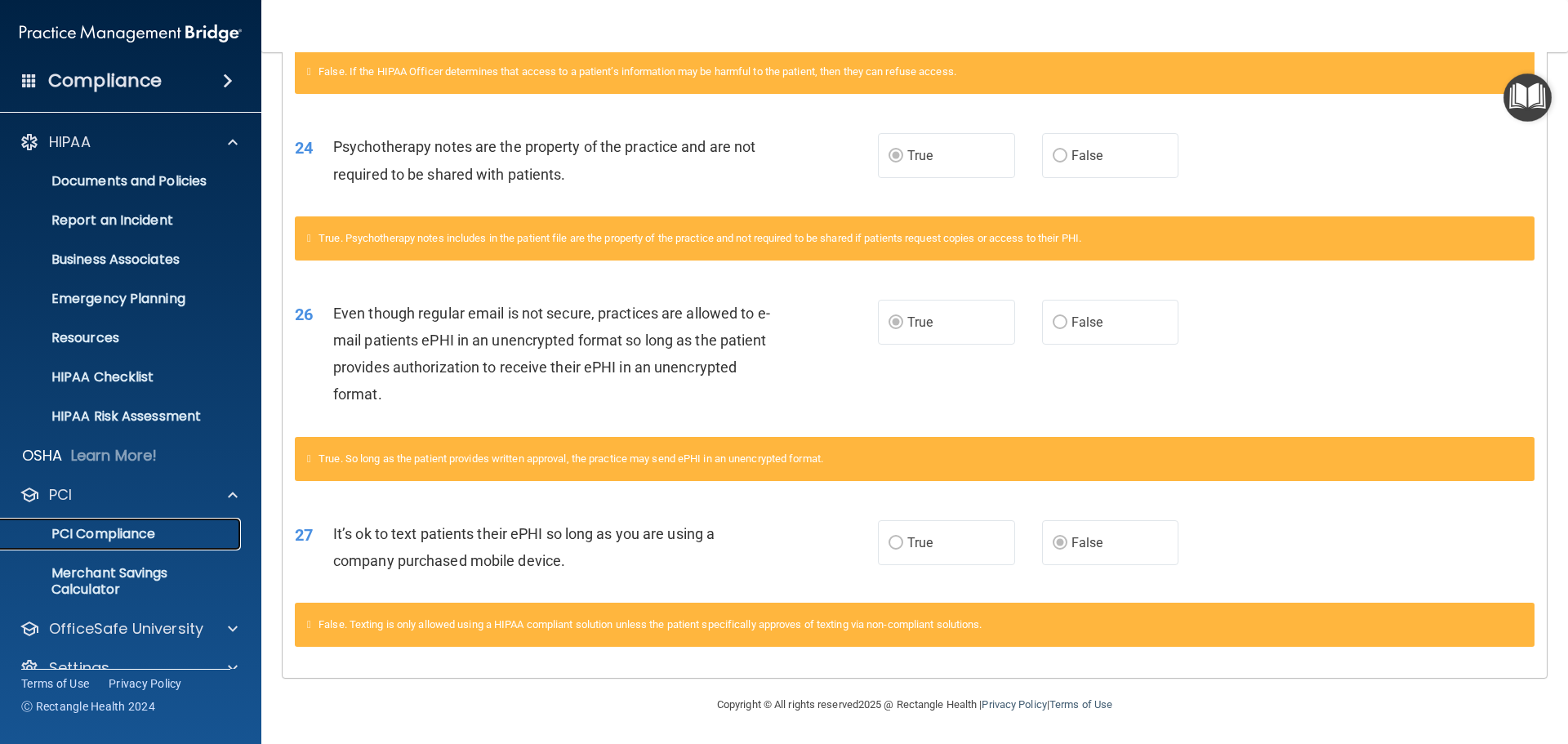
click at [179, 536] on p "PCI Compliance" at bounding box center [122, 533] width 223 height 17
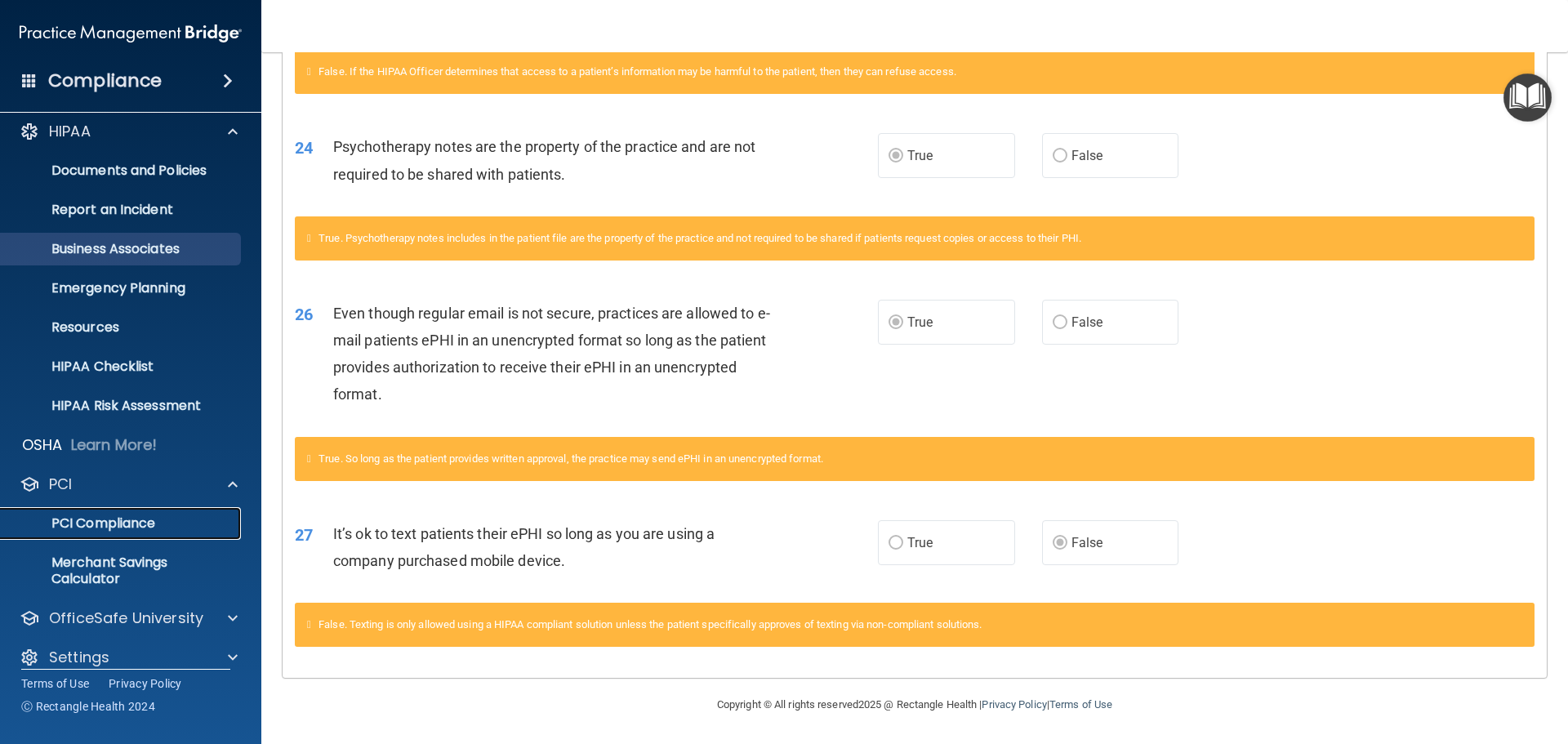
scroll to position [29, 0]
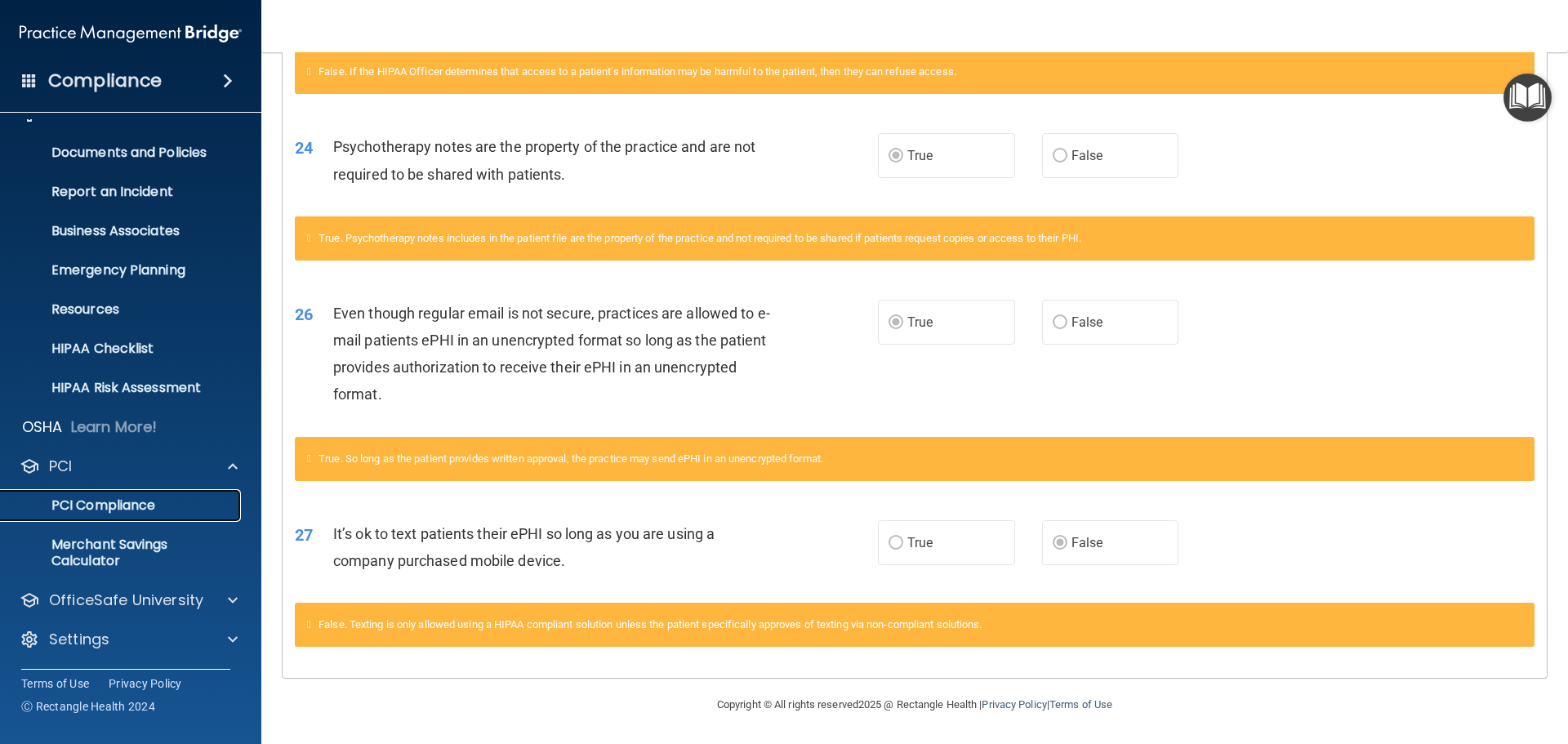
click at [127, 509] on p "PCI Compliance" at bounding box center [122, 505] width 223 height 17
click at [112, 499] on p "PCI Compliance" at bounding box center [122, 505] width 223 height 17
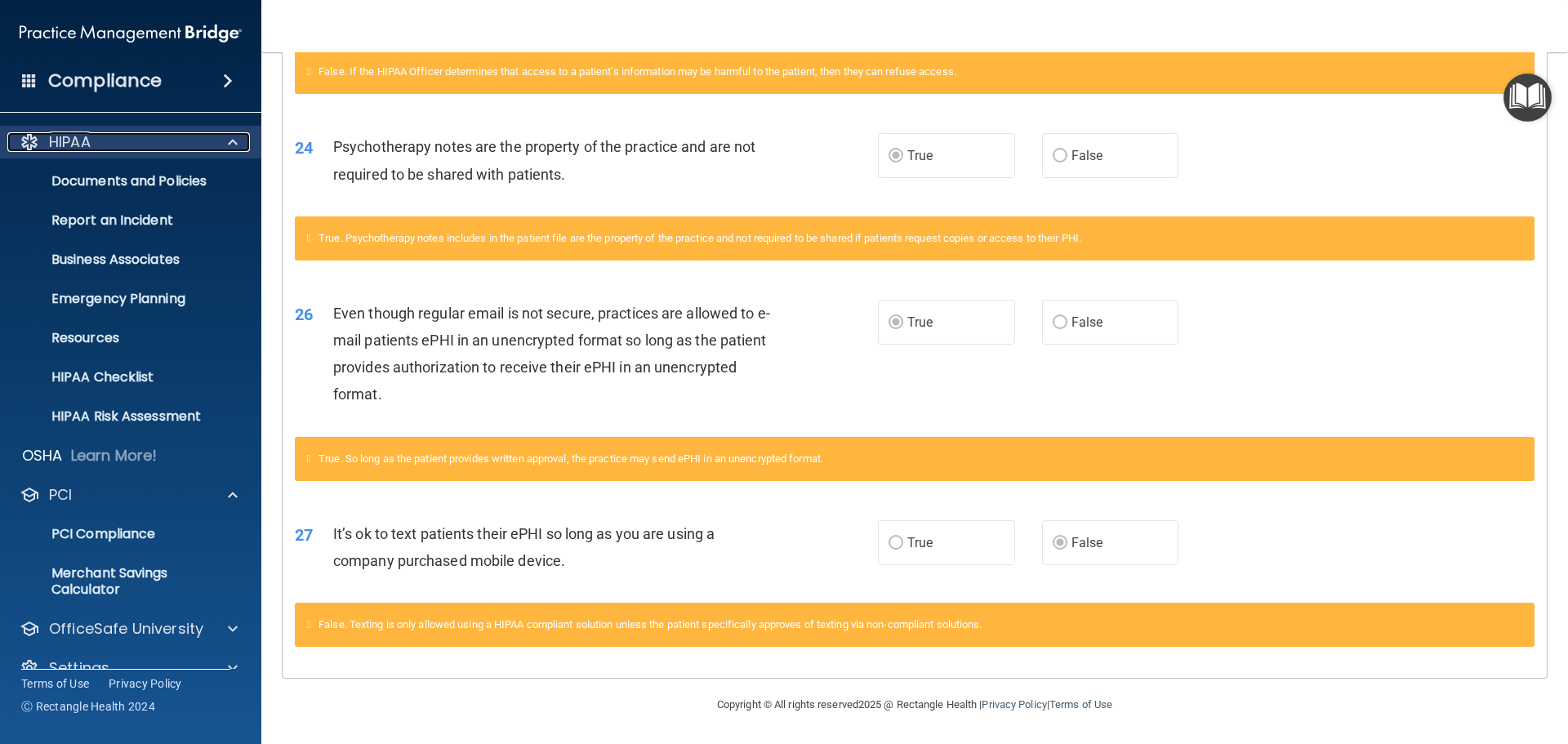
click at [218, 148] on div at bounding box center [230, 142] width 41 height 19
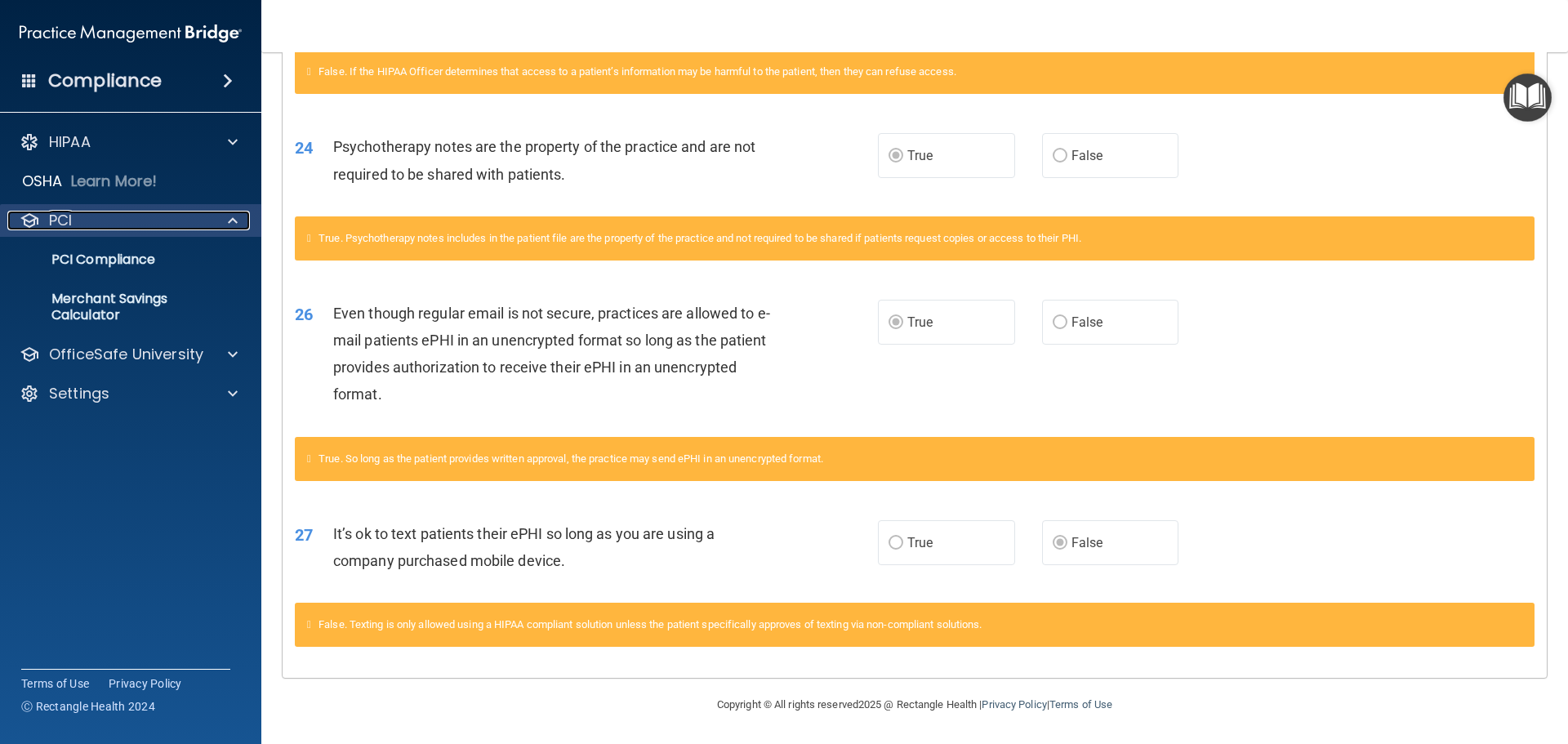
click at [242, 214] on div at bounding box center [230, 220] width 41 height 19
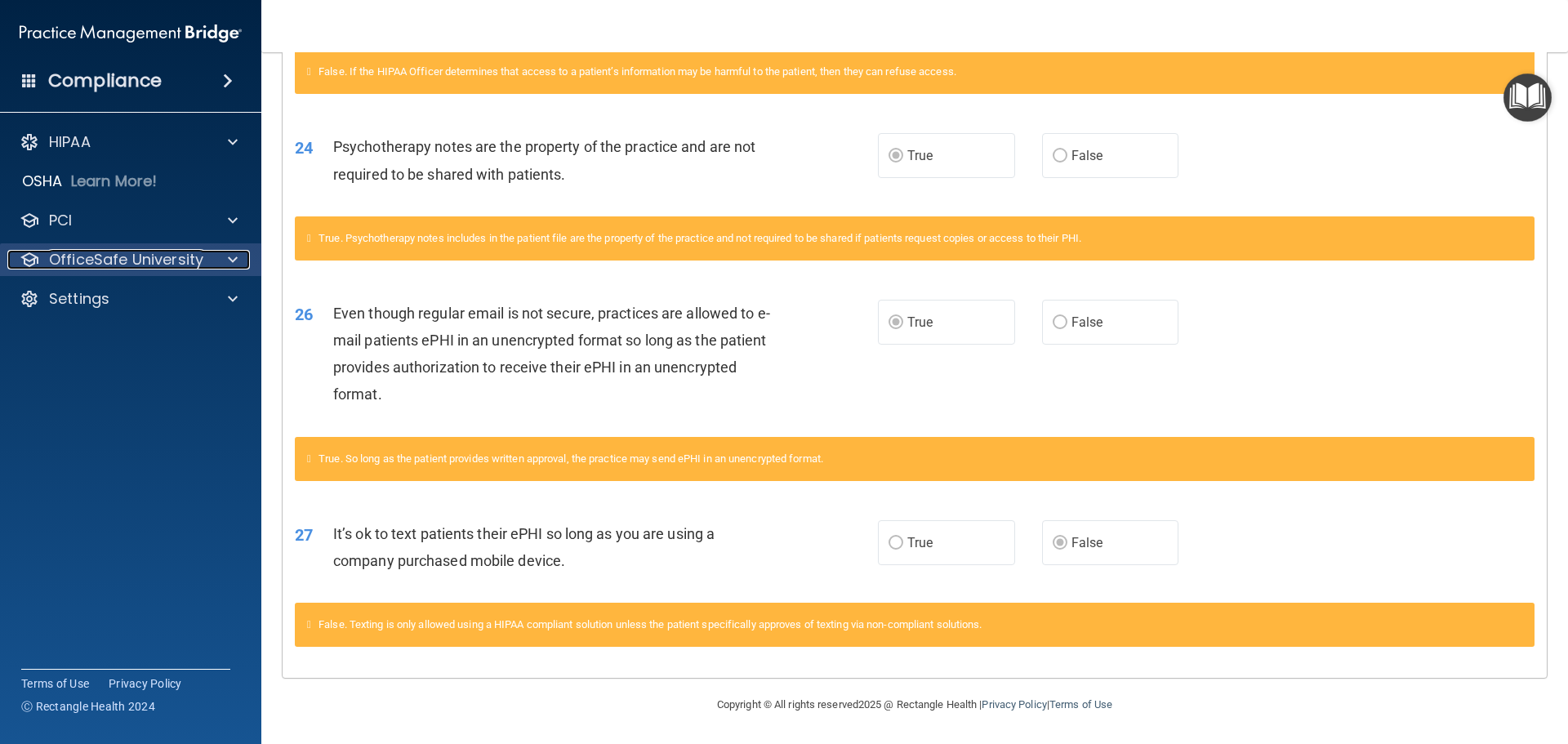
click at [228, 263] on span at bounding box center [233, 260] width 10 height 19
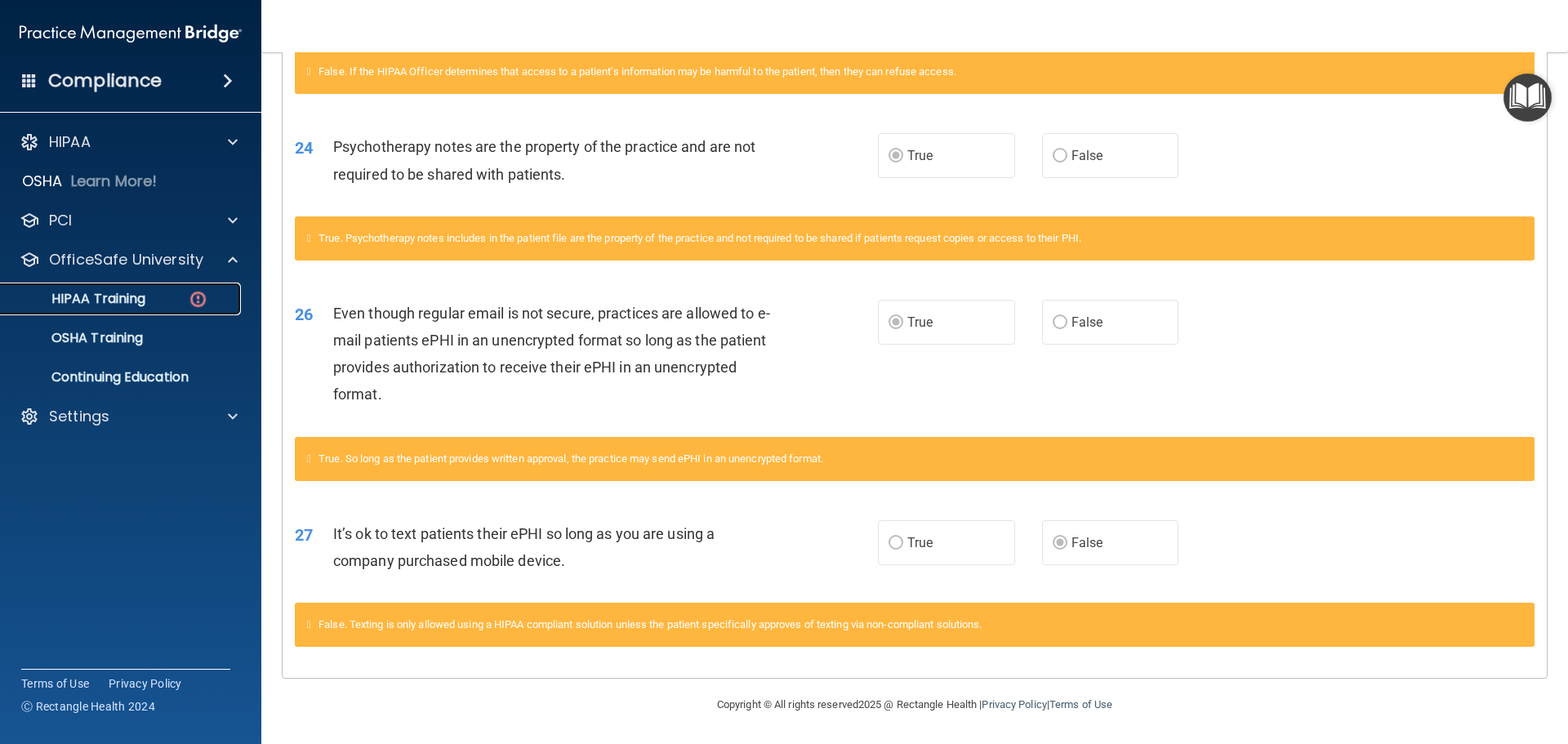
click at [135, 291] on p "HIPAA Training" at bounding box center [78, 298] width 135 height 17
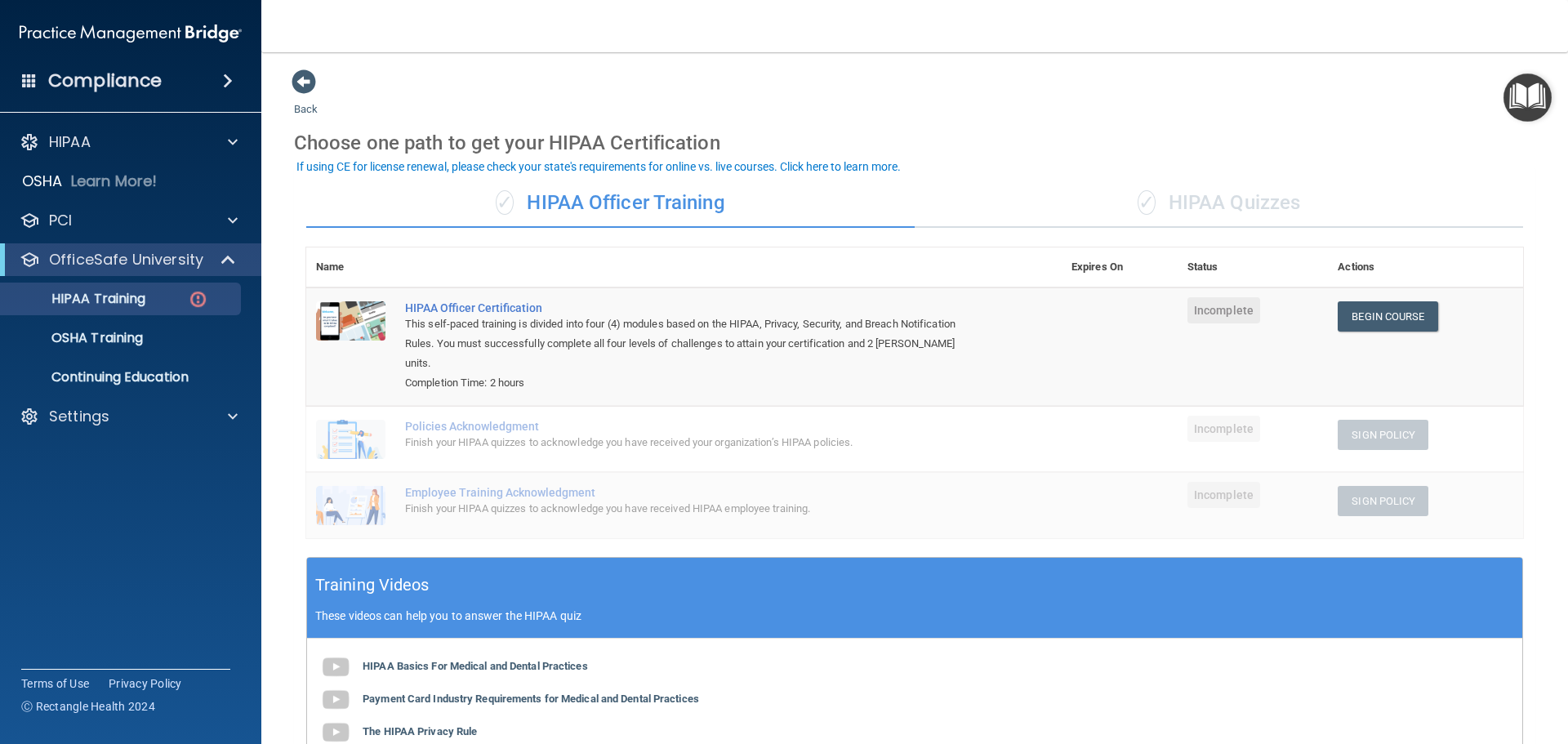
click at [1213, 203] on div "✓ HIPAA Quizzes" at bounding box center [1219, 204] width 609 height 49
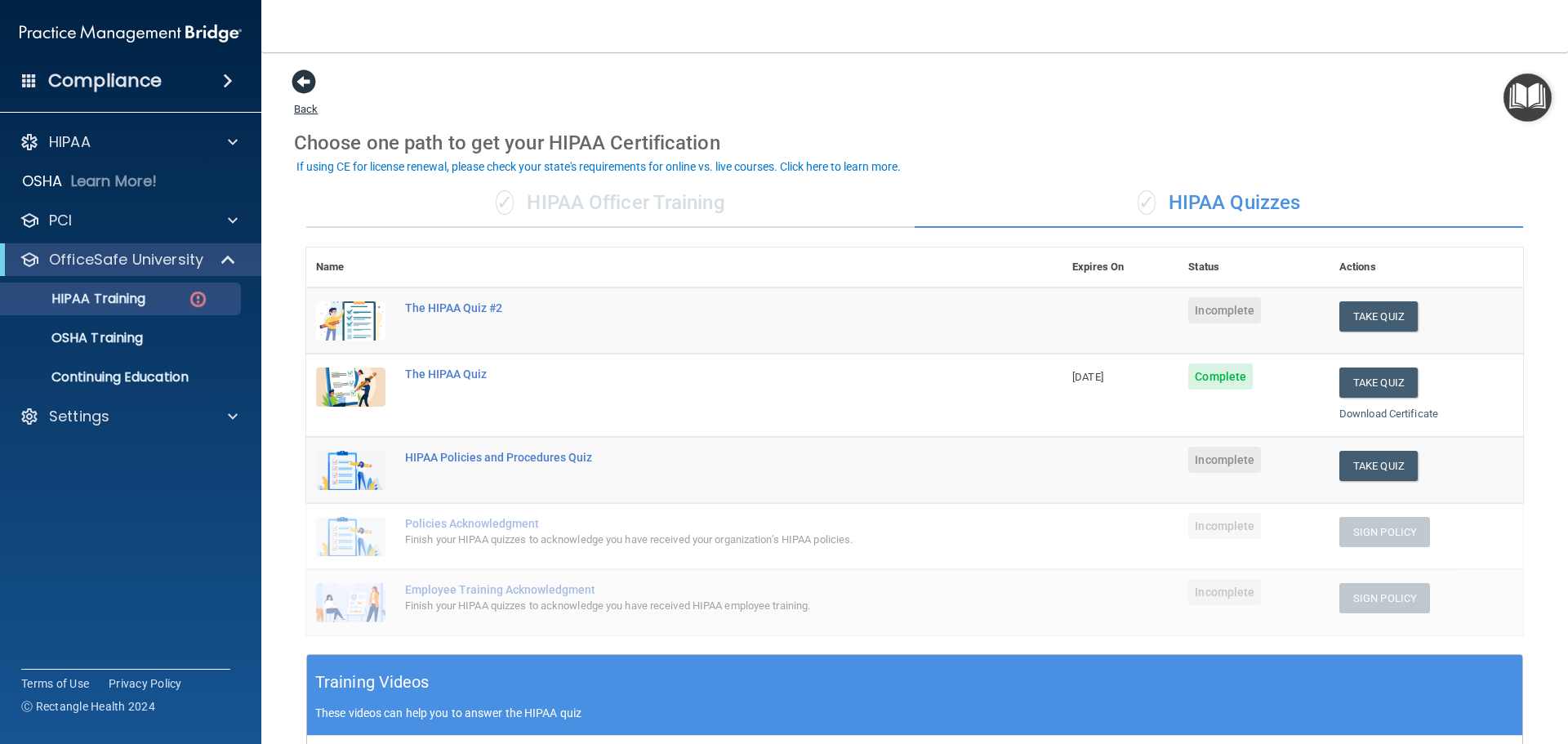
click at [308, 80] on span at bounding box center [303, 81] width 24 height 24
